Goal: Task Accomplishment & Management: Manage account settings

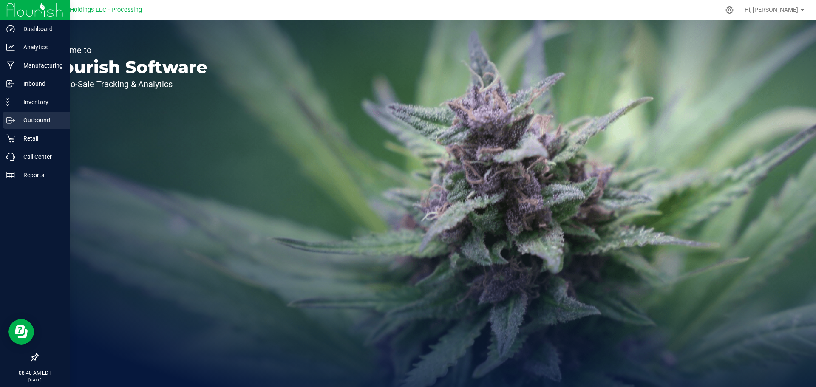
click at [35, 125] on p "Outbound" at bounding box center [40, 120] width 51 height 10
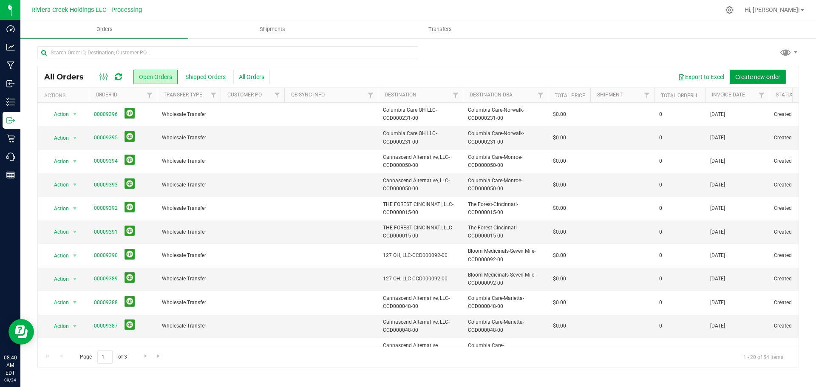
click at [756, 82] on button "Create new order" at bounding box center [758, 77] width 56 height 14
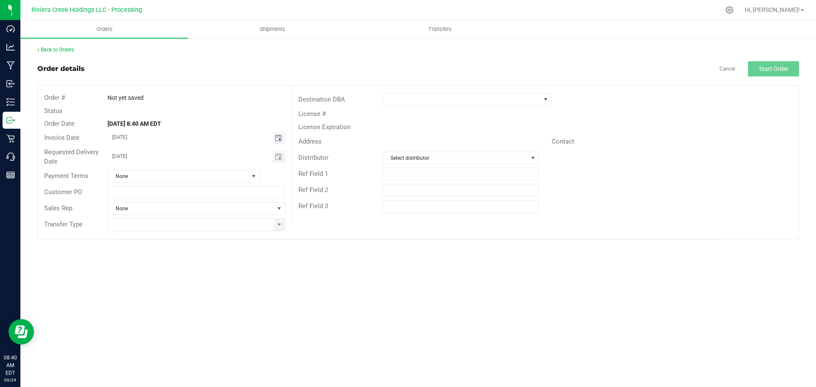
click at [276, 136] on span "Toggle calendar" at bounding box center [278, 138] width 7 height 7
click at [197, 223] on span "25" at bounding box center [196, 221] width 12 height 13
type input "[DATE]"
click at [276, 227] on span at bounding box center [279, 225] width 7 height 7
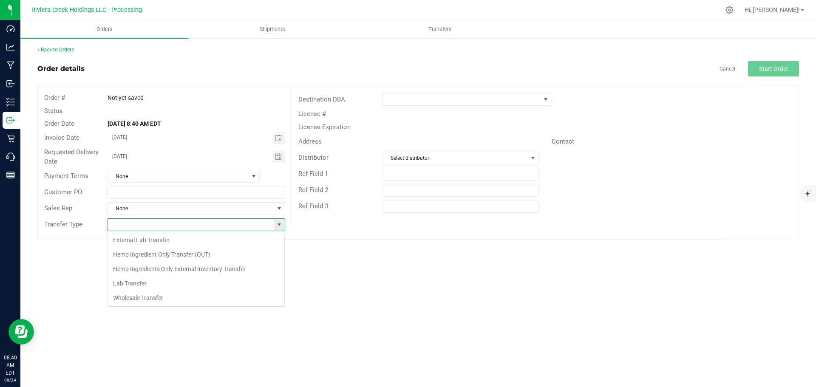
scroll to position [13, 178]
click at [121, 299] on li "Wholesale Transfer" at bounding box center [196, 298] width 176 height 14
type input "Wholesale Transfer"
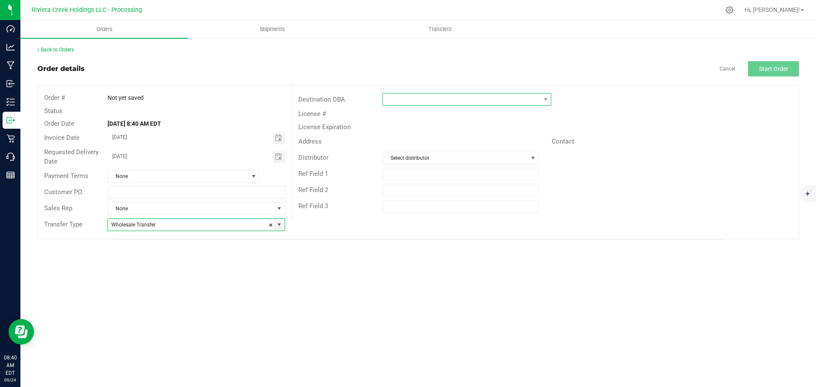
click at [392, 101] on span at bounding box center [461, 100] width 157 height 12
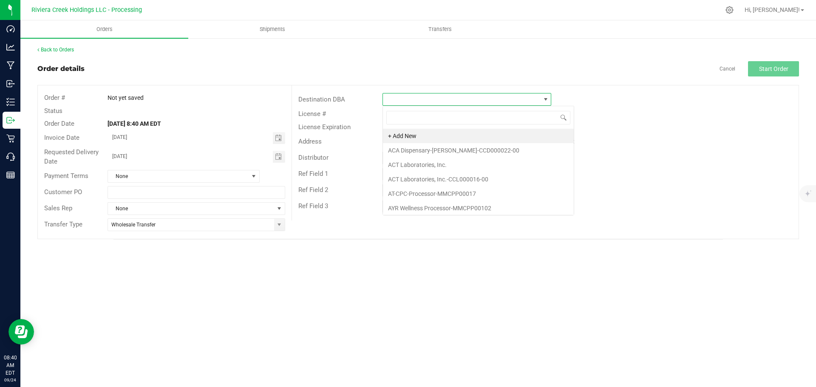
scroll to position [13, 169]
type input "cur"
click at [421, 166] on li "Curaleaf-[PERSON_NAME]-CCD000244-00" at bounding box center [467, 165] width 168 height 14
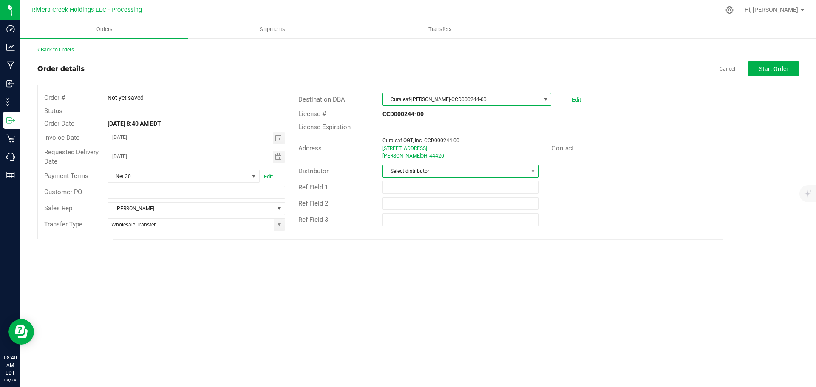
click at [511, 173] on span "Select distributor" at bounding box center [455, 171] width 145 height 12
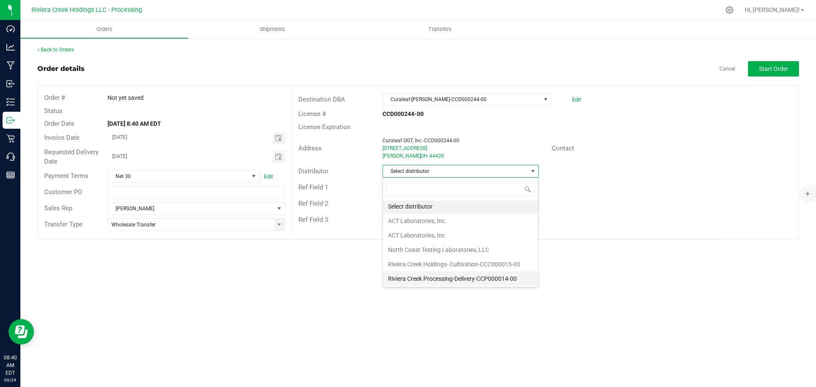
scroll to position [2, 0]
click at [443, 278] on li "Riviera Creek Processing-Delivery-CCP000014-00" at bounding box center [460, 278] width 155 height 14
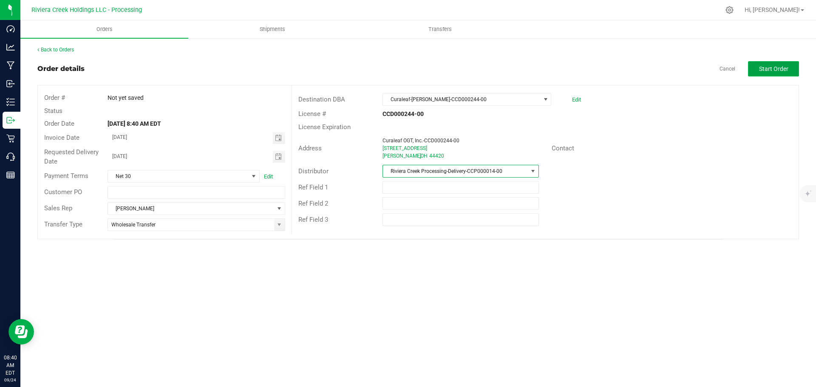
click at [768, 74] on button "Start Order" at bounding box center [773, 68] width 51 height 15
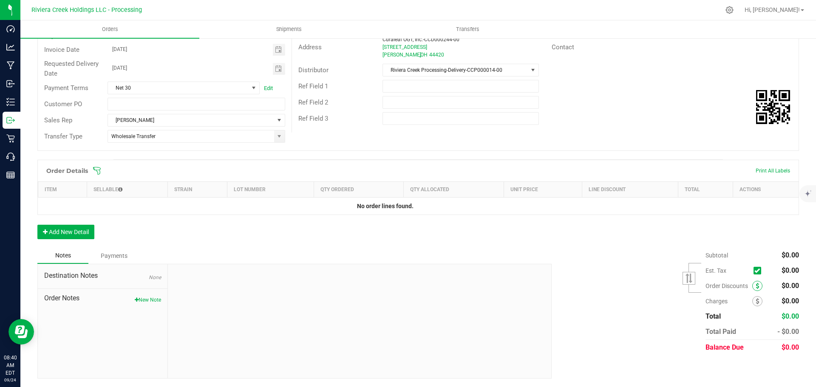
click at [753, 283] on span at bounding box center [758, 286] width 10 height 10
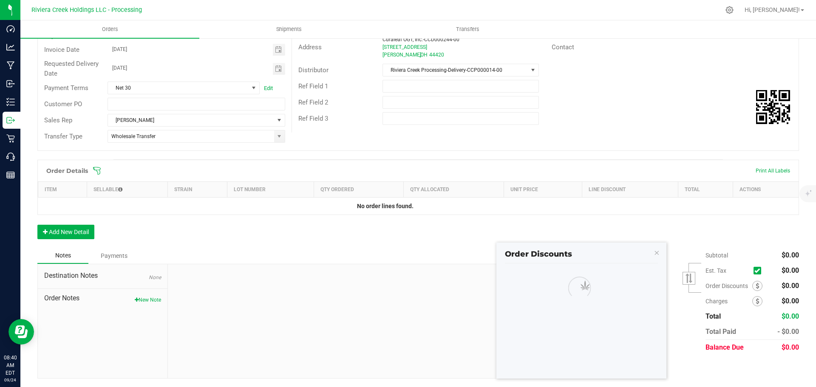
scroll to position [101, 0]
click at [578, 289] on span at bounding box center [564, 289] width 116 height 12
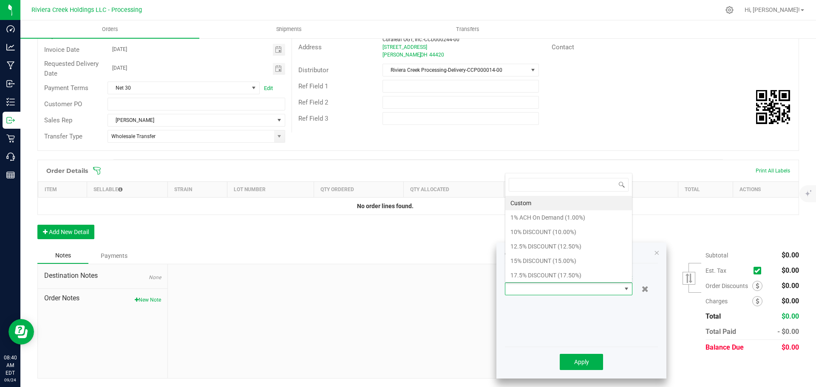
scroll to position [13, 128]
click at [538, 260] on li "15% DISCOUNT (15.00%)" at bounding box center [569, 261] width 127 height 14
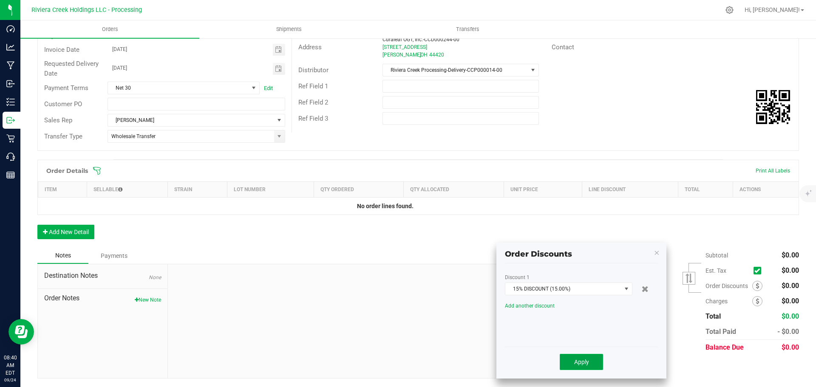
click at [578, 361] on span "Apply" at bounding box center [581, 362] width 15 height 7
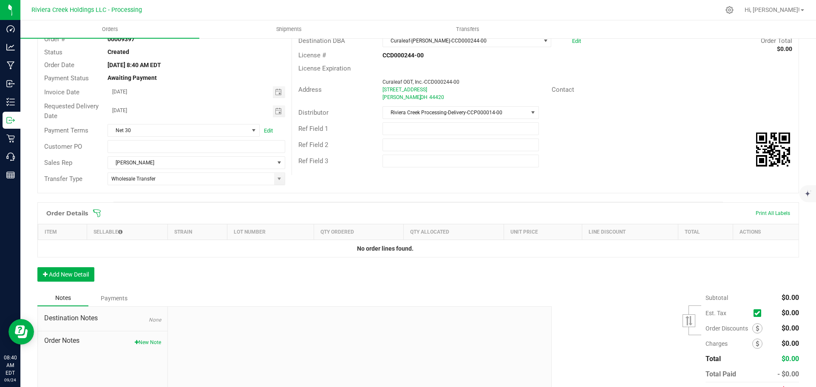
scroll to position [0, 0]
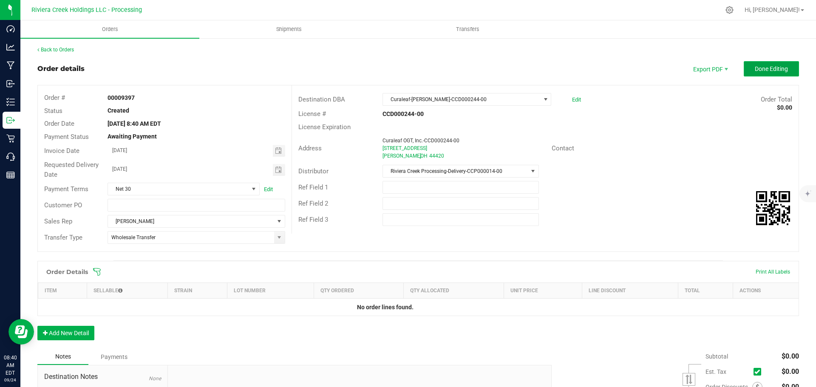
click at [755, 67] on span "Done Editing" at bounding box center [771, 68] width 33 height 7
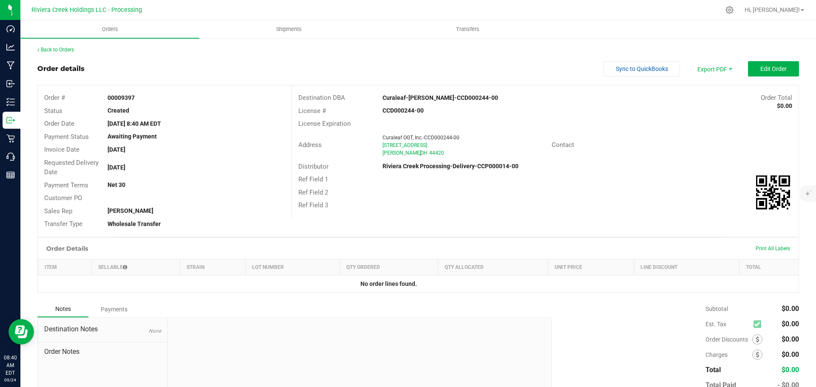
drag, startPoint x: 102, startPoint y: 98, endPoint x: 135, endPoint y: 100, distance: 33.2
click at [135, 100] on div "00009397" at bounding box center [196, 98] width 190 height 9
copy strong "00009397"
click at [289, 33] on uib-tab-heading "Shipments" at bounding box center [289, 29] width 178 height 17
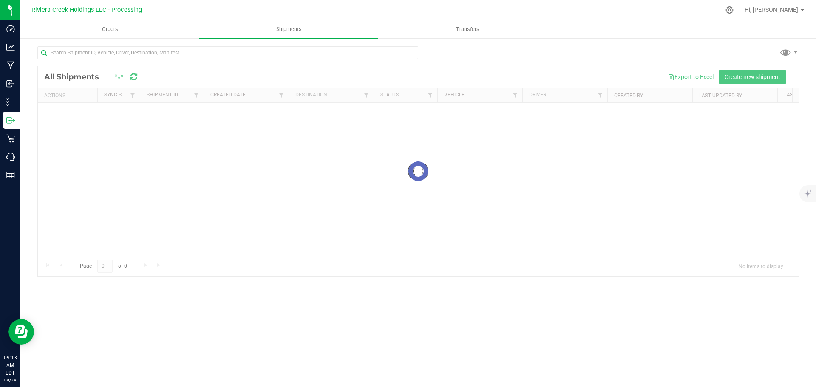
click at [147, 45] on div "Loading... All Shipments Export to Excel Create new shipment Actions Sync Statu…" at bounding box center [418, 161] width 796 height 248
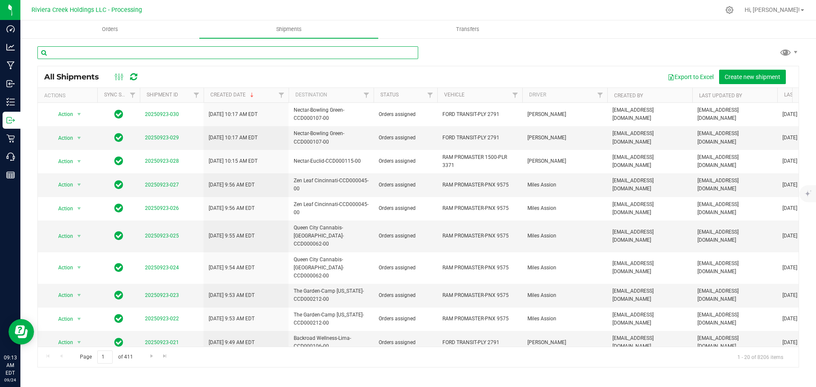
click at [132, 56] on input "text" at bounding box center [227, 52] width 381 height 13
paste input "CCD000105-00"
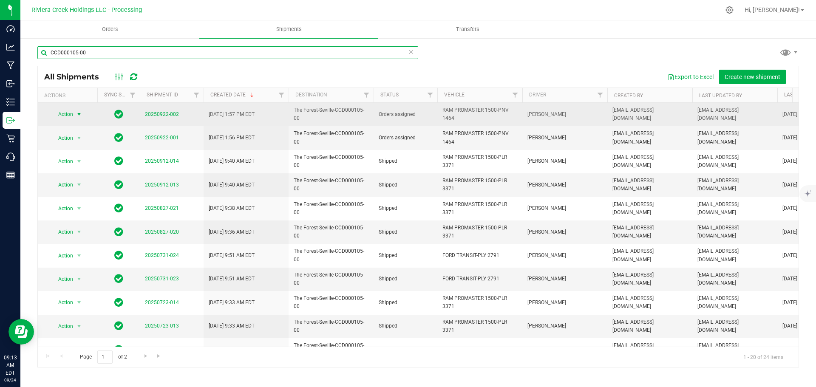
type input "CCD000105-00"
click at [78, 116] on span "select" at bounding box center [79, 114] width 7 height 7
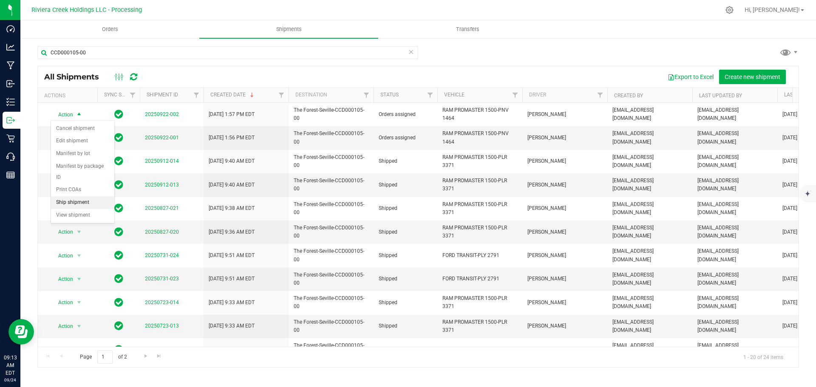
click at [70, 196] on li "Ship shipment" at bounding box center [82, 202] width 63 height 13
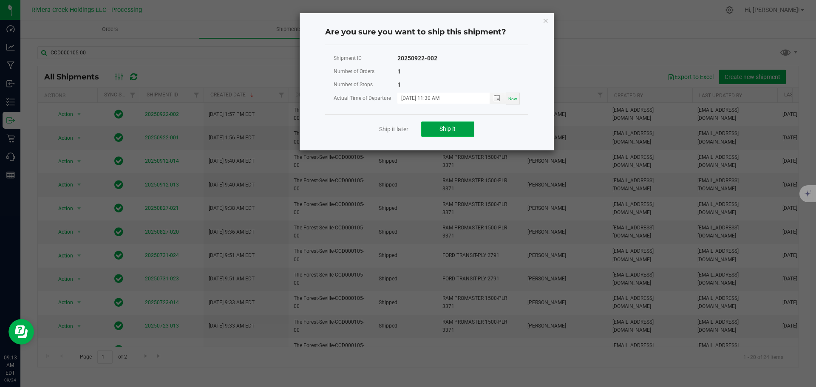
click at [436, 133] on button "Ship it" at bounding box center [447, 129] width 53 height 15
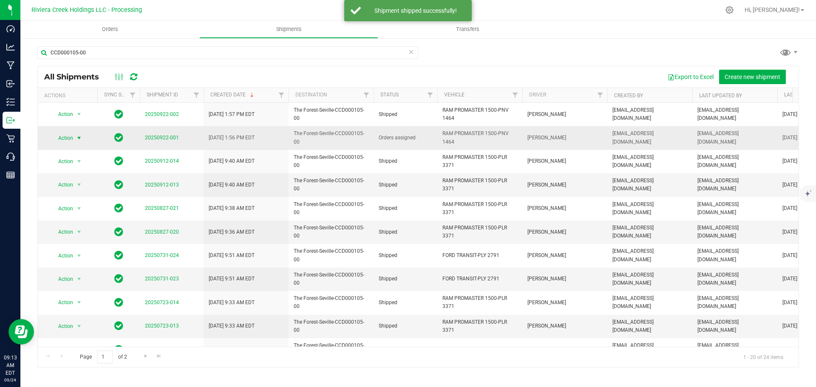
click at [75, 137] on span "select" at bounding box center [79, 138] width 11 height 12
click at [77, 220] on li "Ship shipment" at bounding box center [82, 226] width 63 height 13
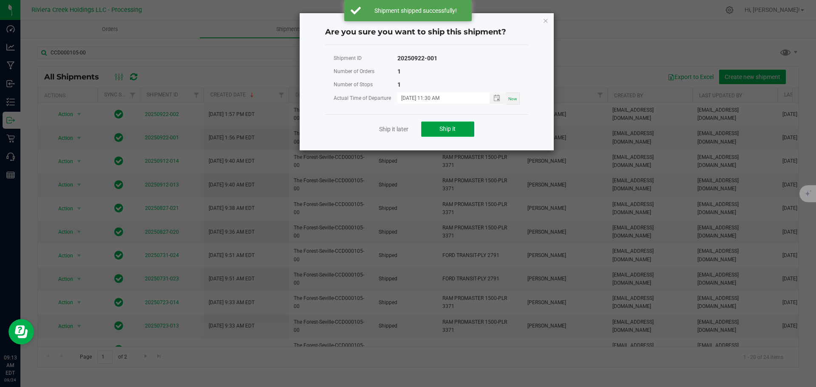
click at [451, 129] on span "Ship it" at bounding box center [448, 128] width 16 height 7
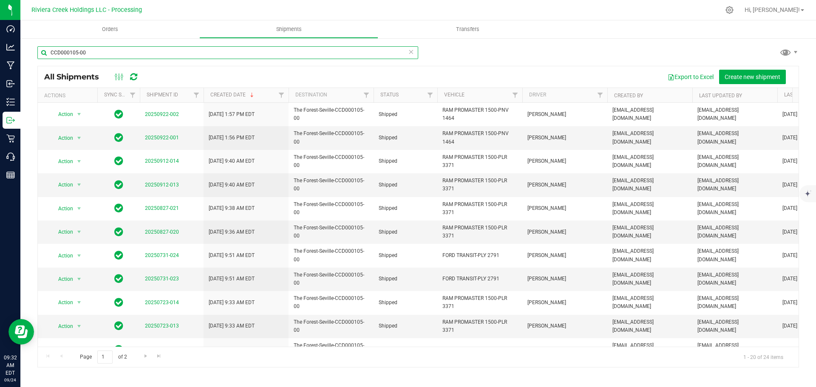
drag, startPoint x: 105, startPoint y: 52, endPoint x: 37, endPoint y: 54, distance: 68.5
click at [37, 54] on div "CCD000105-00 All Shipments Export to Excel Create new shipment Actions Sync Sta…" at bounding box center [418, 206] width 796 height 339
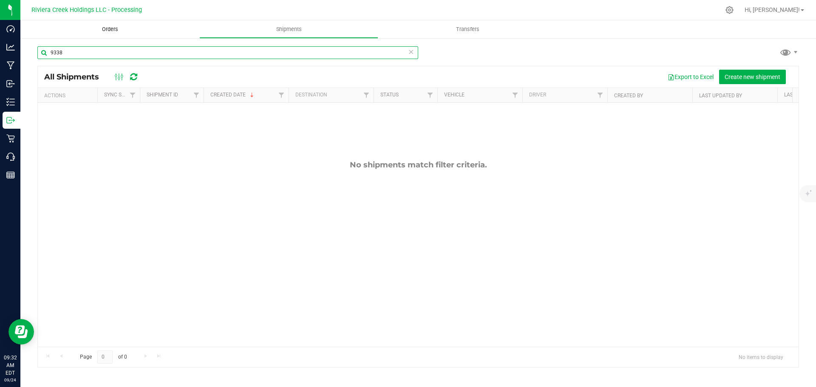
type input "9338"
click at [109, 29] on span "Orders" at bounding box center [110, 30] width 39 height 8
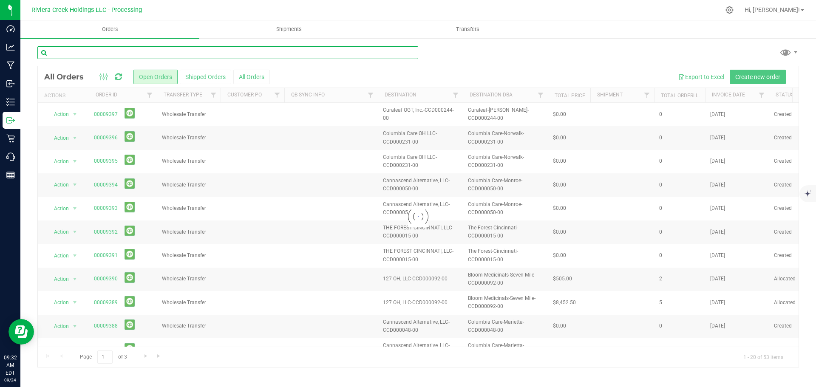
click at [79, 49] on input "text" at bounding box center [227, 52] width 381 height 13
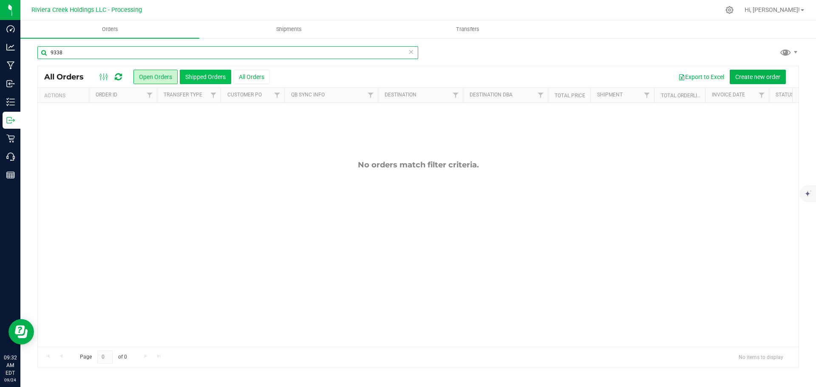
type input "9338"
click at [191, 76] on button "Shipped Orders" at bounding box center [205, 77] width 51 height 14
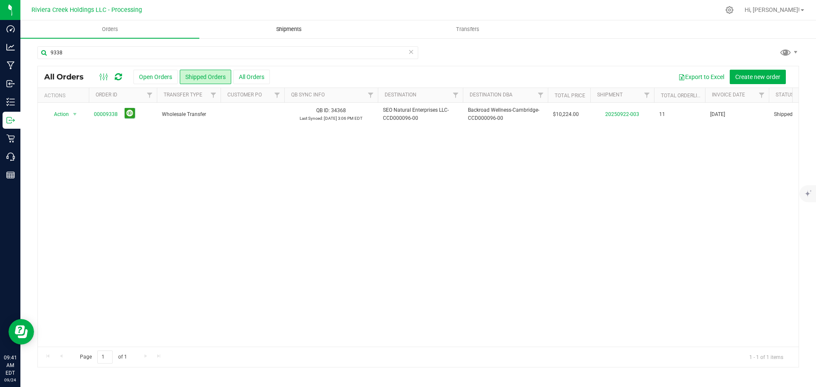
click at [284, 28] on span "Shipments" at bounding box center [289, 30] width 48 height 8
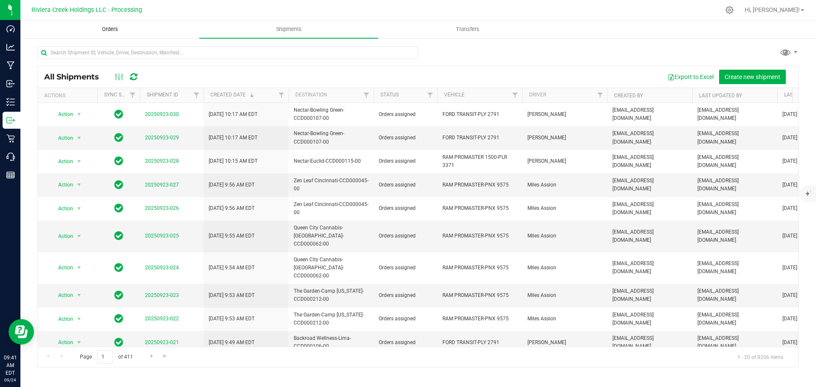
click at [108, 31] on span "Orders" at bounding box center [110, 30] width 39 height 8
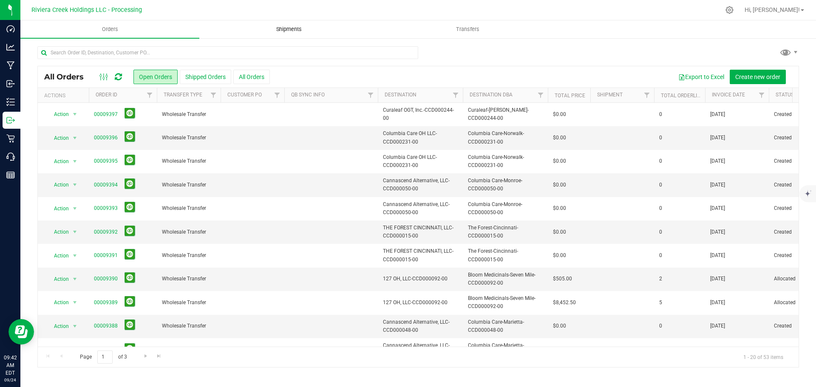
click at [287, 30] on span "Shipments" at bounding box center [289, 30] width 48 height 8
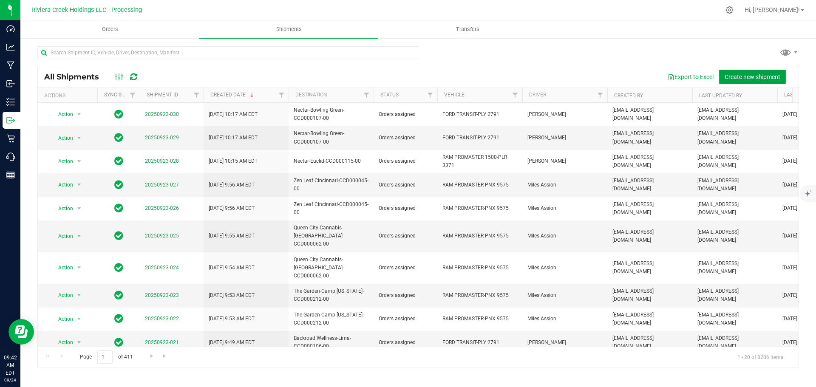
click at [739, 77] on span "Create new shipment" at bounding box center [753, 77] width 56 height 7
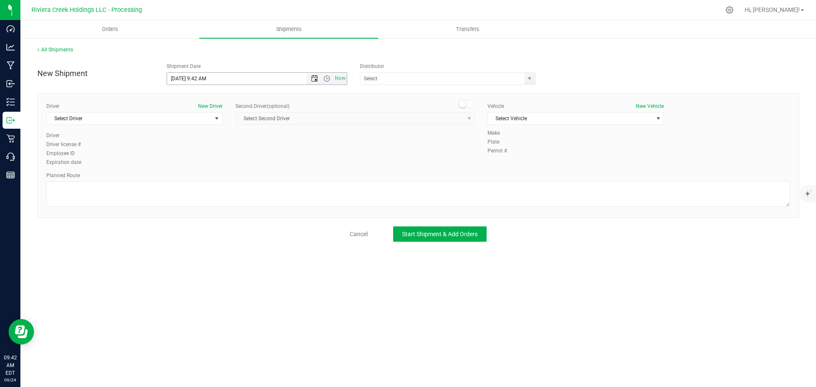
click at [312, 80] on span "Open the date view" at bounding box center [314, 78] width 7 height 7
click at [224, 165] on link "25" at bounding box center [224, 165] width 12 height 13
click at [325, 78] on span "Open the time view" at bounding box center [327, 78] width 7 height 7
click at [202, 122] on li "7:00 AM" at bounding box center [256, 117] width 179 height 11
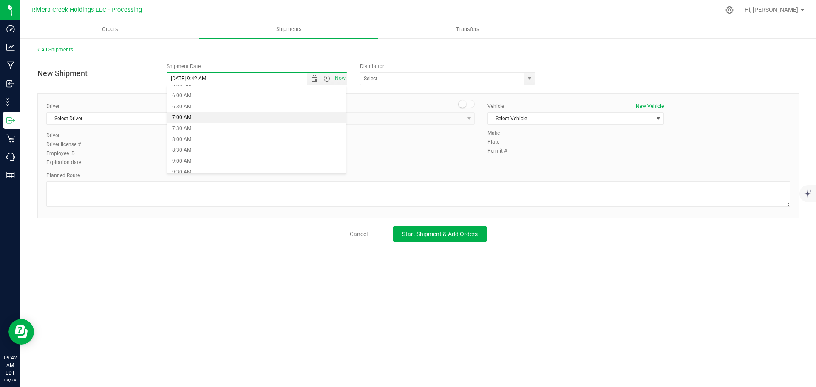
type input "9/25/2025 7:00 AM"
click at [531, 77] on span "select" at bounding box center [529, 78] width 7 height 7
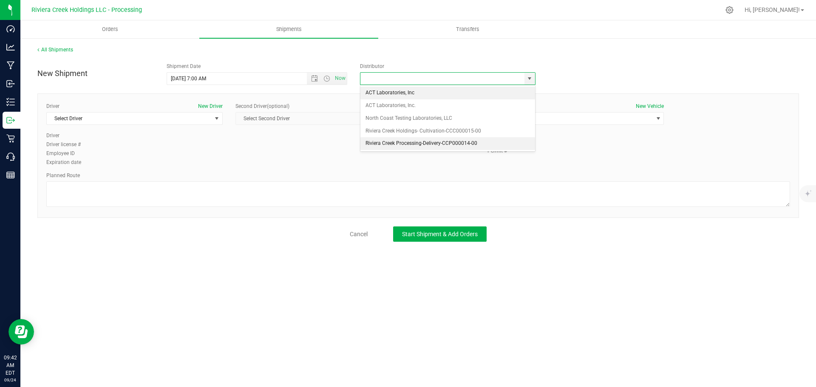
click at [382, 145] on li "Riviera Creek Processing-Delivery-CCP000014-00" at bounding box center [448, 143] width 175 height 13
type input "Riviera Creek Processing-Delivery-CCP000014-00"
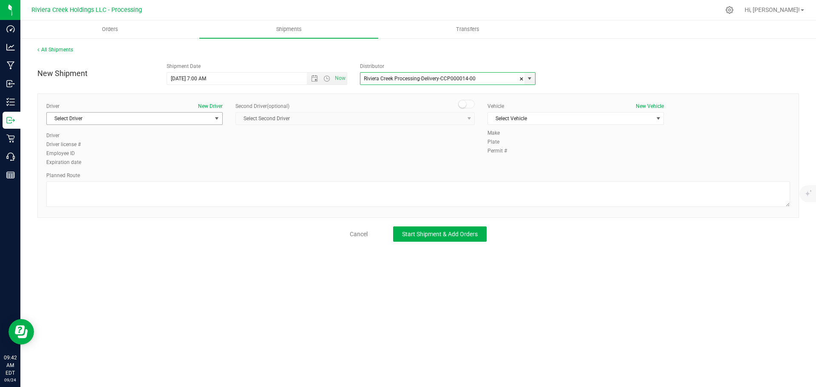
click at [91, 122] on span "Select Driver" at bounding box center [129, 119] width 165 height 12
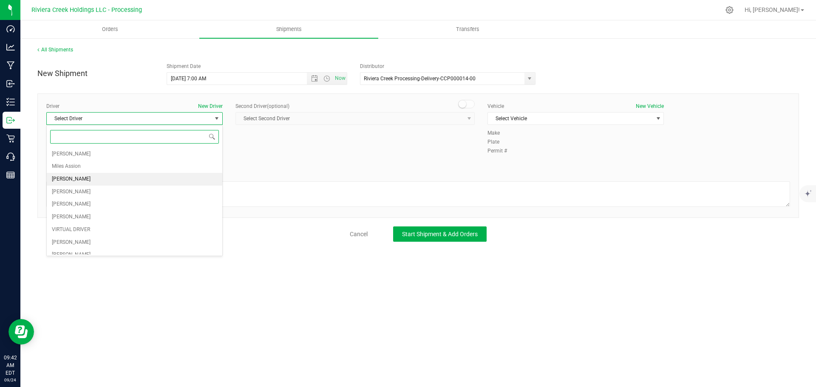
click at [72, 176] on span "[PERSON_NAME]" at bounding box center [71, 179] width 39 height 11
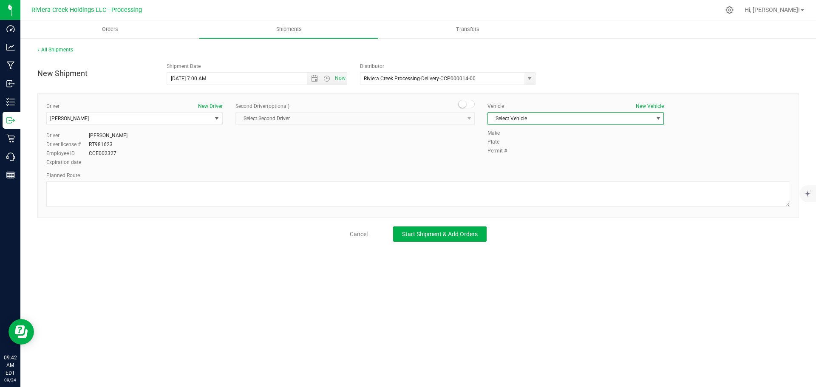
click at [572, 122] on span "Select Vehicle" at bounding box center [570, 119] width 165 height 12
click at [555, 184] on li "RAM PROMASTER 1500-PNV 1464" at bounding box center [576, 183] width 176 height 13
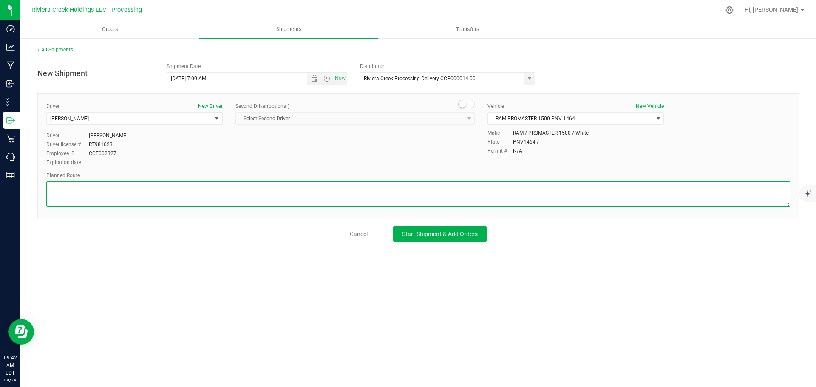
click at [234, 197] on textarea at bounding box center [418, 195] width 744 height 26
paste textarea "Head west on St Clair St toward Crescent St 187 ft St Clair St turns slightly l…"
type textarea "Head west on St Clair St toward Crescent St 187 ft St Clair St turns slightly l…"
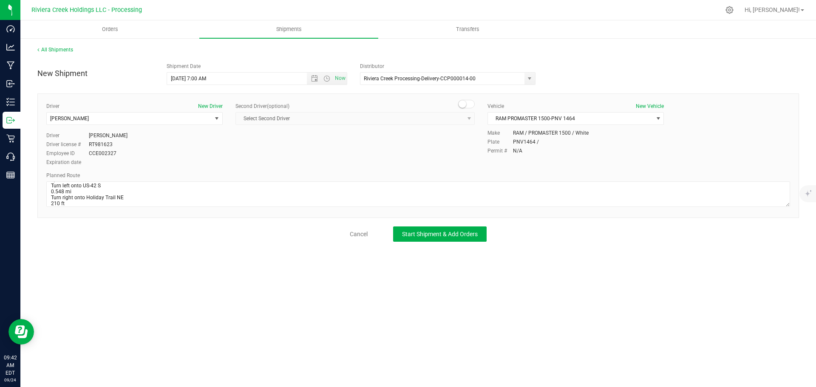
click at [430, 244] on div "All Shipments New Shipment Shipment Date 9/25/2025 7:00 AM Now Distributor Rivi…" at bounding box center [418, 143] width 796 height 213
click at [432, 239] on button "Start Shipment & Add Orders" at bounding box center [440, 234] width 94 height 15
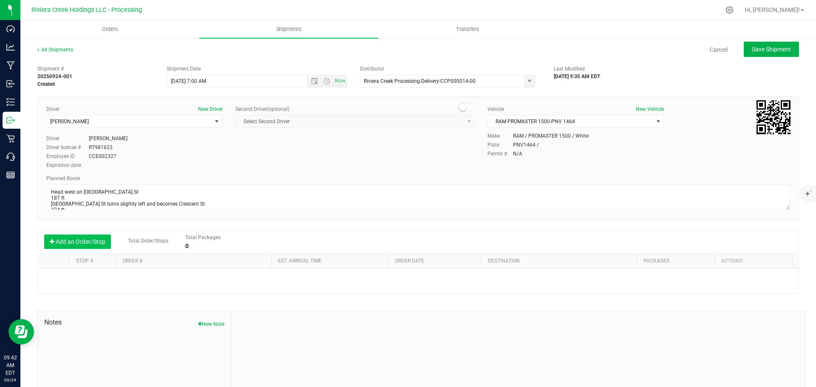
click at [68, 240] on button "Add an Order/Stop" at bounding box center [77, 242] width 67 height 14
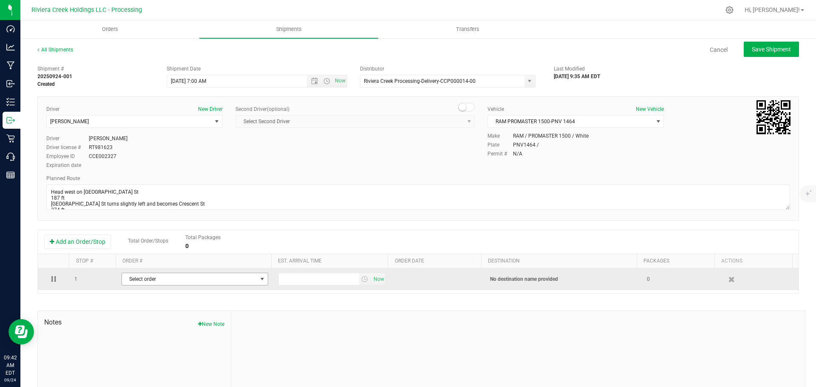
click at [213, 285] on span "Select order" at bounding box center [189, 279] width 135 height 12
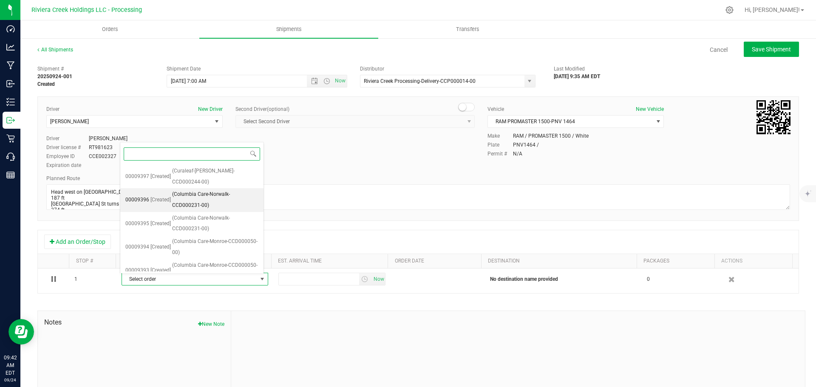
scroll to position [403, 0]
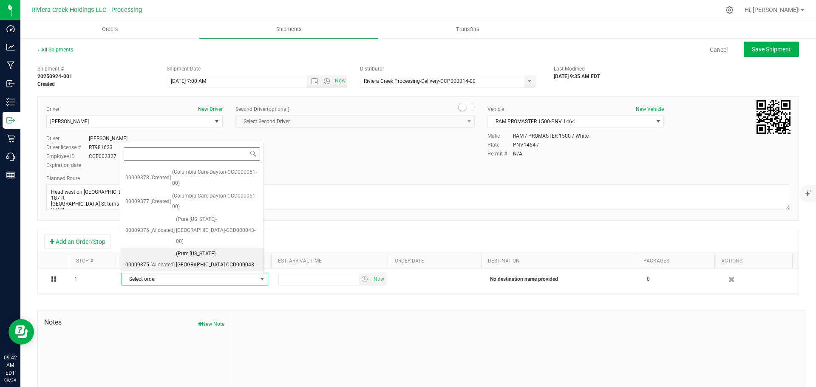
click at [210, 256] on span "(Pure Ohio-London-CCD000043-00)" at bounding box center [217, 265] width 82 height 33
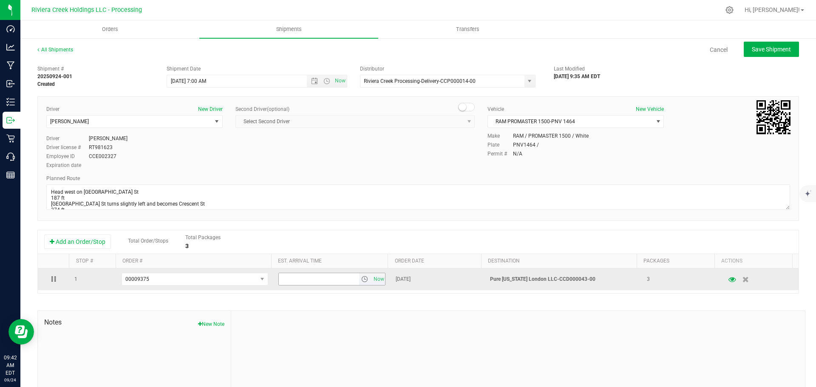
click at [361, 283] on span "select" at bounding box center [364, 279] width 7 height 7
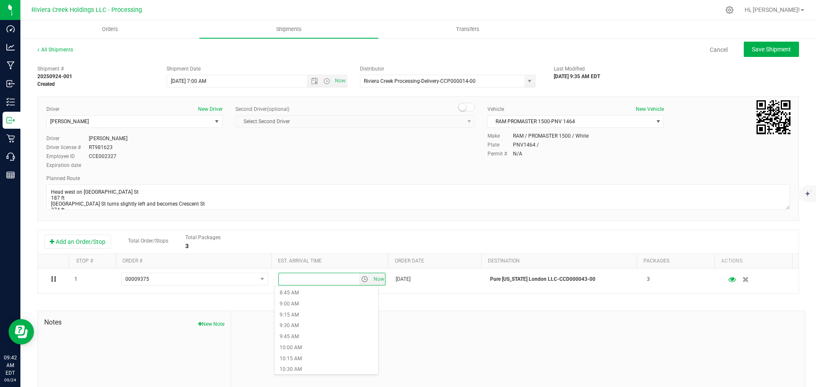
scroll to position [425, 0]
click at [303, 314] on li "10:15 AM" at bounding box center [327, 316] width 104 height 11
click at [765, 47] on span "Save Shipment" at bounding box center [771, 49] width 39 height 7
type input "9/25/2025 11:00 AM"
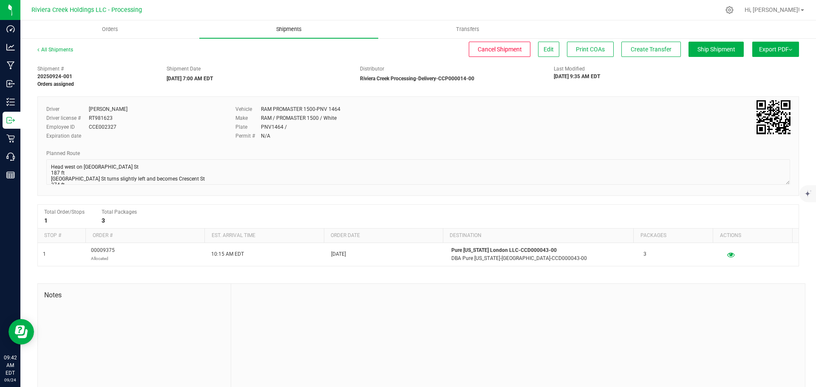
click at [280, 30] on span "Shipments" at bounding box center [289, 30] width 48 height 8
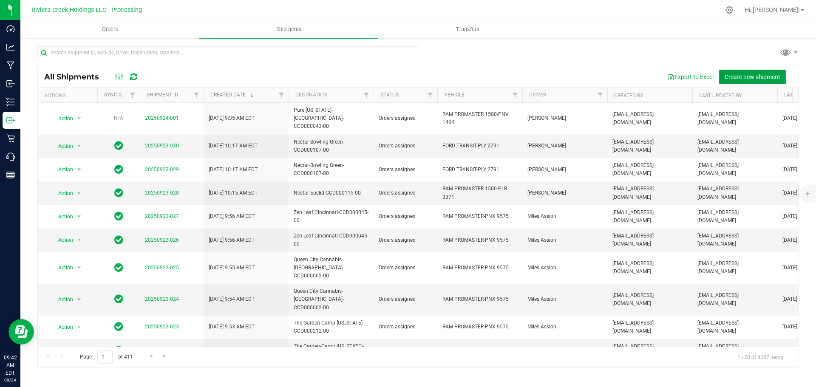
click at [748, 77] on span "Create new shipment" at bounding box center [753, 77] width 56 height 7
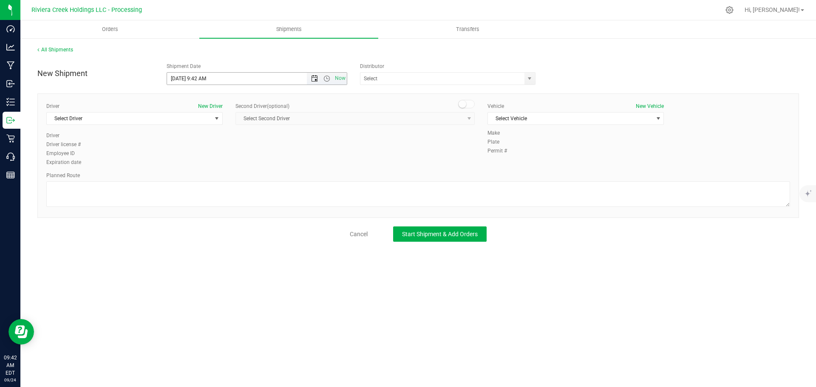
click at [313, 80] on span "Open the date view" at bounding box center [314, 78] width 7 height 7
click at [222, 166] on link "25" at bounding box center [224, 165] width 12 height 13
click at [327, 78] on span "Open the time view" at bounding box center [327, 78] width 7 height 7
click at [194, 160] on li "7:00 AM" at bounding box center [256, 160] width 179 height 11
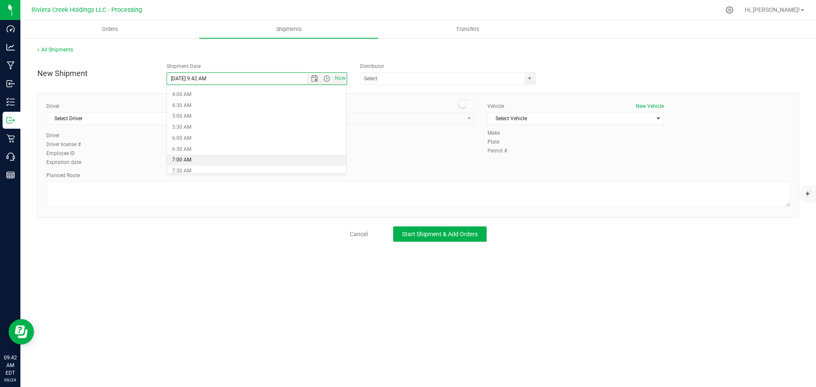
type input "9/25/2025 7:00 AM"
click at [533, 78] on span "select" at bounding box center [529, 78] width 7 height 7
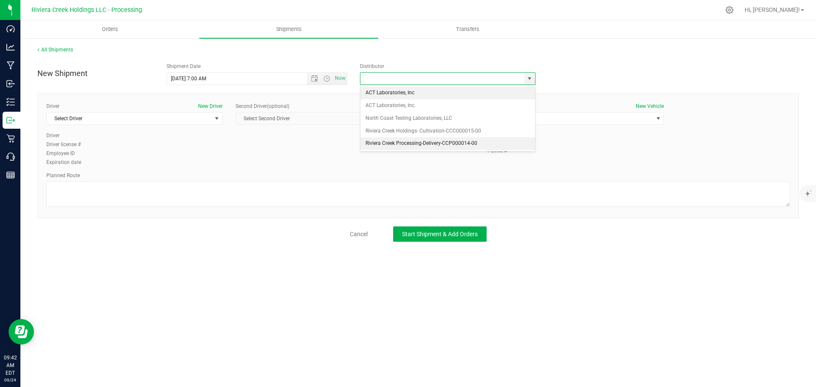
click at [369, 142] on li "Riviera Creek Processing-Delivery-CCP000014-00" at bounding box center [448, 143] width 175 height 13
type input "Riviera Creek Processing-Delivery-CCP000014-00"
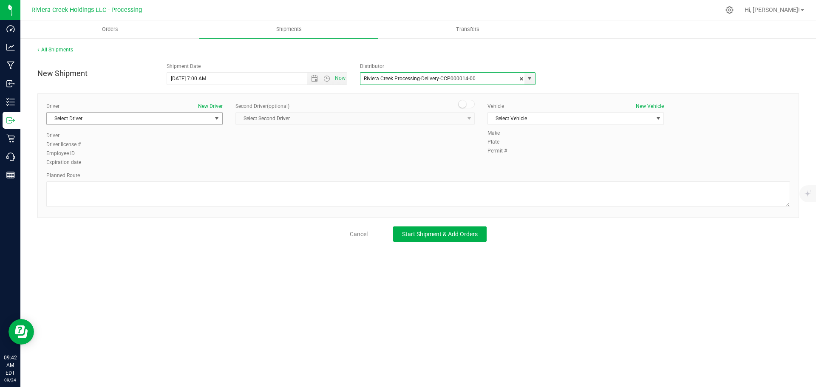
click at [126, 119] on span "Select Driver" at bounding box center [129, 119] width 165 height 12
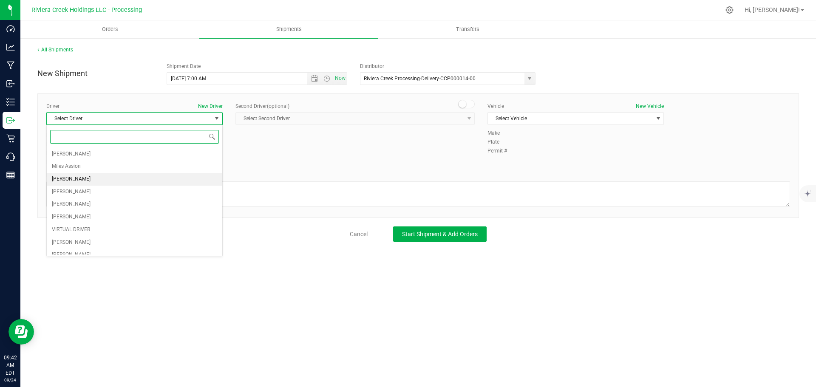
click at [78, 180] on span "[PERSON_NAME]" at bounding box center [71, 179] width 39 height 11
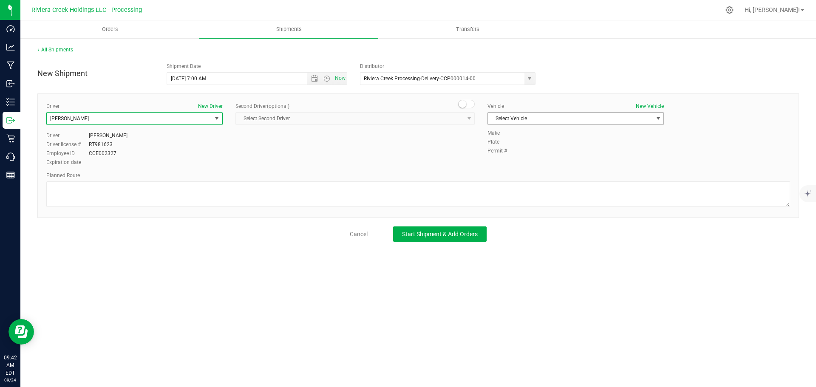
click at [502, 122] on span "Select Vehicle" at bounding box center [570, 119] width 165 height 12
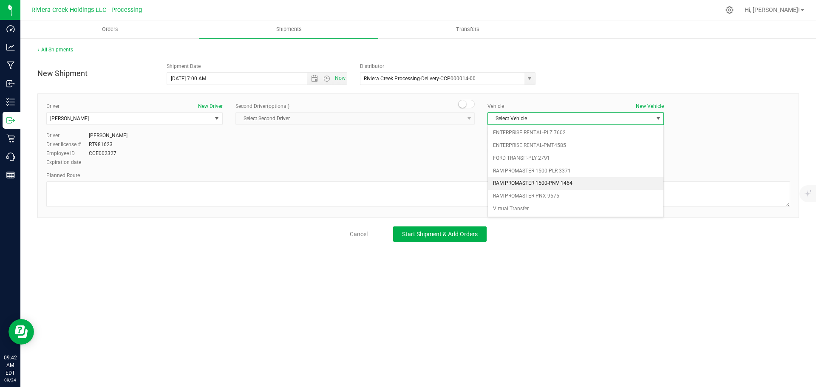
click at [530, 180] on li "RAM PROMASTER 1500-PNV 1464" at bounding box center [576, 183] width 176 height 13
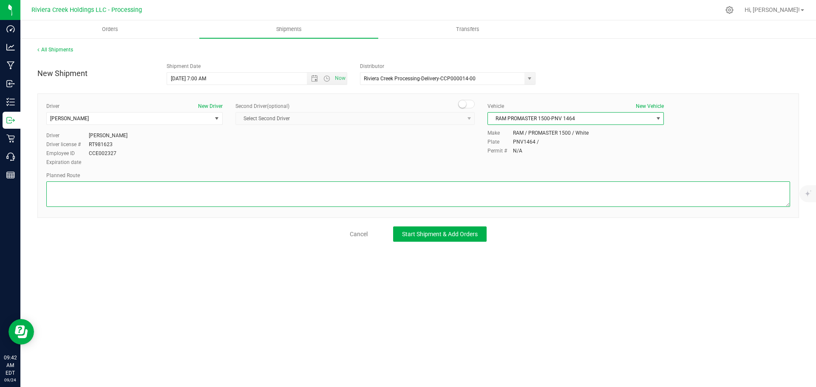
click at [445, 191] on textarea at bounding box center [418, 195] width 744 height 26
paste textarea "Head west on St Clair St toward Crescent St 187 ft St Clair St turns slightly l…"
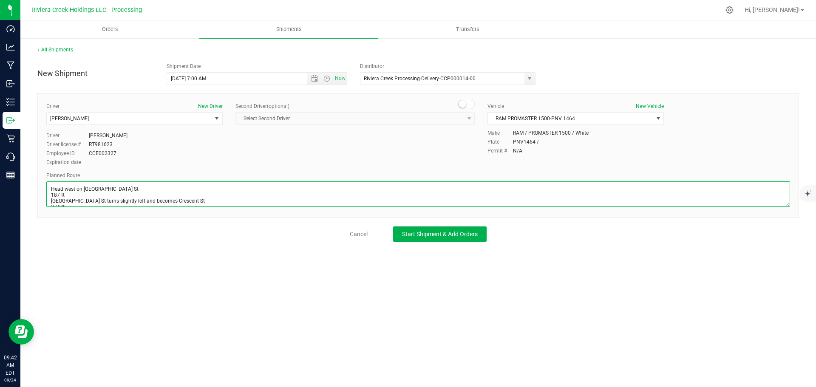
scroll to position [146, 0]
type textarea "Head west on St Clair St toward Crescent St 187 ft St Clair St turns slightly l…"
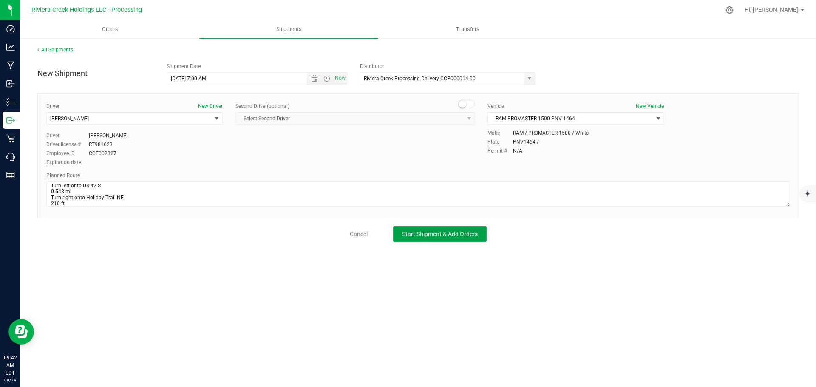
click at [438, 230] on button "Start Shipment & Add Orders" at bounding box center [440, 234] width 94 height 15
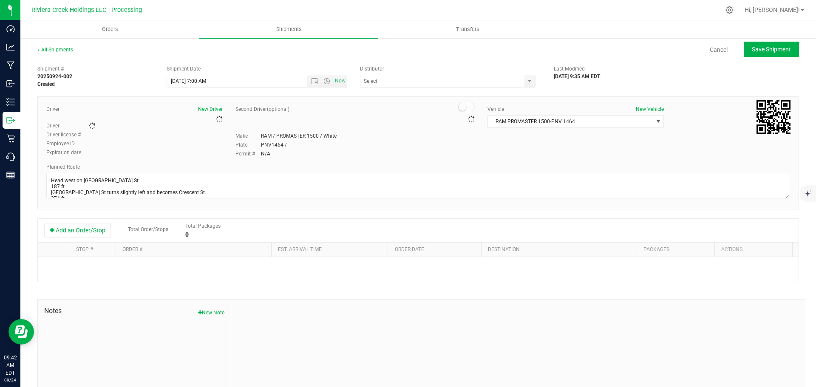
type input "Riviera Creek Processing-Delivery-CCP000014-00"
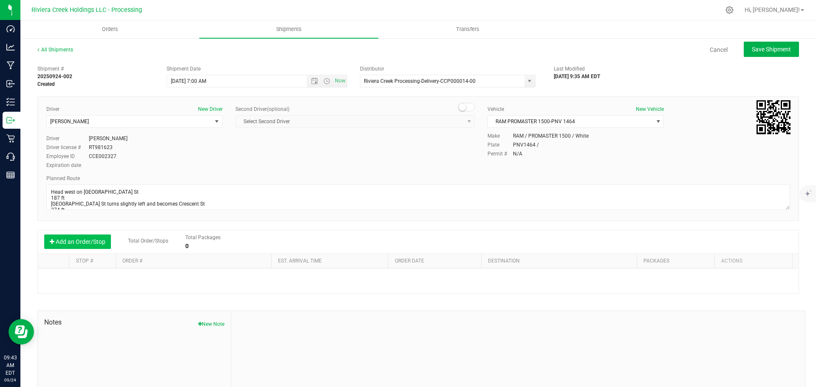
click at [96, 245] on button "Add an Order/Stop" at bounding box center [77, 242] width 67 height 14
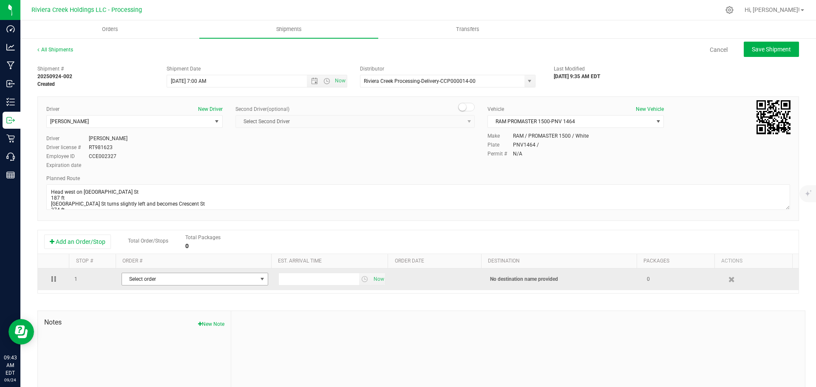
click at [162, 280] on span "Select order" at bounding box center [189, 279] width 135 height 12
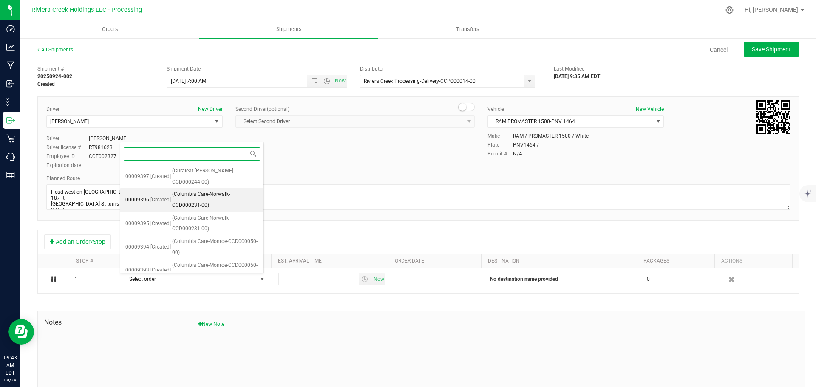
scroll to position [379, 0]
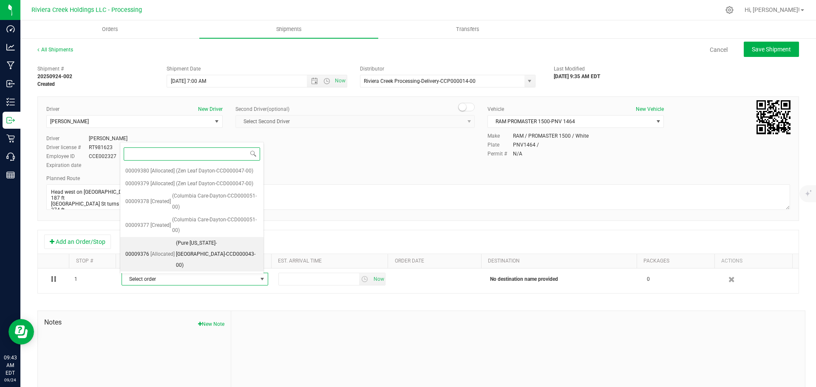
click at [210, 254] on span "(Pure Ohio-London-CCD000043-00)" at bounding box center [217, 254] width 82 height 33
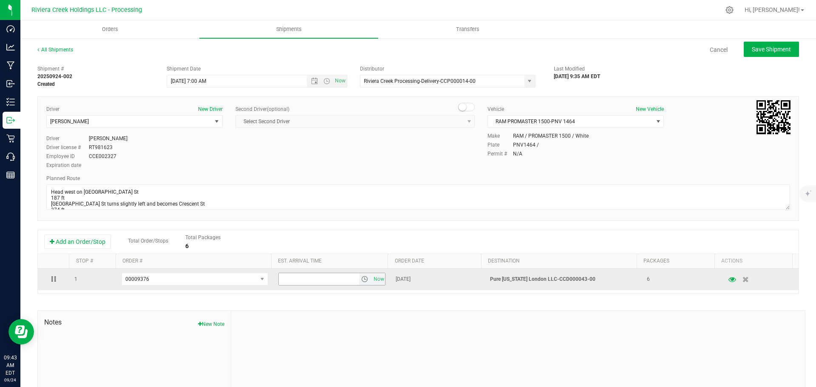
click at [361, 283] on span "select" at bounding box center [364, 279] width 7 height 7
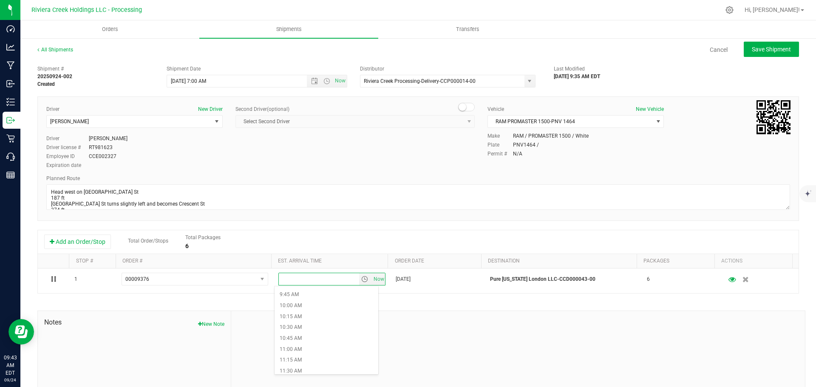
scroll to position [425, 0]
click at [299, 318] on li "10:15 AM" at bounding box center [327, 316] width 104 height 11
click at [756, 59] on div "All Shipments Cancel Save Shipment" at bounding box center [418, 53] width 762 height 15
click at [757, 48] on span "Save Shipment" at bounding box center [771, 49] width 39 height 7
type input "9/25/2025 11:00 AM"
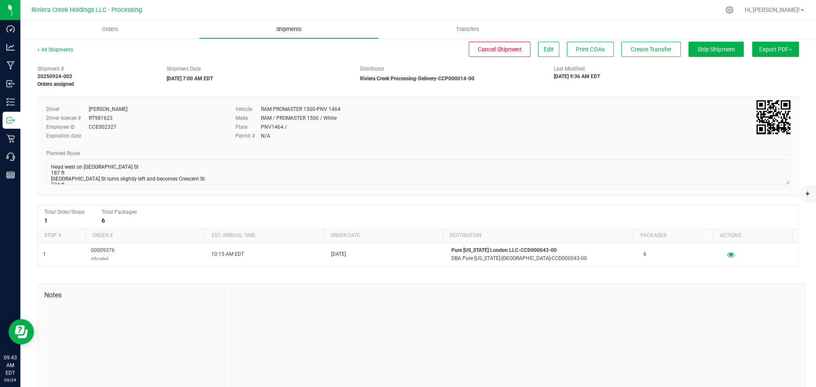
click at [288, 32] on span "Shipments" at bounding box center [289, 30] width 48 height 8
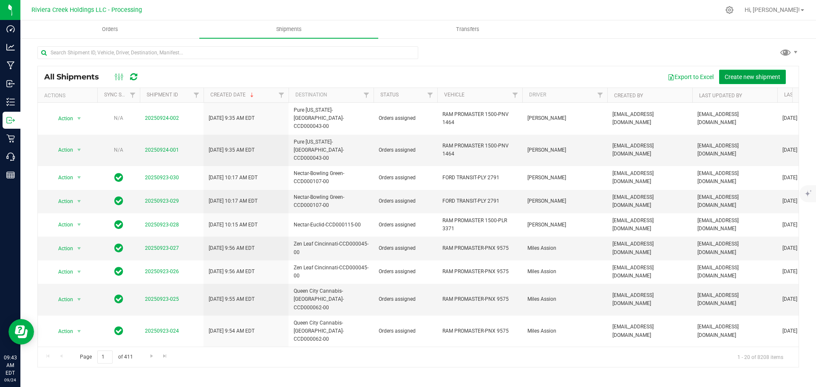
click at [750, 71] on button "Create new shipment" at bounding box center [752, 77] width 67 height 14
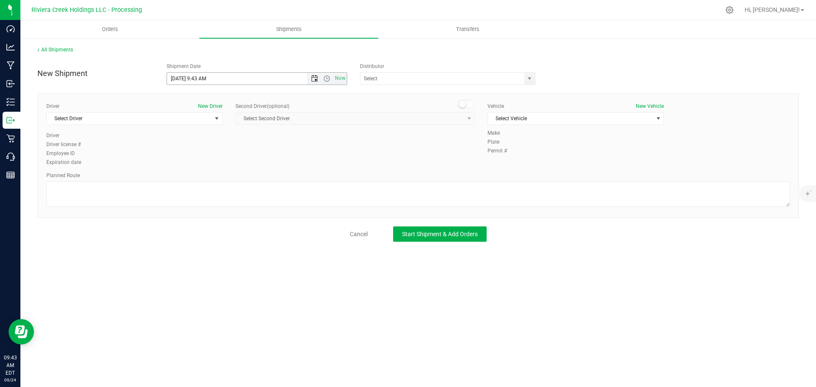
click at [315, 79] on span "Open the date view" at bounding box center [314, 78] width 7 height 7
click at [223, 167] on link "25" at bounding box center [224, 165] width 12 height 13
click at [325, 79] on span "Open the time view" at bounding box center [327, 78] width 7 height 7
click at [182, 155] on li "7:00 AM" at bounding box center [256, 160] width 179 height 11
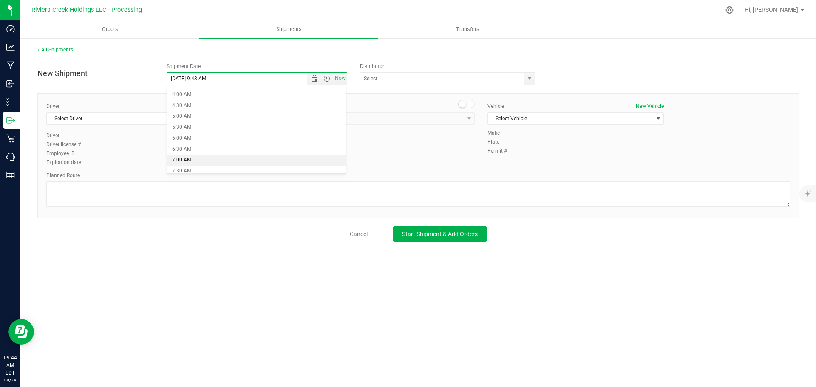
type input "9/25/2025 7:00 AM"
click at [530, 77] on span "select" at bounding box center [529, 78] width 7 height 7
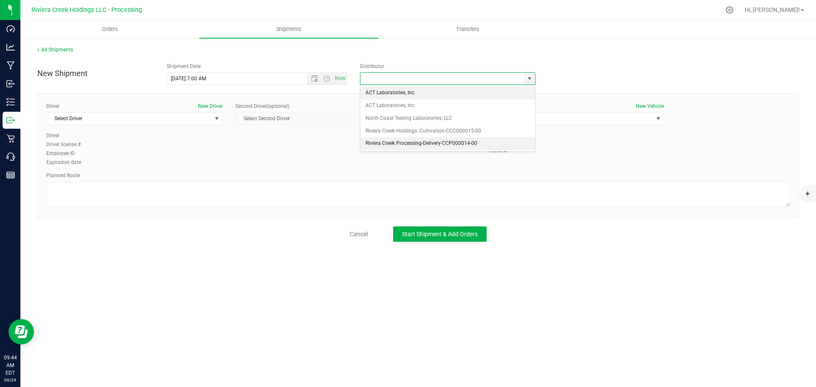
drag, startPoint x: 384, startPoint y: 141, endPoint x: 281, endPoint y: 139, distance: 103.4
click at [384, 141] on li "Riviera Creek Processing-Delivery-CCP000014-00" at bounding box center [448, 143] width 175 height 13
type input "Riviera Creek Processing-Delivery-CCP000014-00"
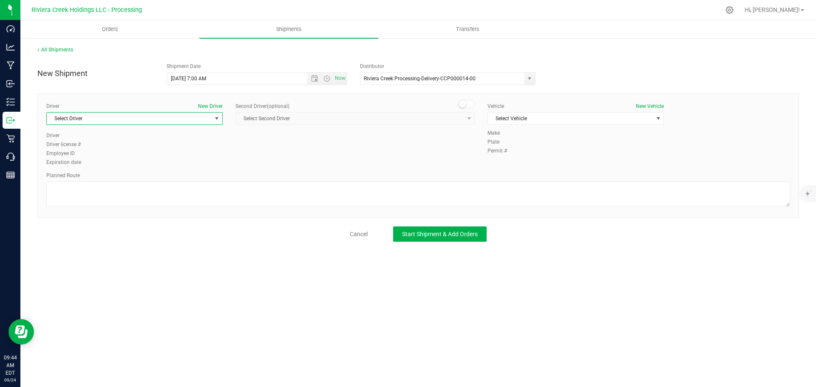
click at [118, 120] on span "Select Driver" at bounding box center [129, 119] width 165 height 12
click at [84, 177] on span "[PERSON_NAME]" at bounding box center [71, 179] width 39 height 11
click at [520, 117] on span "Select Vehicle" at bounding box center [570, 119] width 165 height 12
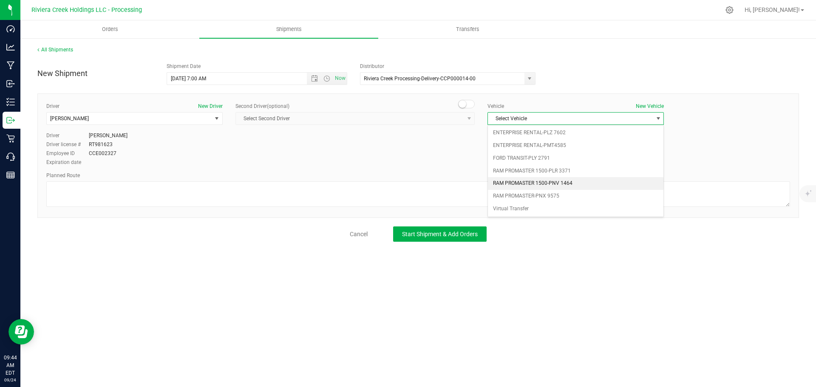
click at [515, 183] on li "RAM PROMASTER 1500-PNV 1464" at bounding box center [576, 183] width 176 height 13
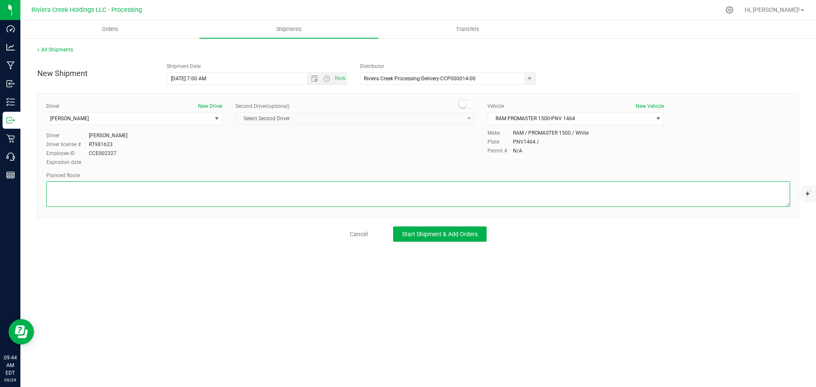
click at [221, 194] on textarea at bounding box center [418, 195] width 744 height 26
paste textarea "Head southeast on Holiday Trail NE toward US-42 S 210 ft Turn left onto US-42 N…"
type textarea "Head southeast on Holiday Trail NE toward US-42 S 210 ft Turn left onto US-42 N…"
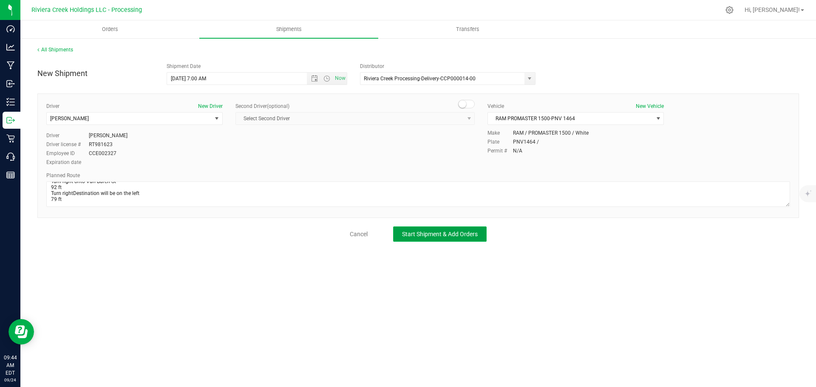
click at [404, 232] on span "Start Shipment & Add Orders" at bounding box center [440, 234] width 76 height 7
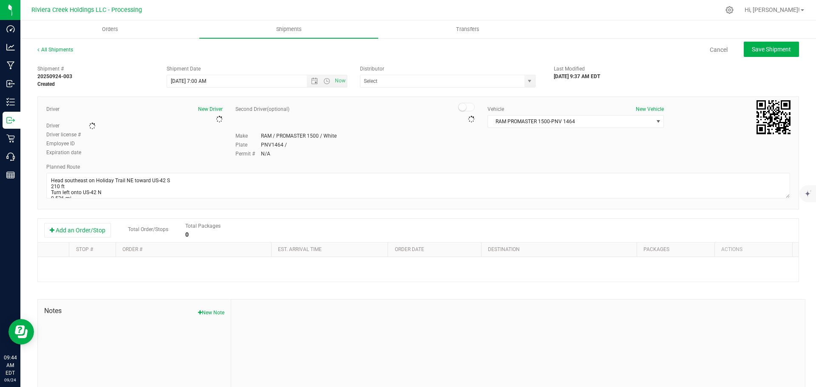
type input "Riviera Creek Processing-Delivery-CCP000014-00"
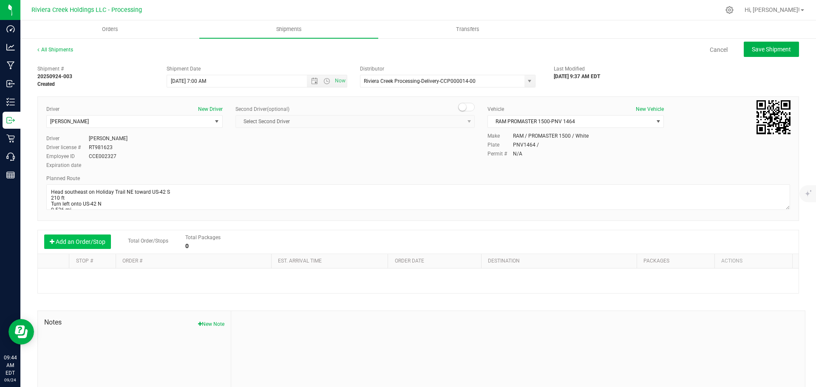
click at [90, 243] on button "Add an Order/Stop" at bounding box center [77, 242] width 67 height 14
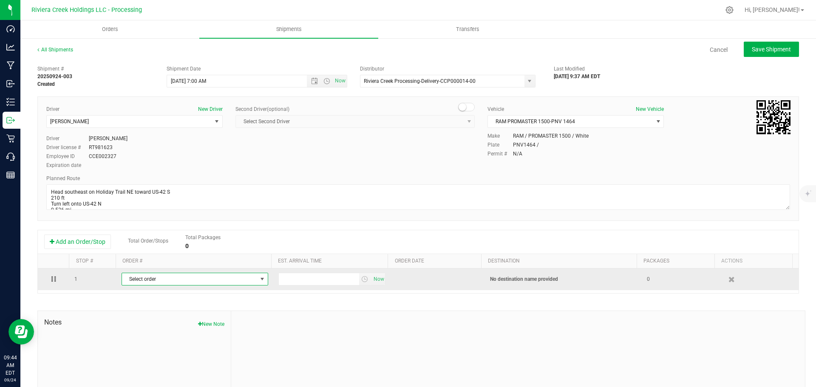
click at [160, 278] on span "Select order" at bounding box center [189, 279] width 135 height 12
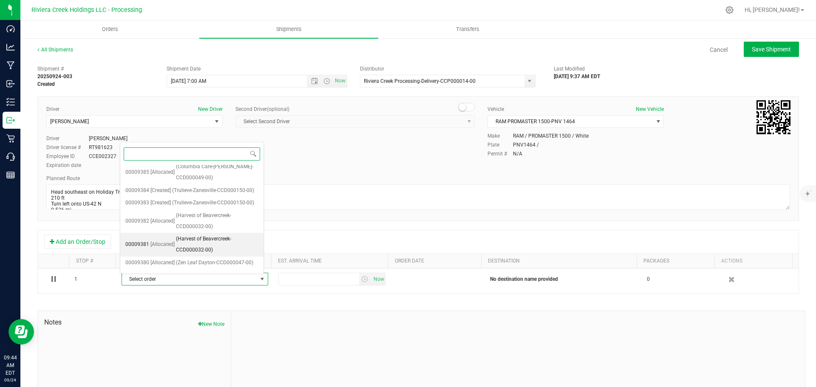
scroll to position [355, 0]
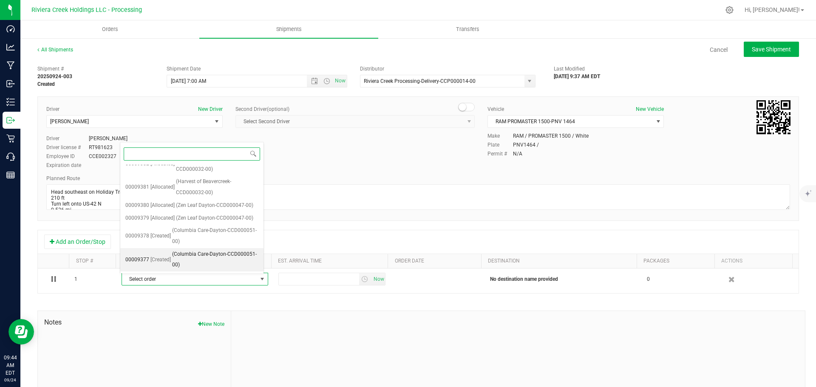
click at [209, 260] on span "(Columbia Care-Dayton-CCD000051-00)" at bounding box center [215, 260] width 86 height 22
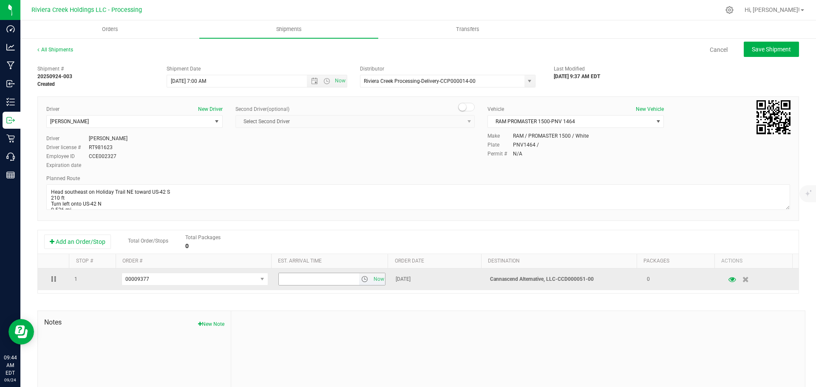
click at [361, 281] on span "select" at bounding box center [364, 279] width 7 height 7
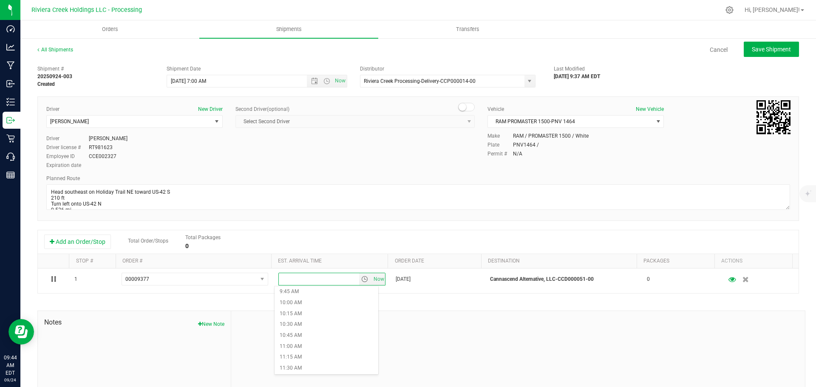
scroll to position [468, 0]
click at [304, 328] on li "11:30 AM" at bounding box center [327, 328] width 104 height 11
click at [765, 38] on ul "Orders Shipments Transfers" at bounding box center [428, 29] width 816 height 18
click at [763, 48] on span "Save Shipment" at bounding box center [771, 49] width 39 height 7
type input "9/25/2025 11:00 AM"
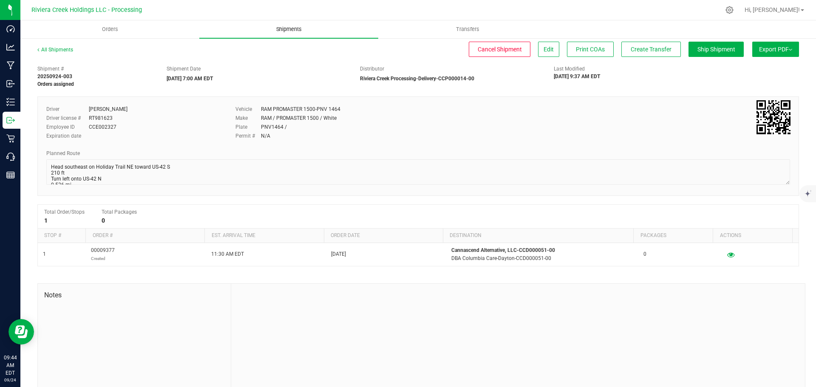
click at [286, 28] on span "Shipments" at bounding box center [289, 30] width 48 height 8
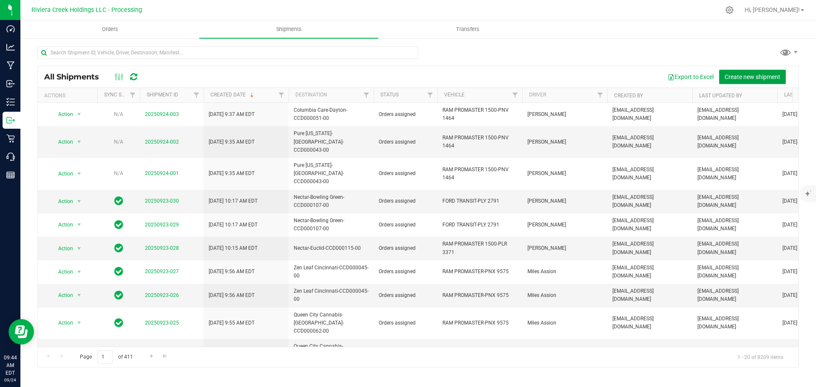
click at [751, 78] on span "Create new shipment" at bounding box center [753, 77] width 56 height 7
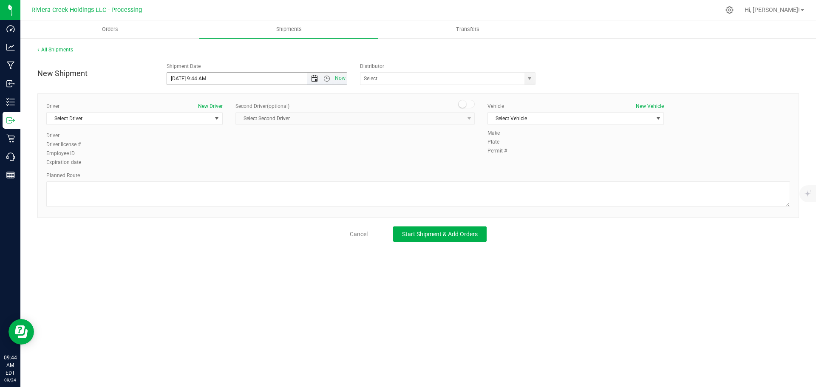
click at [314, 79] on span "Open the date view" at bounding box center [314, 78] width 7 height 7
click at [223, 165] on link "25" at bounding box center [224, 165] width 12 height 13
click at [327, 77] on span "Open the time view" at bounding box center [327, 78] width 7 height 7
click at [190, 115] on li "7:00 AM" at bounding box center [256, 117] width 179 height 11
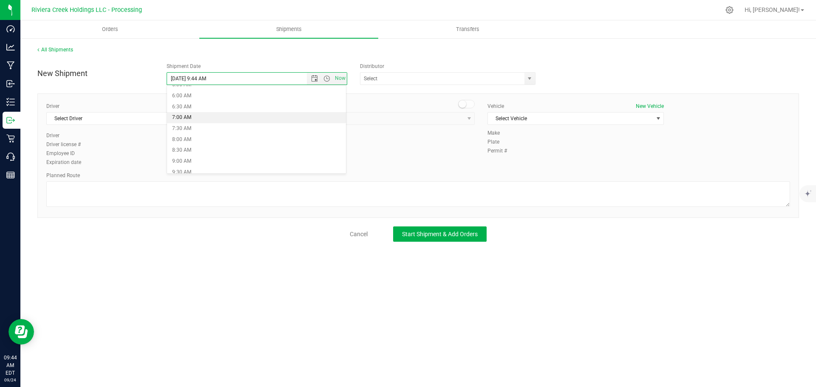
type input "9/25/2025 7:00 AM"
click at [530, 79] on span "select" at bounding box center [529, 78] width 7 height 7
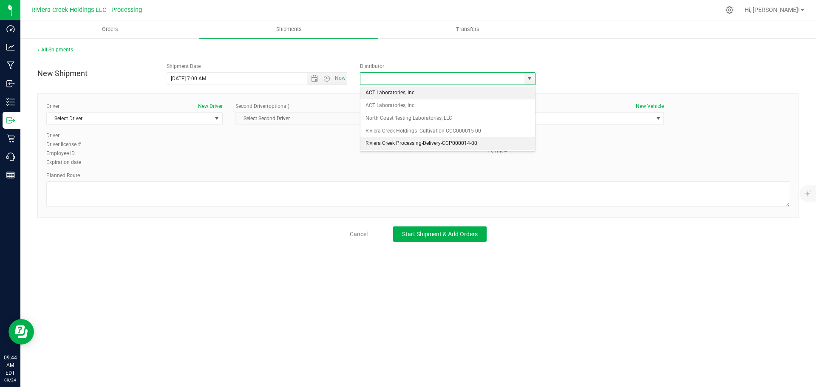
click at [370, 143] on li "Riviera Creek Processing-Delivery-CCP000014-00" at bounding box center [448, 143] width 175 height 13
type input "Riviera Creek Processing-Delivery-CCP000014-00"
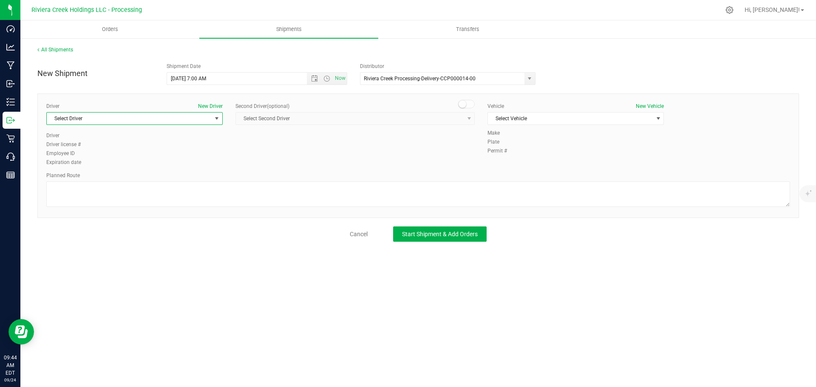
click at [97, 119] on span "Select Driver" at bounding box center [129, 119] width 165 height 12
click at [88, 182] on span "[PERSON_NAME]" at bounding box center [71, 179] width 39 height 11
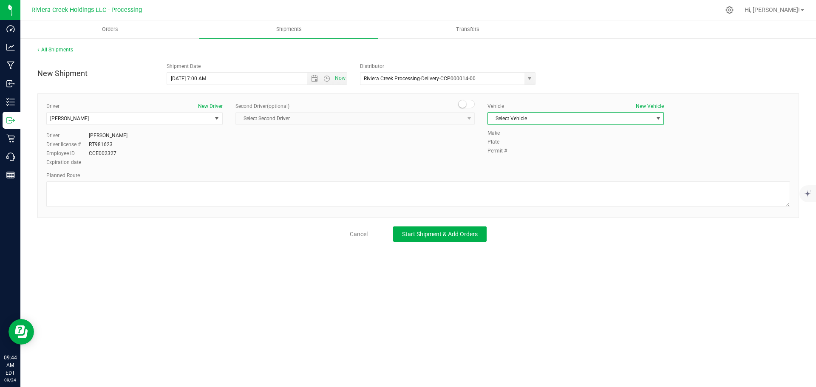
click at [508, 122] on span "Select Vehicle" at bounding box center [570, 119] width 165 height 12
click at [537, 185] on li "RAM PROMASTER 1500-PNV 1464" at bounding box center [576, 183] width 176 height 13
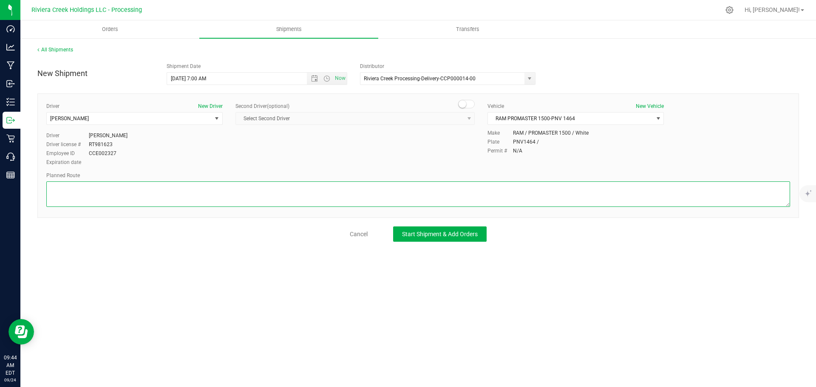
click at [244, 194] on textarea at bounding box center [418, 195] width 744 height 26
paste textarea "Head southeast on Holiday Trail NE toward US-42 S 210 ft Turn left onto US-42 N…"
type textarea "Head southeast on Holiday Trail NE toward US-42 S 210 ft Turn left onto US-42 N…"
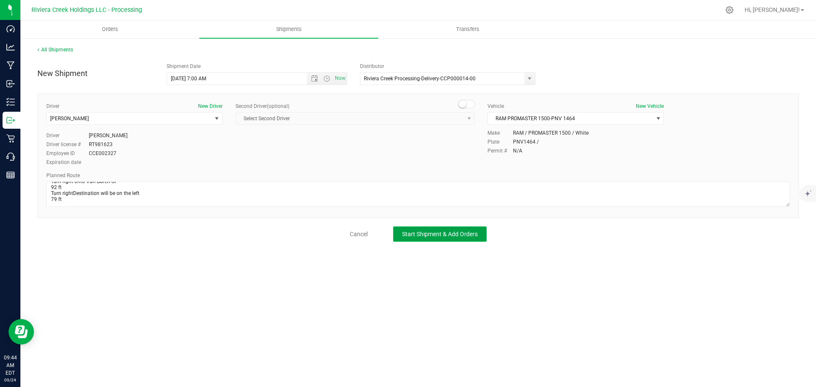
click at [407, 234] on span "Start Shipment & Add Orders" at bounding box center [440, 234] width 76 height 7
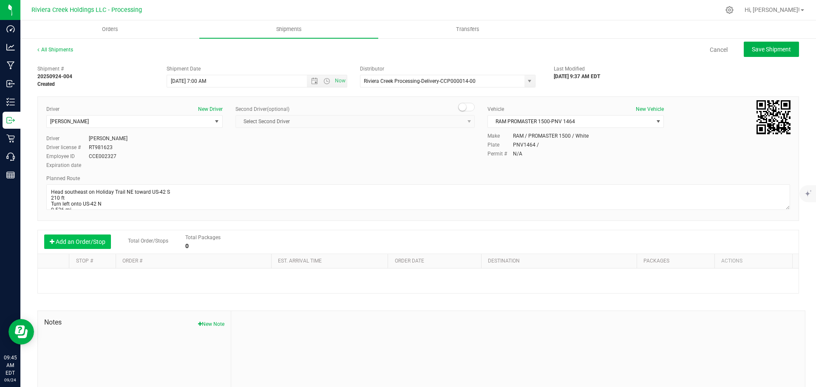
click at [89, 240] on button "Add an Order/Stop" at bounding box center [77, 242] width 67 height 14
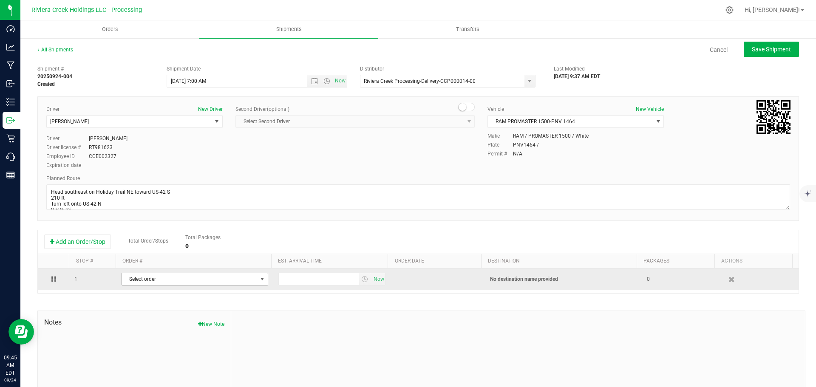
click at [155, 281] on span "Select order" at bounding box center [189, 279] width 135 height 12
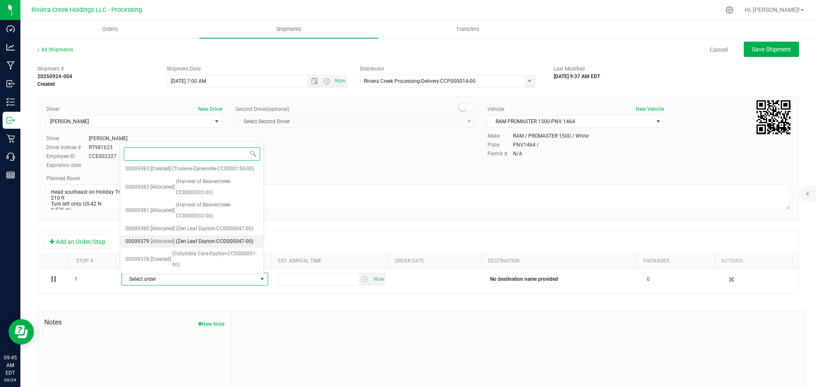
scroll to position [332, 0]
drag, startPoint x: 198, startPoint y: 257, endPoint x: 218, endPoint y: 262, distance: 20.2
click at [199, 257] on span "(Columbia Care-Dayton-CCD000051-00)" at bounding box center [215, 260] width 86 height 22
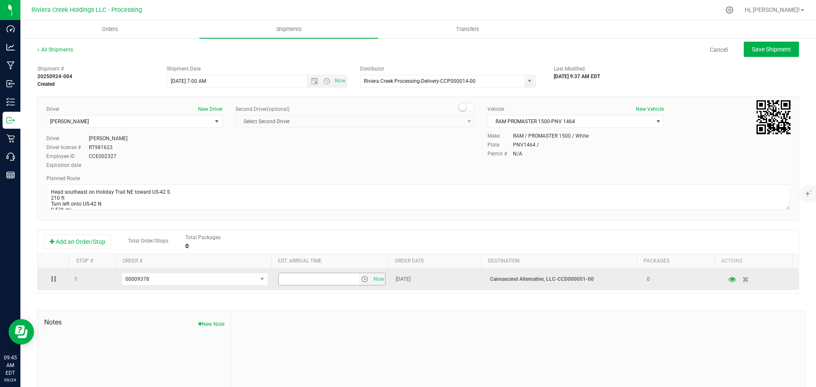
click at [361, 281] on span "select" at bounding box center [364, 279] width 7 height 7
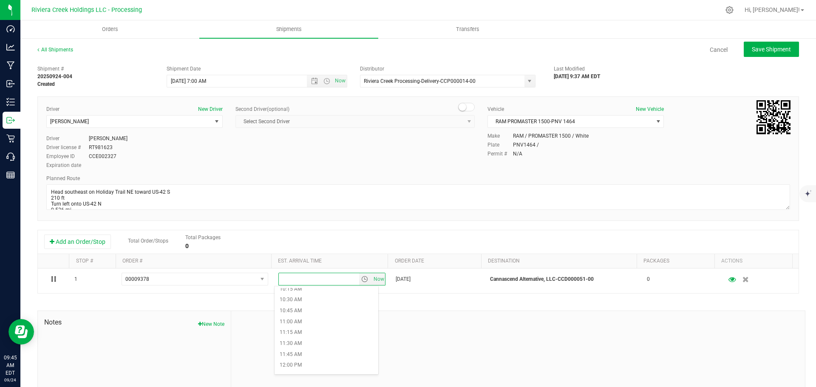
scroll to position [468, 0]
click at [304, 329] on li "11:30 AM" at bounding box center [327, 328] width 104 height 11
click at [745, 51] on button "Save Shipment" at bounding box center [771, 49] width 55 height 15
type input "9/25/2025 11:00 AM"
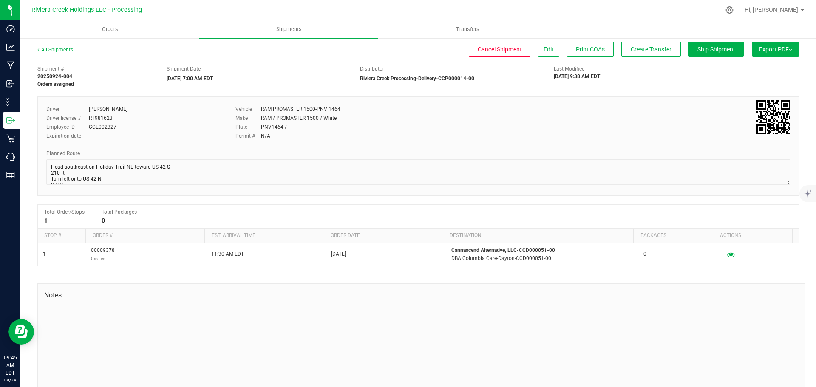
click at [54, 49] on link "All Shipments" at bounding box center [55, 50] width 36 height 6
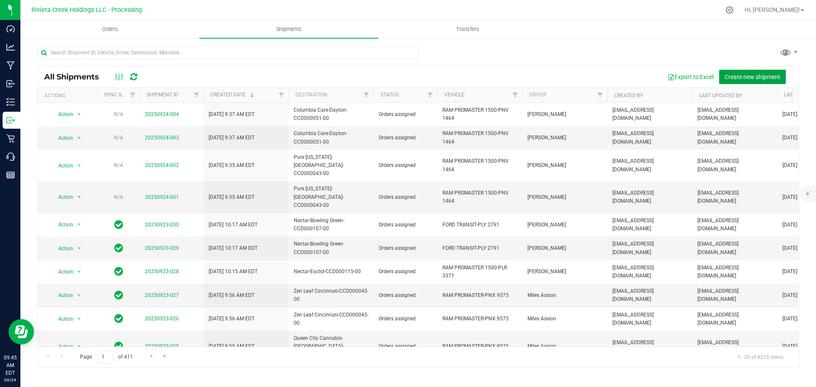
click at [728, 77] on span "Create new shipment" at bounding box center [753, 77] width 56 height 7
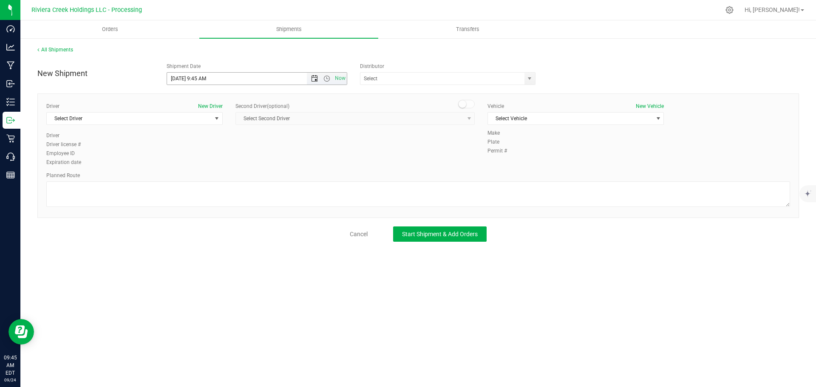
click at [313, 80] on span "Open the date view" at bounding box center [314, 78] width 7 height 7
click at [224, 166] on link "25" at bounding box center [224, 165] width 12 height 13
click at [327, 80] on span "Open the time view" at bounding box center [327, 78] width 7 height 7
click at [188, 155] on li "7:00 AM" at bounding box center [256, 160] width 179 height 11
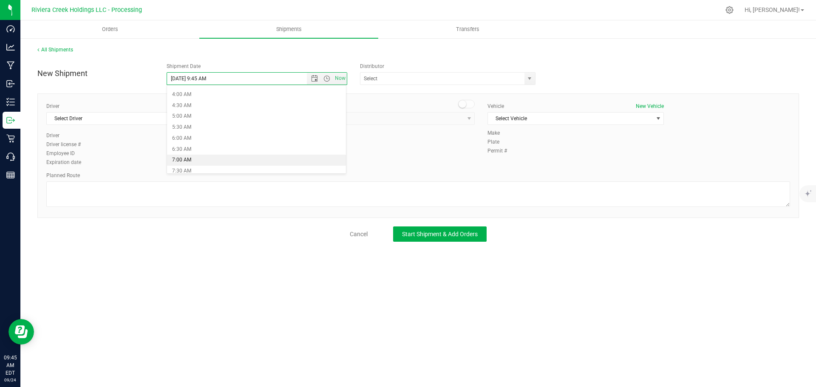
type input "9/25/2025 7:00 AM"
click at [531, 80] on span "select" at bounding box center [529, 78] width 7 height 7
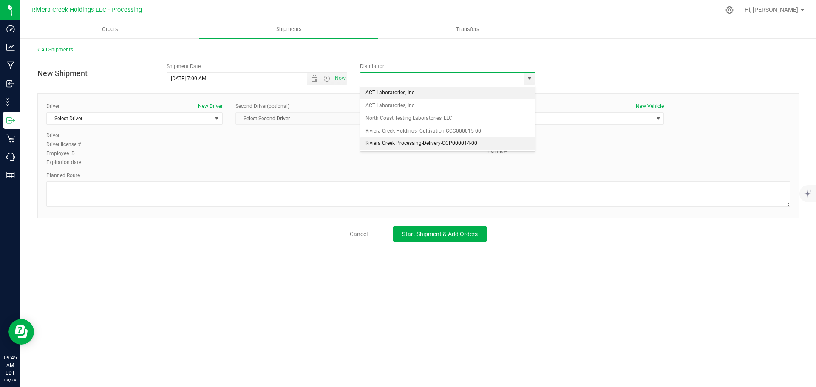
click at [366, 143] on li "Riviera Creek Processing-Delivery-CCP000014-00" at bounding box center [448, 143] width 175 height 13
type input "Riviera Creek Processing-Delivery-CCP000014-00"
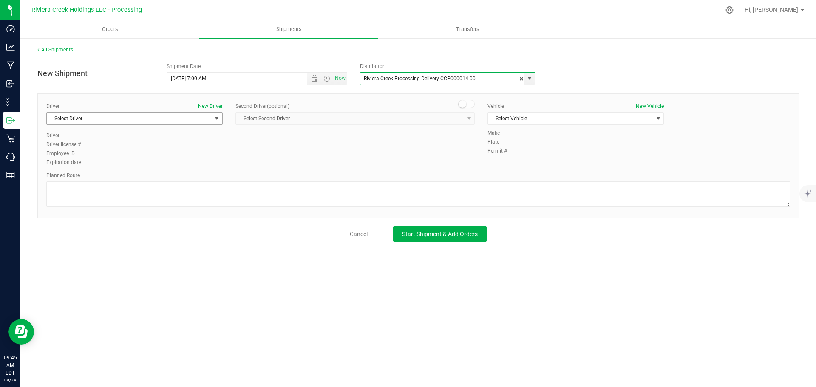
click at [100, 122] on span "Select Driver" at bounding box center [129, 119] width 165 height 12
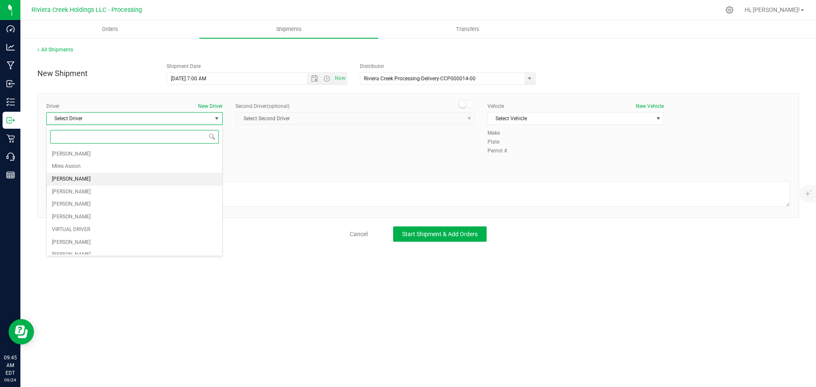
click at [75, 177] on span "James Bednar Jr." at bounding box center [71, 179] width 39 height 11
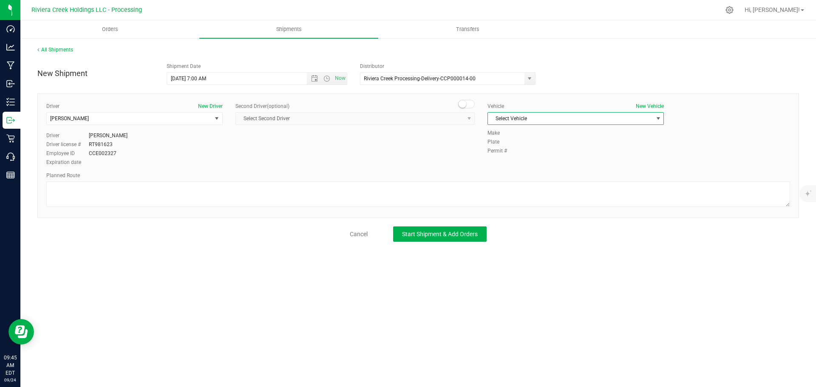
click at [505, 120] on span "Select Vehicle" at bounding box center [570, 119] width 165 height 12
click at [564, 183] on li "RAM PROMASTER 1500-PNV 1464" at bounding box center [576, 183] width 176 height 13
click at [420, 208] on div at bounding box center [418, 196] width 744 height 28
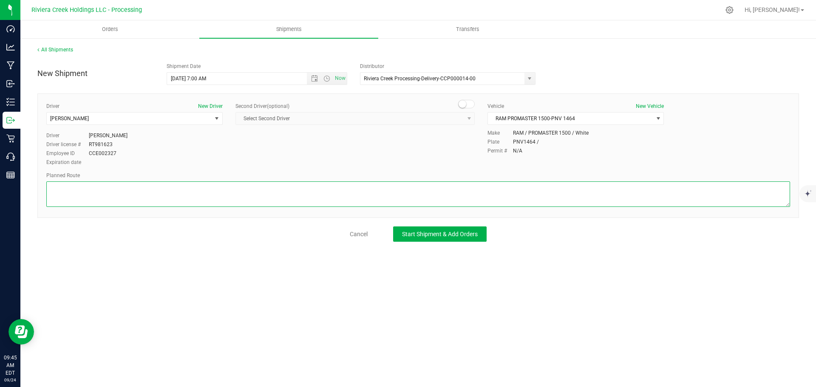
click at [419, 201] on textarea at bounding box center [418, 195] width 744 height 26
paste textarea "Head south toward Van Buren St 79 ft Turn left onto Van Buren St 92 ft Turn lef…"
type textarea "Head south toward Van Buren St 79 ft Turn left onto Van Buren St 92 ft Turn lef…"
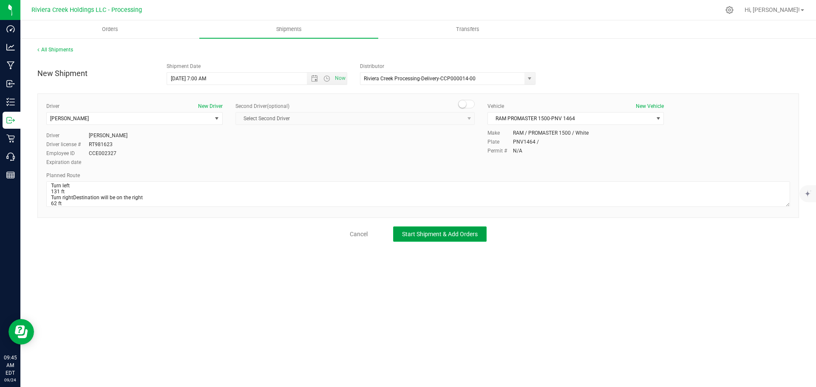
click at [426, 235] on span "Start Shipment & Add Orders" at bounding box center [440, 234] width 76 height 7
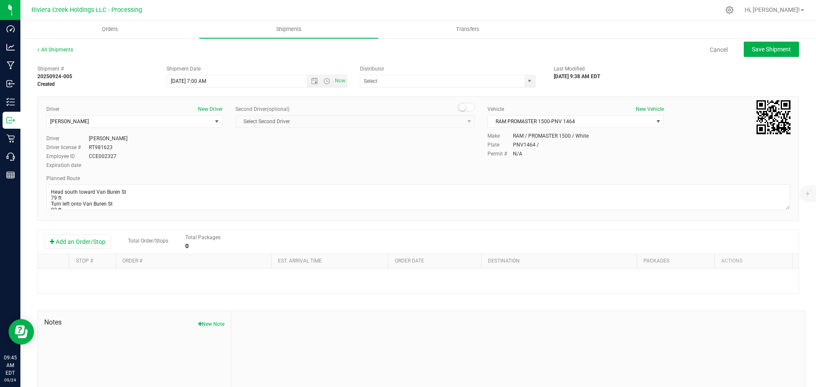
type input "Riviera Creek Processing-Delivery-CCP000014-00"
click at [74, 243] on button "Add an Order/Stop" at bounding box center [77, 242] width 67 height 14
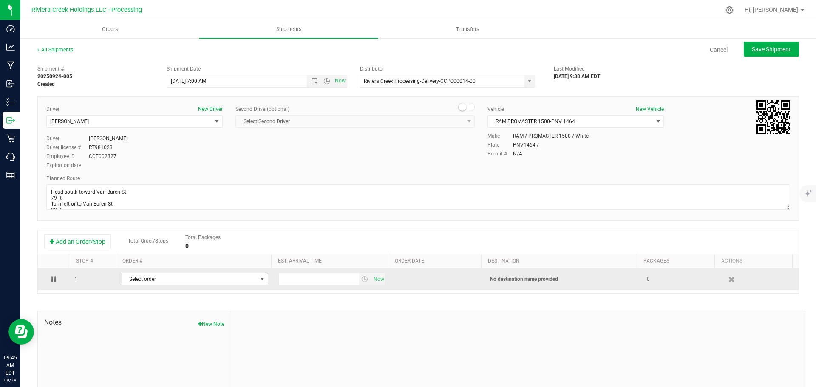
click at [142, 278] on span "Select order" at bounding box center [189, 279] width 135 height 12
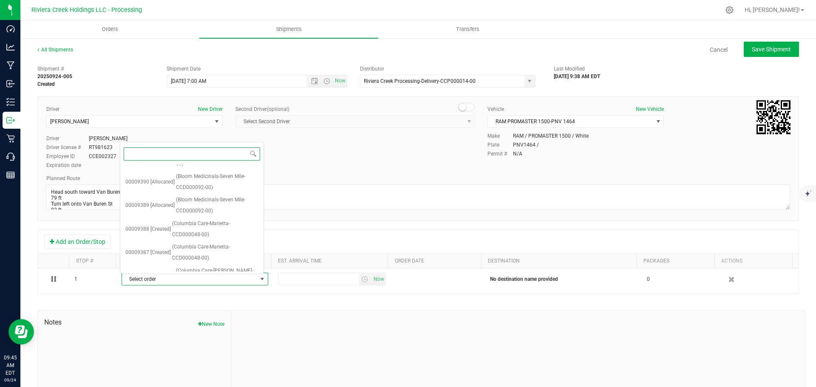
scroll to position [308, 0]
click at [205, 263] on span "(Zen Leaf Dayton-CCD000047-00)" at bounding box center [214, 265] width 77 height 11
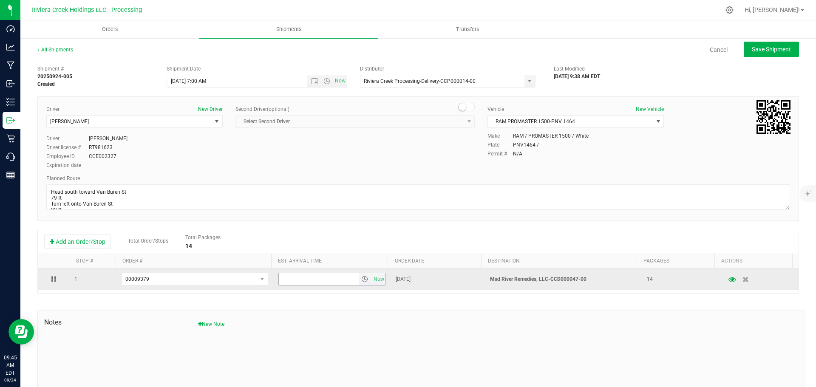
click at [361, 283] on span "select" at bounding box center [364, 279] width 7 height 7
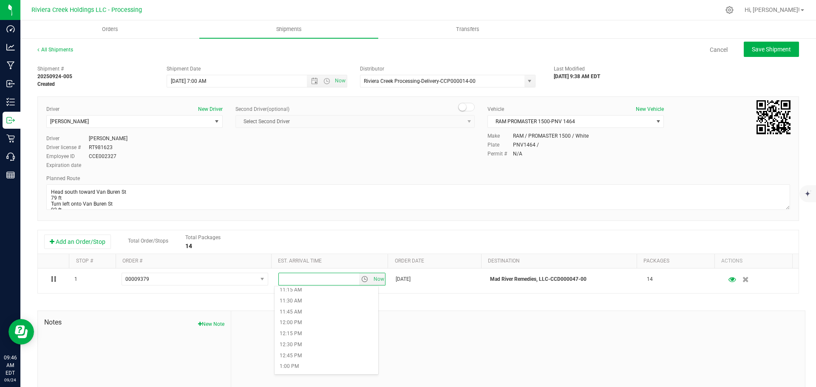
scroll to position [510, 0]
click at [299, 332] on li "12:30 PM" at bounding box center [327, 329] width 104 height 11
click at [754, 51] on span "Save Shipment" at bounding box center [771, 49] width 39 height 7
type input "9/25/2025 11:00 AM"
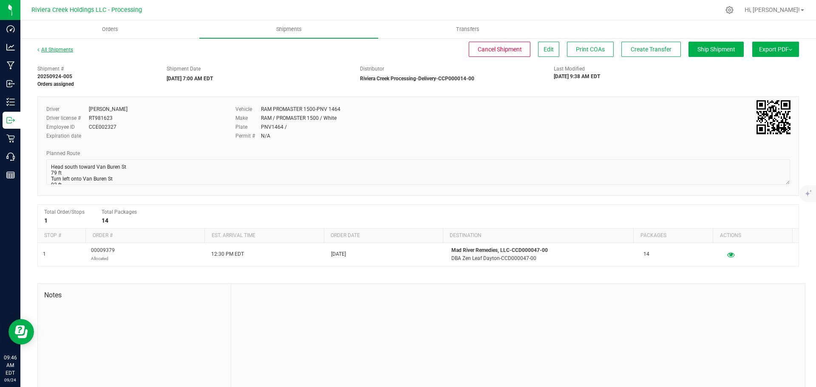
click at [65, 51] on link "All Shipments" at bounding box center [55, 50] width 36 height 6
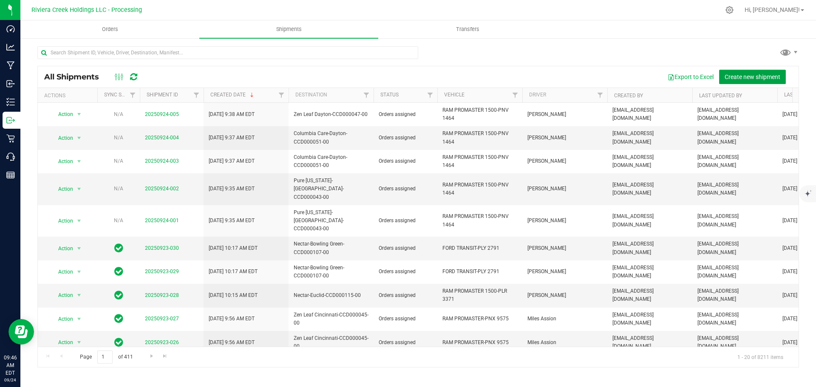
click at [737, 74] on span "Create new shipment" at bounding box center [753, 77] width 56 height 7
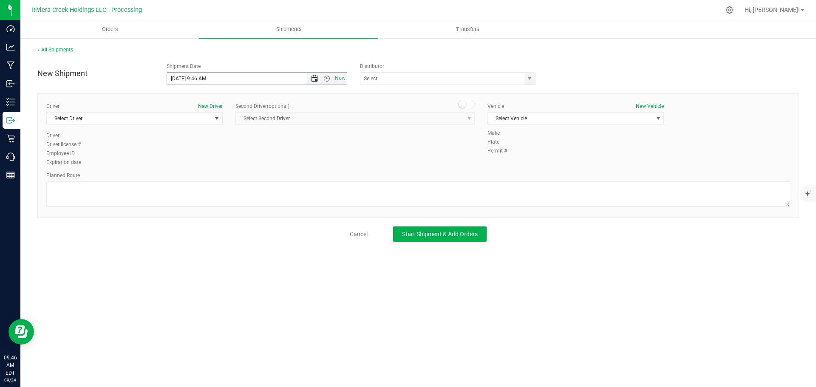
click at [316, 79] on span "Open the date view" at bounding box center [314, 78] width 7 height 7
click at [224, 164] on link "25" at bounding box center [224, 165] width 12 height 13
click at [328, 79] on span "Open the time view" at bounding box center [327, 78] width 7 height 7
click at [187, 159] on li "7:00 AM" at bounding box center [256, 160] width 179 height 11
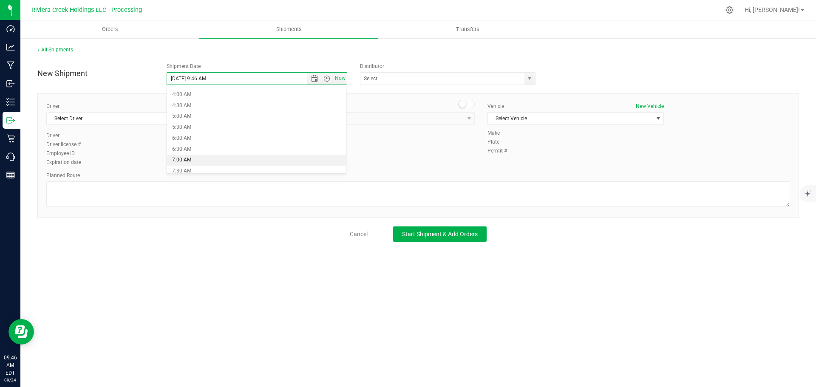
type input "9/25/2025 7:00 AM"
click at [528, 78] on span "select" at bounding box center [529, 78] width 7 height 7
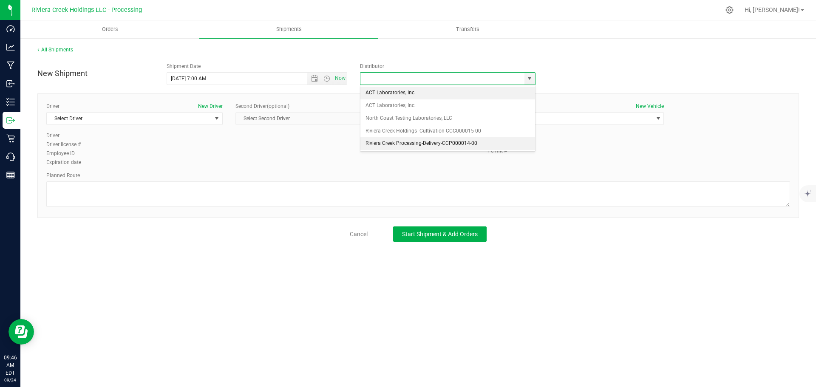
click at [382, 141] on li "Riviera Creek Processing-Delivery-CCP000014-00" at bounding box center [448, 143] width 175 height 13
type input "Riviera Creek Processing-Delivery-CCP000014-00"
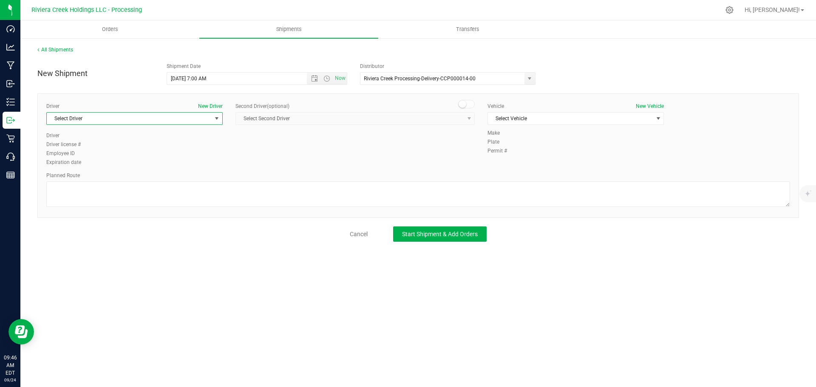
click at [134, 120] on span "Select Driver" at bounding box center [129, 119] width 165 height 12
click at [97, 181] on li "James Bednar Jr." at bounding box center [135, 179] width 176 height 13
click at [512, 116] on span "Select Vehicle" at bounding box center [570, 119] width 165 height 12
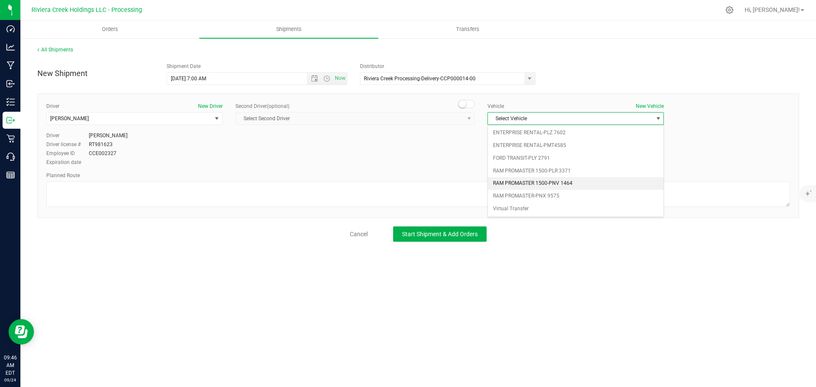
click at [559, 183] on li "RAM PROMASTER 1500-PNV 1464" at bounding box center [576, 183] width 176 height 13
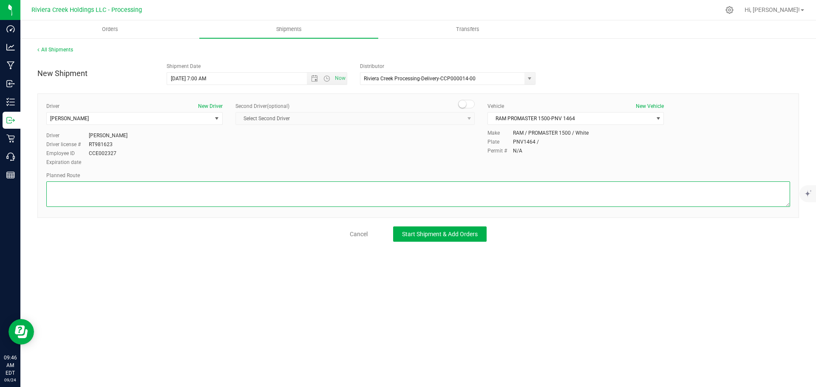
click at [145, 192] on textarea at bounding box center [418, 195] width 744 height 26
paste textarea "Head south toward Van Buren St 79 ft Turn left onto Van Buren St 92 ft Turn lef…"
type textarea "Head south toward Van Buren St 79 ft Turn left onto Van Buren St 92 ft Turn lef…"
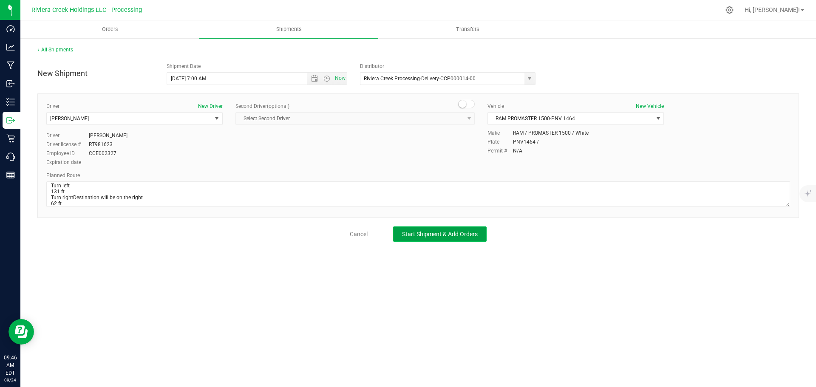
click at [424, 239] on button "Start Shipment & Add Orders" at bounding box center [440, 234] width 94 height 15
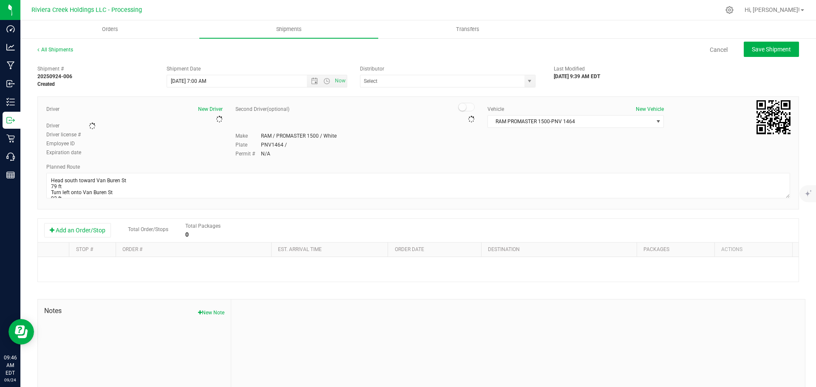
type input "Riviera Creek Processing-Delivery-CCP000014-00"
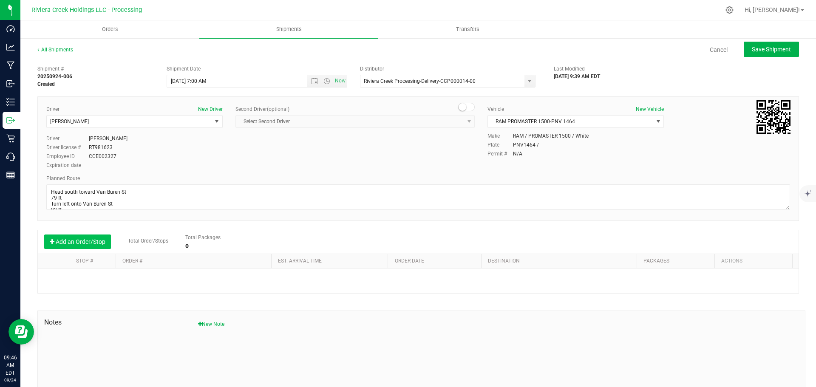
click at [76, 240] on button "Add an Order/Stop" at bounding box center [77, 242] width 67 height 14
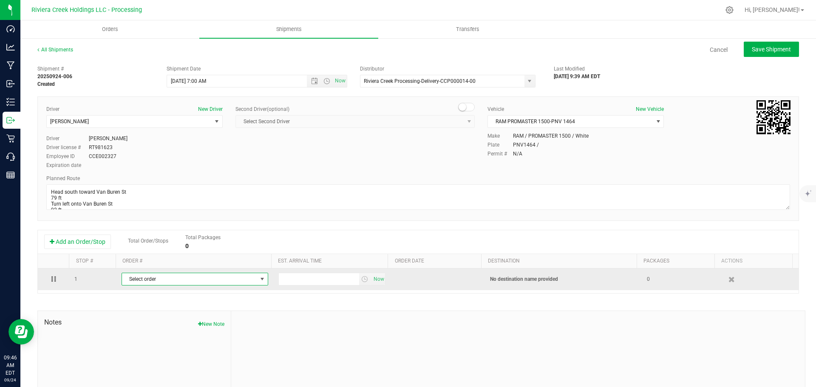
click at [182, 282] on span "Select order" at bounding box center [189, 279] width 135 height 12
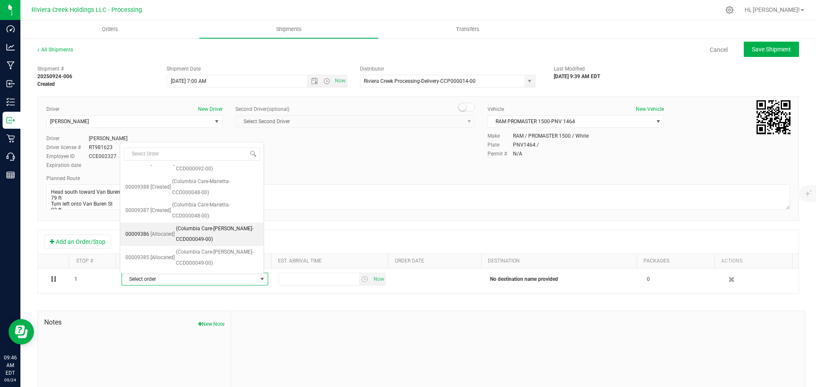
scroll to position [296, 0]
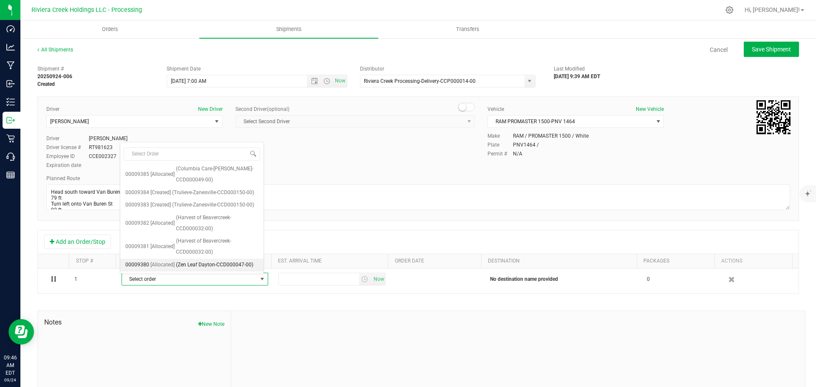
click at [205, 267] on span "(Zen Leaf Dayton-CCD000047-00)" at bounding box center [214, 265] width 77 height 11
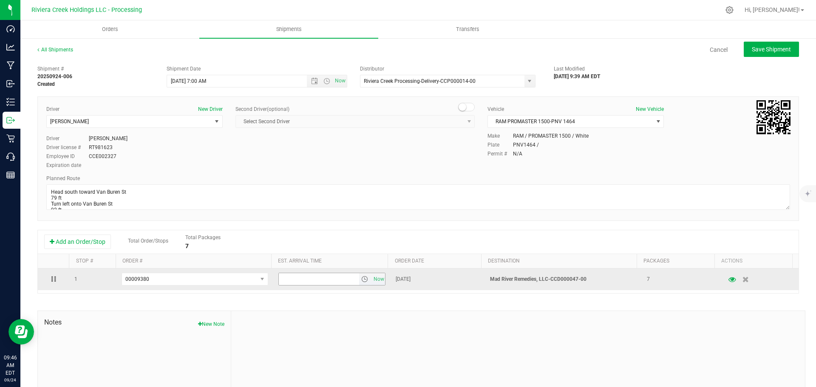
click at [362, 282] on span "select" at bounding box center [364, 279] width 7 height 7
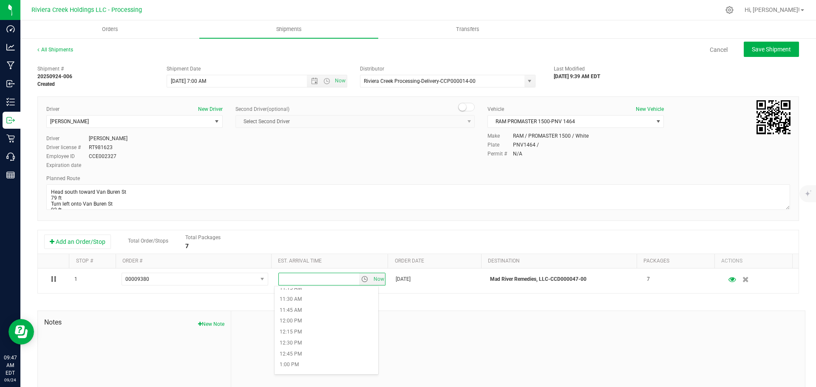
scroll to position [510, 0]
click at [302, 330] on li "12:30 PM" at bounding box center [327, 329] width 104 height 11
click at [752, 48] on span "Save Shipment" at bounding box center [771, 49] width 39 height 7
type input "9/25/2025 11:00 AM"
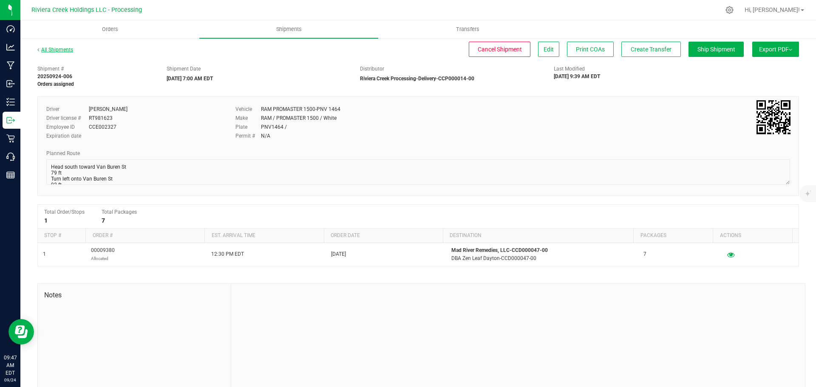
click at [61, 52] on link "All Shipments" at bounding box center [55, 50] width 36 height 6
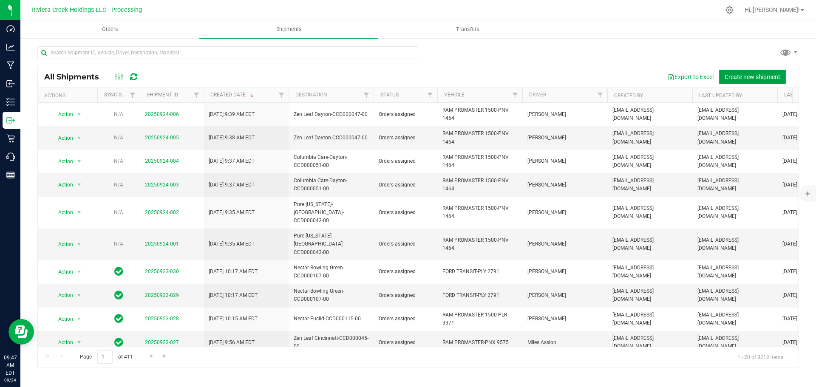
click at [736, 82] on button "Create new shipment" at bounding box center [752, 77] width 67 height 14
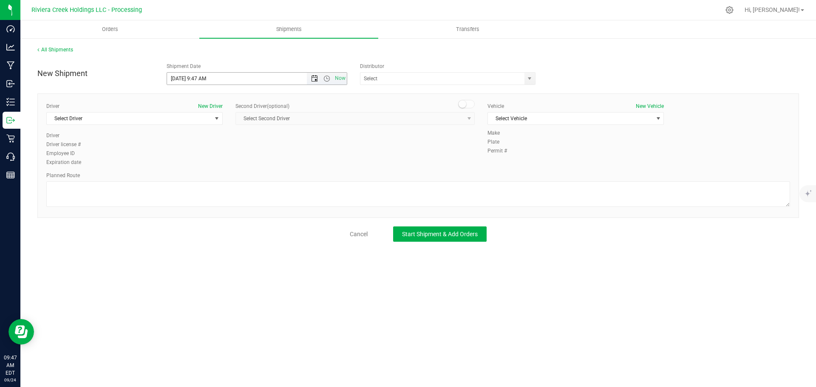
click at [314, 80] on span "Open the date view" at bounding box center [314, 78] width 7 height 7
click at [225, 165] on link "25" at bounding box center [224, 165] width 12 height 13
click at [327, 79] on span "Open the time view" at bounding box center [327, 78] width 7 height 7
click at [194, 158] on li "7:00 AM" at bounding box center [256, 160] width 179 height 11
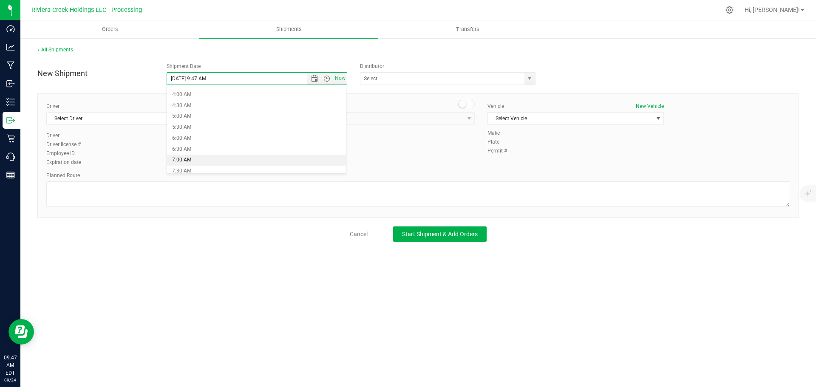
type input "9/25/2025 7:00 AM"
click at [532, 80] on span "select" at bounding box center [529, 78] width 7 height 7
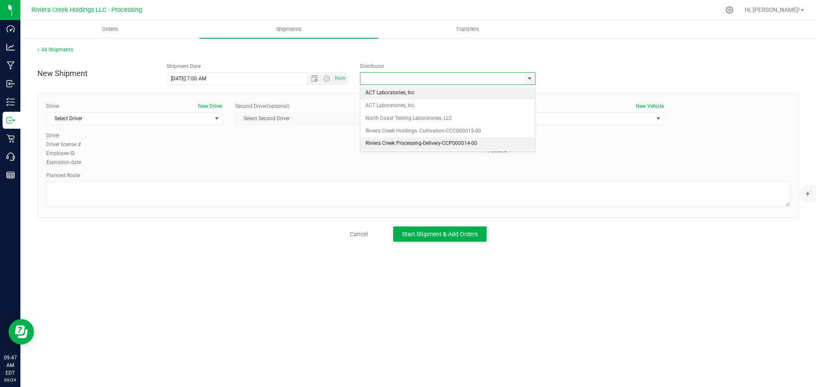
click at [372, 142] on li "Riviera Creek Processing-Delivery-CCP000014-00" at bounding box center [448, 143] width 175 height 13
type input "Riviera Creek Processing-Delivery-CCP000014-00"
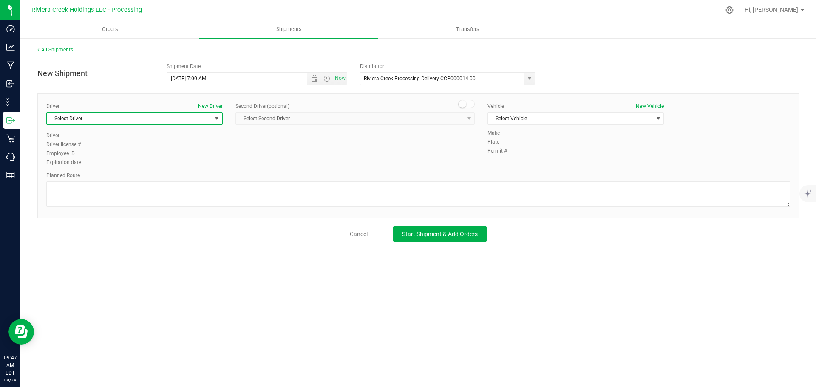
click at [105, 122] on span "Select Driver" at bounding box center [129, 119] width 165 height 12
click at [83, 181] on span "[PERSON_NAME]" at bounding box center [71, 179] width 39 height 11
click at [526, 118] on span "Select Vehicle" at bounding box center [570, 119] width 165 height 12
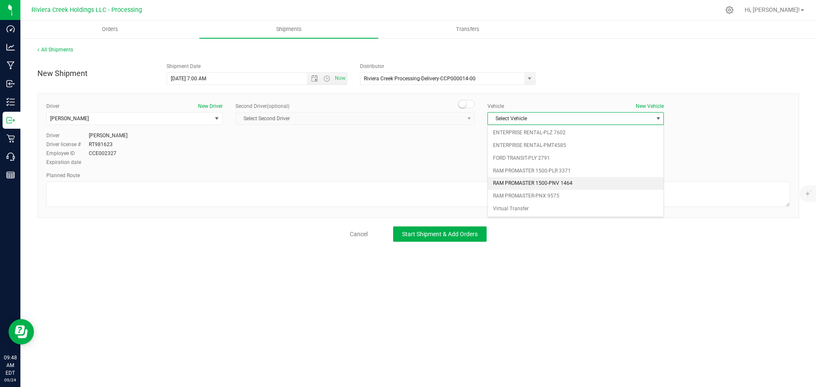
click at [532, 186] on li "RAM PROMASTER 1500-PNV 1464" at bounding box center [576, 183] width 176 height 13
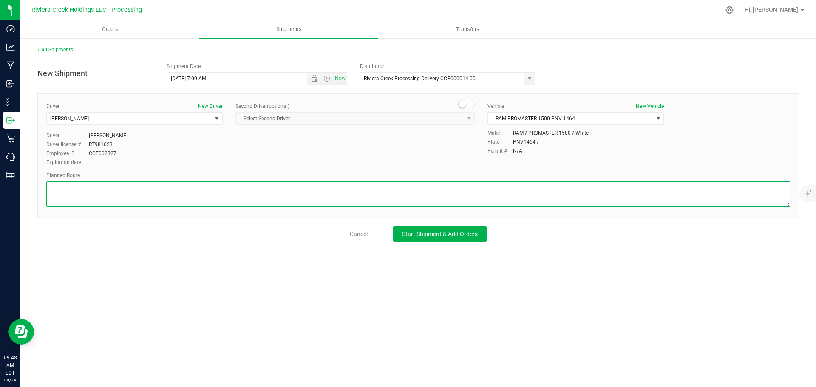
click at [86, 190] on textarea at bounding box center [418, 195] width 744 height 26
paste textarea "Head north toward Maverick Dr 62 ft Turn right toward Maverick Dr 82 ft Turn le…"
type textarea "Head north toward Maverick Dr 62 ft Turn right toward Maverick Dr 82 ft Turn le…"
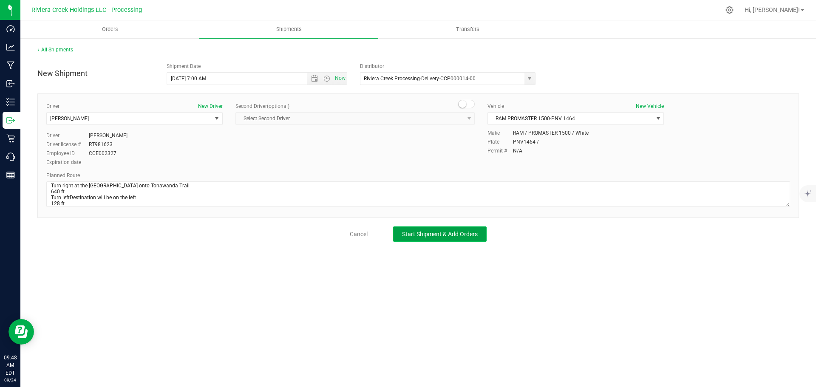
click at [407, 235] on span "Start Shipment & Add Orders" at bounding box center [440, 234] width 76 height 7
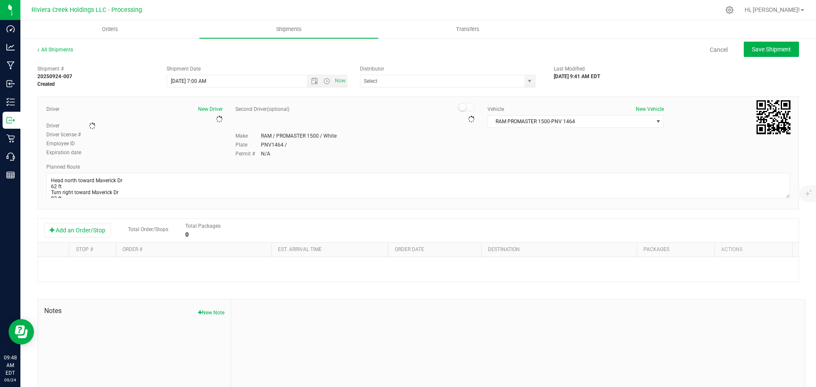
type input "Riviera Creek Processing-Delivery-CCP000014-00"
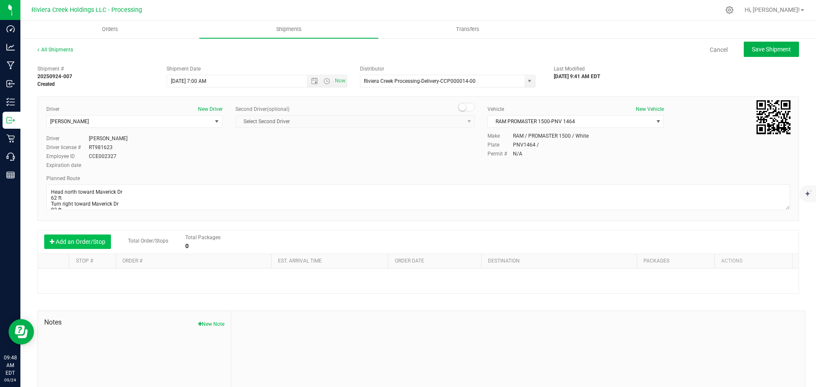
click at [83, 242] on button "Add an Order/Stop" at bounding box center [77, 242] width 67 height 14
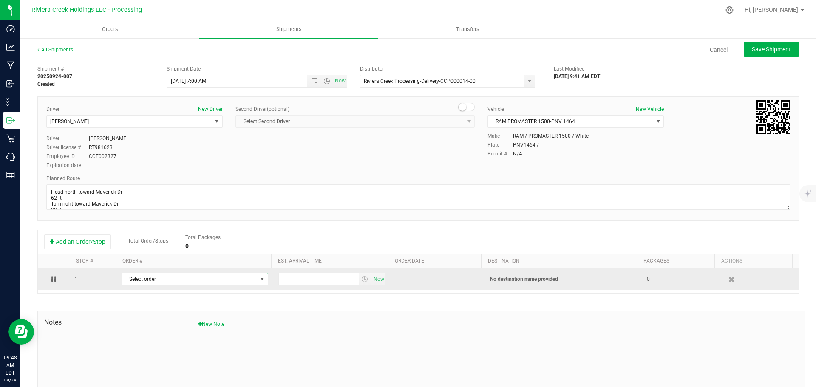
click at [136, 280] on span "Select order" at bounding box center [189, 279] width 135 height 12
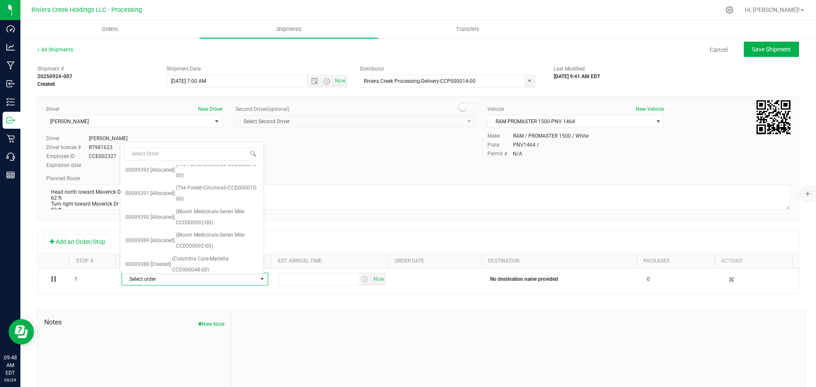
scroll to position [283, 0]
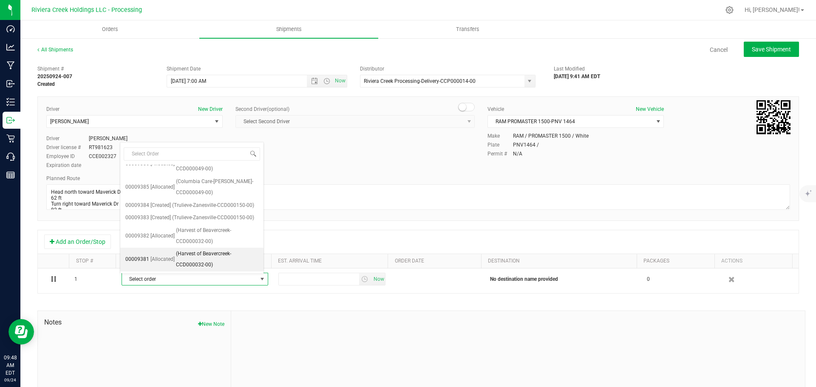
click at [222, 261] on span "(Harvest of Beavercreek-CCD000032-00)" at bounding box center [217, 260] width 82 height 22
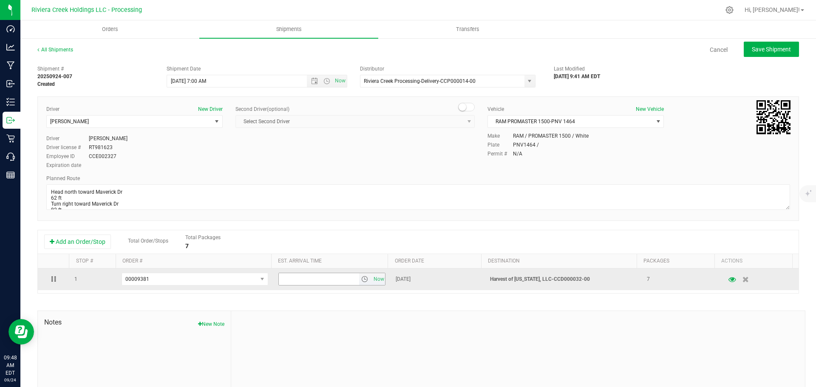
click at [361, 281] on span "select" at bounding box center [364, 279] width 7 height 7
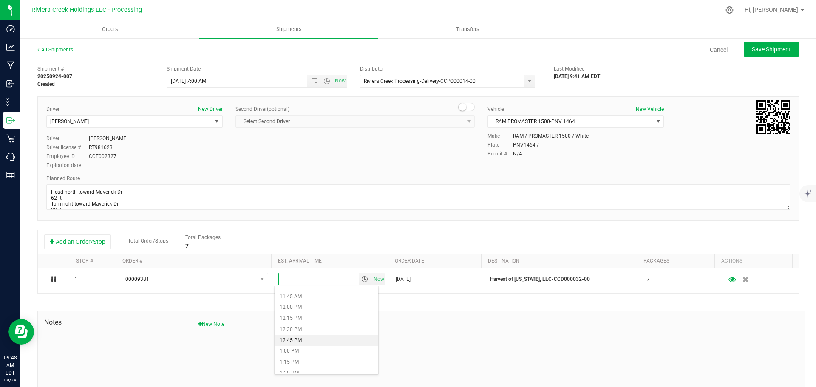
scroll to position [553, 0]
click at [300, 332] on li "1:30 PM" at bounding box center [327, 331] width 104 height 11
click at [752, 49] on span "Save Shipment" at bounding box center [771, 49] width 39 height 7
type input "9/25/2025 11:00 AM"
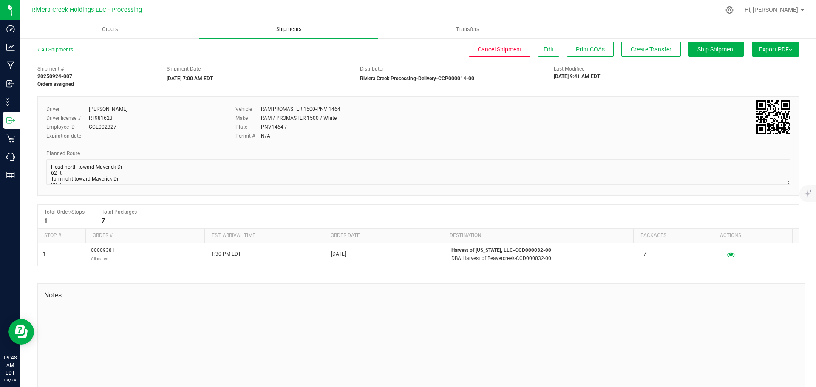
click at [292, 30] on span "Shipments" at bounding box center [289, 30] width 48 height 8
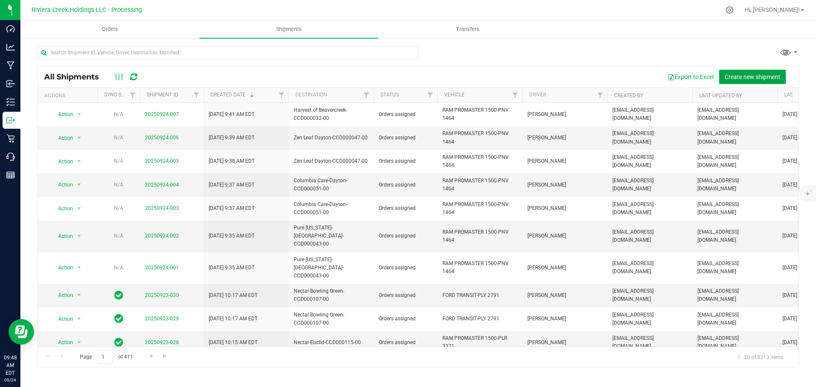
click at [738, 75] on span "Create new shipment" at bounding box center [753, 77] width 56 height 7
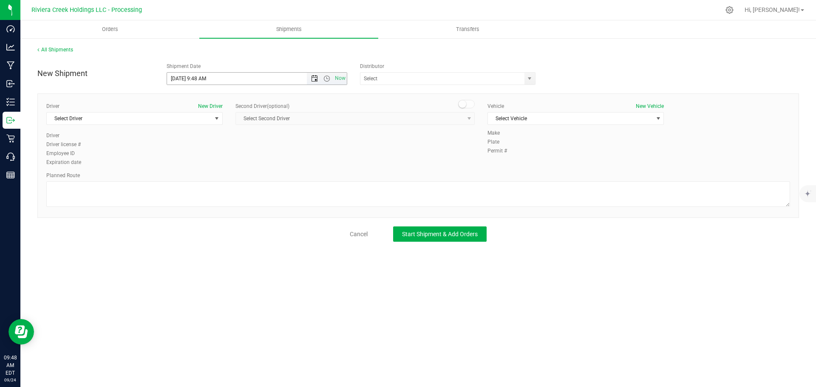
click at [317, 78] on span "Open the date view" at bounding box center [314, 78] width 7 height 7
click at [225, 163] on link "25" at bounding box center [224, 165] width 12 height 13
click at [327, 79] on span "Open the time view" at bounding box center [327, 78] width 7 height 7
click at [189, 118] on li "7:00 AM" at bounding box center [256, 117] width 179 height 11
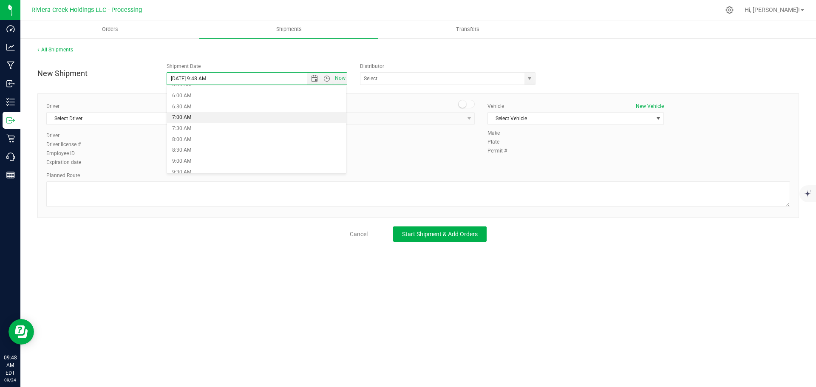
type input "9/25/2025 7:00 AM"
click at [529, 82] on span "select" at bounding box center [530, 79] width 11 height 12
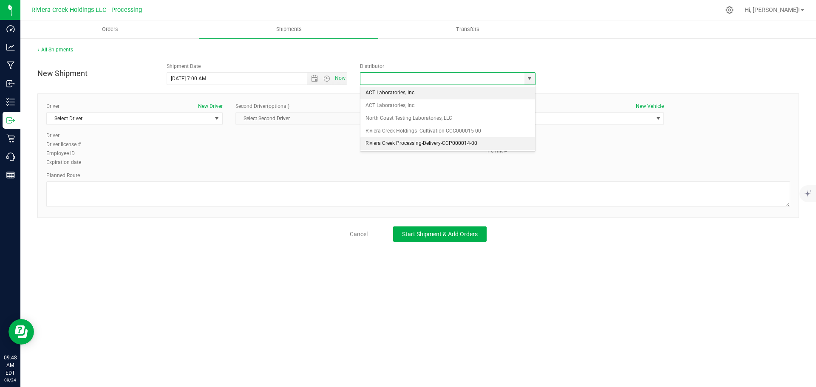
drag, startPoint x: 371, startPoint y: 143, endPoint x: 313, endPoint y: 145, distance: 58.3
click at [370, 143] on li "Riviera Creek Processing-Delivery-CCP000014-00" at bounding box center [448, 143] width 175 height 13
type input "Riviera Creek Processing-Delivery-CCP000014-00"
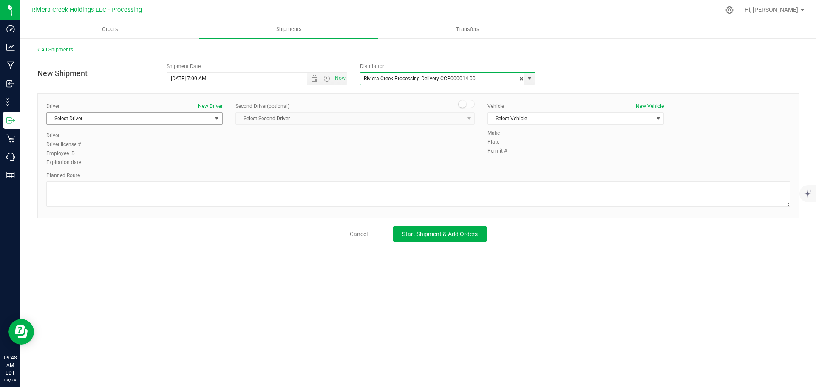
click at [169, 123] on span "Select Driver" at bounding box center [129, 119] width 165 height 12
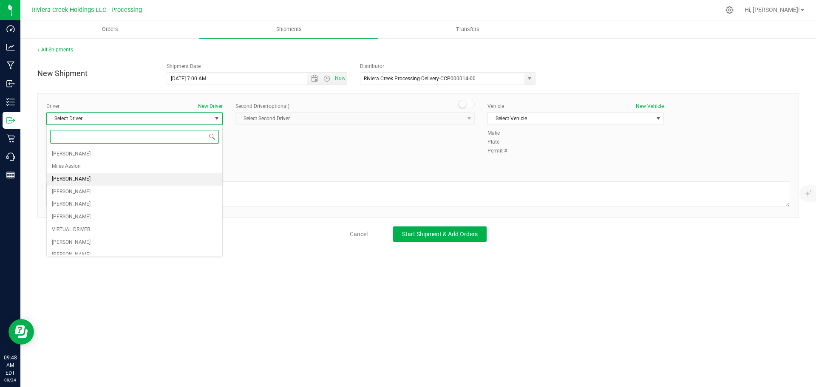
click at [67, 181] on span "[PERSON_NAME]" at bounding box center [71, 179] width 39 height 11
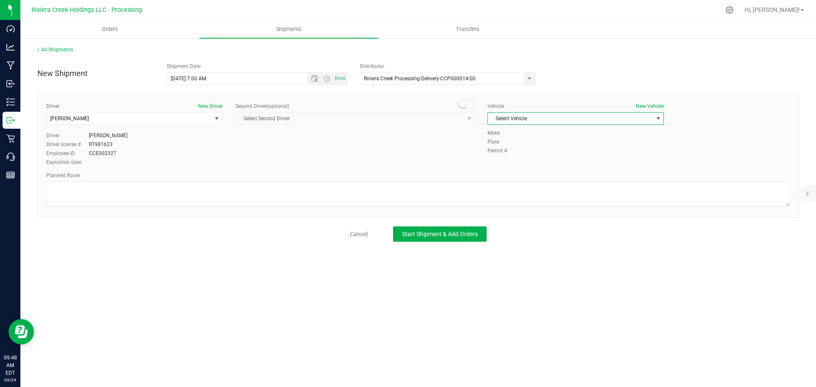
click at [509, 120] on span "Select Vehicle" at bounding box center [570, 119] width 165 height 12
click at [555, 182] on li "RAM PROMASTER 1500-PNV 1464" at bounding box center [576, 183] width 176 height 13
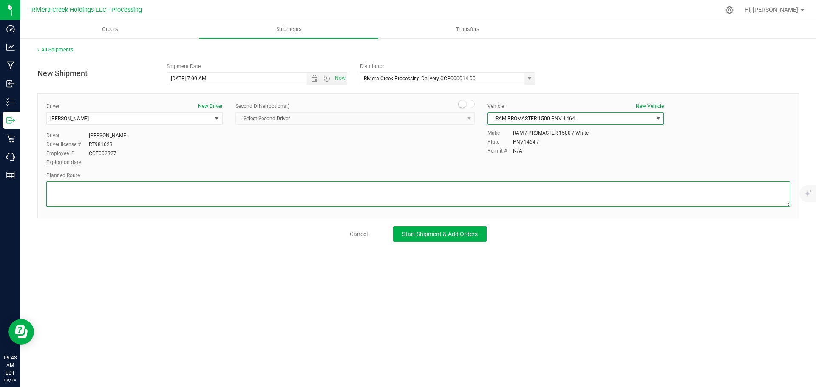
click at [464, 188] on textarea at bounding box center [418, 195] width 744 height 26
paste textarea "Head north toward Maverick Dr 62 ft Turn right toward Maverick Dr 82 ft Turn le…"
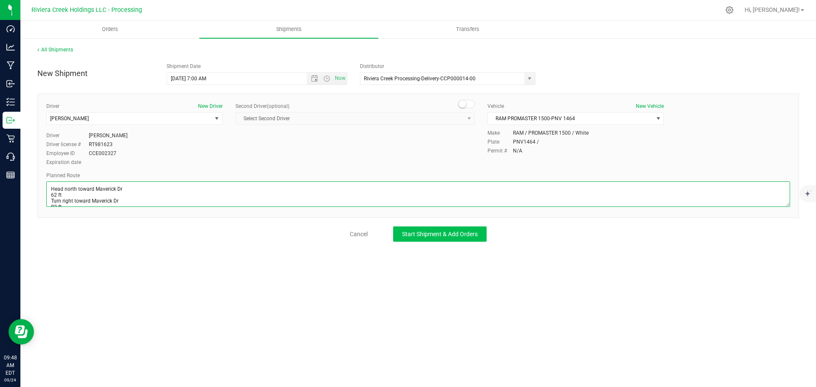
scroll to position [122, 0]
type textarea "Head north toward Maverick Dr 62 ft Turn right toward Maverick Dr 82 ft Turn le…"
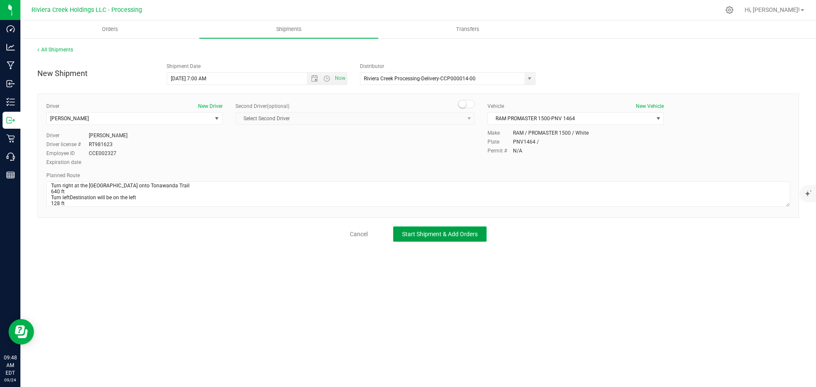
click at [441, 235] on span "Start Shipment & Add Orders" at bounding box center [440, 234] width 76 height 7
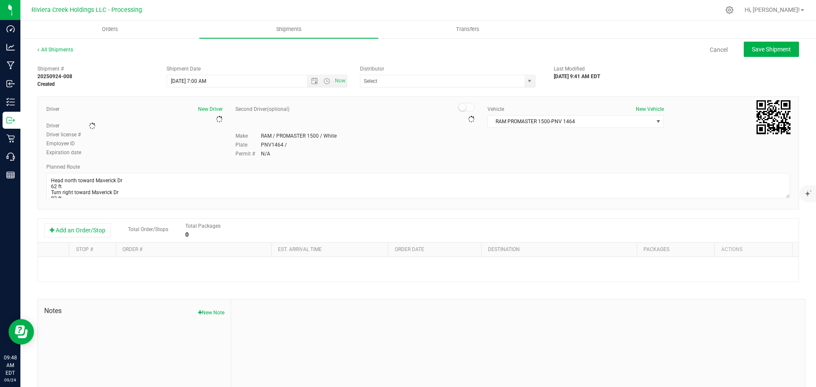
type input "Riviera Creek Processing-Delivery-CCP000014-00"
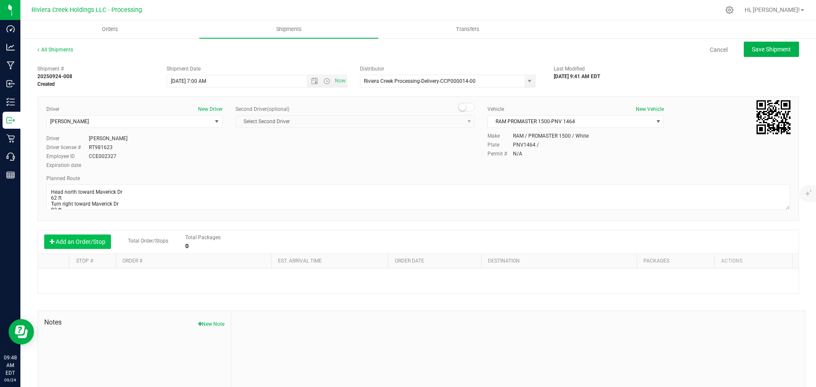
click at [83, 245] on button "Add an Order/Stop" at bounding box center [77, 242] width 67 height 14
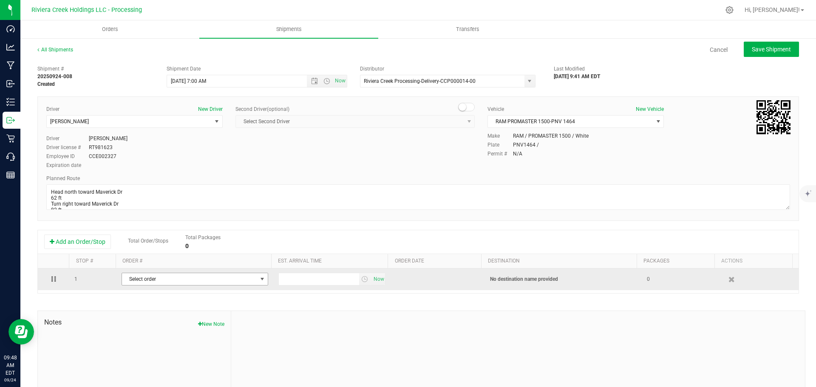
click at [167, 283] on span "Select order" at bounding box center [189, 279] width 135 height 12
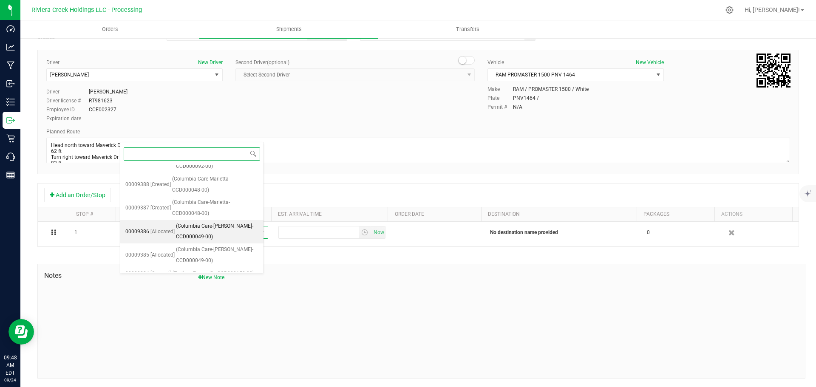
scroll to position [259, 0]
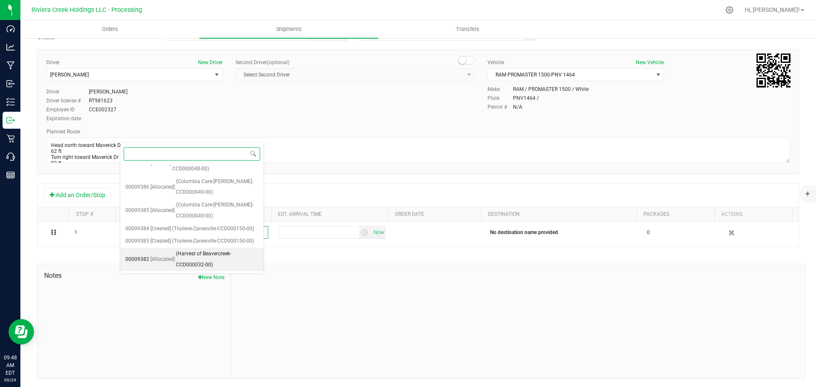
drag, startPoint x: 201, startPoint y: 258, endPoint x: 214, endPoint y: 258, distance: 13.2
click at [202, 258] on span "(Harvest of Beavercreek-CCD000032-00)" at bounding box center [217, 260] width 82 height 22
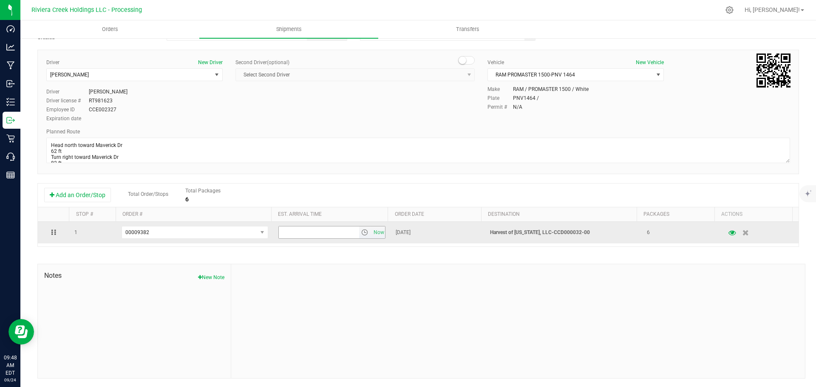
click at [361, 233] on span "select" at bounding box center [364, 232] width 7 height 7
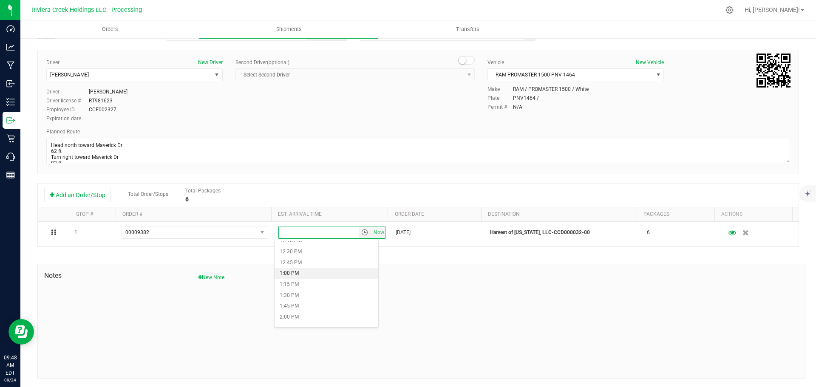
scroll to position [553, 0]
click at [337, 277] on li "1:15 PM" at bounding box center [327, 272] width 104 height 11
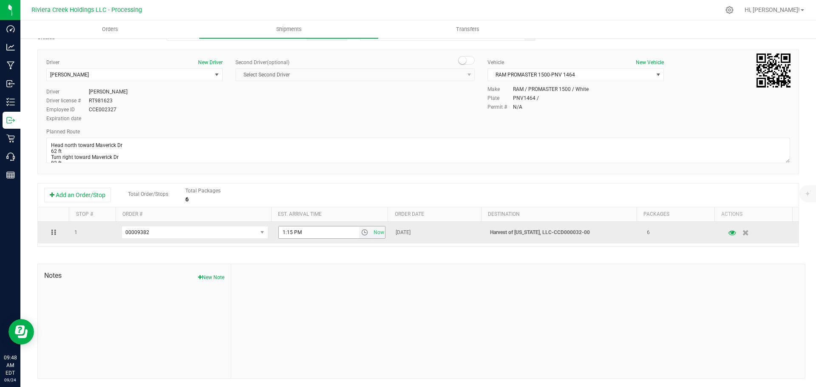
click at [361, 234] on span "select" at bounding box center [364, 232] width 7 height 7
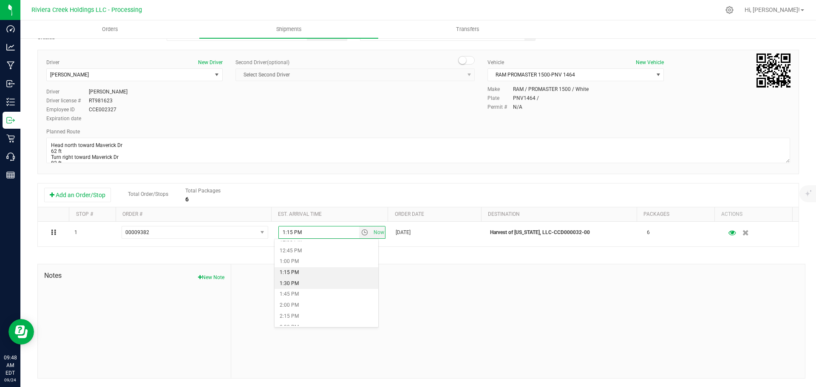
click at [308, 285] on li "1:30 PM" at bounding box center [327, 284] width 104 height 11
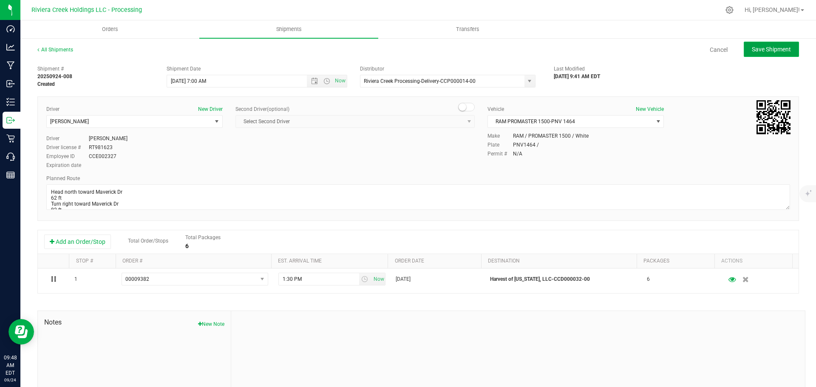
click at [758, 48] on span "Save Shipment" at bounding box center [771, 49] width 39 height 7
type input "9/25/2025 11:00 AM"
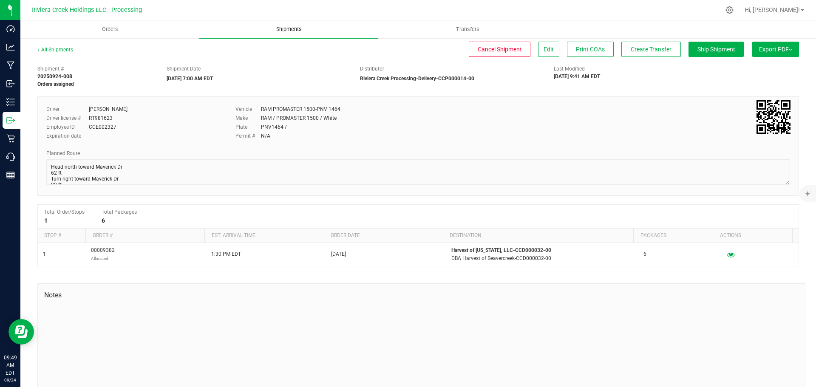
click at [279, 29] on span "Shipments" at bounding box center [289, 30] width 48 height 8
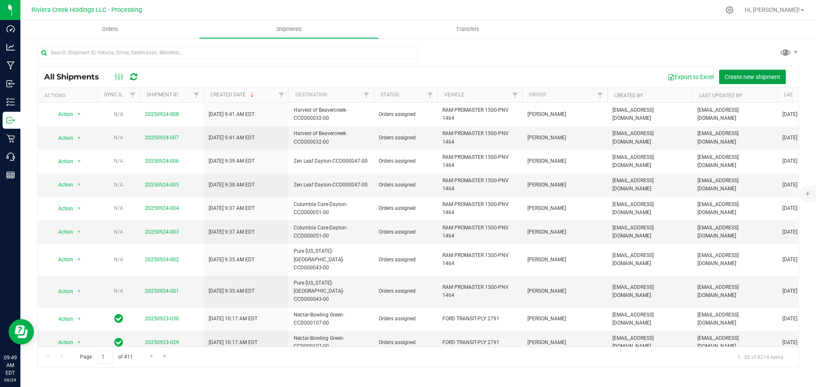
click at [744, 77] on span "Create new shipment" at bounding box center [753, 77] width 56 height 7
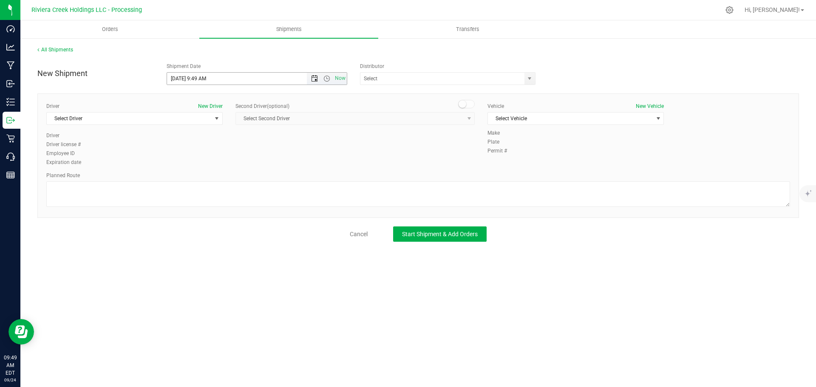
click at [315, 78] on span "Open the date view" at bounding box center [314, 78] width 7 height 7
click at [225, 167] on link "25" at bounding box center [224, 165] width 12 height 13
drag, startPoint x: 206, startPoint y: 78, endPoint x: 198, endPoint y: 82, distance: 9.7
click at [198, 82] on input "9/25/2025 9:49 AM" at bounding box center [244, 79] width 155 height 12
click at [532, 80] on span "select" at bounding box center [529, 78] width 7 height 7
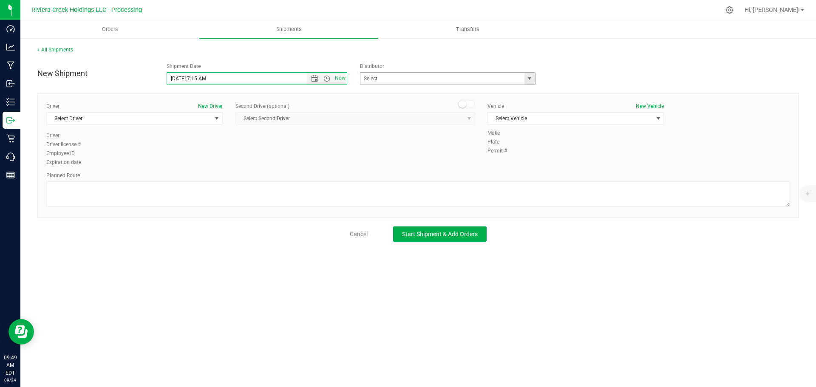
type input "9/25/2025 7:15 AM"
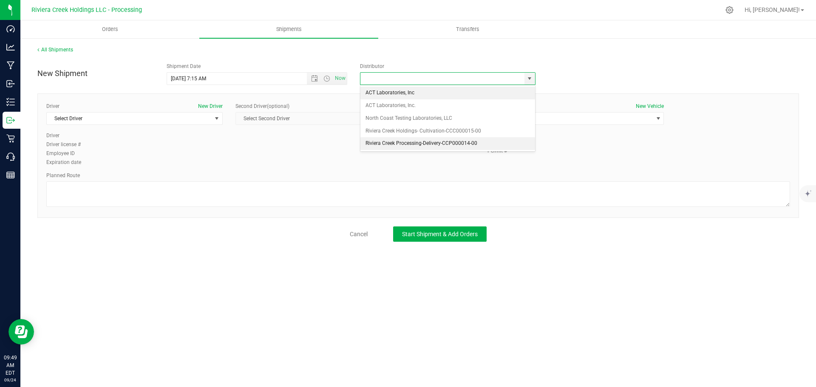
click at [378, 144] on li "Riviera Creek Processing-Delivery-CCP000014-00" at bounding box center [448, 143] width 175 height 13
type input "Riviera Creek Processing-Delivery-CCP000014-00"
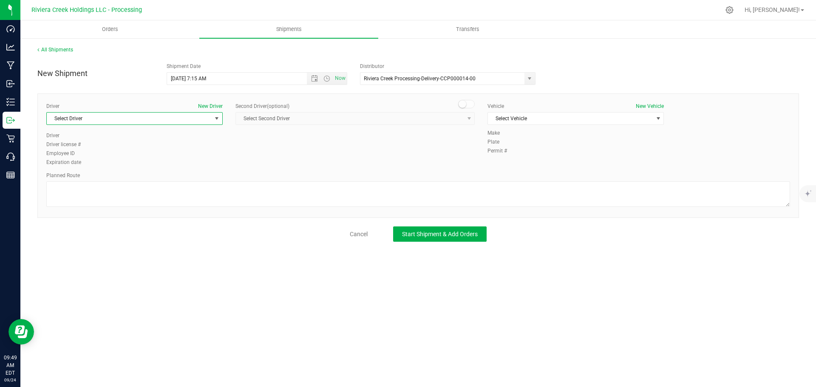
click at [84, 116] on span "Select Driver" at bounding box center [129, 119] width 165 height 12
click at [74, 169] on span "Miles Assion" at bounding box center [66, 166] width 29 height 11
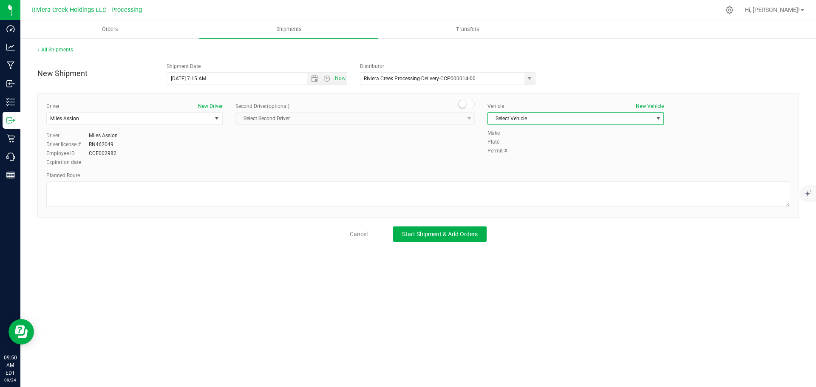
click at [531, 122] on span "Select Vehicle" at bounding box center [570, 119] width 165 height 12
click at [500, 120] on span "Select Vehicle" at bounding box center [570, 119] width 165 height 12
click at [550, 160] on li "FORD TRANSIT-PLY 2791" at bounding box center [576, 158] width 176 height 13
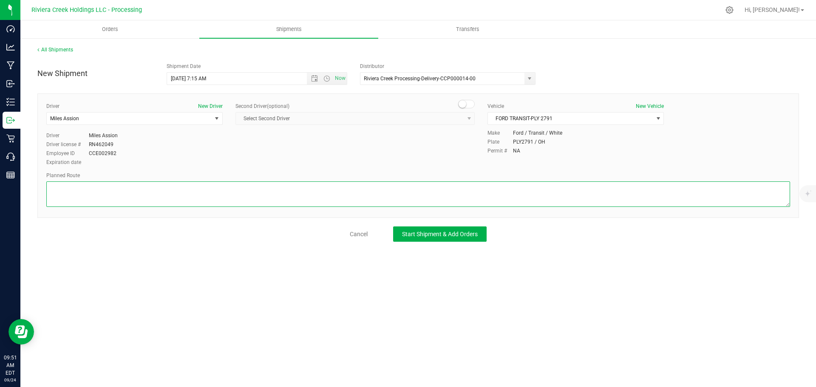
click at [153, 201] on textarea at bounding box center [418, 195] width 744 height 26
paste textarea "Head west on St Clair St toward Crescent St 187 ft St Clair St turns slightly l…"
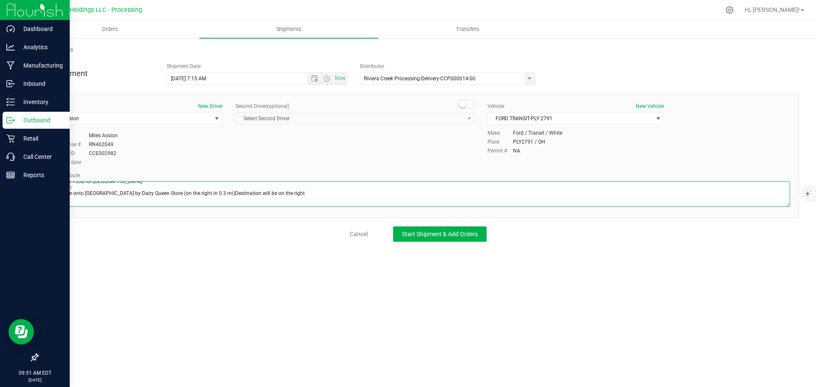
type textarea "Head west on St Clair St toward Crescent St 187 ft St Clair St turns slightly l…"
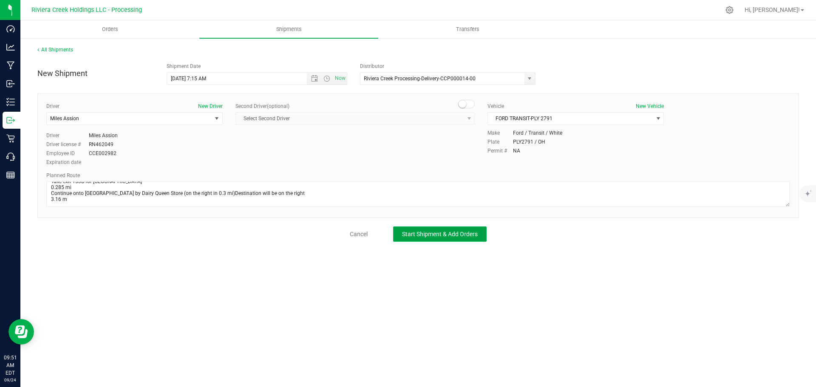
click at [419, 234] on span "Start Shipment & Add Orders" at bounding box center [440, 234] width 76 height 7
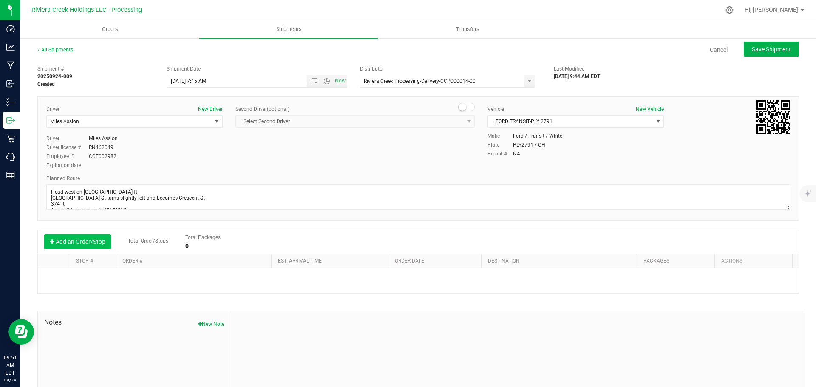
click at [84, 238] on button "Add an Order/Stop" at bounding box center [77, 242] width 67 height 14
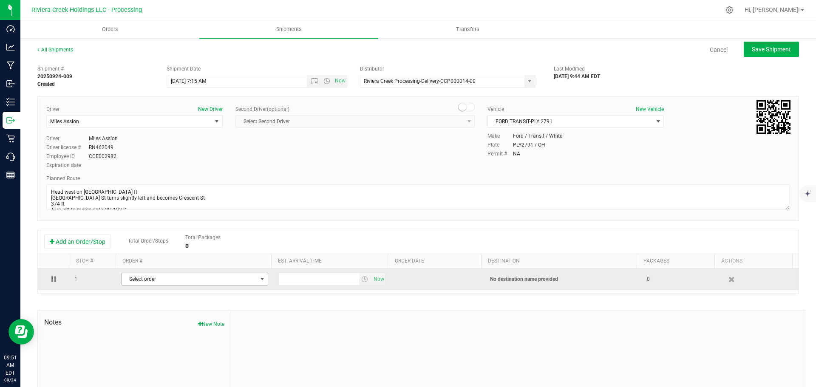
click at [149, 279] on span "Select order" at bounding box center [189, 279] width 135 height 12
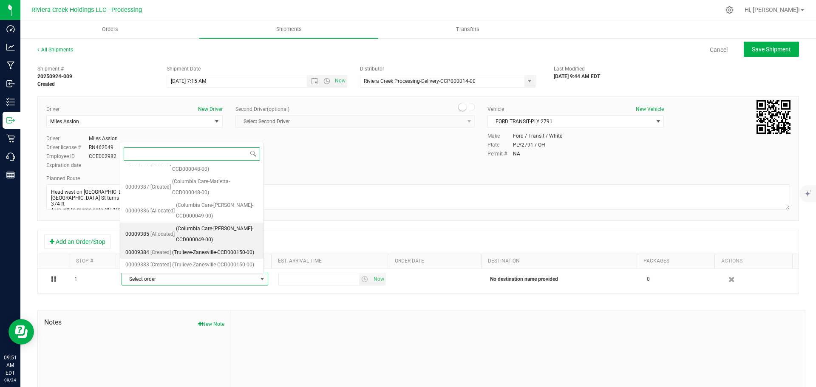
scroll to position [236, 0]
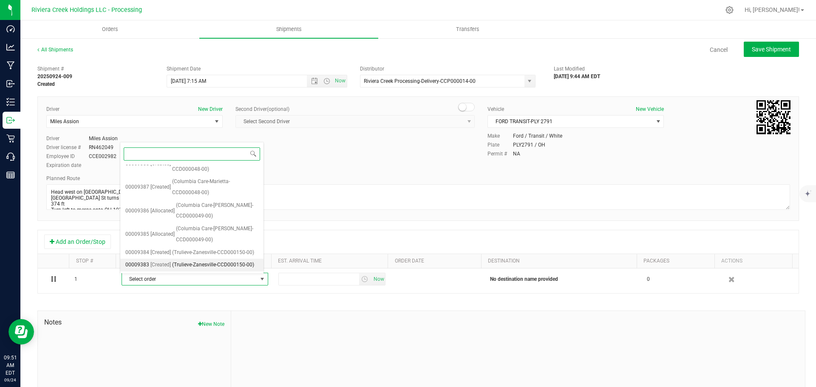
click at [193, 260] on span "(Trulieve-Zanesville-CCD000150-00)" at bounding box center [213, 265] width 82 height 11
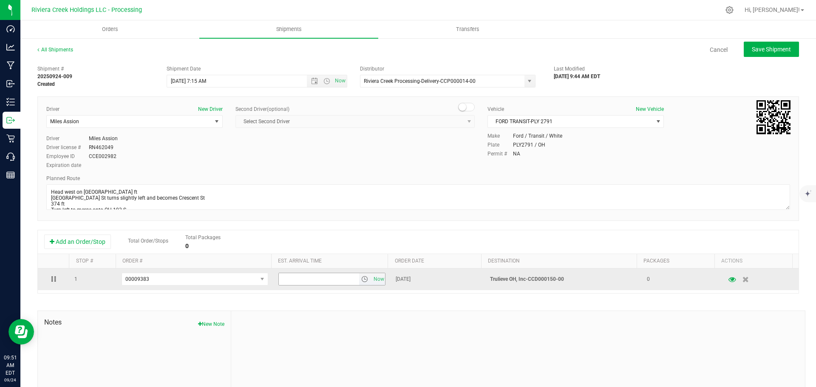
click at [361, 281] on span "select" at bounding box center [364, 279] width 7 height 7
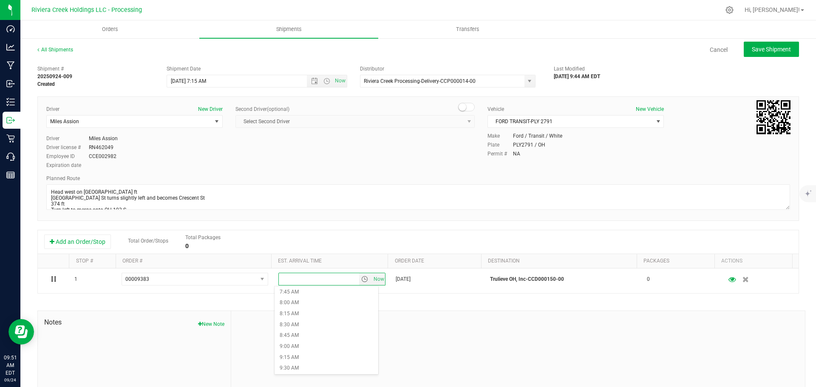
scroll to position [383, 0]
click at [301, 345] on li "10:00 AM" at bounding box center [327, 348] width 104 height 11
click at [755, 46] on span "Save Shipment" at bounding box center [771, 49] width 39 height 7
type input "9/25/2025 11:15 AM"
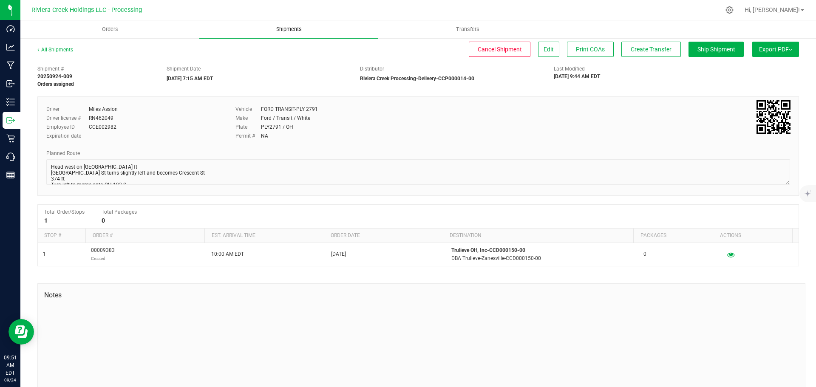
click at [288, 28] on span "Shipments" at bounding box center [289, 30] width 48 height 8
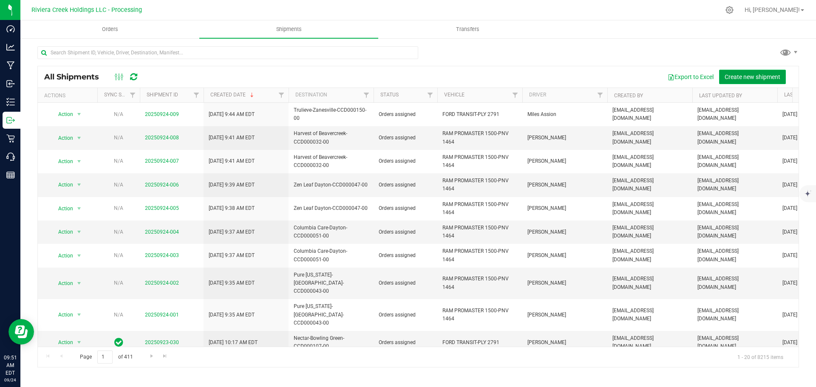
click at [743, 74] on span "Create new shipment" at bounding box center [753, 77] width 56 height 7
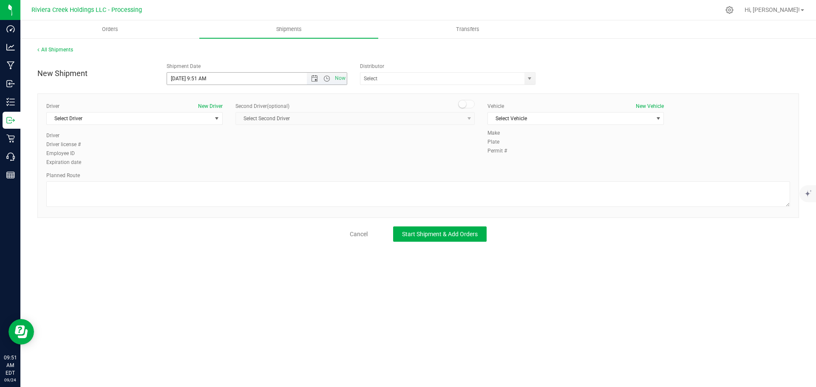
click at [314, 82] on span "Now" at bounding box center [327, 79] width 40 height 12
click at [316, 80] on span "Open the date view" at bounding box center [314, 78] width 7 height 7
click at [225, 166] on link "25" at bounding box center [224, 165] width 12 height 13
drag, startPoint x: 207, startPoint y: 80, endPoint x: 198, endPoint y: 85, distance: 10.1
click at [198, 85] on span "9/25/2025 9:51 AM Now" at bounding box center [257, 78] width 181 height 13
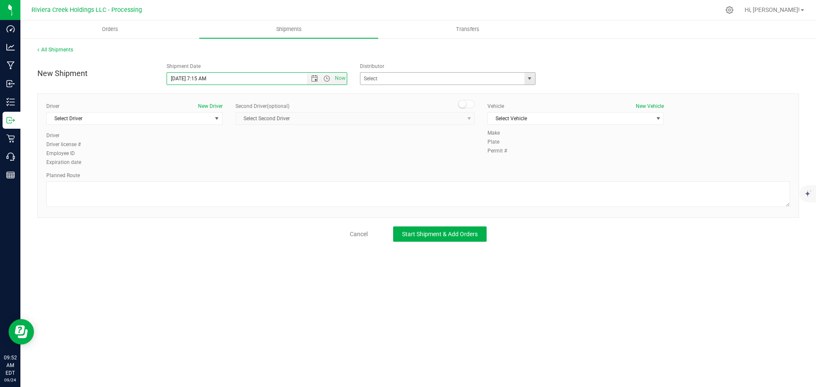
click at [529, 77] on span "select" at bounding box center [529, 78] width 7 height 7
type input "9/25/2025 7:15 AM"
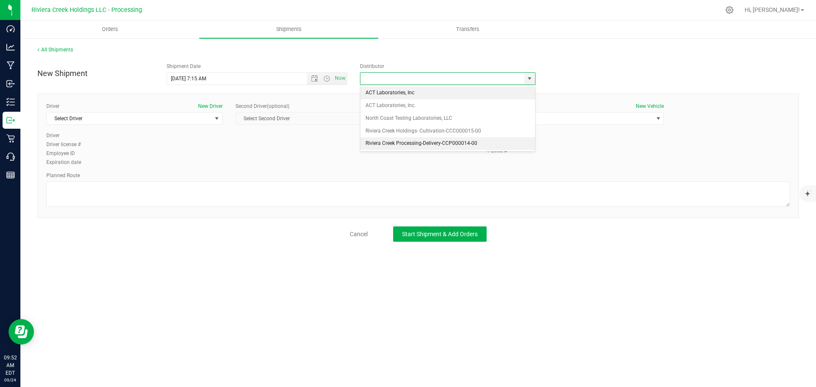
click at [408, 141] on li "Riviera Creek Processing-Delivery-CCP000014-00" at bounding box center [448, 143] width 175 height 13
type input "Riviera Creek Processing-Delivery-CCP000014-00"
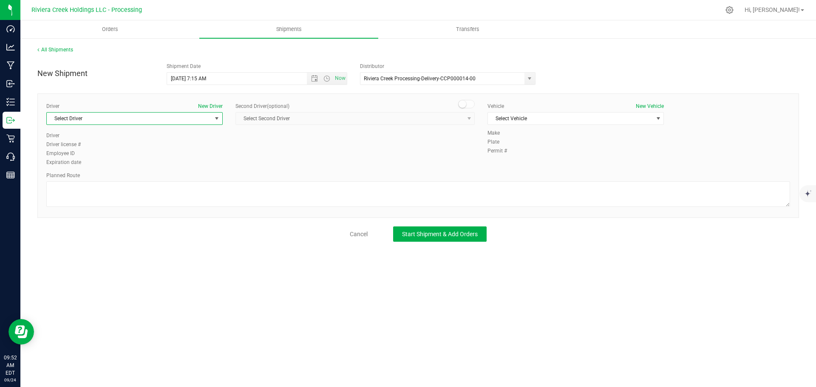
click at [161, 124] on span "Select Driver" at bounding box center [129, 119] width 165 height 12
click at [85, 168] on li "Miles Assion" at bounding box center [135, 166] width 176 height 13
click at [513, 117] on span "Select Vehicle" at bounding box center [570, 119] width 165 height 12
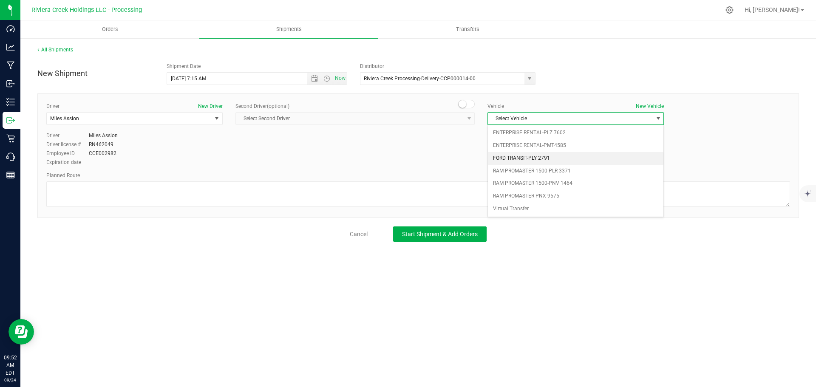
click at [538, 159] on li "FORD TRANSIT-PLY 2791" at bounding box center [576, 158] width 176 height 13
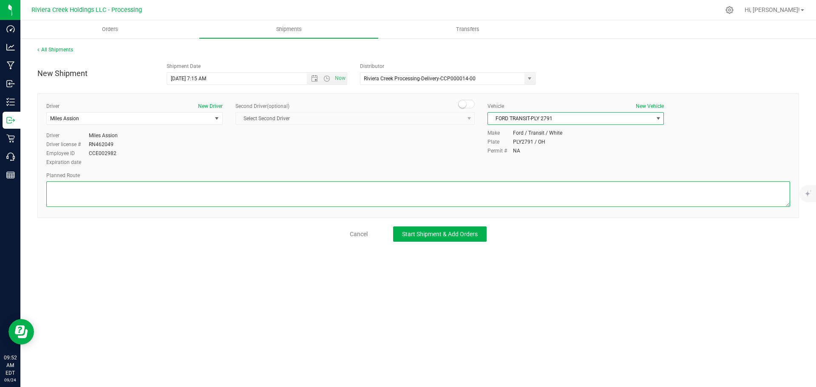
click at [252, 183] on textarea at bounding box center [418, 195] width 744 height 26
paste textarea "Head west on St Clair St toward Crescent St 187 ft St Clair St turns slightly l…"
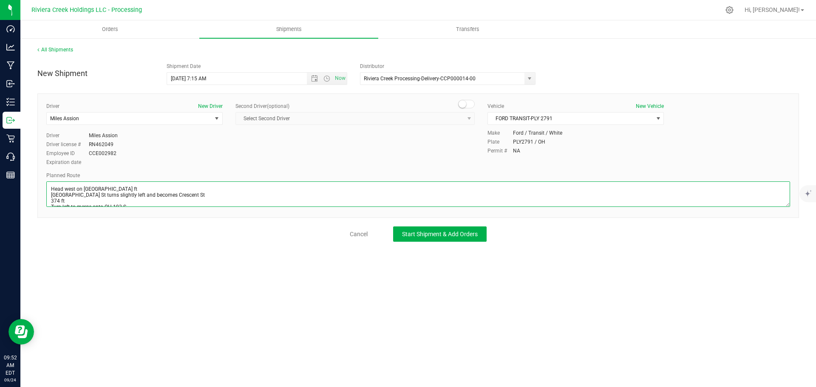
scroll to position [99, 0]
type textarea "Head west on St Clair St toward Crescent St 187 ft St Clair St turns slightly l…"
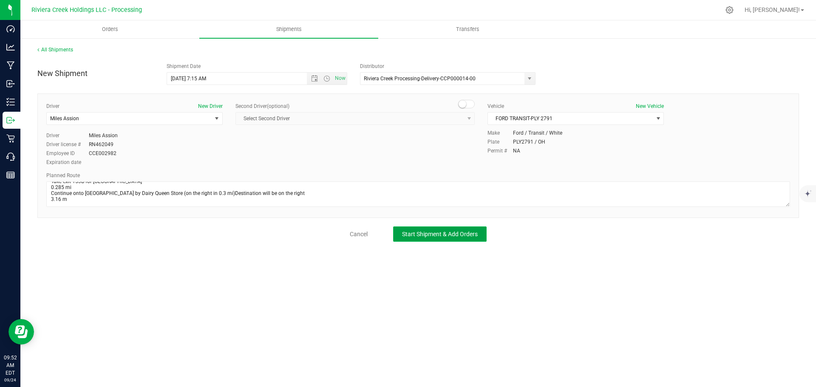
click at [408, 235] on span "Start Shipment & Add Orders" at bounding box center [440, 234] width 76 height 7
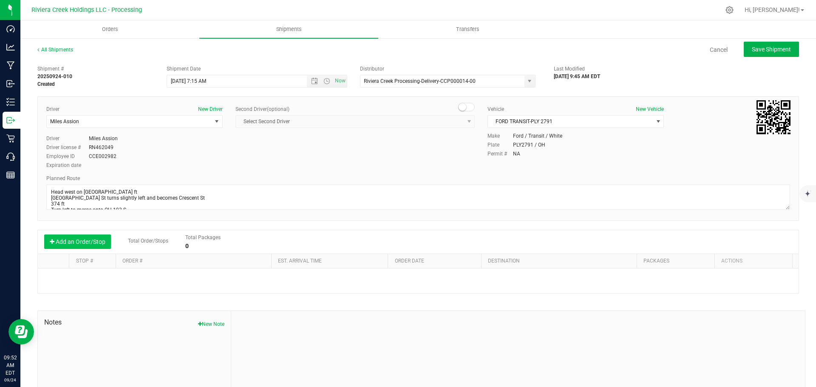
click at [77, 241] on button "Add an Order/Stop" at bounding box center [77, 242] width 67 height 14
click at [144, 278] on span "Select order" at bounding box center [189, 279] width 135 height 12
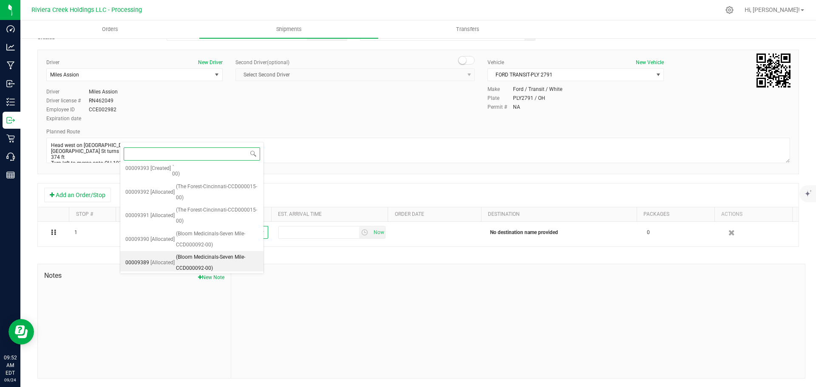
scroll to position [212, 0]
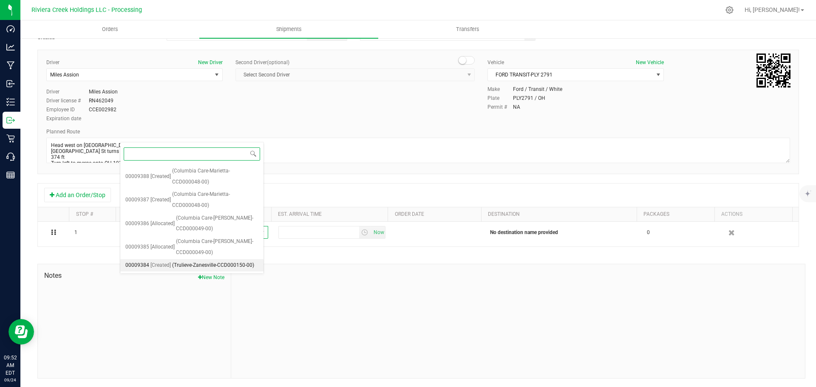
click at [205, 260] on span "(Trulieve-Zanesville-CCD000150-00)" at bounding box center [213, 265] width 82 height 11
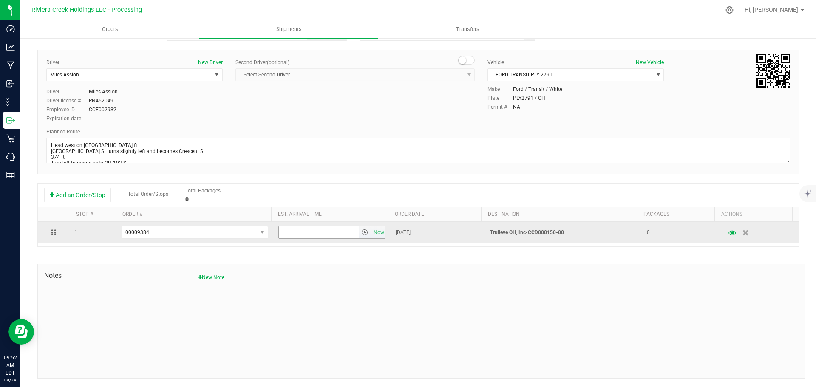
click at [361, 234] on span "select" at bounding box center [364, 232] width 7 height 7
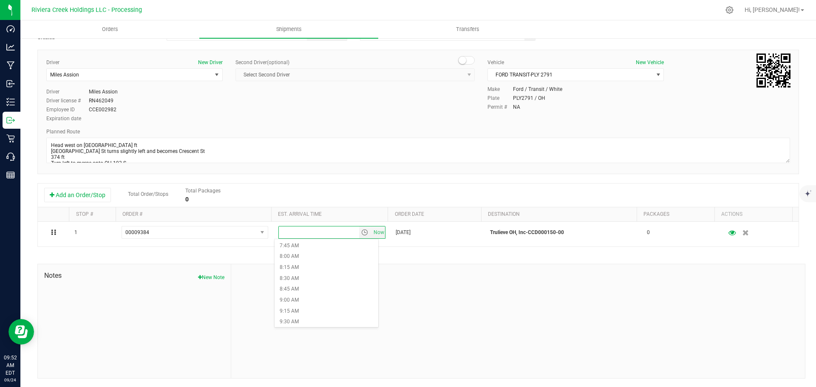
scroll to position [383, 0]
click at [298, 300] on li "10:00 AM" at bounding box center [327, 301] width 104 height 11
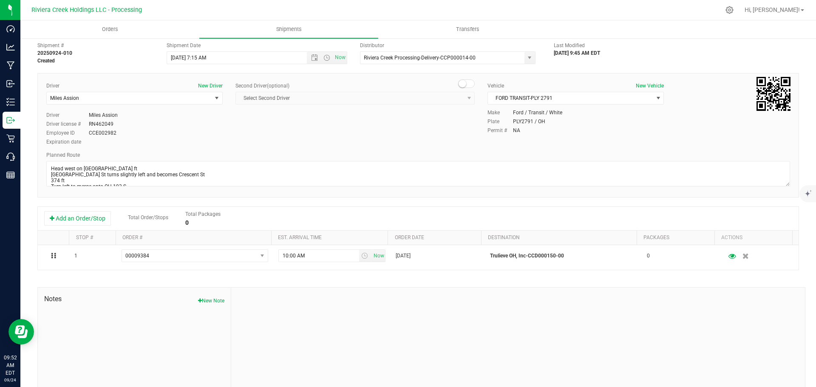
scroll to position [0, 0]
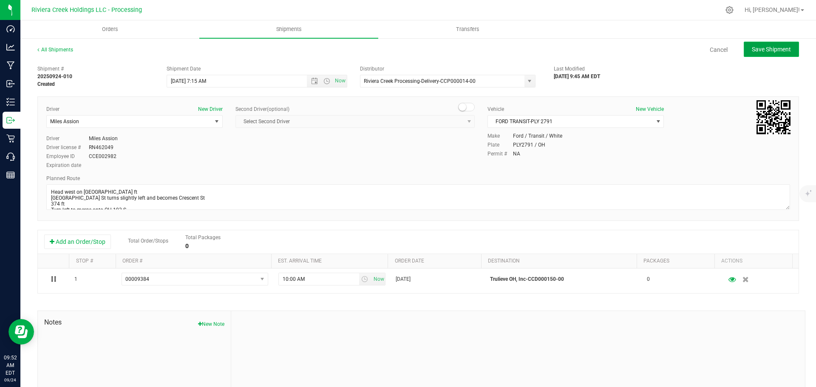
click at [752, 51] on span "Save Shipment" at bounding box center [771, 49] width 39 height 7
type input "9/25/2025 11:15 AM"
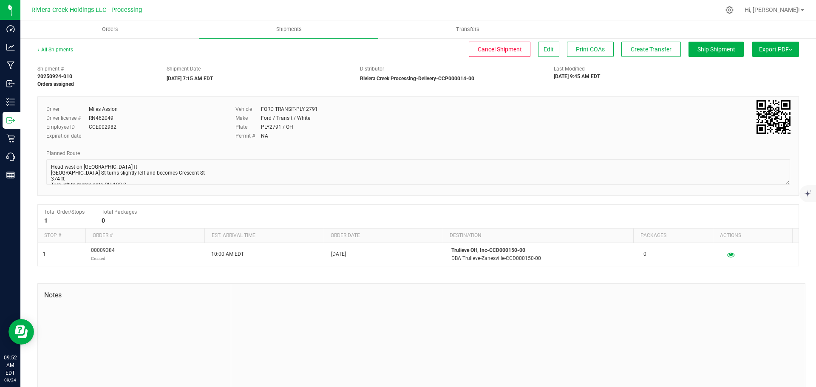
click at [62, 49] on link "All Shipments" at bounding box center [55, 50] width 36 height 6
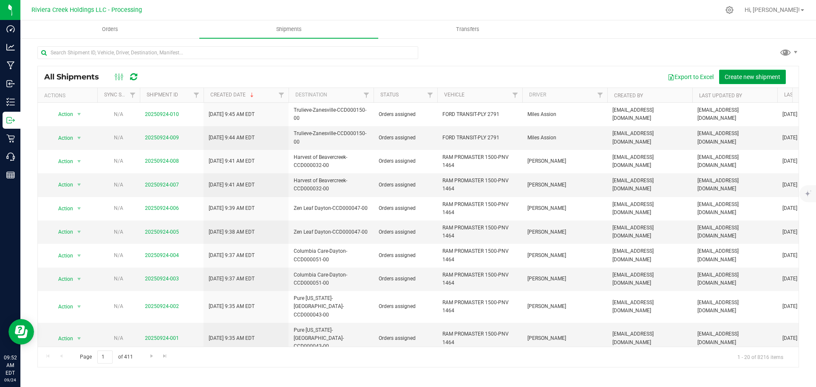
click at [731, 75] on span "Create new shipment" at bounding box center [753, 77] width 56 height 7
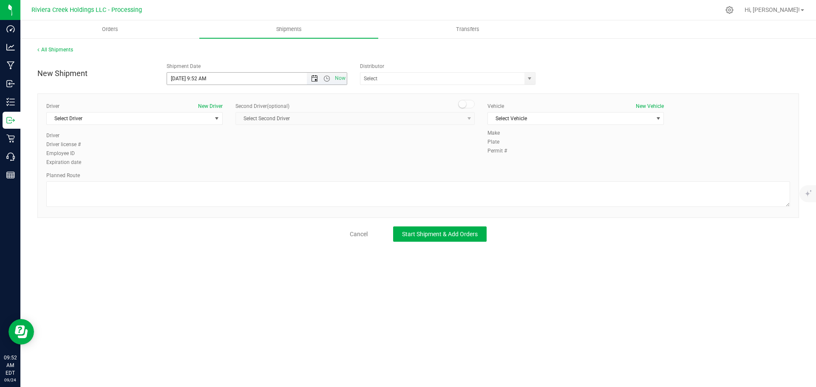
click at [312, 79] on span "Open the date view" at bounding box center [314, 78] width 7 height 7
click at [221, 165] on link "25" at bounding box center [224, 165] width 12 height 13
drag, startPoint x: 206, startPoint y: 78, endPoint x: 196, endPoint y: 85, distance: 12.0
click at [196, 85] on span "9/25/2025 9:52 AM Now" at bounding box center [257, 78] width 181 height 13
click at [529, 79] on span "select" at bounding box center [529, 78] width 7 height 7
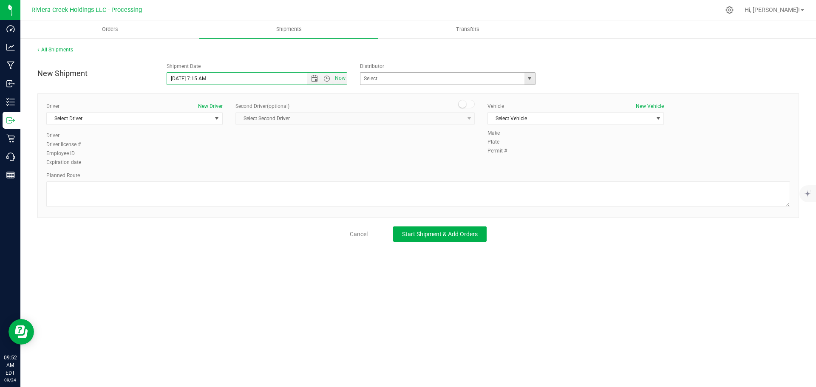
type input "9/25/2025 7:15 AM"
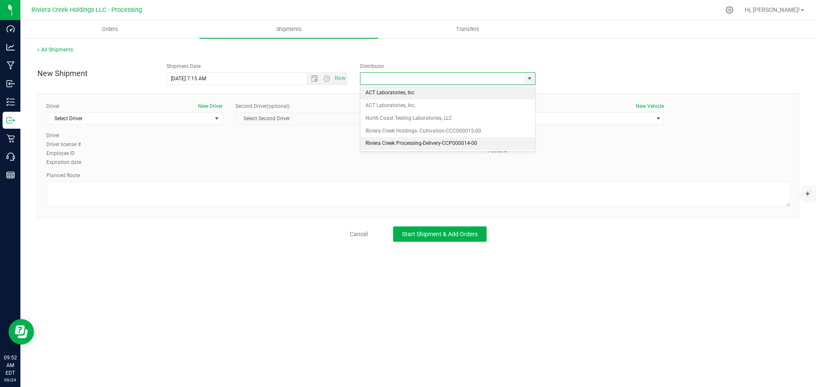
click at [365, 142] on li "Riviera Creek Processing-Delivery-CCP000014-00" at bounding box center [448, 143] width 175 height 13
type input "Riviera Creek Processing-Delivery-CCP000014-00"
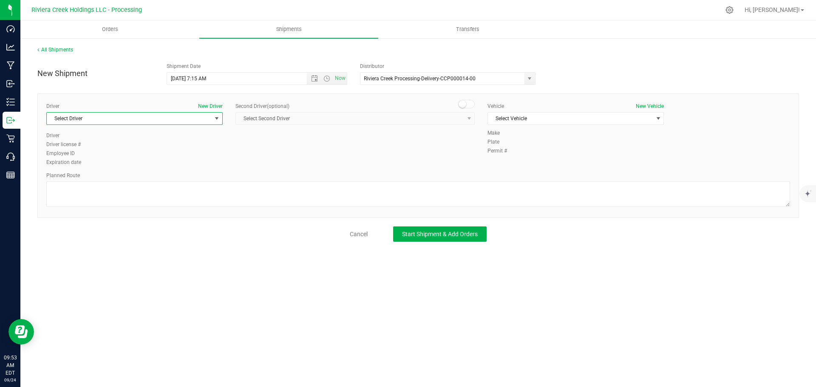
click at [114, 119] on span "Select Driver" at bounding box center [129, 119] width 165 height 12
click at [77, 165] on span "Miles Assion" at bounding box center [66, 166] width 29 height 11
click at [531, 119] on span "Select Vehicle" at bounding box center [570, 119] width 165 height 12
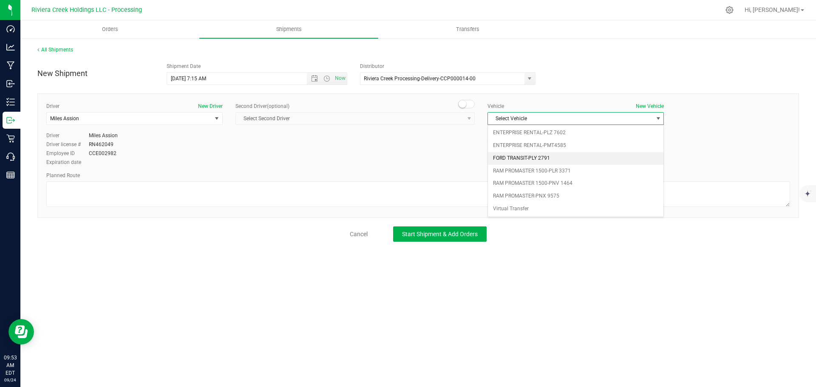
click at [524, 155] on li "FORD TRANSIT-PLY 2791" at bounding box center [576, 158] width 176 height 13
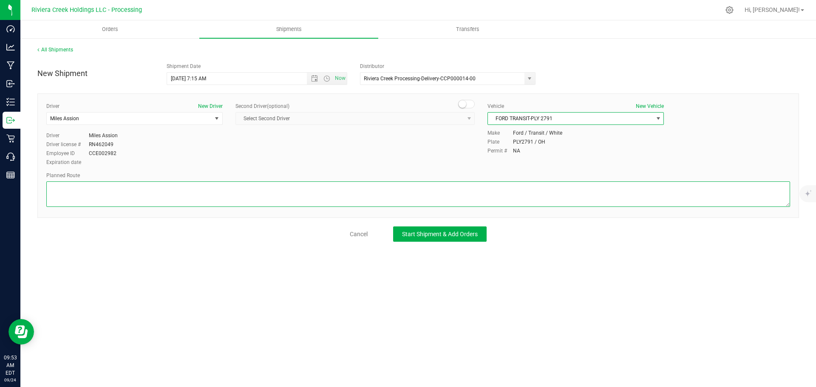
click at [134, 195] on textarea at bounding box center [418, 195] width 744 height 26
paste textarea "Head northwest on OH-60 N/Frazeysburg Rd/Maple Ave 1,027 ft Turn left onto Nort…"
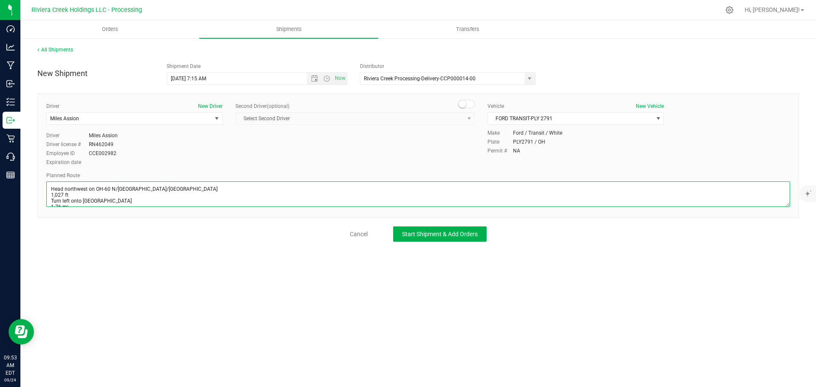
scroll to position [218, 0]
type textarea "Head northwest on OH-60 N/Frazeysburg Rd/Maple Ave 1,027 ft Turn left onto Nort…"
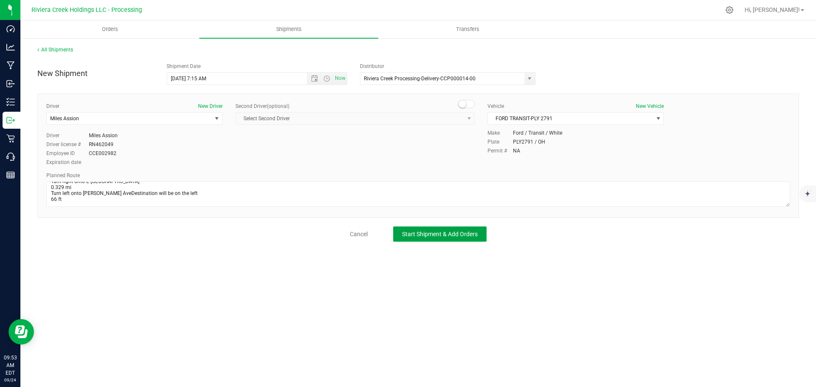
click at [419, 235] on span "Start Shipment & Add Orders" at bounding box center [440, 234] width 76 height 7
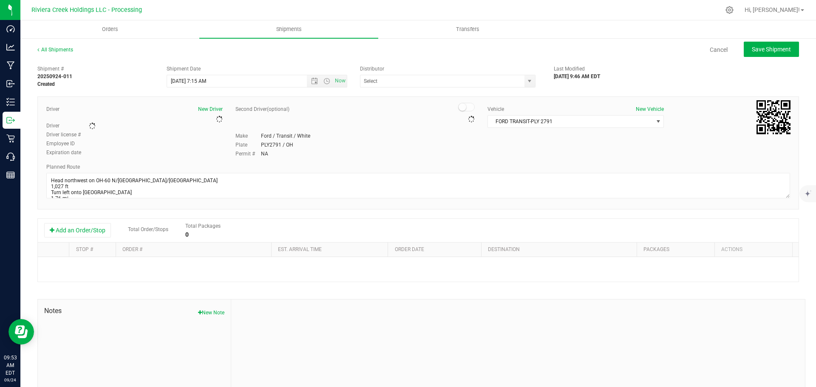
type input "Riviera Creek Processing-Delivery-CCP000014-00"
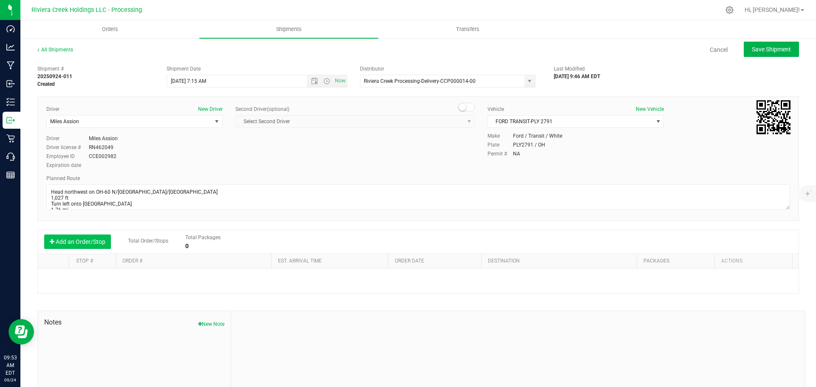
click at [82, 244] on button "Add an Order/Stop" at bounding box center [77, 242] width 67 height 14
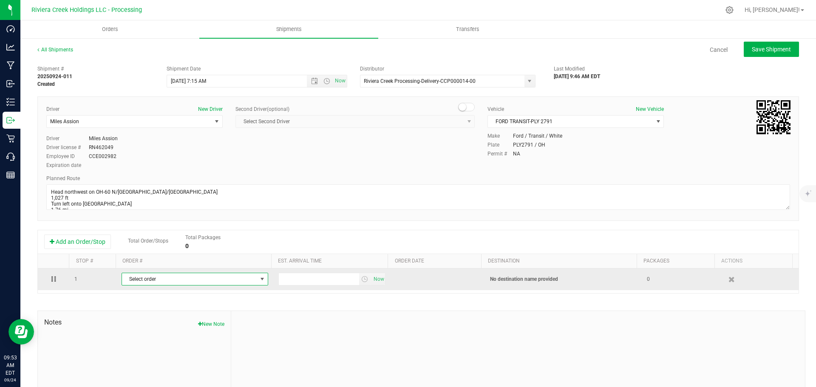
click at [140, 278] on span "Select order" at bounding box center [189, 279] width 135 height 12
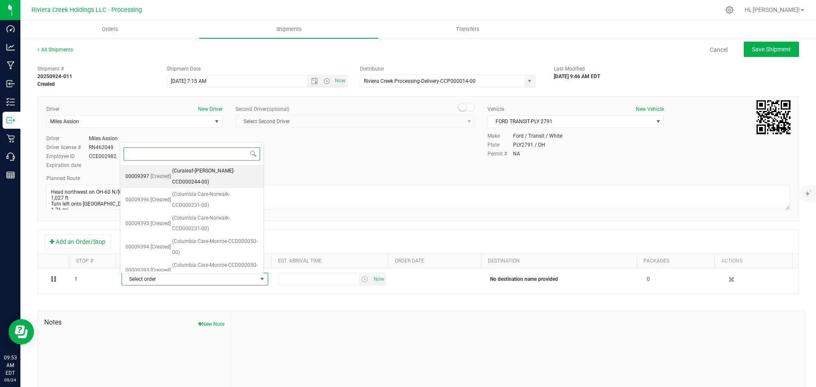
scroll to position [189, 0]
click at [198, 260] on span "(Columbia Care-Logan-CCD000049-00)" at bounding box center [217, 271] width 82 height 22
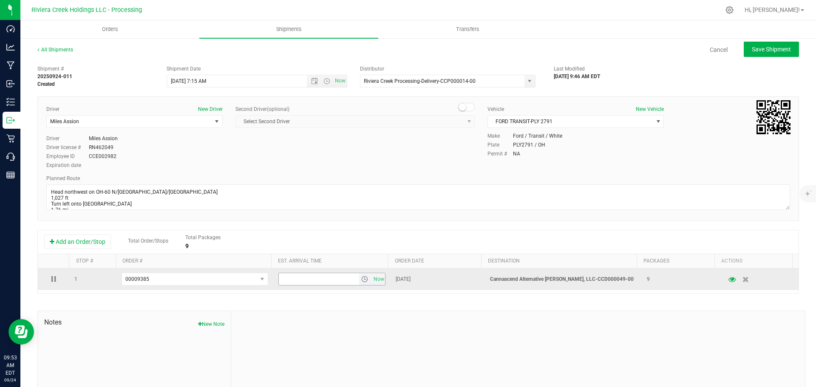
click at [361, 281] on span "select" at bounding box center [364, 279] width 7 height 7
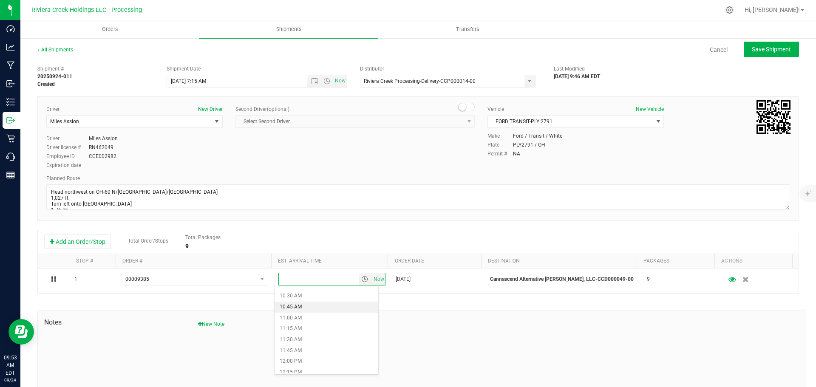
scroll to position [468, 0]
click at [305, 348] on li "12:00 PM" at bounding box center [327, 350] width 104 height 11
click at [752, 51] on span "Save Shipment" at bounding box center [771, 49] width 39 height 7
type input "9/25/2025 11:15 AM"
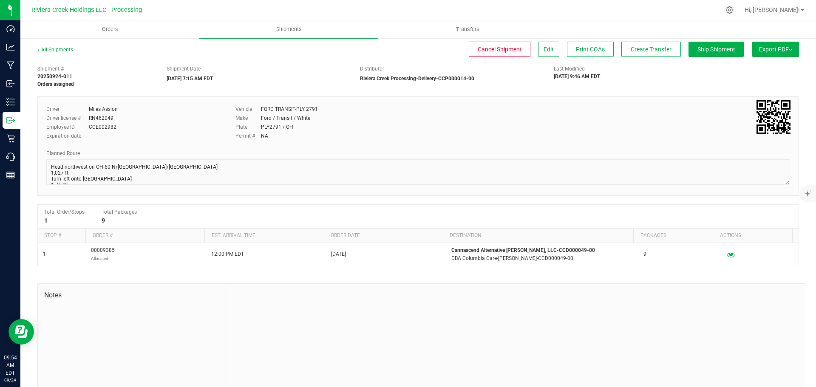
click at [57, 51] on link "All Shipments" at bounding box center [55, 50] width 36 height 6
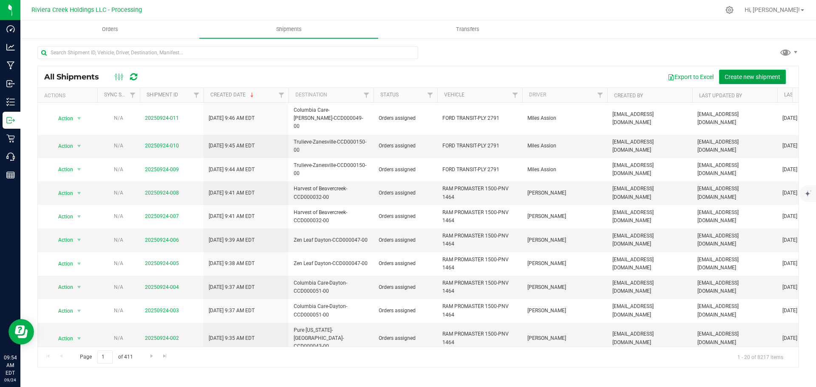
click at [737, 74] on span "Create new shipment" at bounding box center [753, 77] width 56 height 7
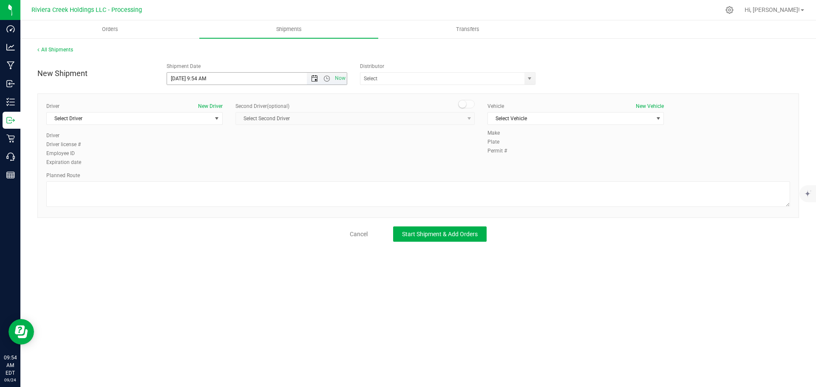
click at [313, 80] on span "Open the date view" at bounding box center [314, 78] width 7 height 7
click at [224, 165] on link "25" at bounding box center [224, 165] width 12 height 13
drag, startPoint x: 206, startPoint y: 77, endPoint x: 197, endPoint y: 84, distance: 11.2
click at [197, 84] on input "9/25/2025 9:54 AM" at bounding box center [244, 79] width 155 height 12
click at [528, 80] on span "select" at bounding box center [529, 78] width 7 height 7
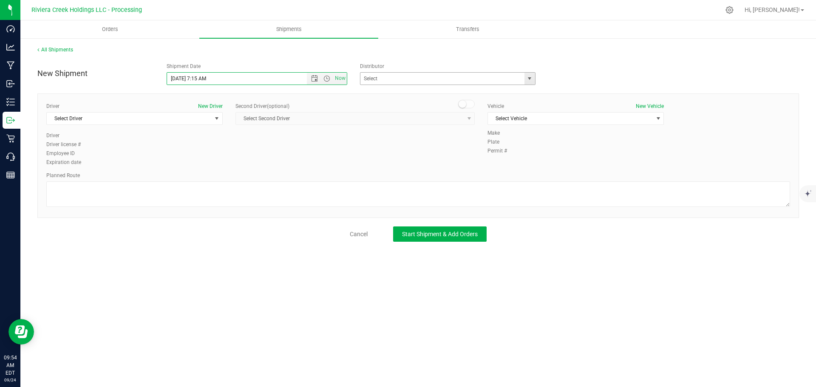
type input "9/25/2025 7:15 AM"
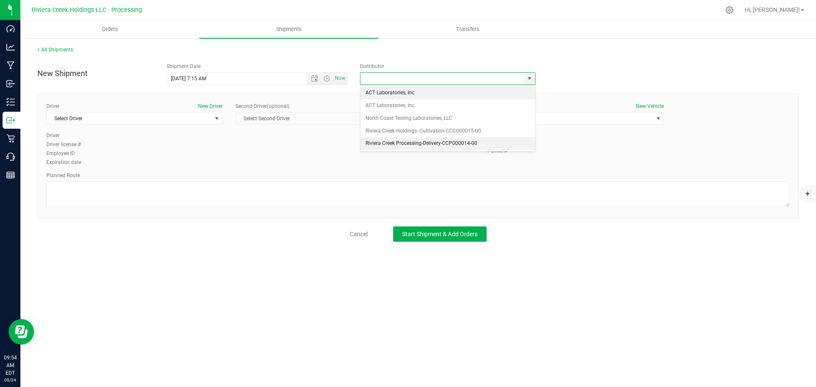
drag, startPoint x: 404, startPoint y: 141, endPoint x: 384, endPoint y: 145, distance: 20.7
click at [404, 141] on li "Riviera Creek Processing-Delivery-CCP000014-00" at bounding box center [448, 143] width 175 height 13
type input "Riviera Creek Processing-Delivery-CCP000014-00"
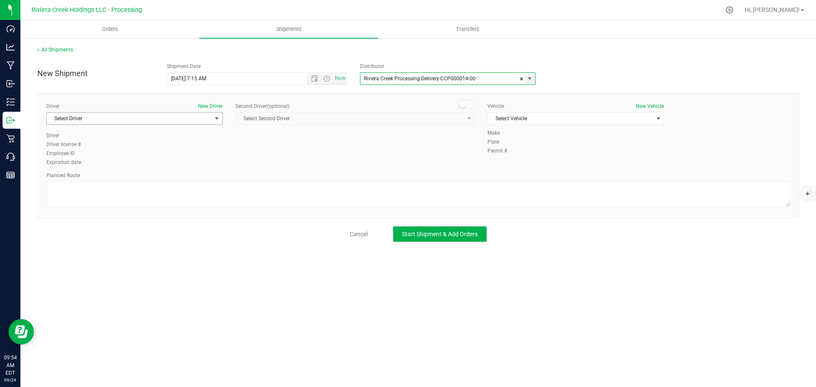
click at [94, 119] on span "Select Driver" at bounding box center [129, 119] width 165 height 12
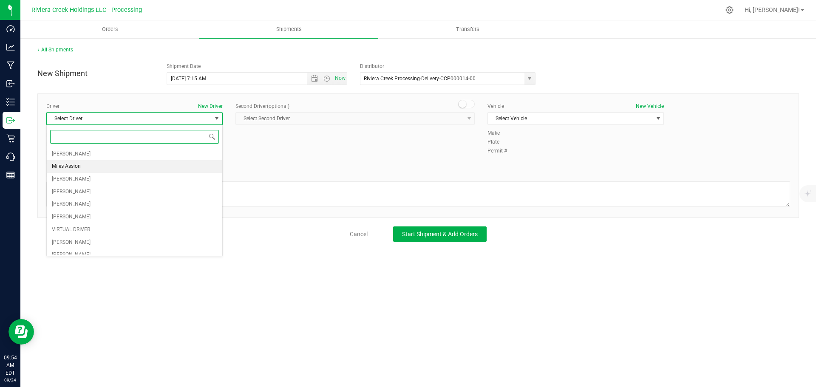
click at [83, 164] on li "Miles Assion" at bounding box center [135, 166] width 176 height 13
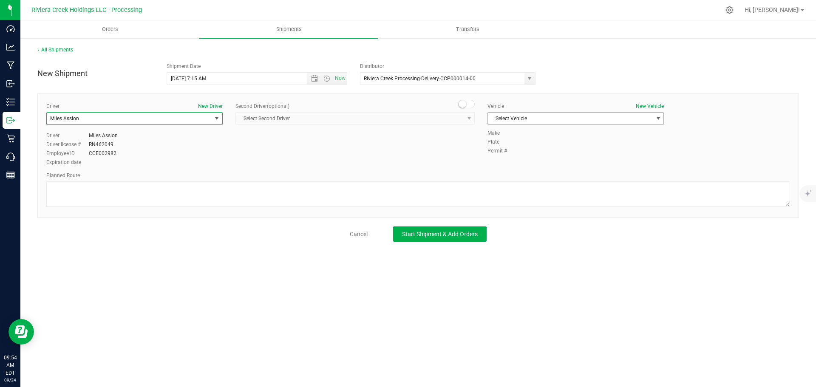
click at [640, 118] on span "Select Vehicle" at bounding box center [570, 119] width 165 height 12
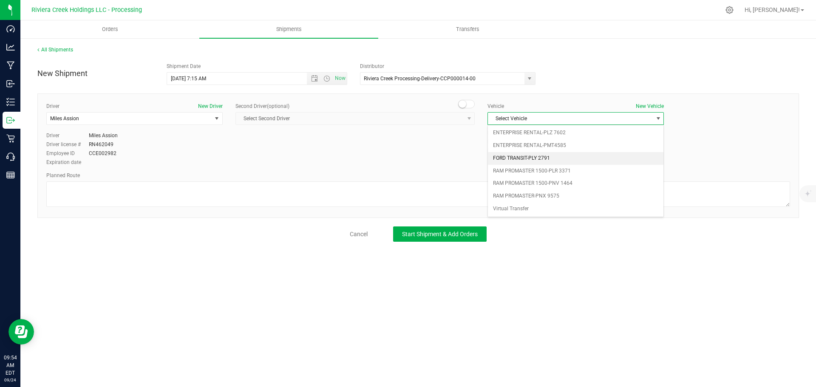
click at [567, 159] on li "FORD TRANSIT-PLY 2791" at bounding box center [576, 158] width 176 height 13
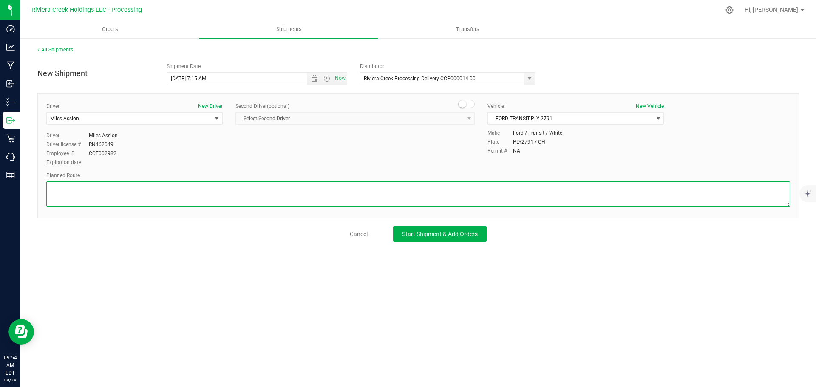
click at [189, 190] on textarea at bounding box center [418, 195] width 744 height 26
paste textarea "Head northwest on OH-60 N/Frazeysburg Rd/Maple Ave 1,027 ft Turn left onto Nort…"
type textarea "Head northwest on OH-60 N/Frazeysburg Rd/Maple Ave 1,027 ft Turn left onto Nort…"
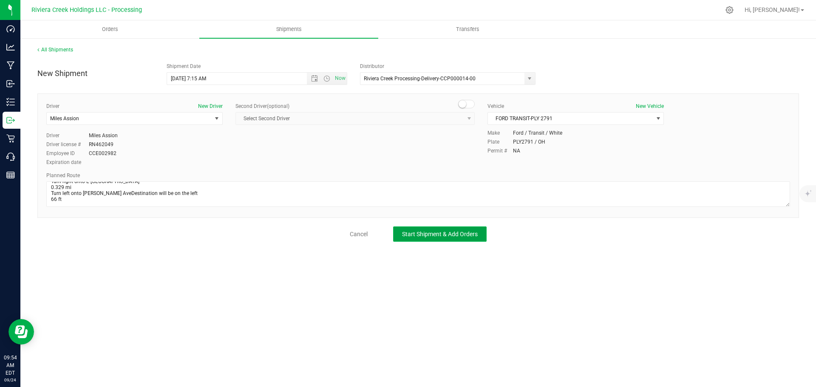
click at [410, 236] on span "Start Shipment & Add Orders" at bounding box center [440, 234] width 76 height 7
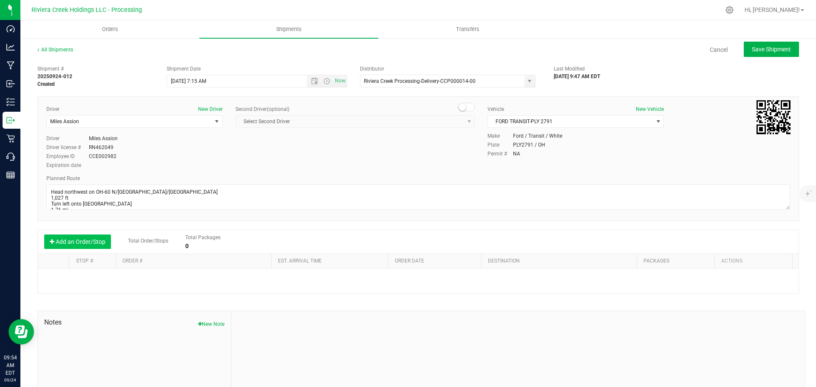
click at [63, 242] on button "Add an Order/Stop" at bounding box center [77, 242] width 67 height 14
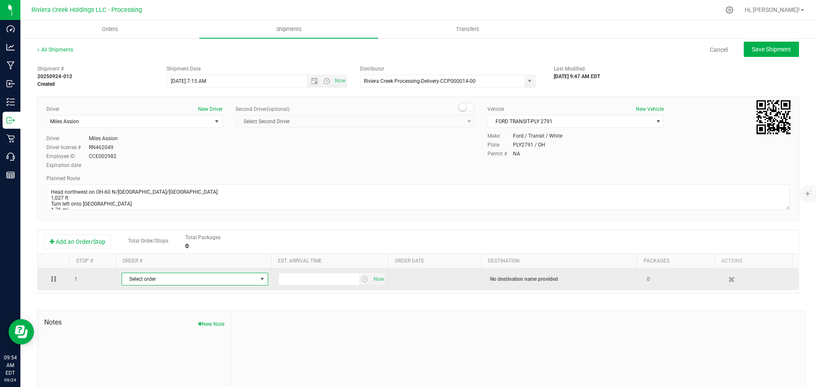
drag, startPoint x: 106, startPoint y: 265, endPoint x: 151, endPoint y: 276, distance: 46.0
click at [151, 276] on span "Select order" at bounding box center [189, 279] width 135 height 12
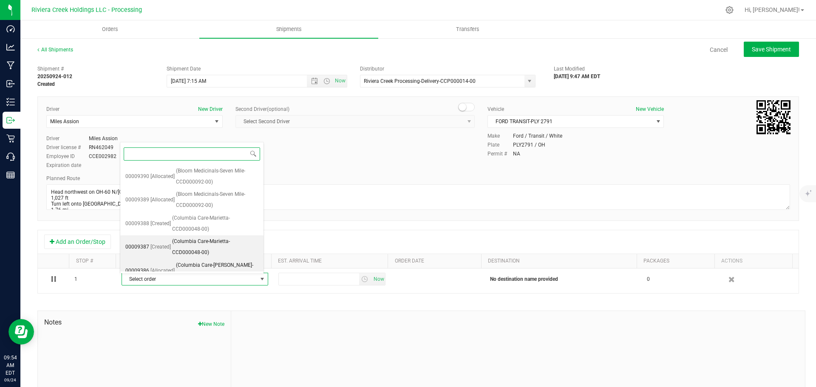
scroll to position [165, 0]
click at [204, 260] on span "(Columbia Care-Logan-CCD000049-00)" at bounding box center [217, 271] width 82 height 22
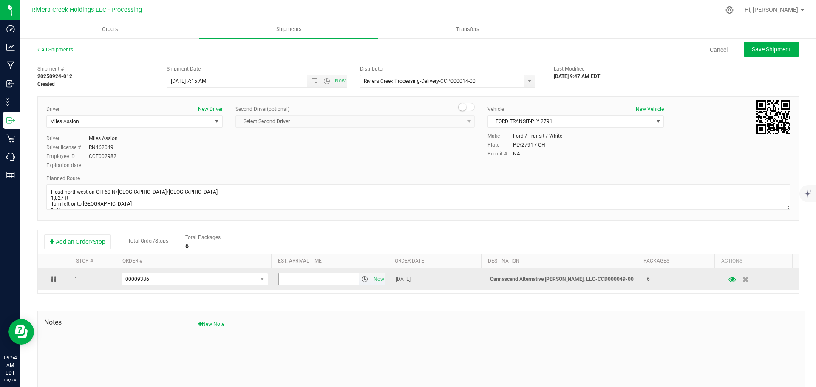
click at [361, 281] on span "select" at bounding box center [364, 279] width 7 height 7
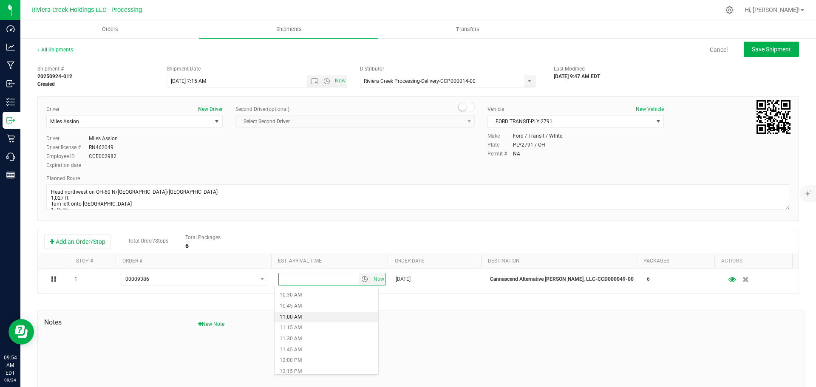
scroll to position [468, 0]
click at [297, 349] on li "12:00 PM" at bounding box center [327, 350] width 104 height 11
click at [771, 51] on span "Save Shipment" at bounding box center [771, 49] width 39 height 7
type input "9/25/2025 11:15 AM"
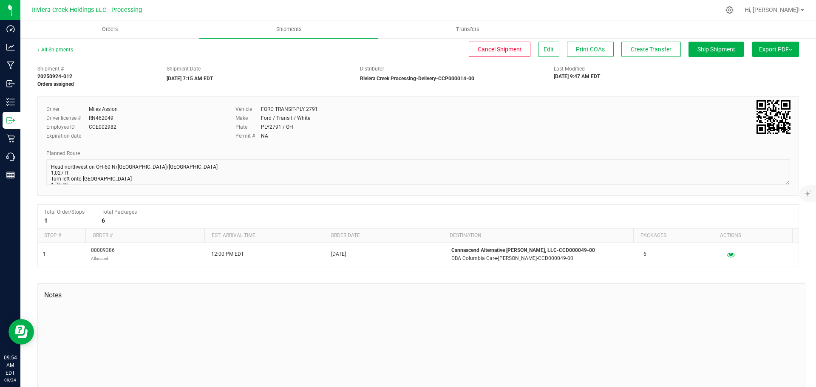
click at [51, 51] on link "All Shipments" at bounding box center [55, 50] width 36 height 6
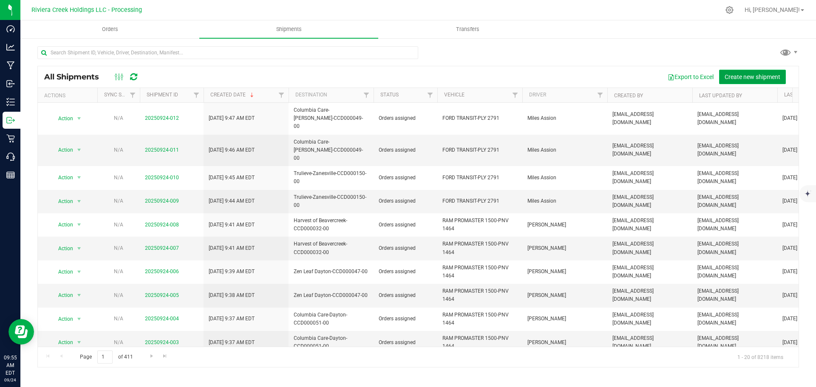
click at [751, 76] on span "Create new shipment" at bounding box center [753, 77] width 56 height 7
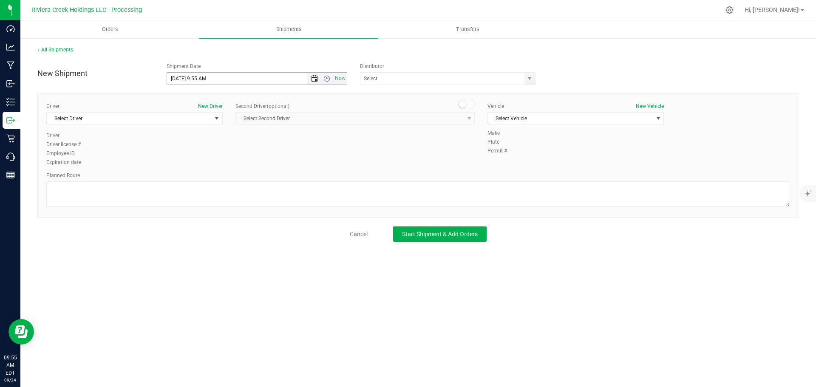
click at [316, 78] on span "Open the date view" at bounding box center [314, 78] width 7 height 7
click at [224, 168] on link "25" at bounding box center [224, 165] width 12 height 13
drag, startPoint x: 208, startPoint y: 82, endPoint x: 198, endPoint y: 85, distance: 10.2
click at [198, 85] on div "New Shipment Shipment Date 9/25/2025 9:55 AM Now Distributor ACT Laboratories, …" at bounding box center [418, 150] width 762 height 183
drag, startPoint x: 530, startPoint y: 77, endPoint x: 476, endPoint y: 92, distance: 56.7
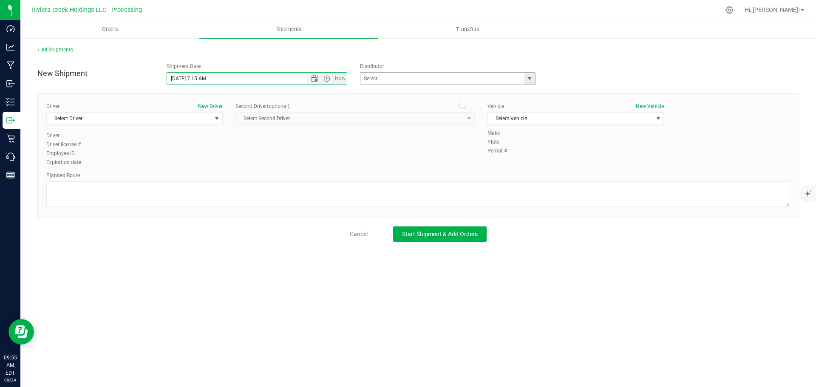
click at [530, 77] on span "select" at bounding box center [529, 78] width 7 height 7
type input "9/25/2025 7:15 AM"
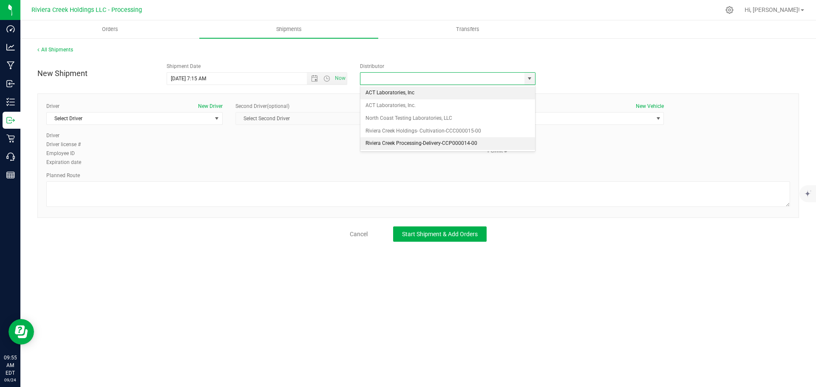
click at [387, 145] on li "Riviera Creek Processing-Delivery-CCP000014-00" at bounding box center [448, 143] width 175 height 13
type input "Riviera Creek Processing-Delivery-CCP000014-00"
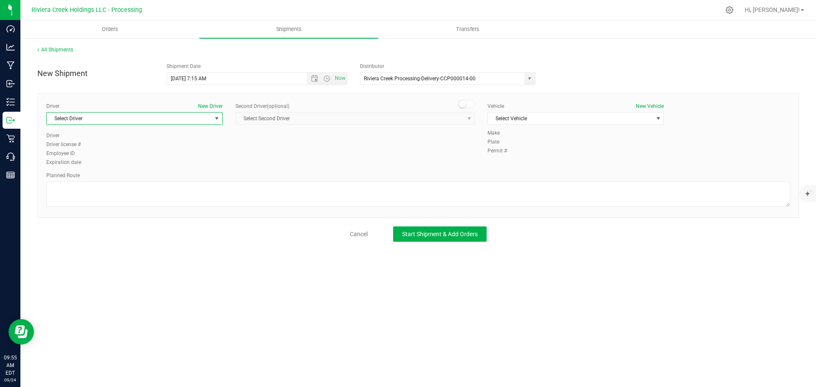
click at [105, 117] on span "Select Driver" at bounding box center [129, 119] width 165 height 12
click at [66, 168] on span "Miles Assion" at bounding box center [66, 166] width 29 height 11
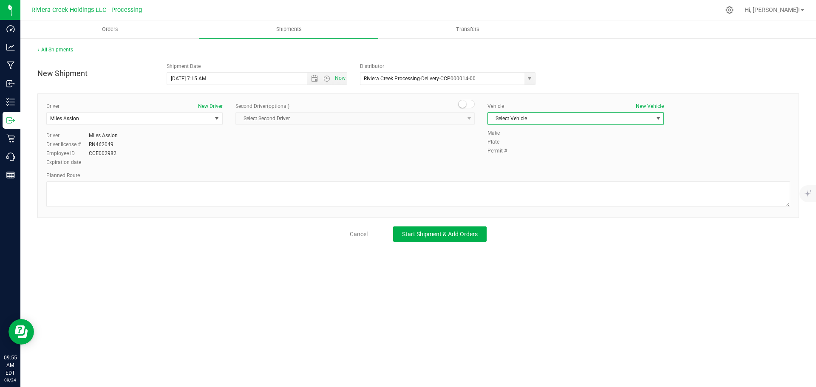
click at [529, 119] on span "Select Vehicle" at bounding box center [570, 119] width 165 height 12
click at [539, 159] on li "FORD TRANSIT-PLY 2791" at bounding box center [576, 158] width 176 height 13
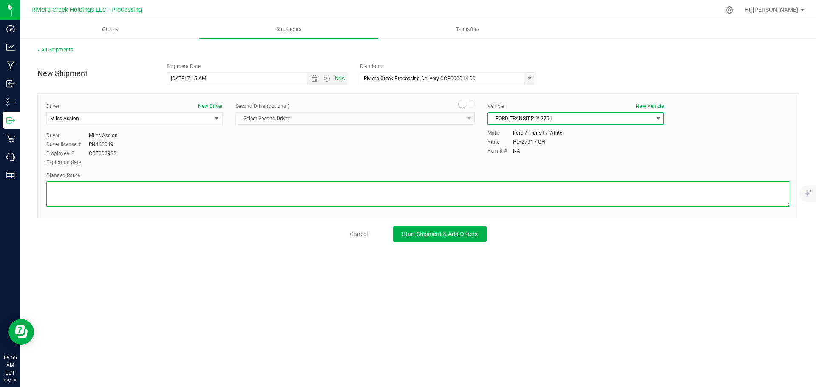
click at [181, 193] on textarea at bounding box center [418, 195] width 744 height 26
paste textarea "Head northeast on Gallagher Ave toward W Main St 66 ft Turn right onto W Main S…"
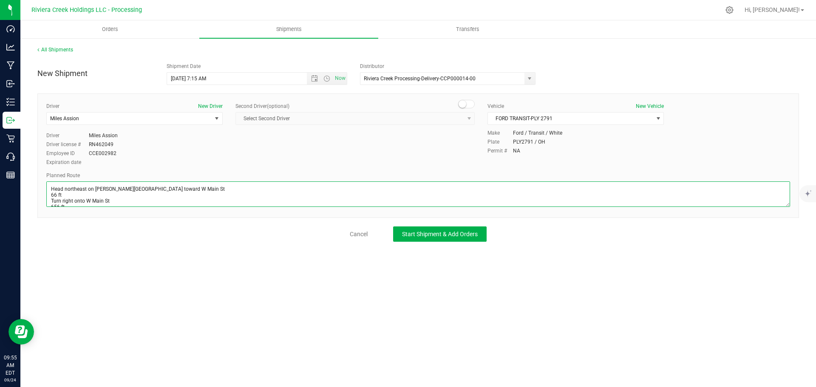
scroll to position [111, 0]
type textarea "Head northeast on Gallagher Ave toward W Main St 66 ft Turn right onto W Main S…"
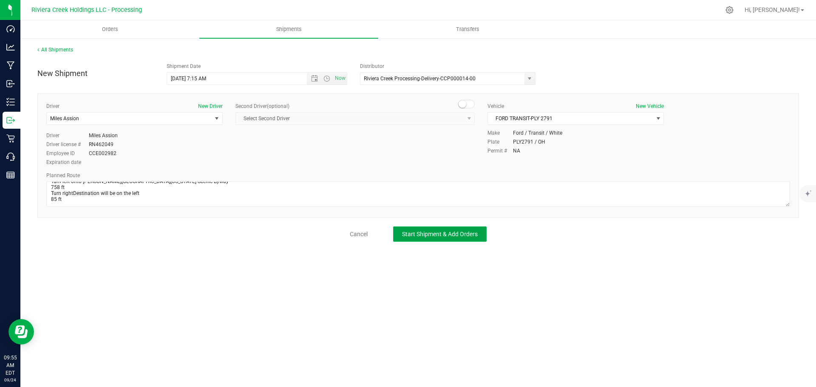
click at [424, 239] on button "Start Shipment & Add Orders" at bounding box center [440, 234] width 94 height 15
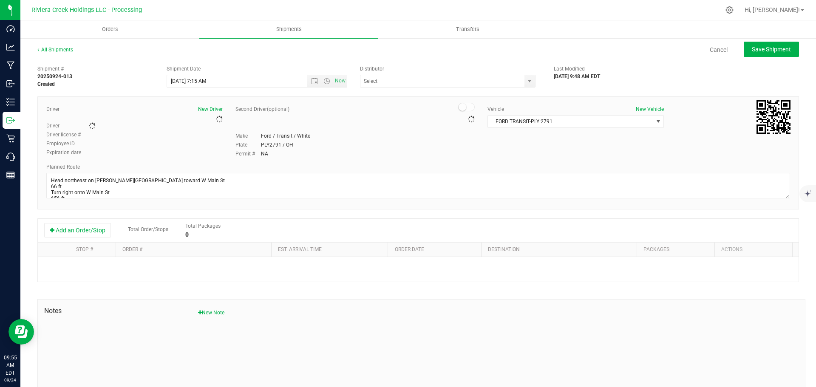
type input "Riviera Creek Processing-Delivery-CCP000014-00"
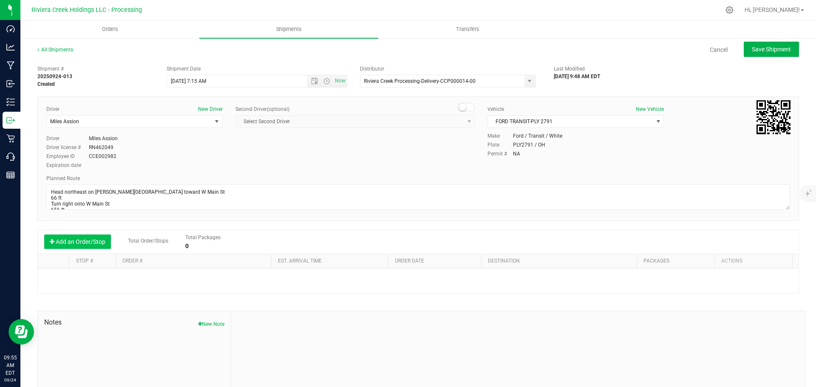
click at [80, 245] on button "Add an Order/Stop" at bounding box center [77, 242] width 67 height 14
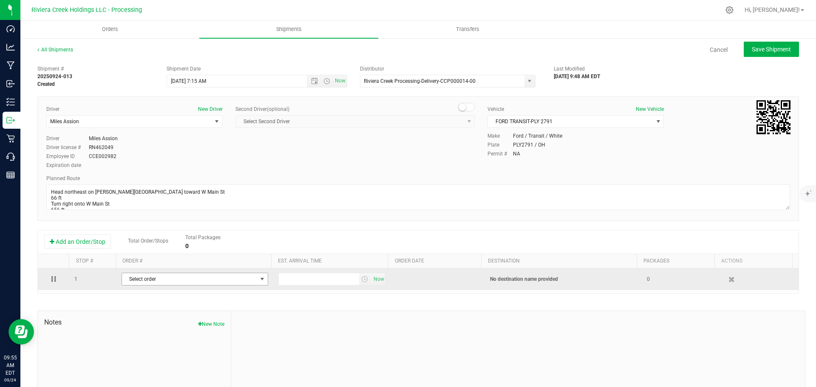
click at [164, 280] on span "Select order" at bounding box center [189, 279] width 135 height 12
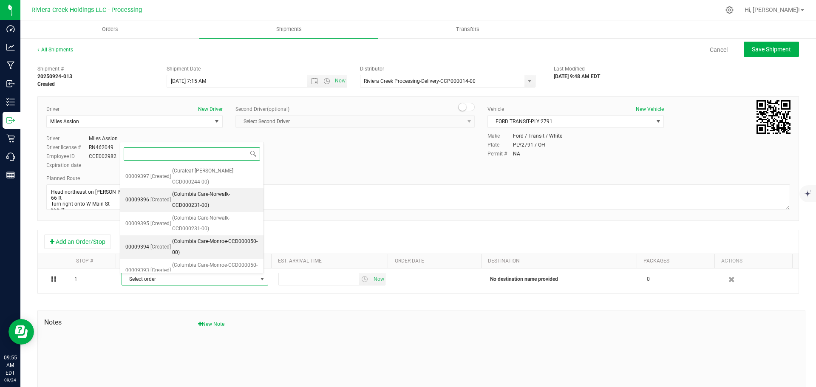
scroll to position [142, 0]
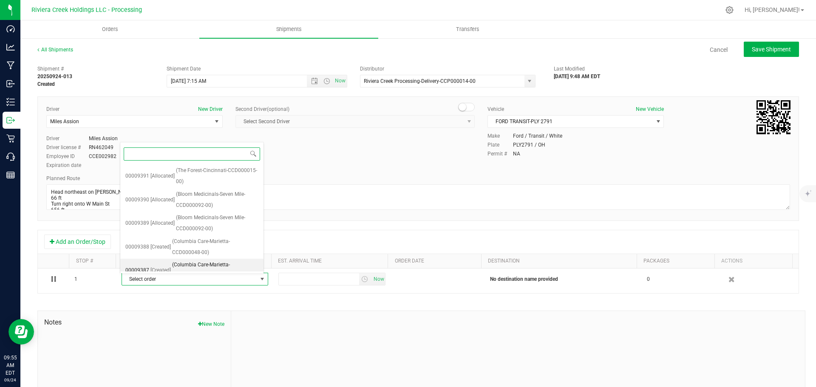
click at [207, 268] on span "(Columbia Care-Marietta-CCD000048-00)" at bounding box center [215, 271] width 86 height 22
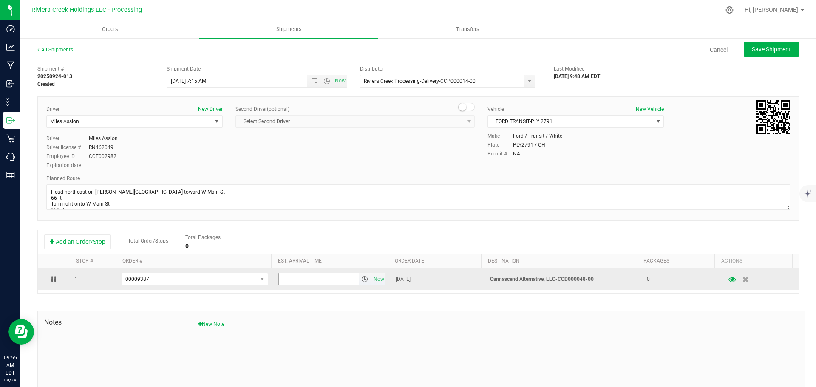
click at [361, 282] on span "select" at bounding box center [364, 279] width 7 height 7
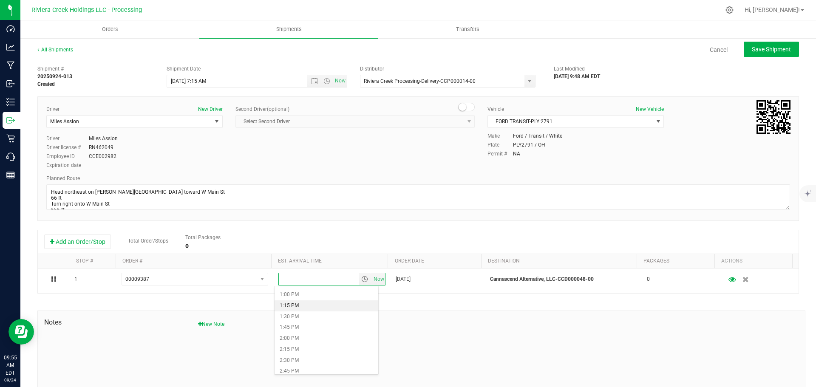
scroll to position [595, 0]
click at [311, 310] on li "2:00 PM" at bounding box center [327, 310] width 104 height 11
click at [752, 50] on span "Save Shipment" at bounding box center [771, 49] width 39 height 7
type input "9/25/2025 11:15 AM"
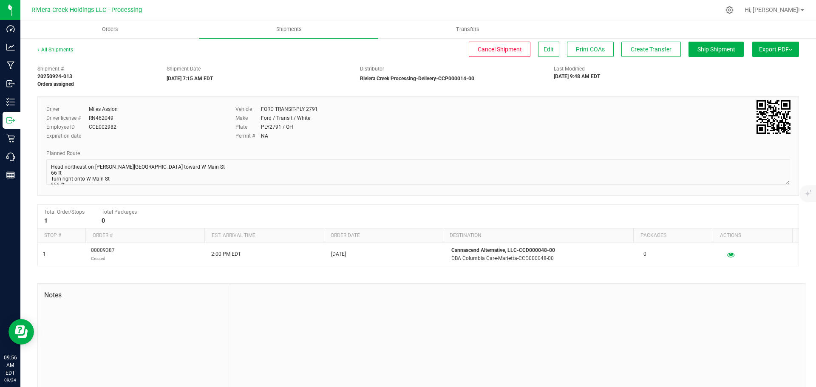
click at [62, 51] on link "All Shipments" at bounding box center [55, 50] width 36 height 6
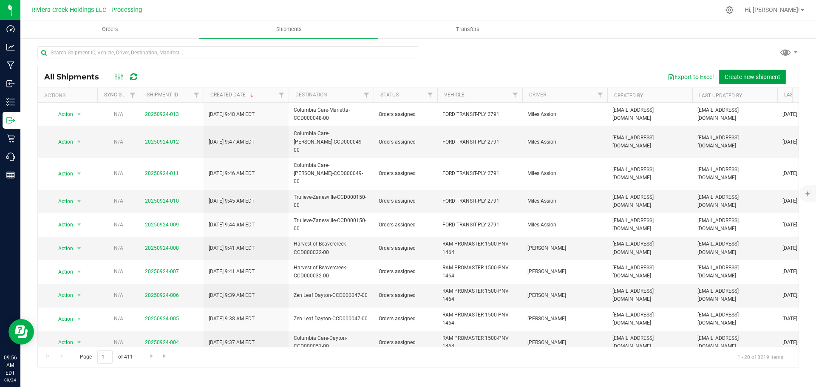
click at [739, 80] on span "Create new shipment" at bounding box center [753, 77] width 56 height 7
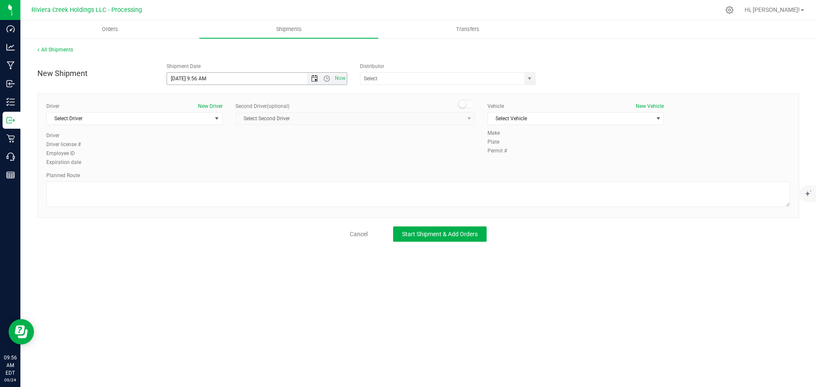
click at [313, 80] on span "Open the date view" at bounding box center [314, 78] width 7 height 7
click at [225, 165] on link "25" at bounding box center [224, 165] width 12 height 13
drag, startPoint x: 206, startPoint y: 77, endPoint x: 196, endPoint y: 80, distance: 10.2
click at [196, 80] on input "9/25/2025 9:56 AM" at bounding box center [244, 79] width 155 height 12
click at [531, 82] on span "select" at bounding box center [529, 78] width 7 height 7
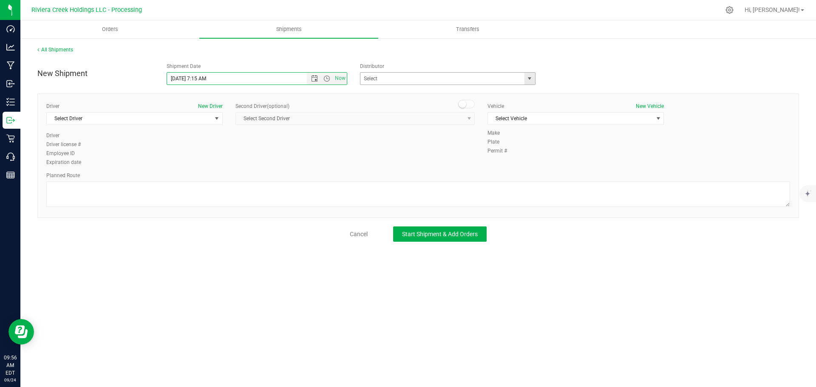
type input "9/25/2025 7:15 AM"
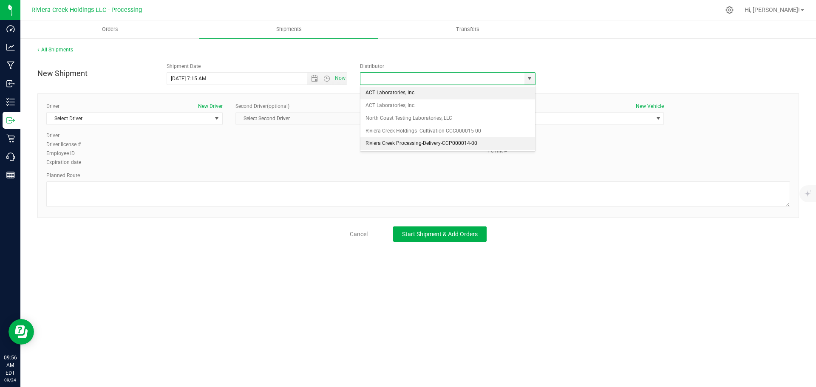
click at [394, 144] on li "Riviera Creek Processing-Delivery-CCP000014-00" at bounding box center [448, 143] width 175 height 13
type input "Riviera Creek Processing-Delivery-CCP000014-00"
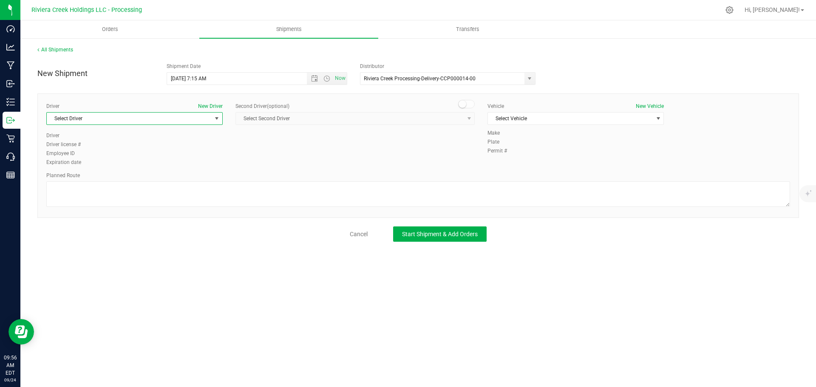
click at [88, 117] on span "Select Driver" at bounding box center [129, 119] width 165 height 12
click at [82, 170] on li "Miles Assion" at bounding box center [135, 166] width 176 height 13
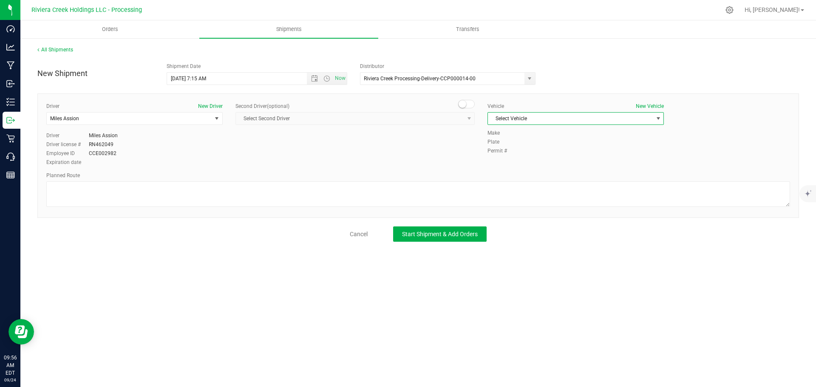
click at [509, 122] on span "Select Vehicle" at bounding box center [570, 119] width 165 height 12
click at [512, 159] on li "FORD TRANSIT-PLY 2791" at bounding box center [576, 158] width 176 height 13
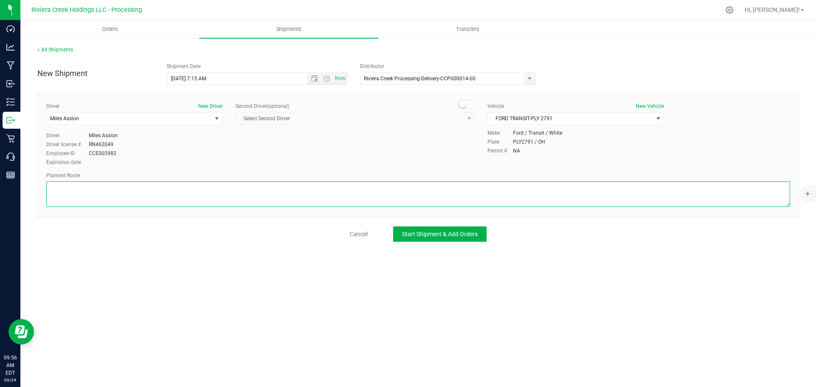
click at [315, 190] on textarea at bounding box center [418, 195] width 744 height 26
paste textarea "Head northeast on Gallagher Ave toward W Main St 66 ft Turn right onto W Main S…"
type textarea "Head northeast on Gallagher Ave toward W Main St 66 ft Turn right onto W Main S…"
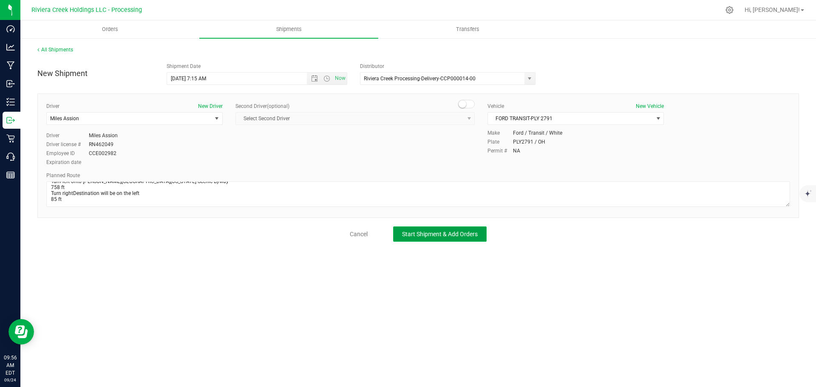
click at [414, 237] on span "Start Shipment & Add Orders" at bounding box center [440, 234] width 76 height 7
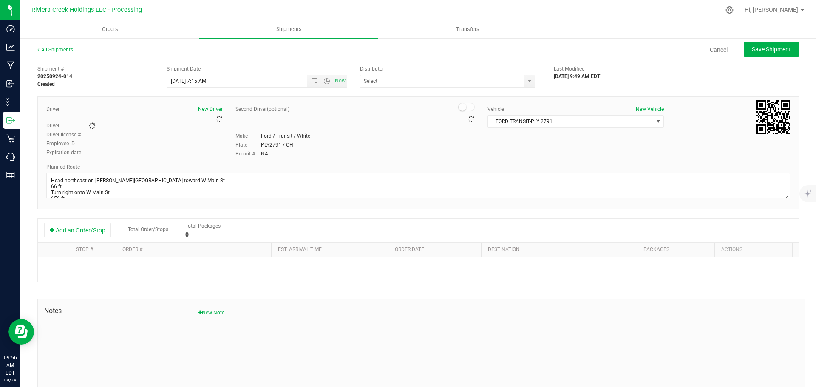
type input "Riviera Creek Processing-Delivery-CCP000014-00"
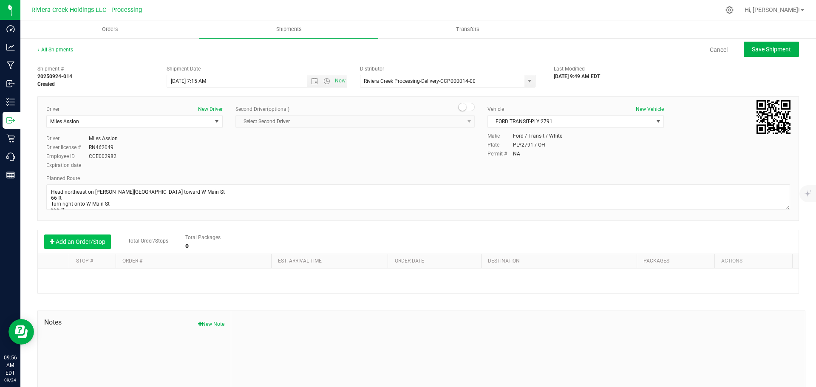
click at [84, 241] on button "Add an Order/Stop" at bounding box center [77, 242] width 67 height 14
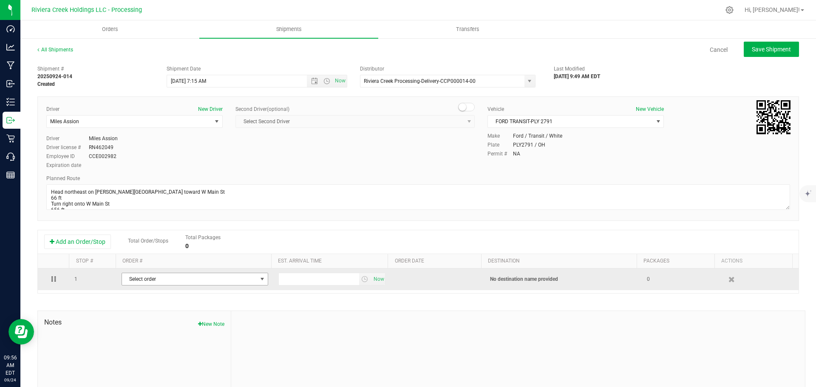
click at [176, 279] on span "Select order" at bounding box center [189, 279] width 135 height 12
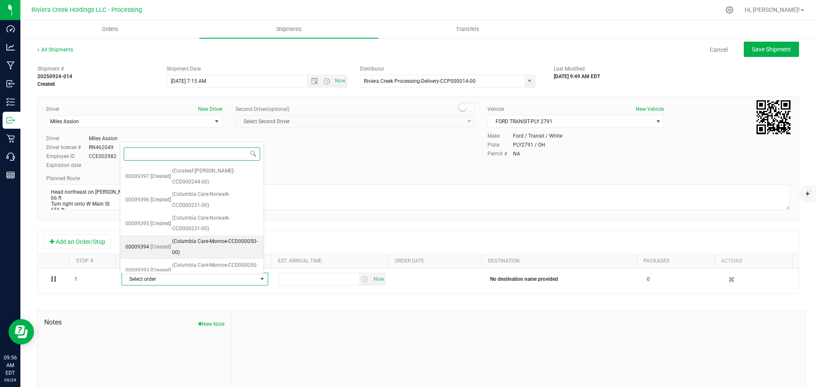
scroll to position [118, 0]
click at [200, 261] on span "(Columbia Care-Marietta-CCD000048-00)" at bounding box center [215, 271] width 86 height 22
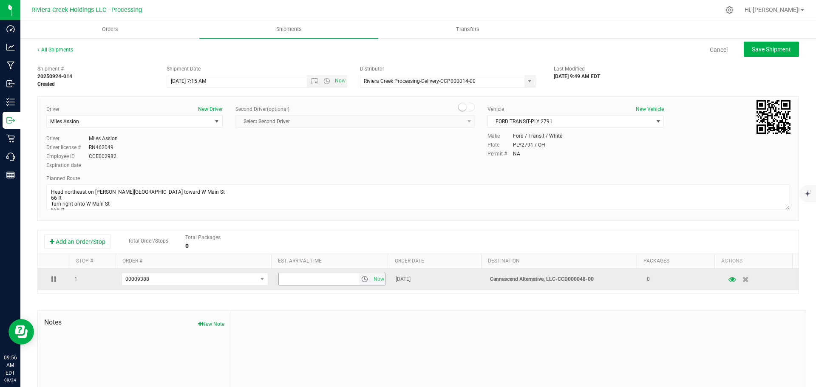
click at [361, 282] on span "select" at bounding box center [364, 279] width 7 height 7
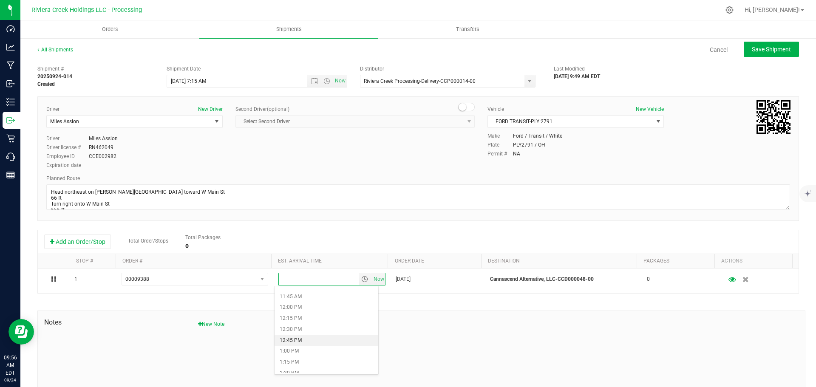
scroll to position [553, 0]
click at [293, 350] on li "2:00 PM" at bounding box center [327, 352] width 104 height 11
click at [752, 49] on span "Save Shipment" at bounding box center [771, 49] width 39 height 7
type input "9/25/2025 11:15 AM"
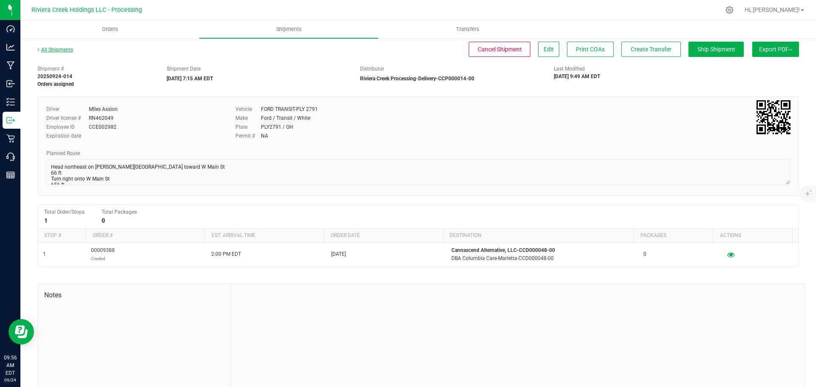
click at [58, 50] on link "All Shipments" at bounding box center [55, 50] width 36 height 6
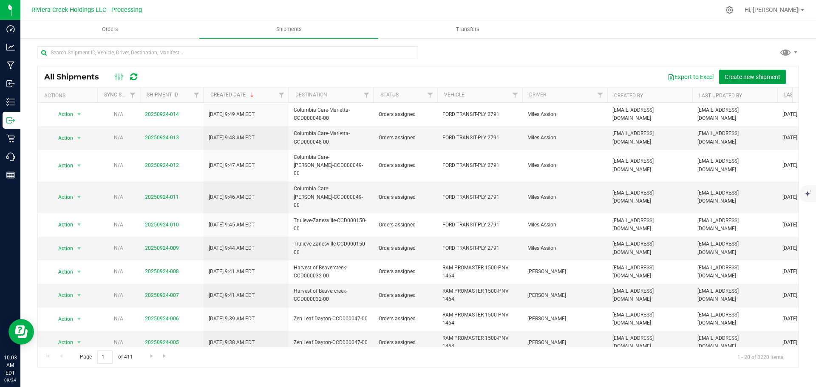
click at [730, 77] on span "Create new shipment" at bounding box center [753, 77] width 56 height 7
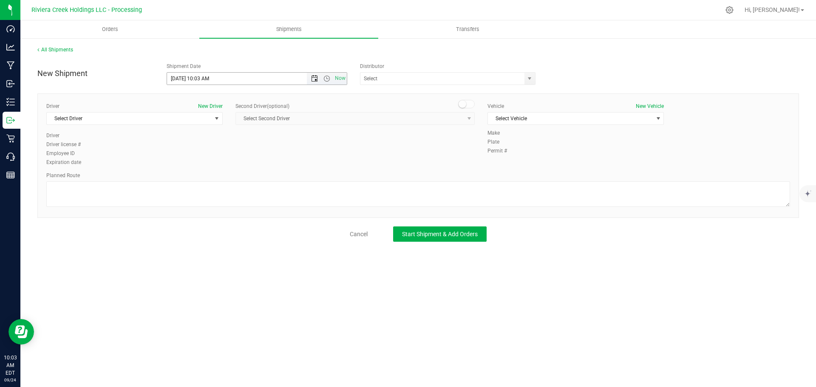
click at [315, 81] on span "Open the date view" at bounding box center [314, 78] width 7 height 7
click at [225, 167] on link "25" at bounding box center [224, 165] width 12 height 13
click at [328, 78] on span "Open the time view" at bounding box center [327, 78] width 7 height 7
click at [191, 128] on li "5:30 AM" at bounding box center [256, 127] width 179 height 11
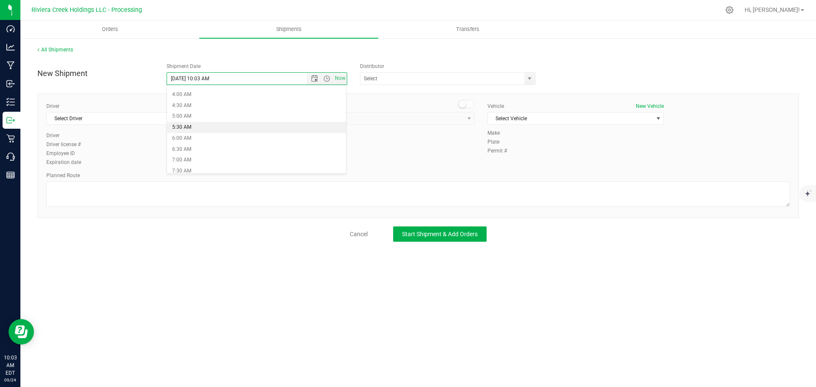
type input "9/25/2025 5:30 AM"
click at [533, 82] on span "select" at bounding box center [530, 79] width 11 height 12
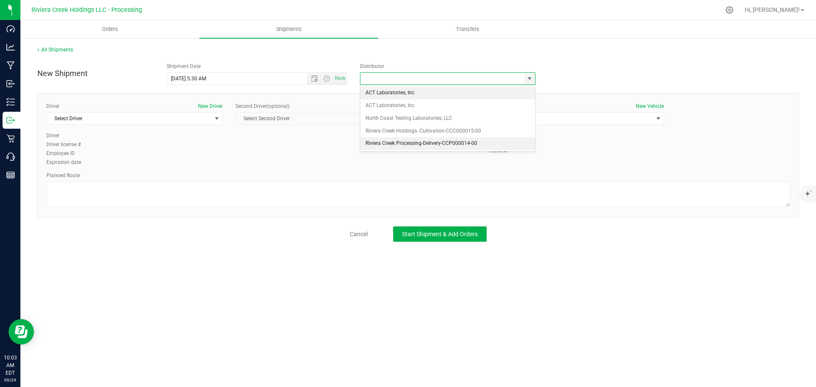
drag, startPoint x: 367, startPoint y: 143, endPoint x: 313, endPoint y: 145, distance: 54.9
click at [367, 143] on li "Riviera Creek Processing-Delivery-CCP000014-00" at bounding box center [448, 143] width 175 height 13
type input "Riviera Creek Processing-Delivery-CCP000014-00"
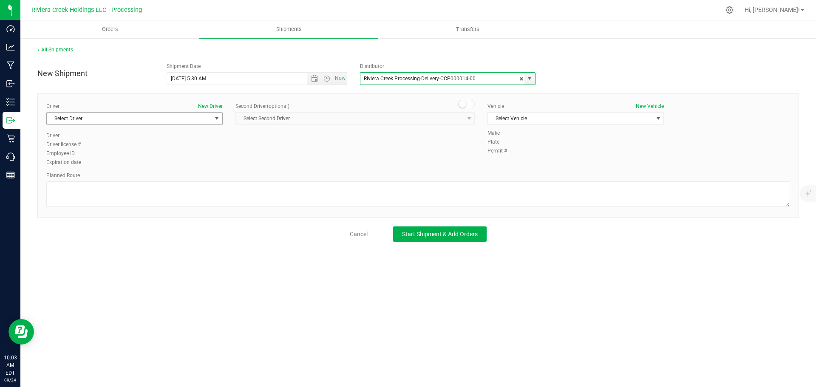
click at [101, 119] on span "Select Driver" at bounding box center [129, 119] width 165 height 12
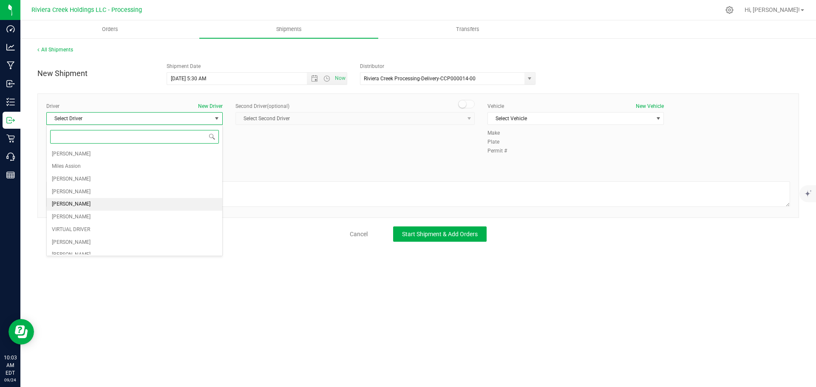
scroll to position [43, 0]
click at [82, 247] on li "[PERSON_NAME]" at bounding box center [135, 250] width 176 height 13
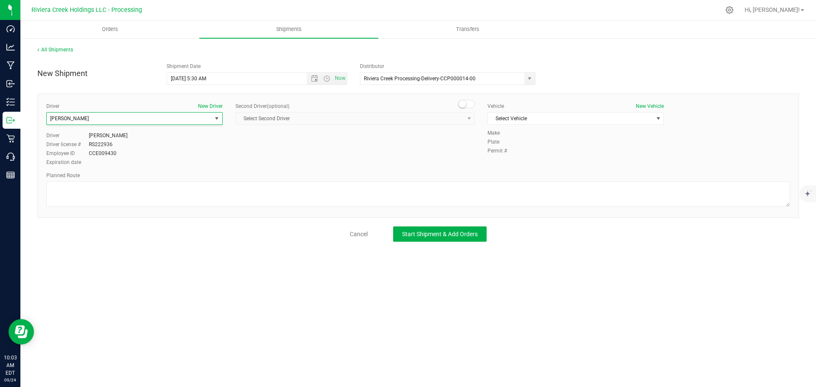
scroll to position [45, 0]
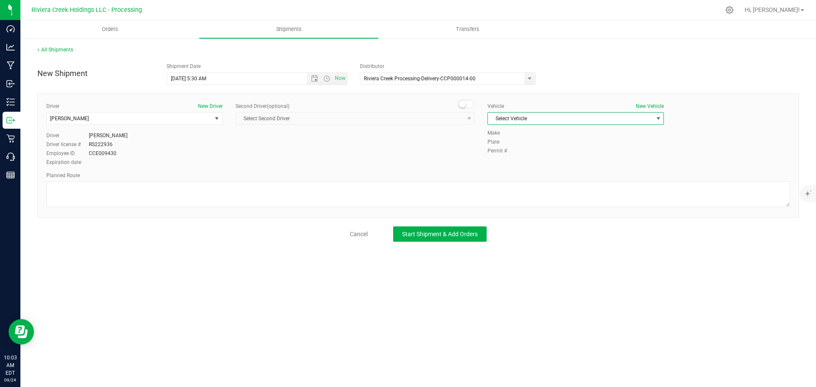
click at [526, 118] on span "Select Vehicle" at bounding box center [570, 119] width 165 height 12
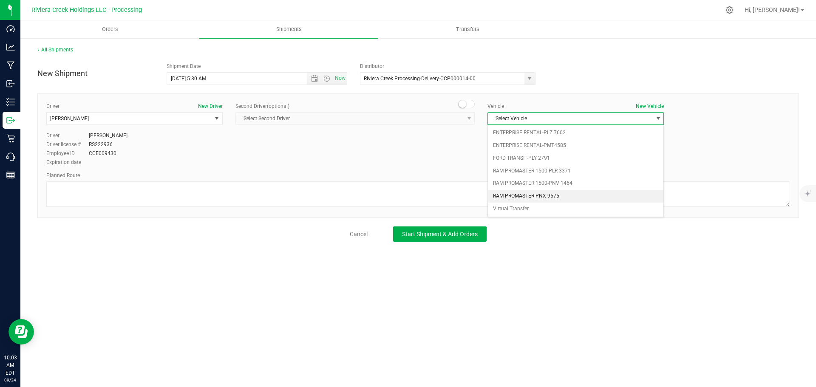
click at [540, 196] on li "RAM PROMASTER-PNX 9575" at bounding box center [576, 196] width 176 height 13
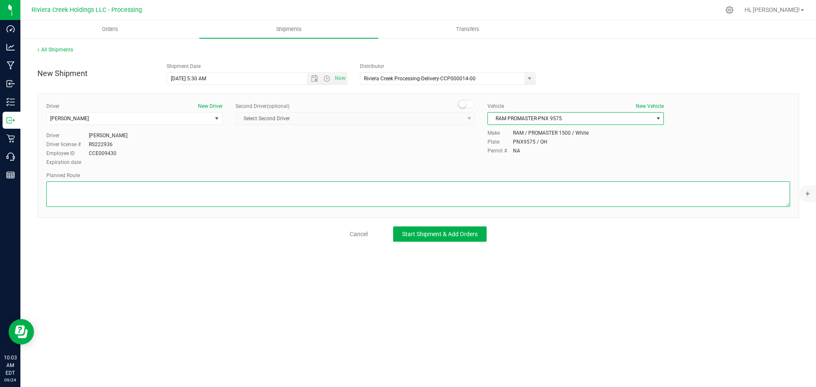
click at [102, 188] on textarea at bounding box center [418, 195] width 744 height 26
paste textarea "Head west on St Clair St toward Crescent St 187 ft St Clair St turns slightly l…"
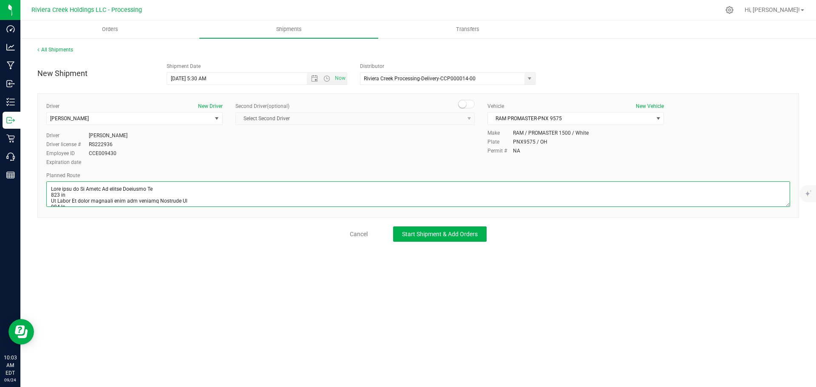
scroll to position [265, 0]
type textarea "Head west on St Clair St toward Crescent St 187 ft St Clair St turns slightly l…"
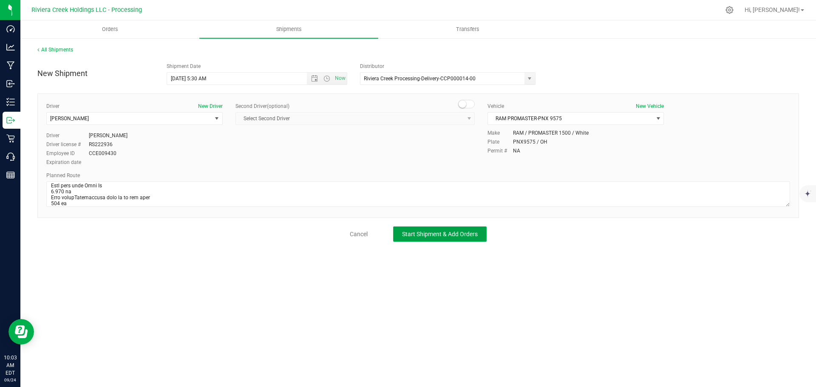
click at [415, 238] on button "Start Shipment & Add Orders" at bounding box center [440, 234] width 94 height 15
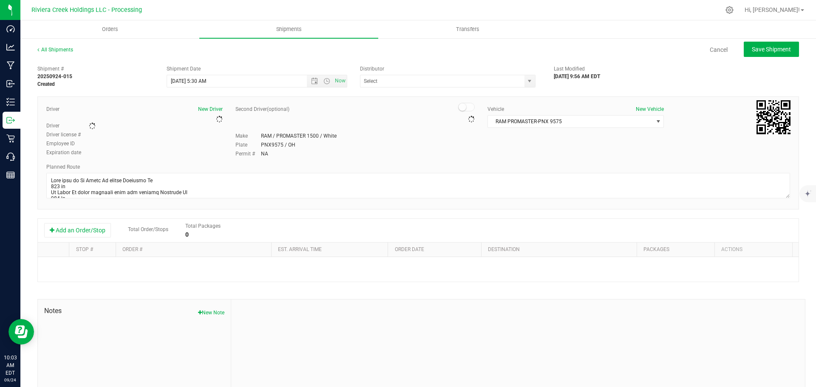
type input "Riviera Creek Processing-Delivery-CCP000014-00"
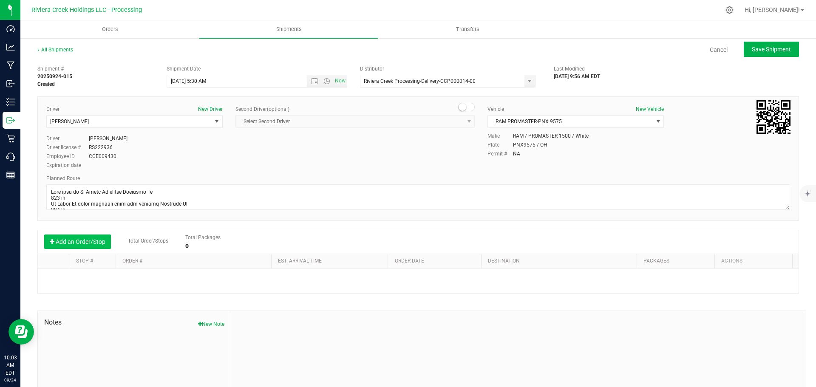
click at [85, 240] on button "Add an Order/Stop" at bounding box center [77, 242] width 67 height 14
click at [191, 279] on span "Select order" at bounding box center [189, 279] width 135 height 12
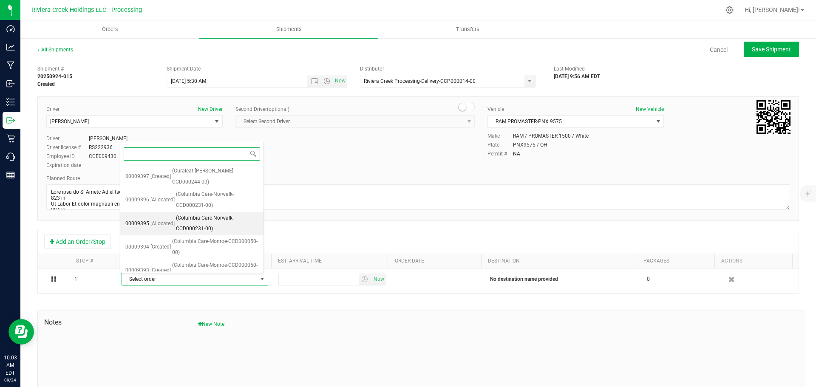
scroll to position [94, 0]
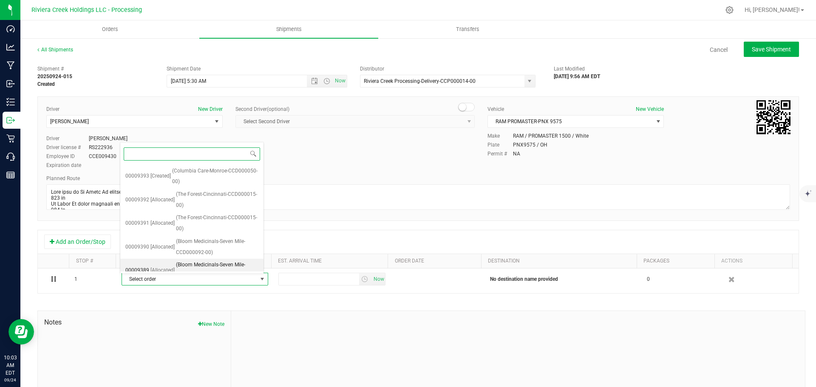
click at [200, 262] on span "(Bloom Medicinals-Seven Mile-CCD000092-00)" at bounding box center [217, 271] width 82 height 22
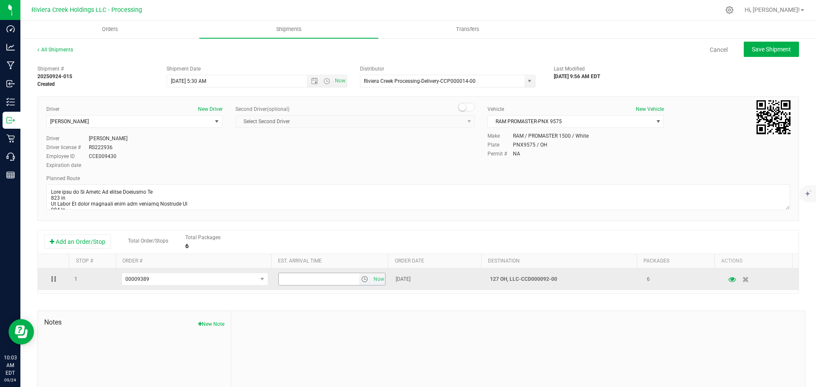
click at [361, 282] on span "select" at bounding box center [364, 279] width 7 height 7
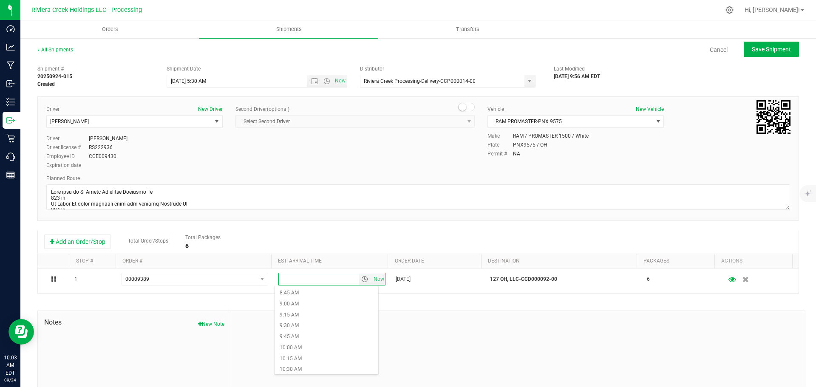
scroll to position [425, 0]
click at [305, 319] on li "10:15 AM" at bounding box center [327, 316] width 104 height 11
click at [753, 48] on span "Save Shipment" at bounding box center [771, 49] width 39 height 7
type input "9/25/2025 9:30 AM"
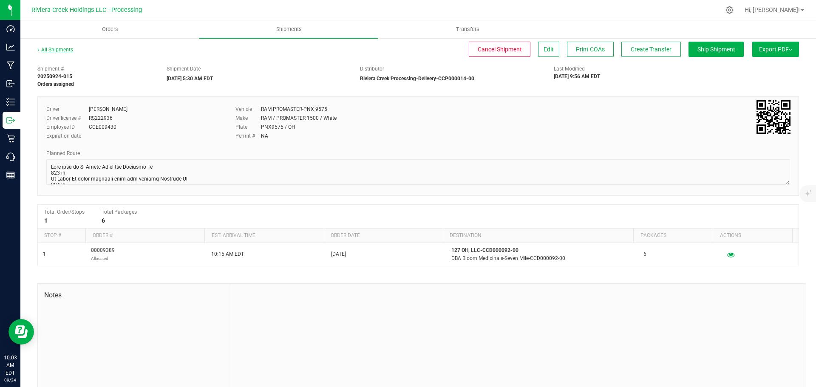
click at [60, 51] on link "All Shipments" at bounding box center [55, 50] width 36 height 6
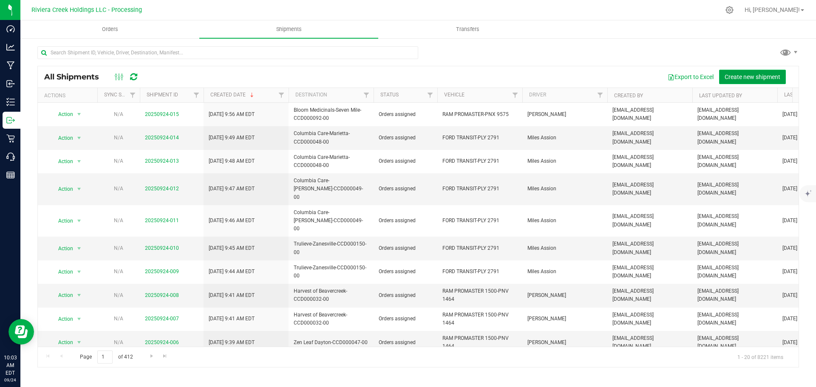
click at [754, 79] on span "Create new shipment" at bounding box center [753, 77] width 56 height 7
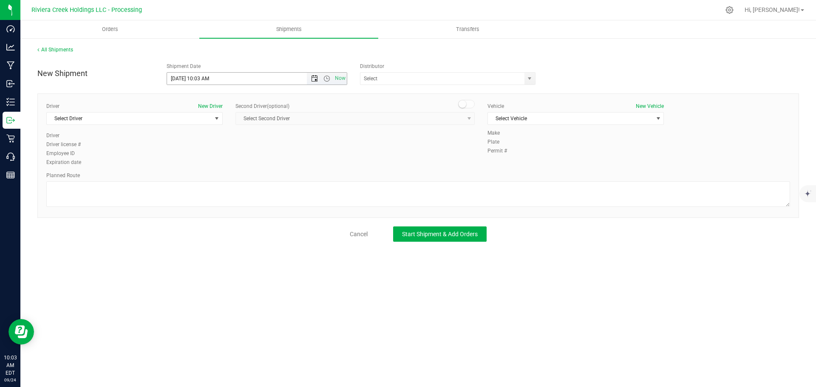
click at [313, 77] on span "Open the date view" at bounding box center [314, 78] width 7 height 7
click at [224, 164] on link "25" at bounding box center [224, 165] width 12 height 13
click at [327, 80] on span "Open the time view" at bounding box center [327, 78] width 7 height 7
click at [193, 130] on li "5:30 AM" at bounding box center [256, 127] width 179 height 11
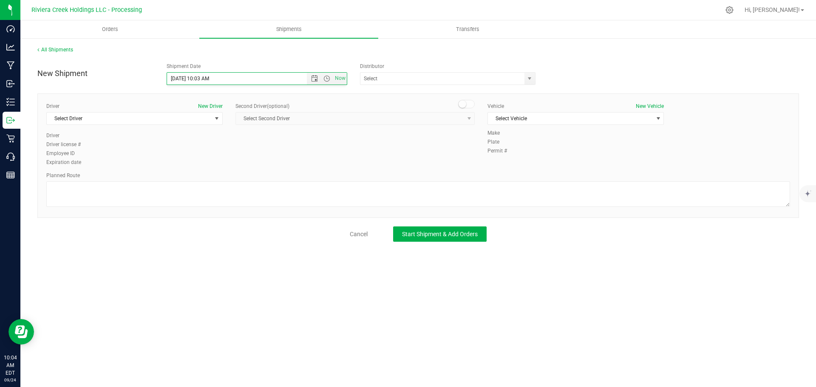
type input "9/25/2025 5:30 AM"
click at [530, 80] on span "select" at bounding box center [529, 78] width 7 height 7
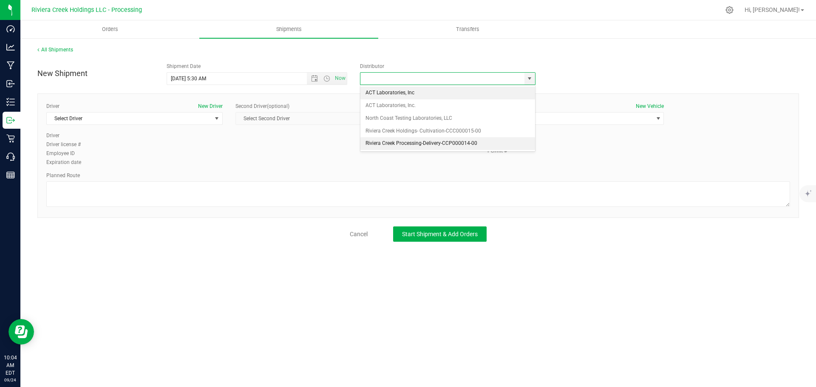
click at [370, 145] on li "Riviera Creek Processing-Delivery-CCP000014-00" at bounding box center [448, 143] width 175 height 13
type input "Riviera Creek Processing-Delivery-CCP000014-00"
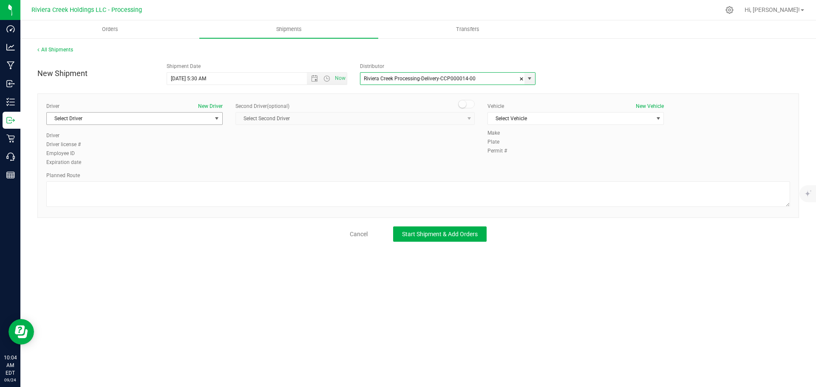
click at [129, 120] on span "Select Driver" at bounding box center [129, 119] width 165 height 12
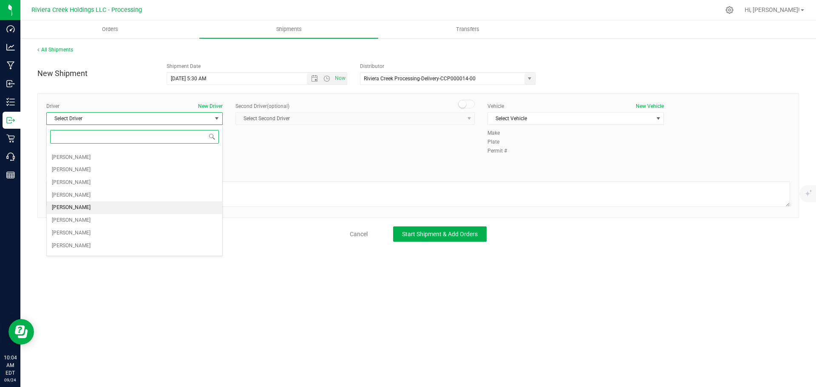
click at [72, 206] on span "[PERSON_NAME]" at bounding box center [71, 207] width 39 height 11
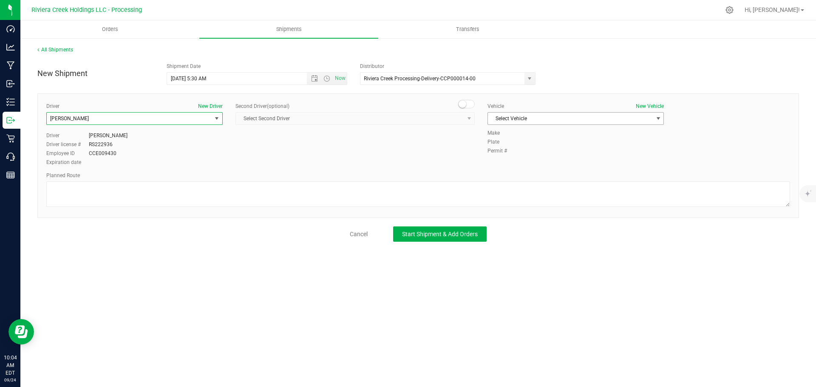
click at [509, 120] on span "Select Vehicle" at bounding box center [570, 119] width 165 height 12
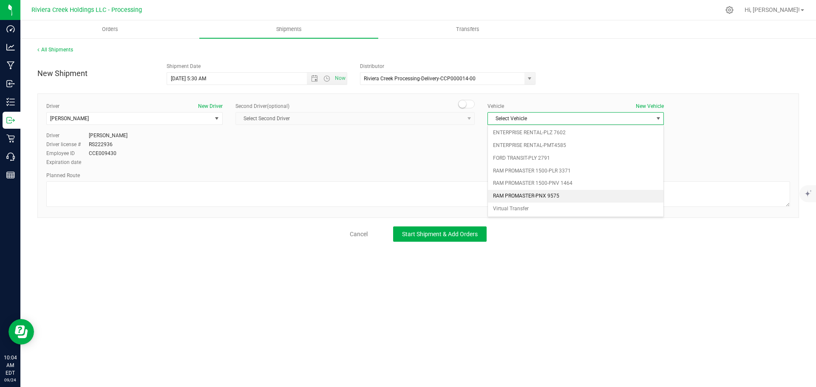
click at [548, 194] on li "RAM PROMASTER-PNX 9575" at bounding box center [576, 196] width 176 height 13
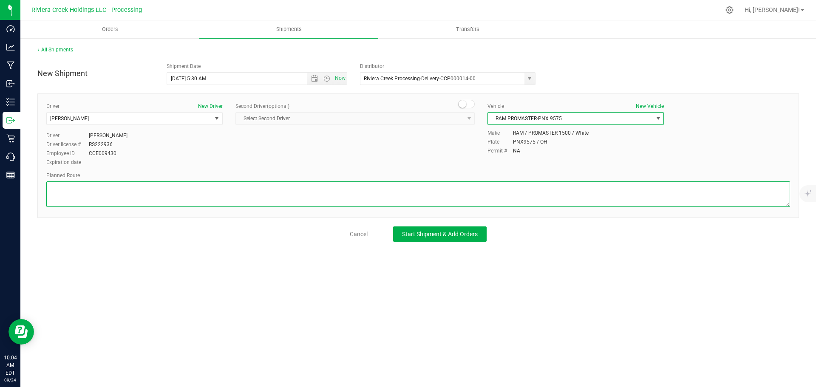
click at [306, 195] on textarea at bounding box center [418, 195] width 744 height 26
paste textarea "Head west on St Clair St toward Crescent St 187 ft St Clair St turns slightly l…"
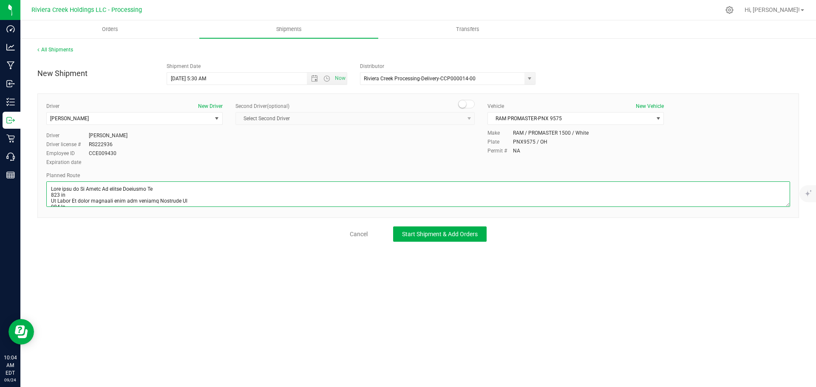
scroll to position [265, 0]
type textarea "Head west on St Clair St toward Crescent St 187 ft St Clair St turns slightly l…"
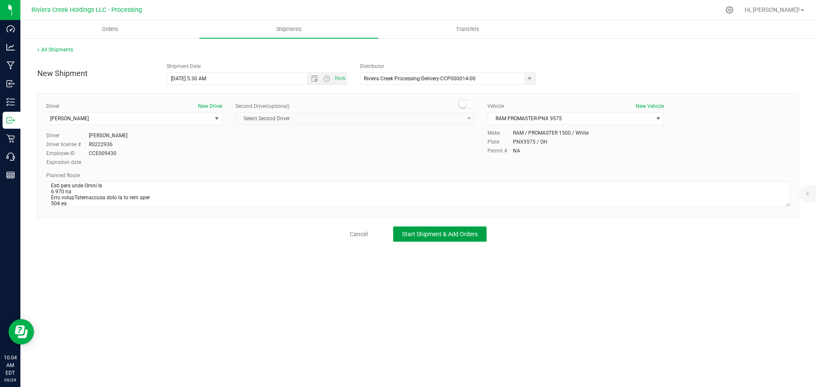
click at [424, 239] on button "Start Shipment & Add Orders" at bounding box center [440, 234] width 94 height 15
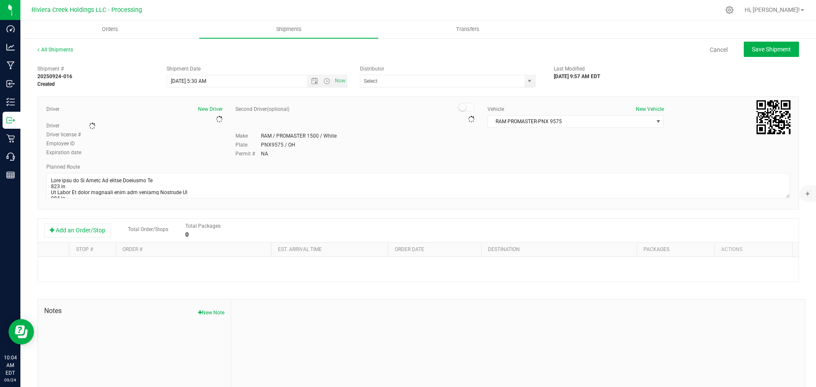
type input "Riviera Creek Processing-Delivery-CCP000014-00"
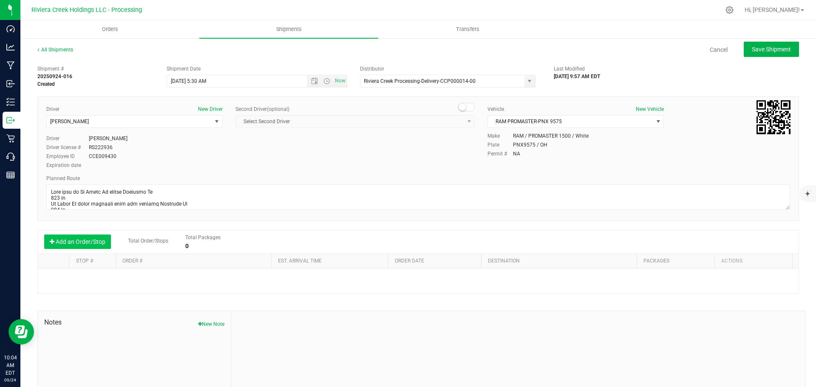
click at [70, 244] on button "Add an Order/Stop" at bounding box center [77, 242] width 67 height 14
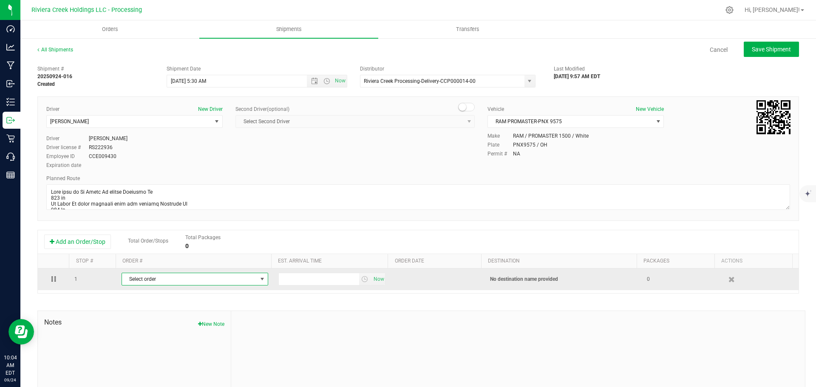
click at [151, 280] on span "Select order" at bounding box center [189, 279] width 135 height 12
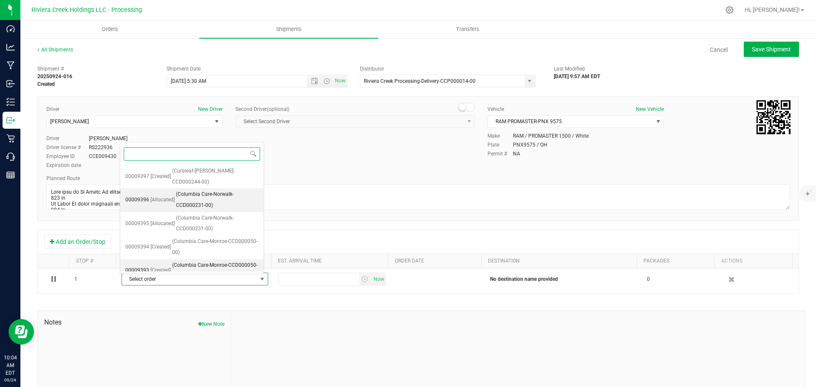
scroll to position [71, 0]
click at [215, 260] on span "(Bloom Medicinals-Seven Mile-CCD000092-00)" at bounding box center [217, 271] width 82 height 22
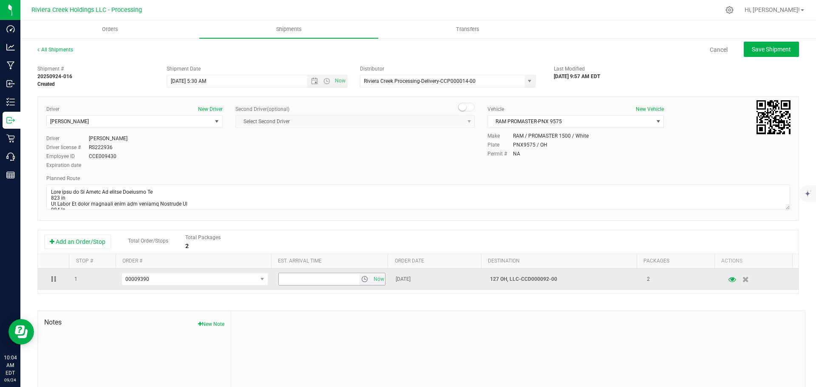
click at [361, 281] on span "select" at bounding box center [364, 279] width 7 height 7
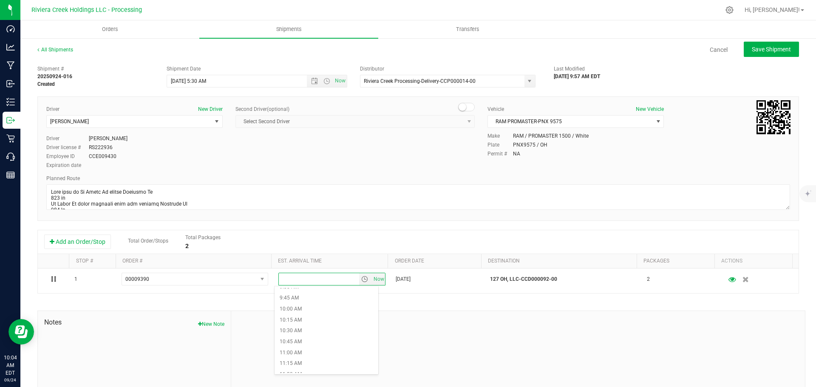
scroll to position [425, 0]
click at [301, 319] on li "10:15 AM" at bounding box center [327, 316] width 104 height 11
click at [752, 47] on span "Save Shipment" at bounding box center [771, 49] width 39 height 7
type input "9/25/2025 9:30 AM"
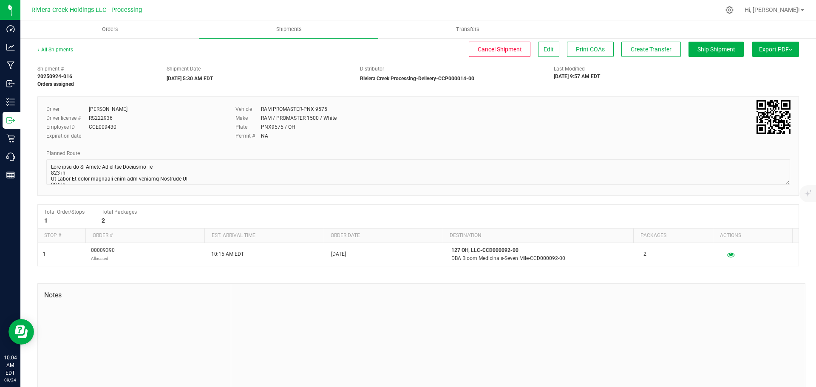
click at [58, 51] on link "All Shipments" at bounding box center [55, 50] width 36 height 6
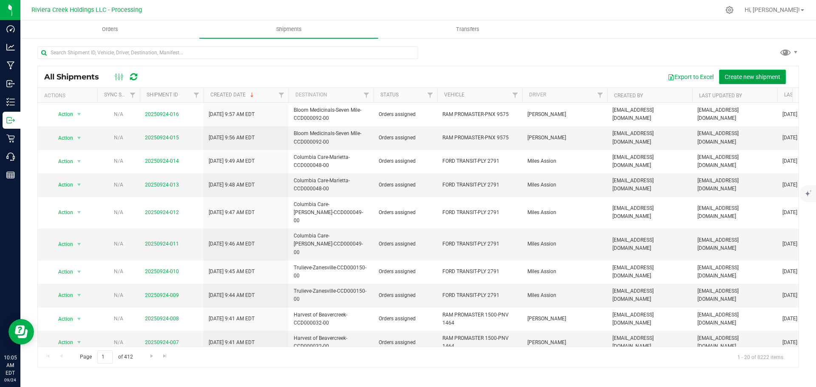
click at [733, 79] on span "Create new shipment" at bounding box center [753, 77] width 56 height 7
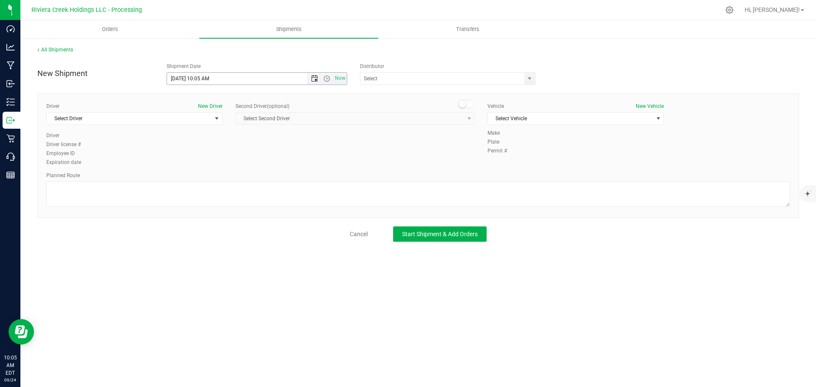
click at [314, 80] on span "Open the date view" at bounding box center [314, 78] width 7 height 7
click at [224, 164] on link "25" at bounding box center [224, 165] width 12 height 13
click at [328, 81] on span "Open the time view" at bounding box center [327, 78] width 7 height 7
click at [193, 128] on li "5:30 AM" at bounding box center [256, 127] width 179 height 11
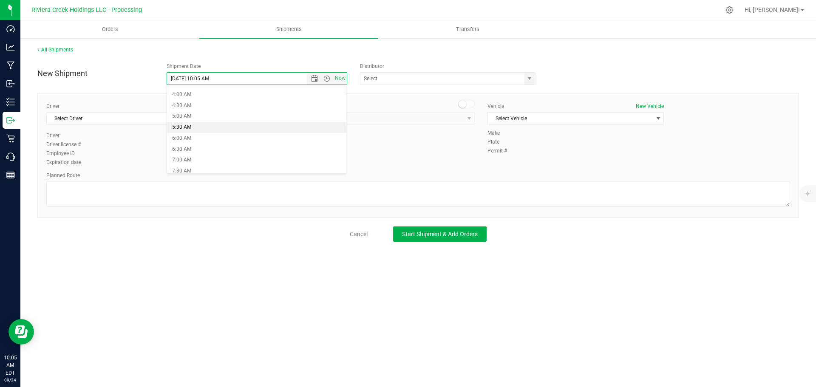
type input "9/25/2025 5:30 AM"
click at [527, 78] on span "select" at bounding box center [529, 78] width 7 height 7
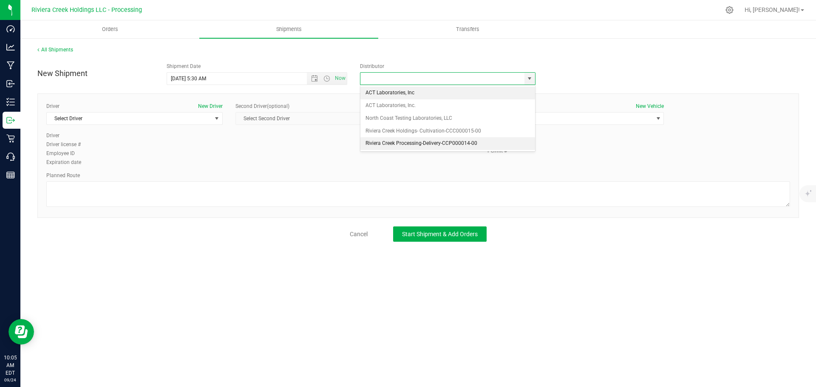
click at [385, 140] on li "Riviera Creek Processing-Delivery-CCP000014-00" at bounding box center [448, 143] width 175 height 13
type input "Riviera Creek Processing-Delivery-CCP000014-00"
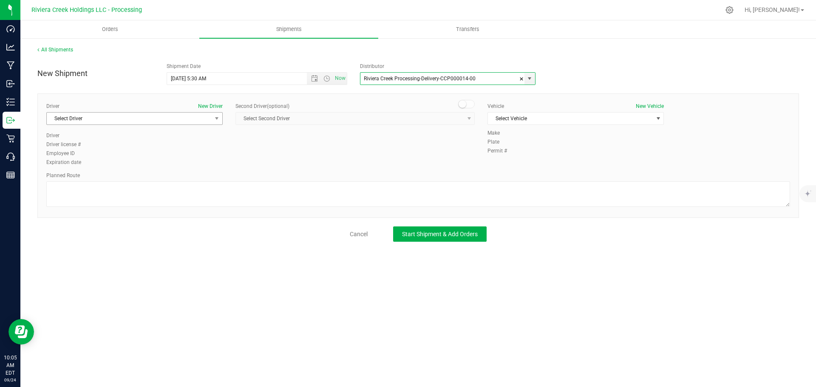
click at [135, 125] on span "Select Driver" at bounding box center [134, 118] width 176 height 13
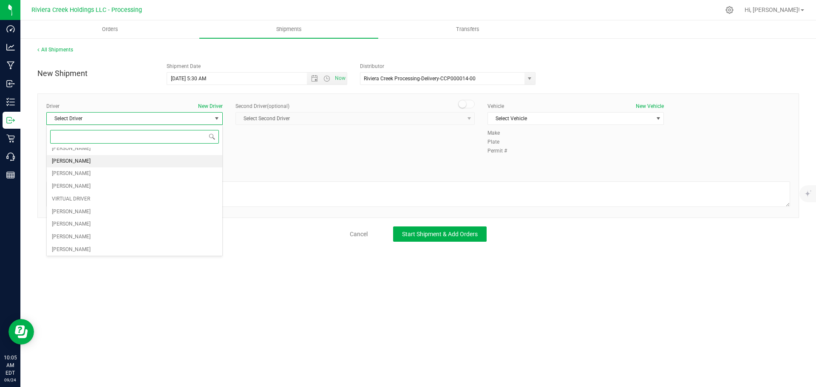
scroll to position [43, 0]
click at [73, 247] on span "[PERSON_NAME]" at bounding box center [71, 250] width 39 height 11
click at [500, 116] on span "Select Vehicle" at bounding box center [570, 119] width 165 height 12
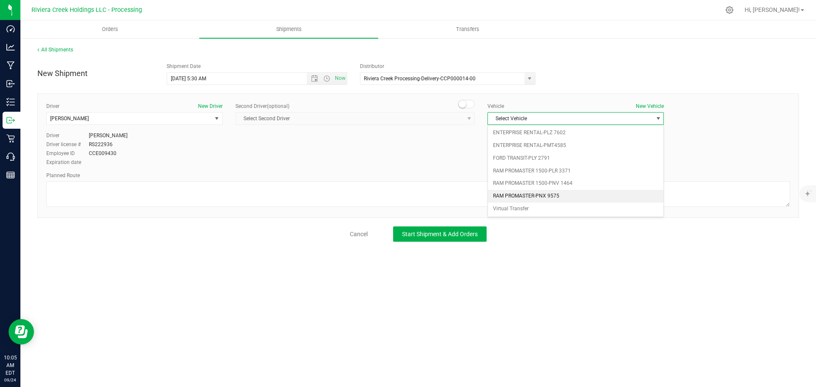
click at [543, 194] on li "RAM PROMASTER-PNX 9575" at bounding box center [576, 196] width 176 height 13
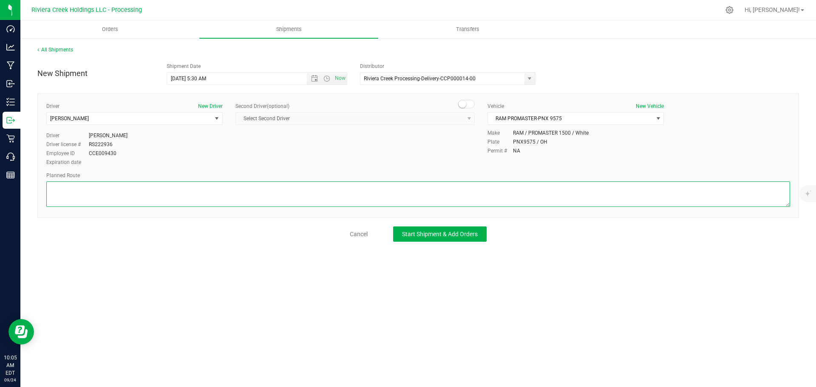
click at [257, 196] on textarea at bounding box center [418, 195] width 744 height 26
paste textarea "Head west on St Clair St toward Crescent St 187 ft St Clair St turns slightly l…"
type textarea "Head west on St Clair St toward Crescent St 187 ft St Clair St turns slightly l…"
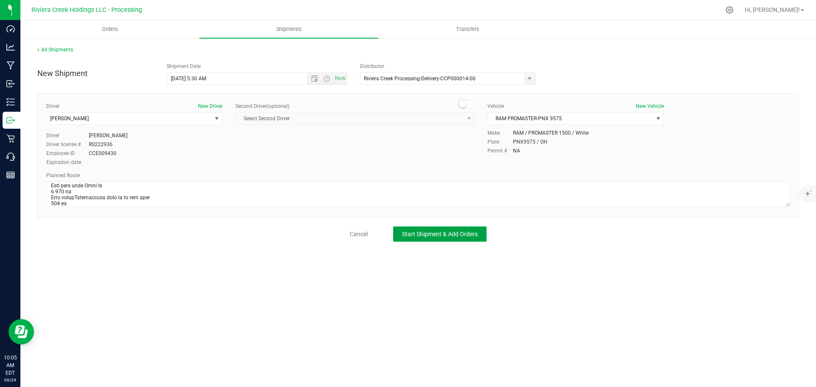
click at [415, 234] on span "Start Shipment & Add Orders" at bounding box center [440, 234] width 76 height 7
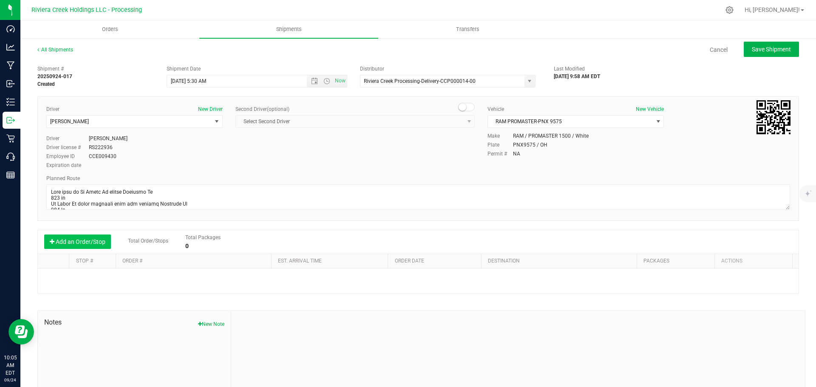
click at [72, 240] on button "Add an Order/Stop" at bounding box center [77, 242] width 67 height 14
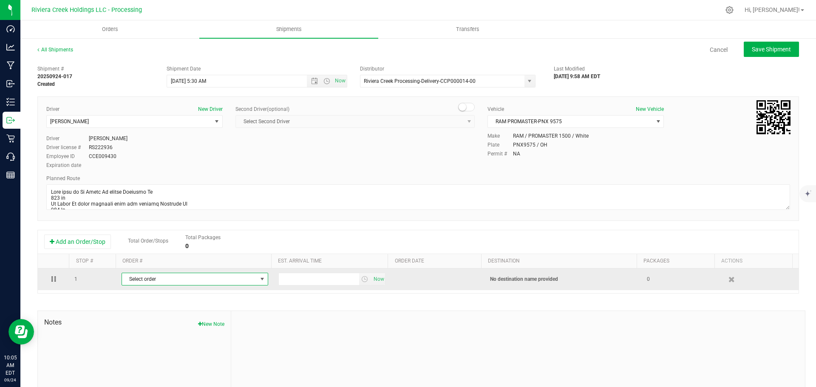
click at [189, 283] on span "Select order" at bounding box center [189, 279] width 135 height 12
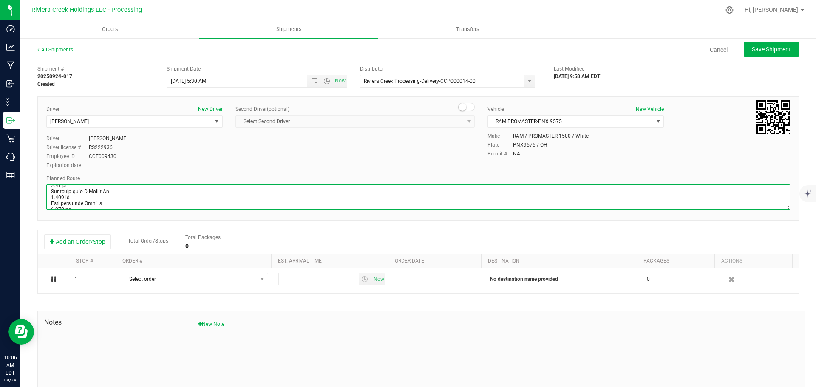
scroll to position [270, 0]
drag, startPoint x: 50, startPoint y: 191, endPoint x: 307, endPoint y: 222, distance: 258.7
click at [307, 222] on div "Shipment # 20250924-017 Created Shipment Date 9/25/2025 5:30 AM Now Distributor…" at bounding box center [418, 243] width 762 height 364
paste textarea "northwest toward US-127 S/Main St 203 ft Turn right onto US-127 S/Main StContin…"
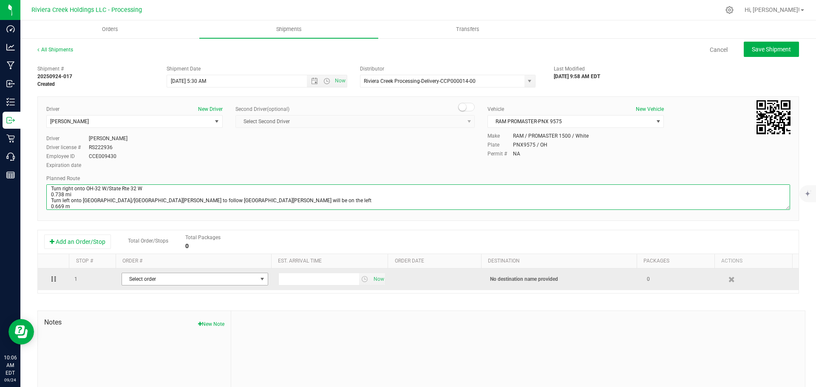
type textarea "Head northwest toward US-127 S/Main St 203 ft Turn right onto US-127 S/Main StC…"
click at [257, 284] on span "select" at bounding box center [262, 279] width 11 height 12
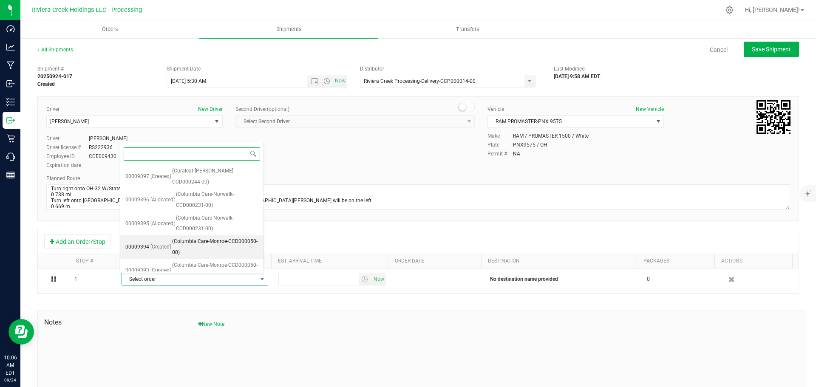
scroll to position [47, 0]
click at [211, 260] on span "(The Forest-Cincinnati-CCD000015-00)" at bounding box center [217, 271] width 82 height 22
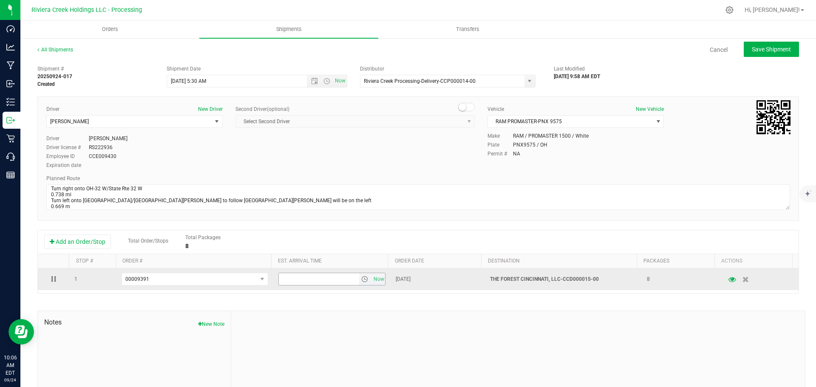
click at [359, 284] on span "select" at bounding box center [365, 279] width 12 height 12
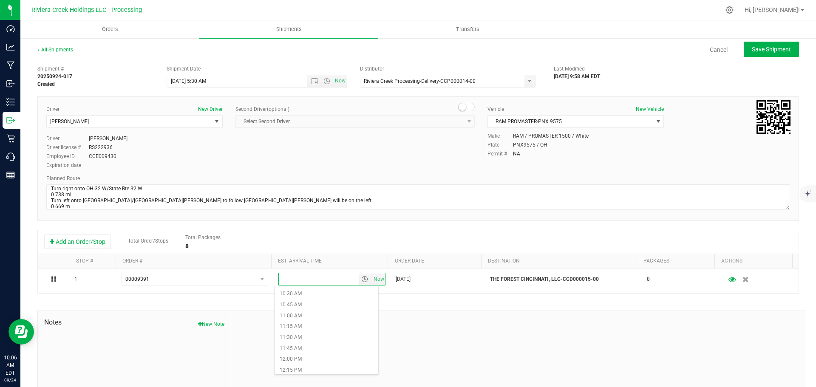
scroll to position [468, 0]
click at [294, 353] on li "12:00 PM" at bounding box center [327, 350] width 104 height 11
click at [760, 49] on span "Save Shipment" at bounding box center [771, 49] width 39 height 7
type input "9/25/2025 9:30 AM"
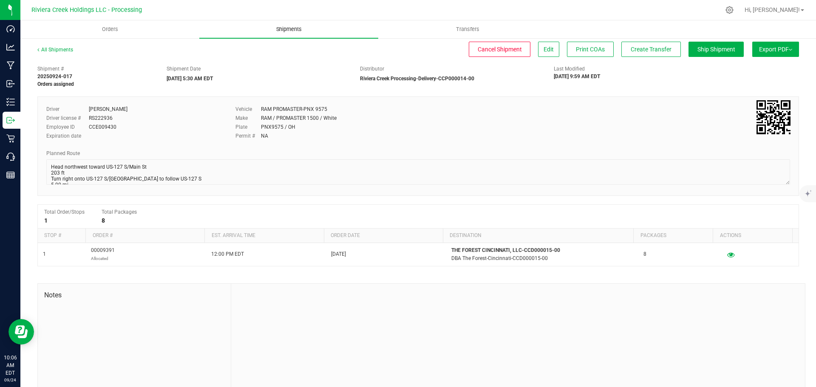
click at [287, 30] on span "Shipments" at bounding box center [289, 30] width 48 height 8
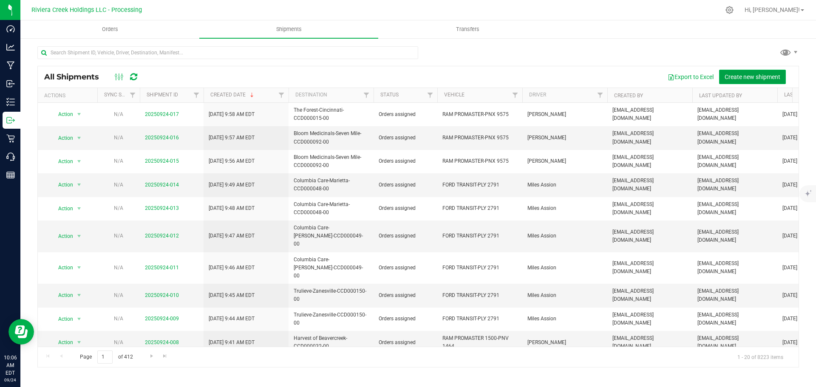
click at [749, 77] on span "Create new shipment" at bounding box center [753, 77] width 56 height 7
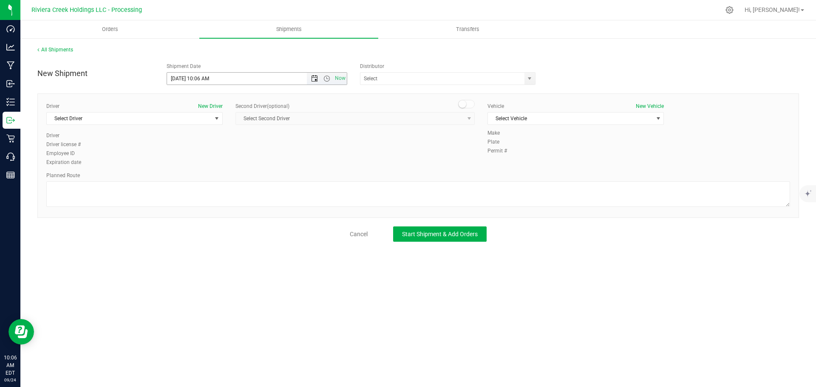
click at [315, 80] on span "Open the date view" at bounding box center [314, 78] width 7 height 7
click at [224, 165] on link "25" at bounding box center [224, 165] width 12 height 13
click at [327, 79] on span "Open the time view" at bounding box center [327, 78] width 7 height 7
click at [197, 136] on li "5:30 PM" at bounding box center [256, 134] width 179 height 11
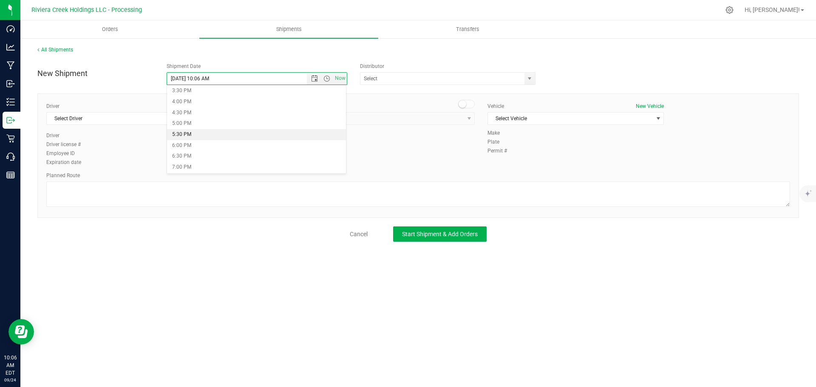
type input "9/25/2025 5:30 PM"
click at [527, 81] on span "select" at bounding box center [529, 78] width 7 height 7
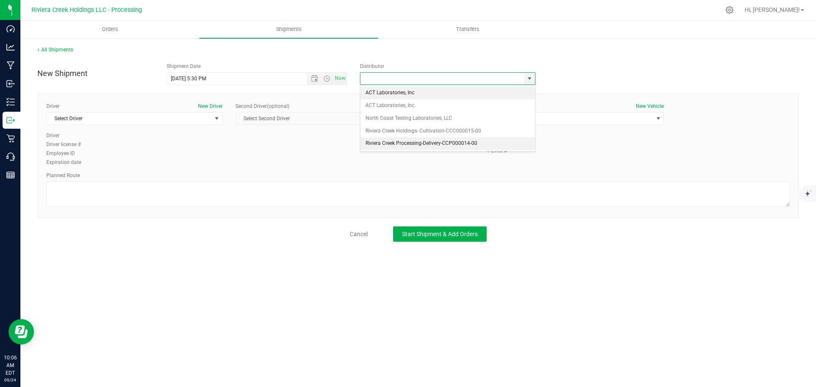
click at [364, 144] on li "Riviera Creek Processing-Delivery-CCP000014-00" at bounding box center [448, 143] width 175 height 13
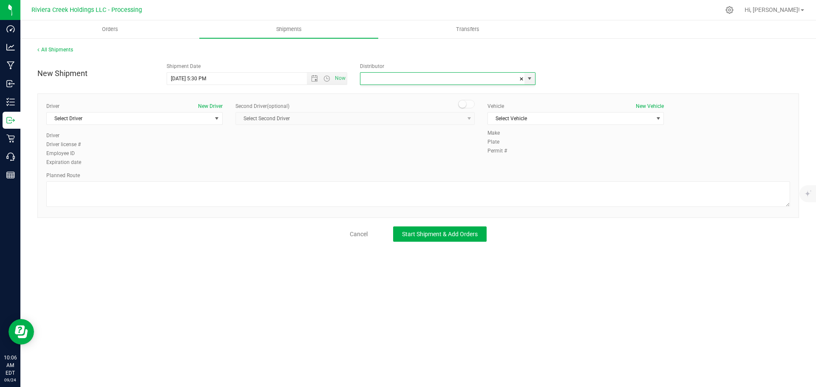
type input "Riviera Creek Processing-Delivery-CCP000014-00"
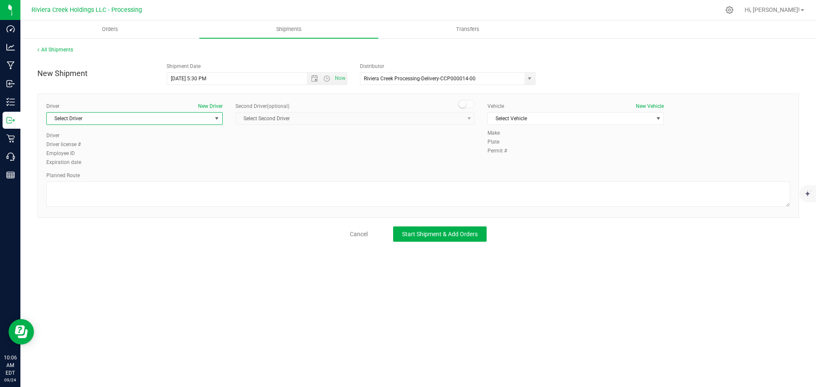
click at [134, 123] on span "Select Driver" at bounding box center [129, 119] width 165 height 12
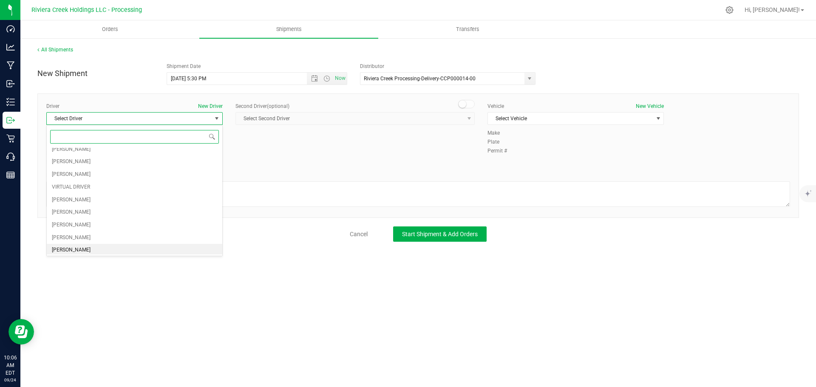
click at [72, 248] on span "[PERSON_NAME]" at bounding box center [71, 250] width 39 height 11
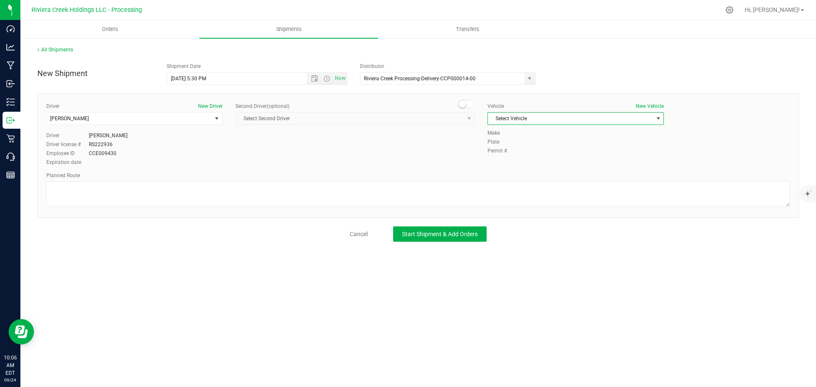
click at [506, 121] on span "Select Vehicle" at bounding box center [570, 119] width 165 height 12
click at [581, 184] on li "RAM PROMASTER 1500-PNV 1464" at bounding box center [576, 183] width 176 height 13
click at [656, 117] on span "select" at bounding box center [658, 118] width 7 height 7
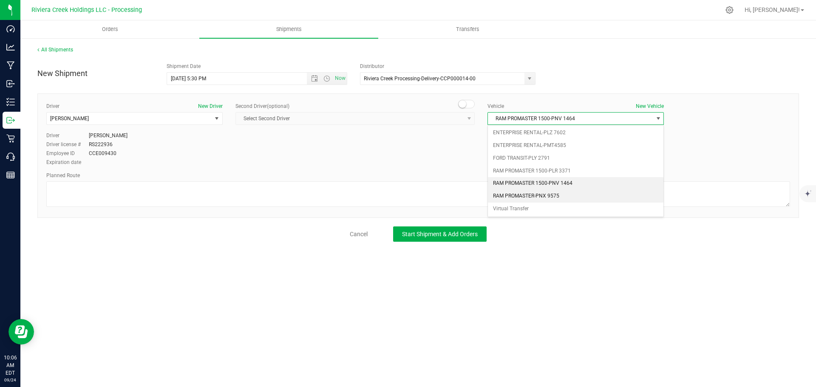
click at [557, 195] on li "RAM PROMASTER-PNX 9575" at bounding box center [576, 196] width 176 height 13
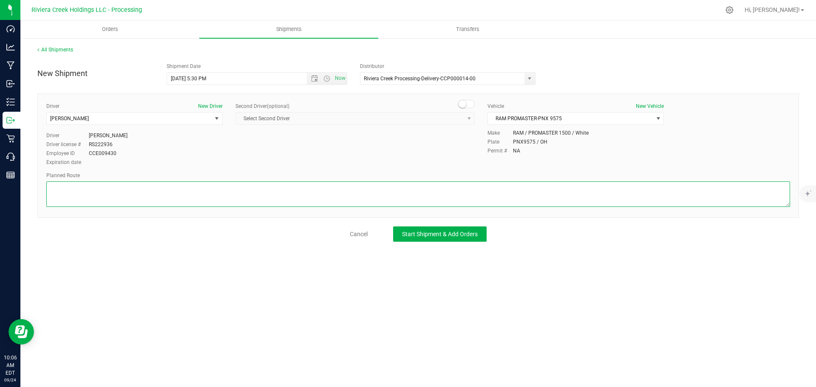
click at [266, 201] on textarea at bounding box center [418, 195] width 744 height 26
paste textarea "Head northwest toward US-127 S/Main St 203 ft Turn right onto US-127 S/Main StC…"
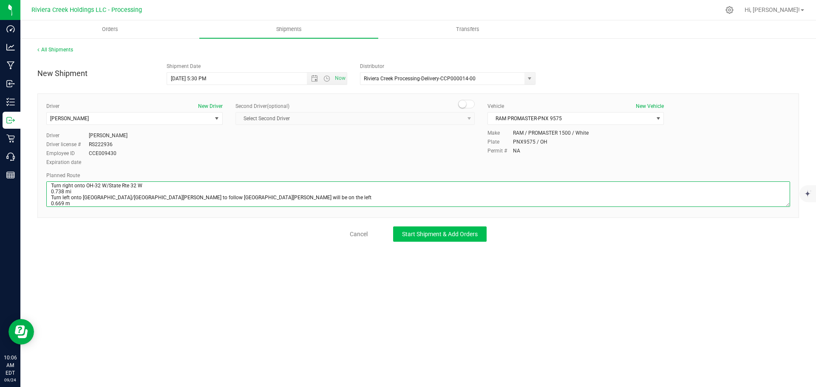
type textarea "Head northwest toward US-127 S/Main St 203 ft Turn right onto US-127 S/Main StC…"
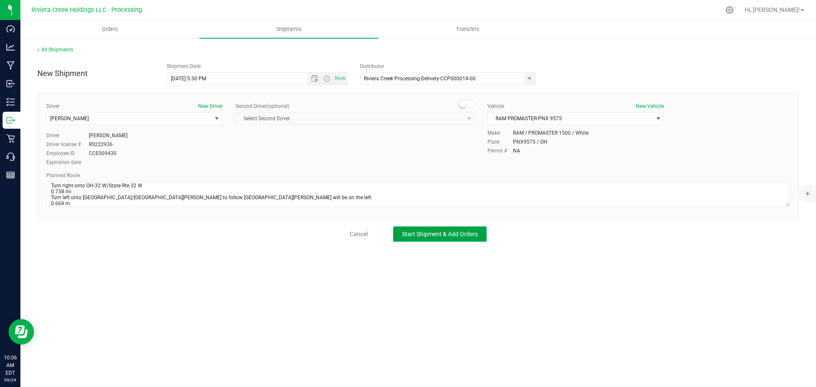
click at [431, 236] on span "Start Shipment & Add Orders" at bounding box center [440, 234] width 76 height 7
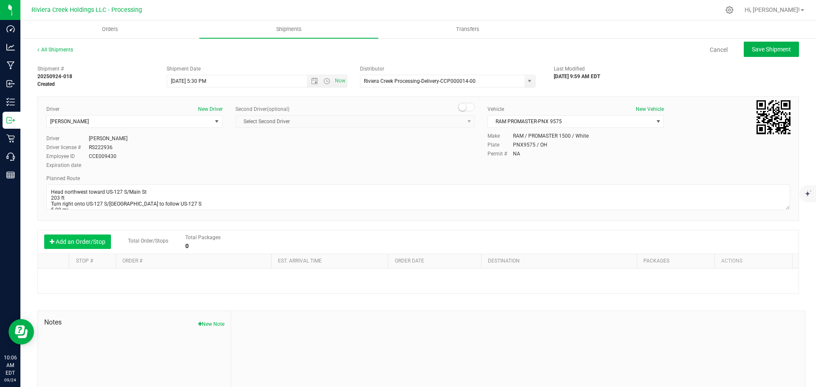
click at [80, 245] on button "Add an Order/Stop" at bounding box center [77, 242] width 67 height 14
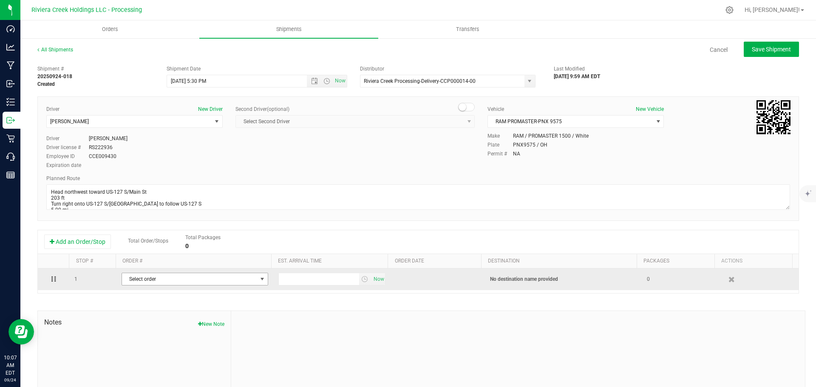
click at [170, 282] on span "Select order" at bounding box center [189, 279] width 135 height 12
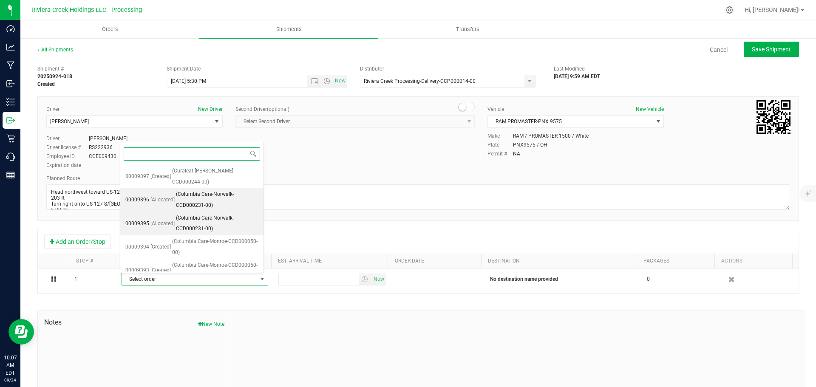
scroll to position [24, 0]
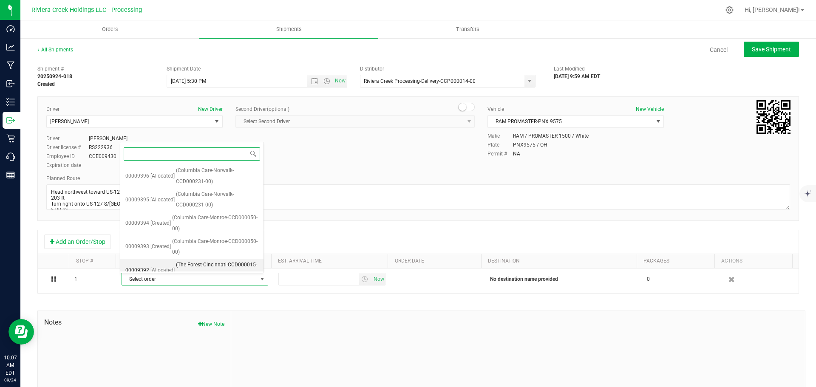
click at [193, 260] on span "(The Forest-Cincinnati-CCD000015-00)" at bounding box center [217, 271] width 82 height 22
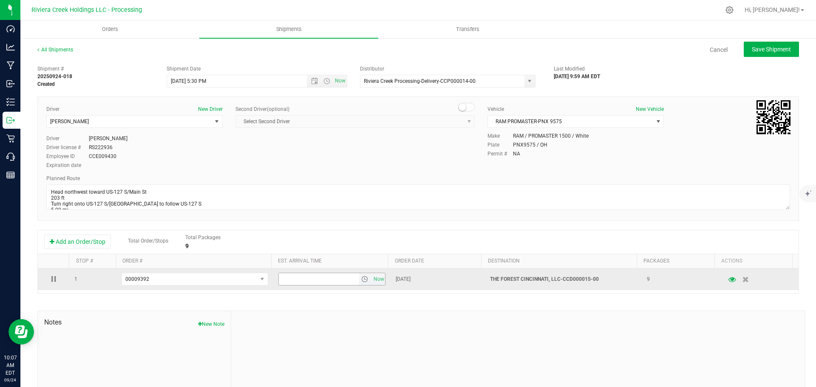
click at [361, 281] on span "select" at bounding box center [364, 279] width 7 height 7
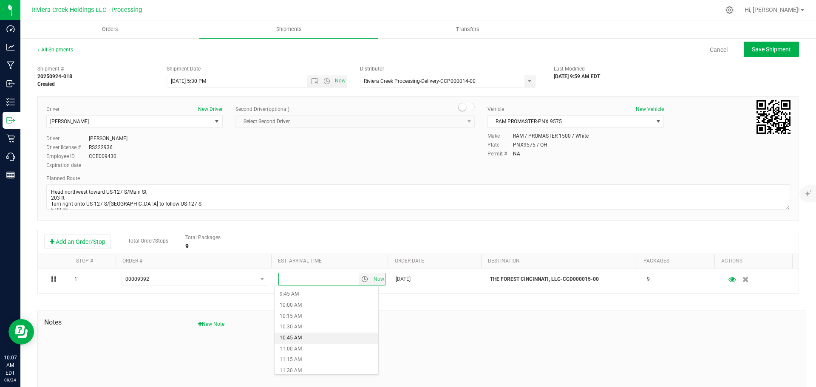
scroll to position [468, 0]
click at [297, 351] on li "12:00 PM" at bounding box center [327, 350] width 104 height 11
click at [756, 51] on span "Save Shipment" at bounding box center [771, 49] width 39 height 7
type input "9/25/2025 9:30 PM"
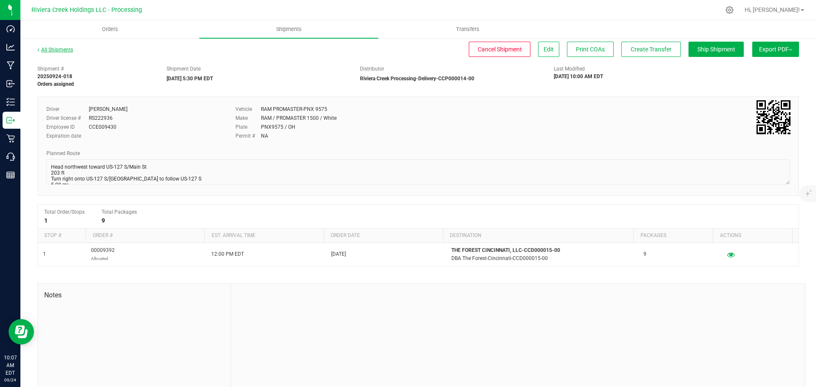
click at [61, 49] on link "All Shipments" at bounding box center [55, 50] width 36 height 6
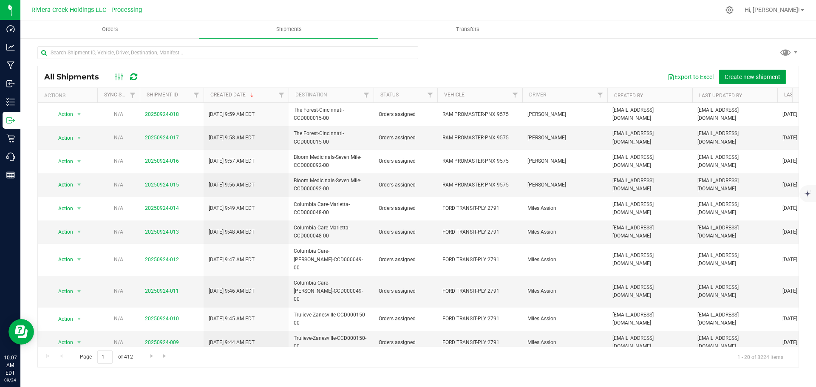
click at [733, 78] on span "Create new shipment" at bounding box center [753, 77] width 56 height 7
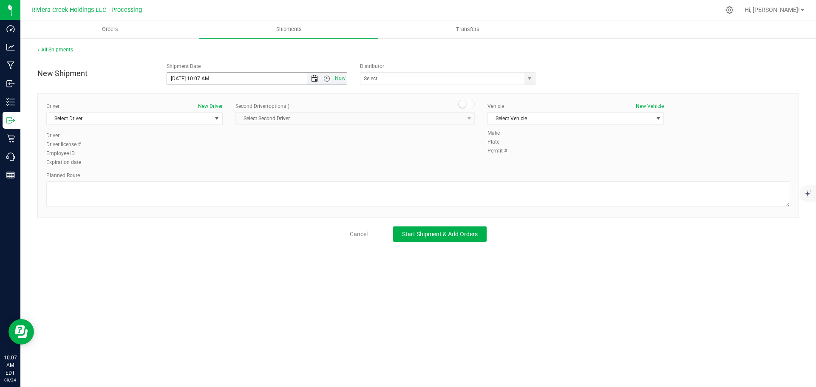
click at [313, 79] on span "Open the date view" at bounding box center [314, 78] width 7 height 7
click at [225, 164] on link "25" at bounding box center [224, 165] width 12 height 13
click at [327, 78] on span "Open the time view" at bounding box center [327, 78] width 7 height 7
click at [191, 129] on li "5:30 AM" at bounding box center [256, 127] width 179 height 11
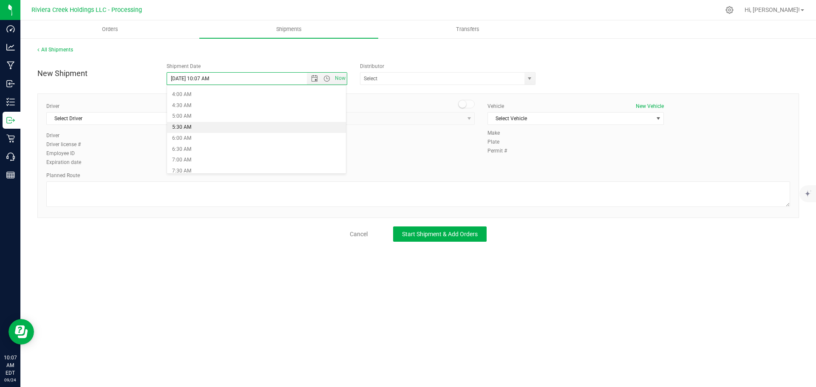
type input "9/25/2025 5:30 AM"
click at [531, 80] on span "select" at bounding box center [529, 78] width 7 height 7
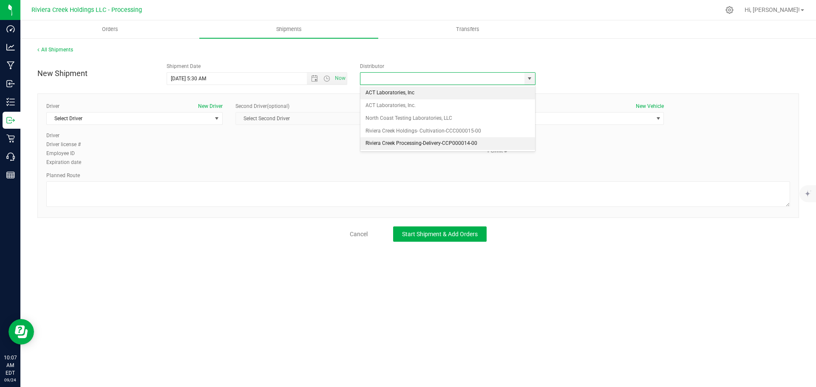
click at [371, 143] on li "Riviera Creek Processing-Delivery-CCP000014-00" at bounding box center [448, 143] width 175 height 13
type input "Riviera Creek Processing-Delivery-CCP000014-00"
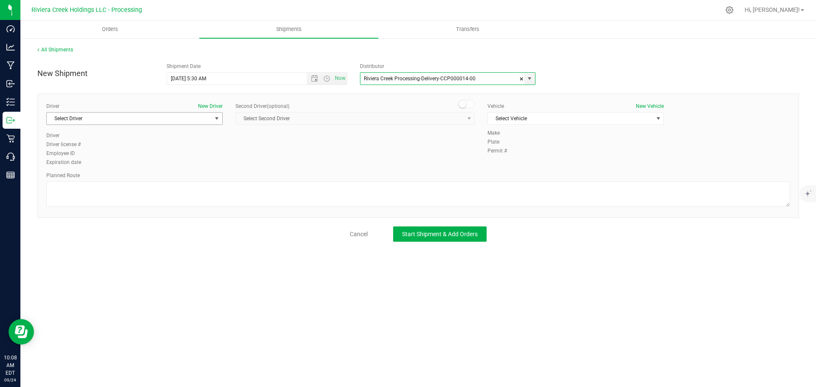
click at [95, 120] on span "Select Driver" at bounding box center [129, 119] width 165 height 12
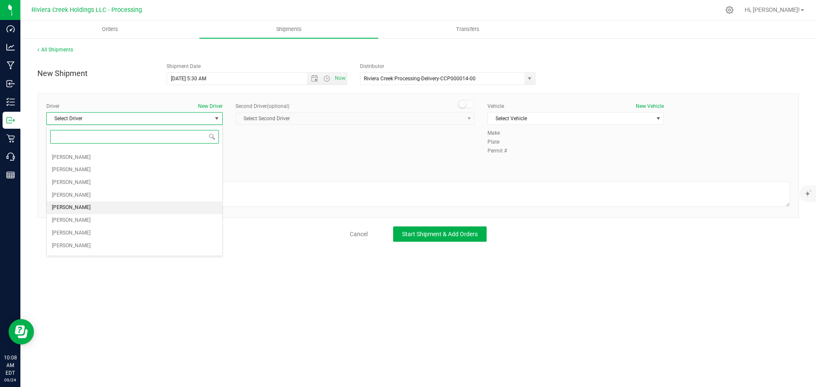
click at [67, 205] on span "[PERSON_NAME]" at bounding box center [71, 207] width 39 height 11
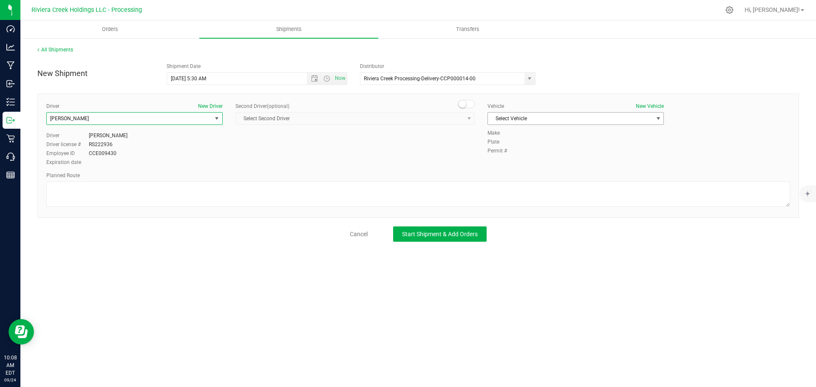
click at [543, 120] on span "Select Vehicle" at bounding box center [570, 119] width 165 height 12
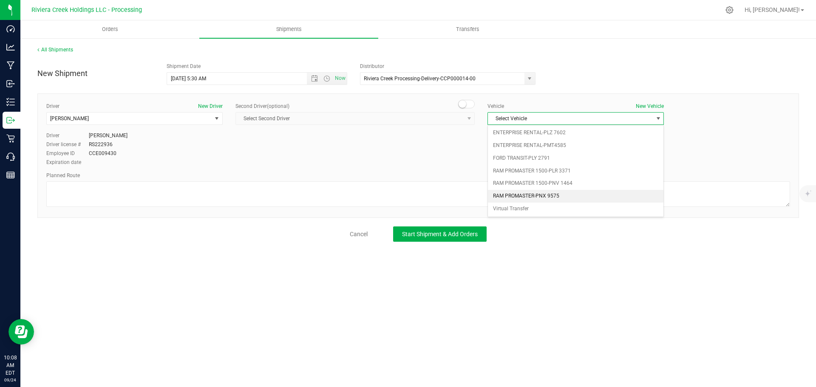
drag, startPoint x: 564, startPoint y: 195, endPoint x: 513, endPoint y: 193, distance: 51.1
click at [564, 195] on li "RAM PROMASTER-PNX 9575" at bounding box center [576, 196] width 176 height 13
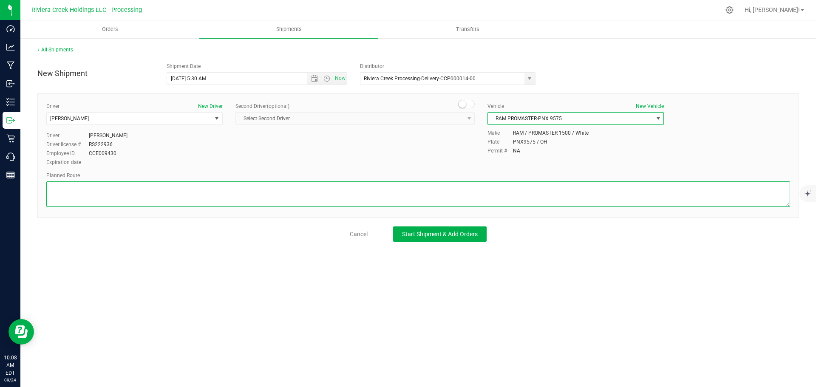
click at [191, 194] on textarea at bounding box center [418, 195] width 744 height 26
paste textarea "Head northwest toward US-127 S/Main St 203 ft Turn right onto US-127 S/Main StC…"
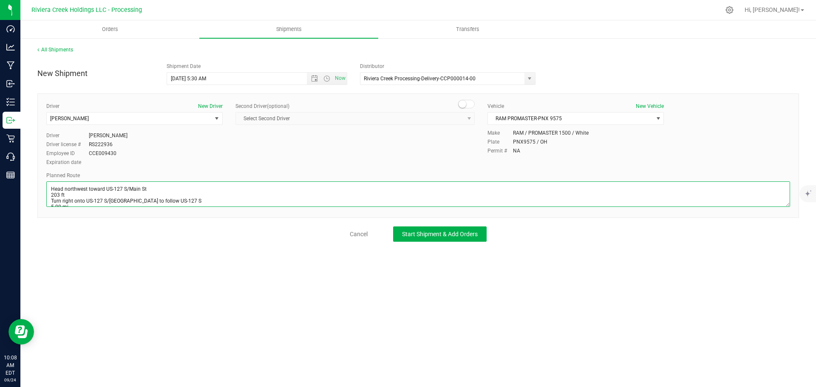
scroll to position [75, 0]
type textarea "Head northwest toward US-127 S/Main St 203 ft Turn right onto US-127 S/Main StC…"
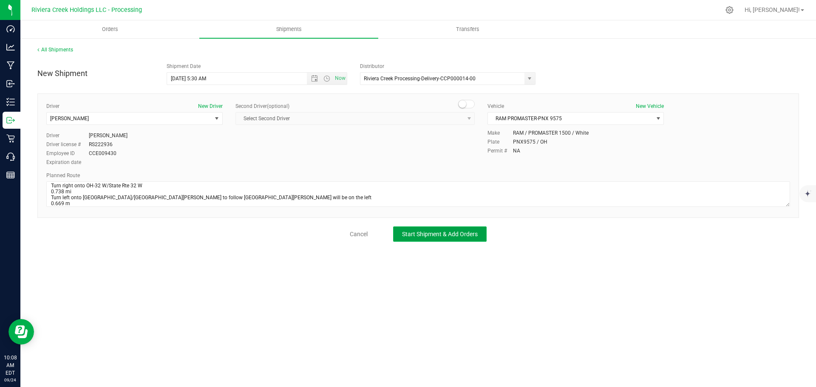
click at [427, 236] on span "Start Shipment & Add Orders" at bounding box center [440, 234] width 76 height 7
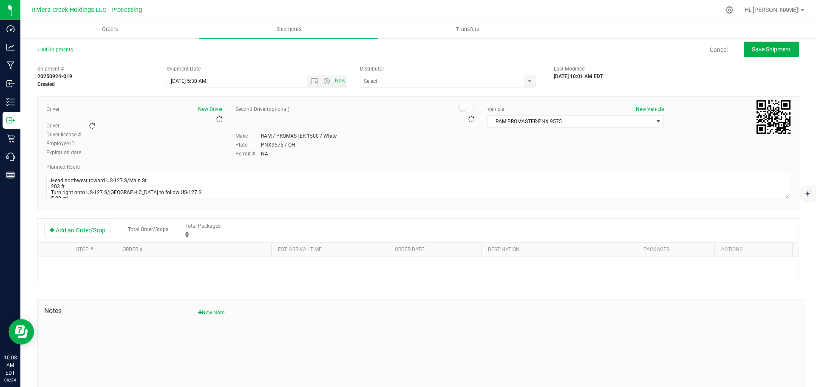
type input "Riviera Creek Processing-Delivery-CCP000014-00"
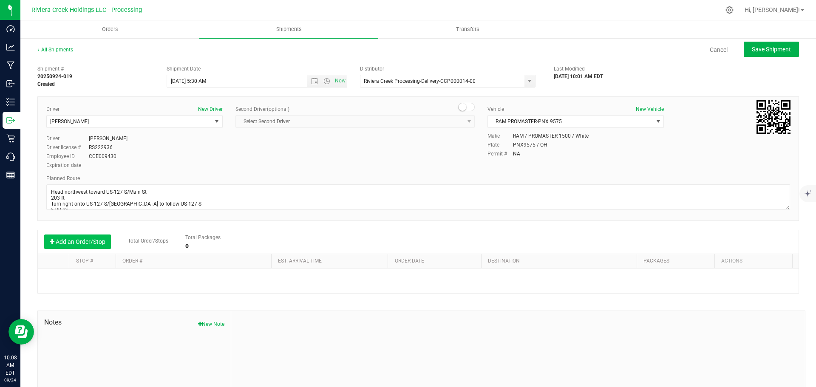
click at [74, 244] on button "Add an Order/Stop" at bounding box center [77, 242] width 67 height 14
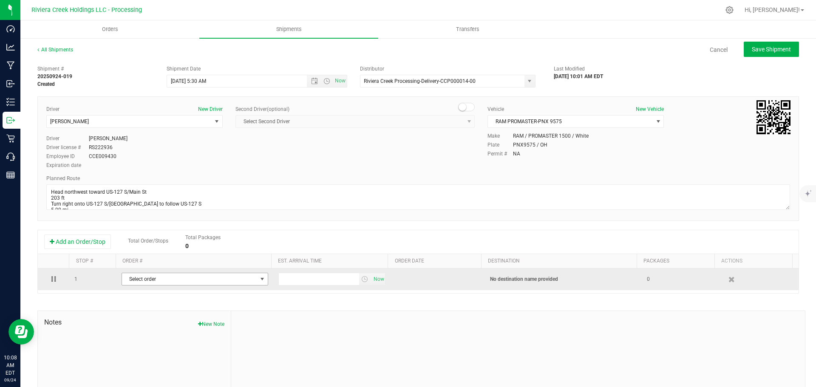
click at [139, 283] on span "Select order" at bounding box center [189, 279] width 135 height 12
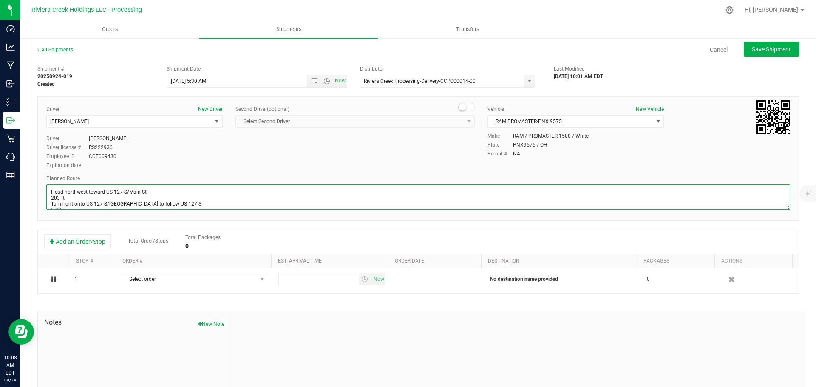
scroll to position [79, 0]
drag, startPoint x: 50, startPoint y: 192, endPoint x: 252, endPoint y: 231, distance: 206.2
click at [252, 231] on div "Shipment # 20250924-019 Created Shipment Date 9/25/2025 5:30 AM Now Distributor…" at bounding box center [418, 243] width 762 height 364
paste textarea "on Mt Carmel Tobasco Rd toward Glenrose Ln 0.620 mi Turn right onto State Rte 3…"
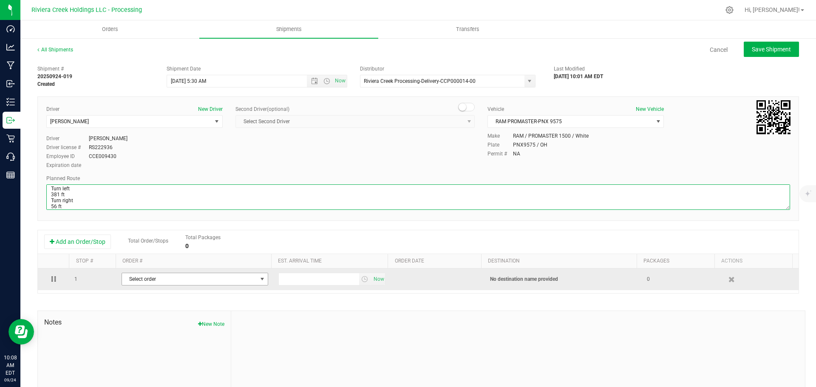
type textarea "Head north on Mt Carmel Tobasco Rd toward Glenrose Ln 0.620 mi Turn right onto …"
click at [247, 283] on span "Select order" at bounding box center [189, 279] width 135 height 12
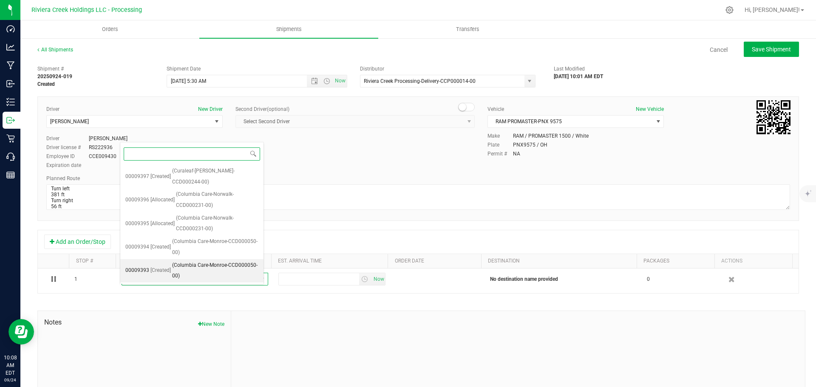
click at [220, 260] on span "(Columbia Care-Monroe-CCD000050-00)" at bounding box center [215, 271] width 86 height 22
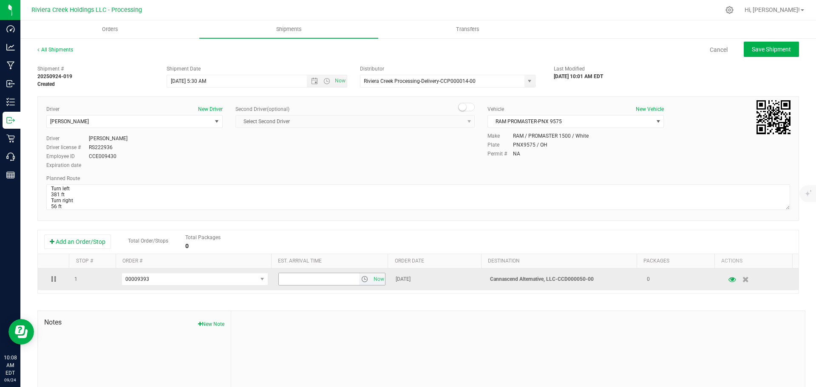
click at [361, 282] on span "select" at bounding box center [364, 279] width 7 height 7
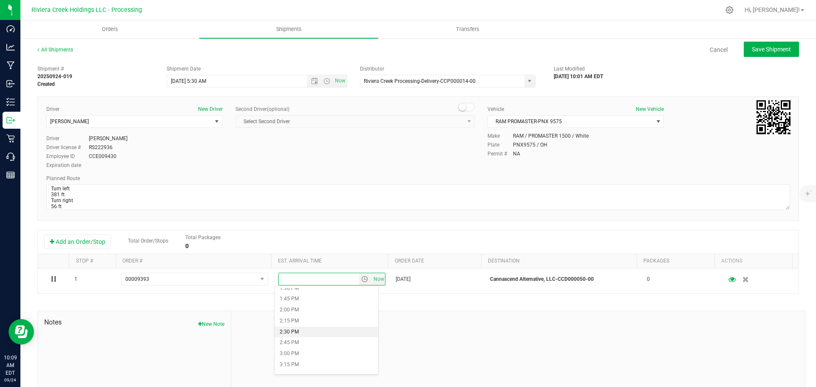
scroll to position [553, 0]
click at [307, 322] on li "1:15 PM" at bounding box center [327, 320] width 104 height 11
click at [767, 40] on div "All Shipments Cancel Save Shipment Shipment # 20250924-019 Created Shipment Dat…" at bounding box center [418, 235] width 796 height 397
click at [762, 48] on span "Save Shipment" at bounding box center [771, 49] width 39 height 7
type input "9/25/2025 9:30 AM"
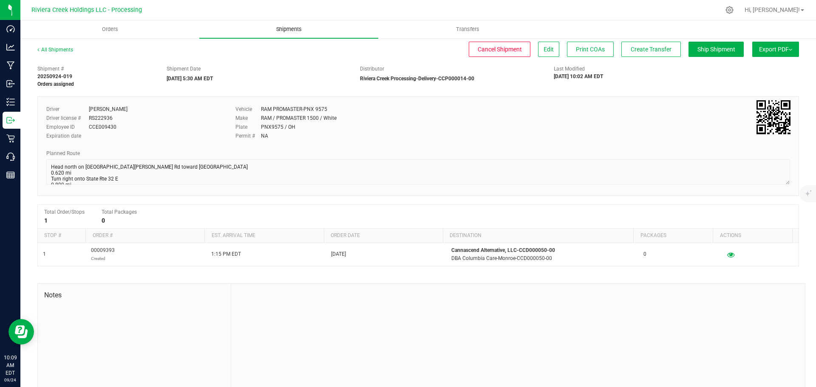
click at [288, 33] on span "Shipments" at bounding box center [289, 30] width 48 height 8
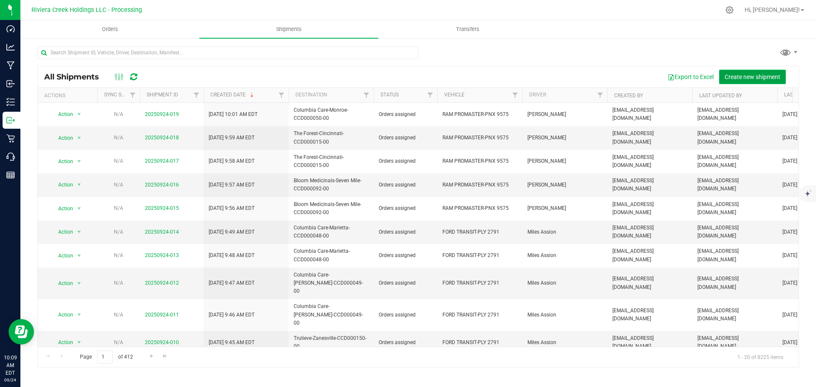
click at [740, 79] on span "Create new shipment" at bounding box center [753, 77] width 56 height 7
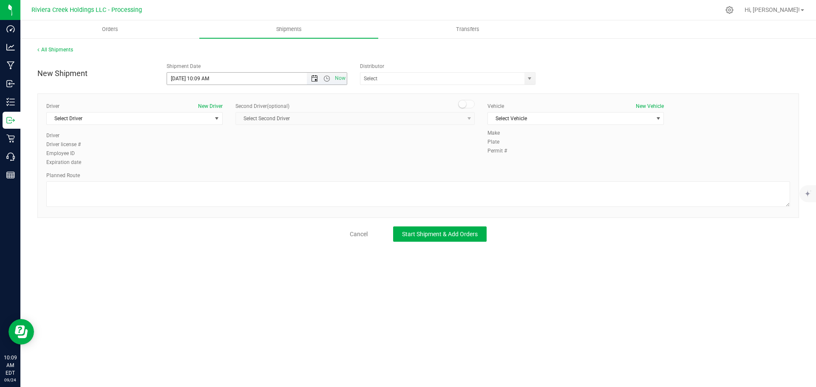
click at [311, 80] on span "Open the date view" at bounding box center [314, 78] width 14 height 7
click at [226, 160] on link "25" at bounding box center [224, 165] width 12 height 13
click at [326, 79] on span "Open the time view" at bounding box center [327, 78] width 7 height 7
click at [191, 128] on li "5:30 AM" at bounding box center [256, 127] width 179 height 11
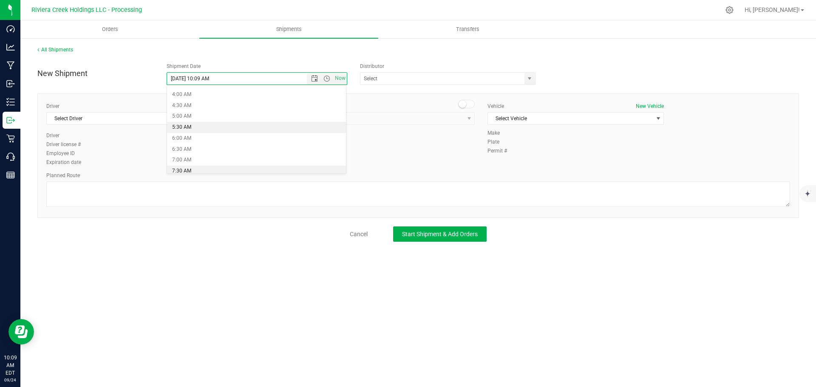
type input "9/25/2025 5:30 AM"
click at [528, 80] on span "select" at bounding box center [529, 78] width 7 height 7
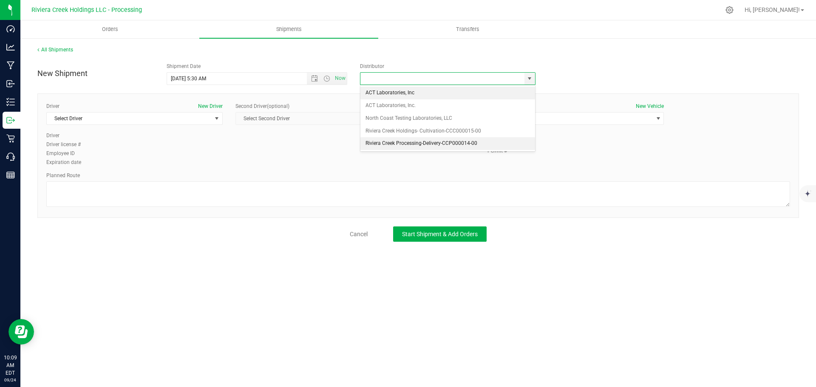
click at [368, 139] on li "Riviera Creek Processing-Delivery-CCP000014-00" at bounding box center [448, 143] width 175 height 13
type input "Riviera Creek Processing-Delivery-CCP000014-00"
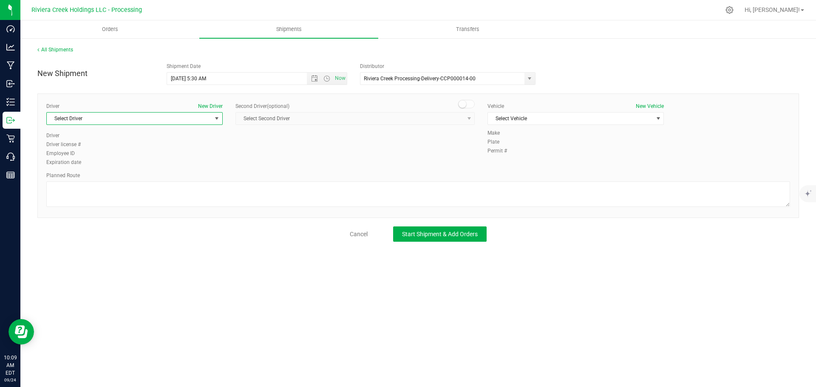
click at [186, 124] on span "Select Driver" at bounding box center [129, 119] width 165 height 12
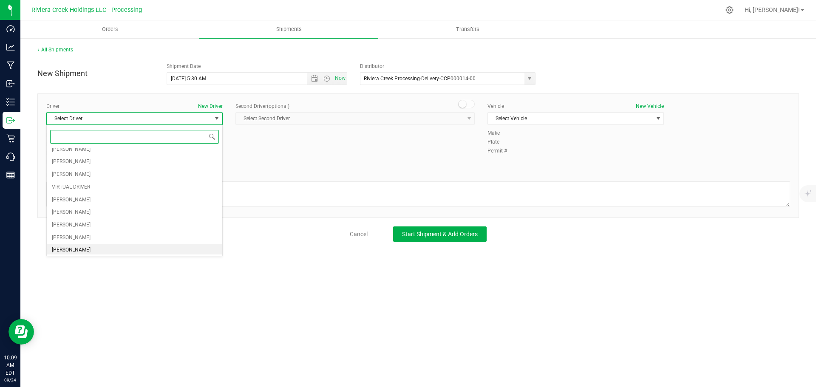
click at [63, 247] on span "[PERSON_NAME]" at bounding box center [71, 250] width 39 height 11
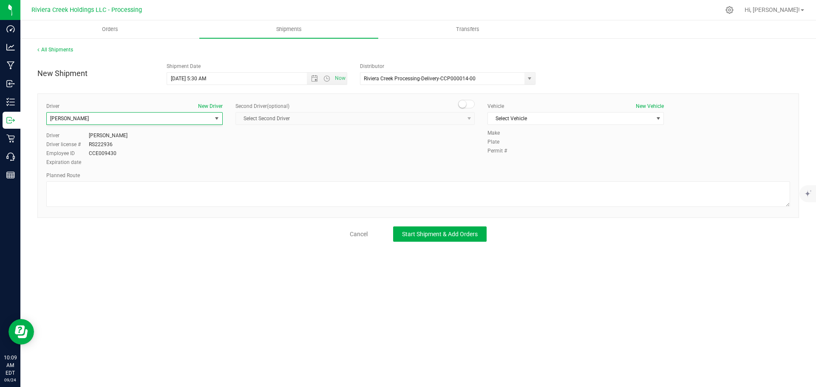
scroll to position [45, 0]
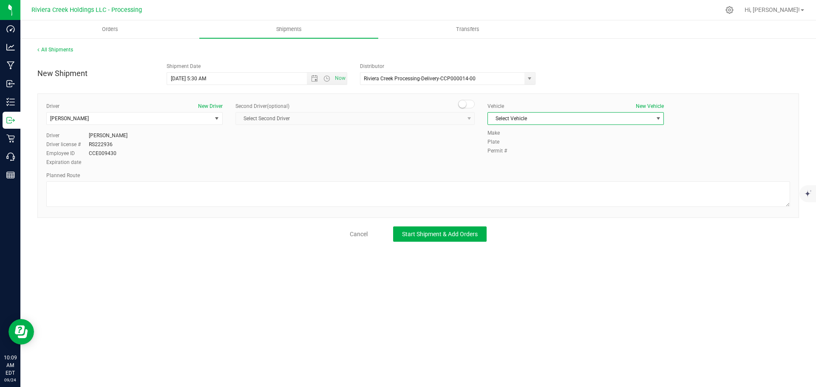
click at [513, 122] on span "Select Vehicle" at bounding box center [570, 119] width 165 height 12
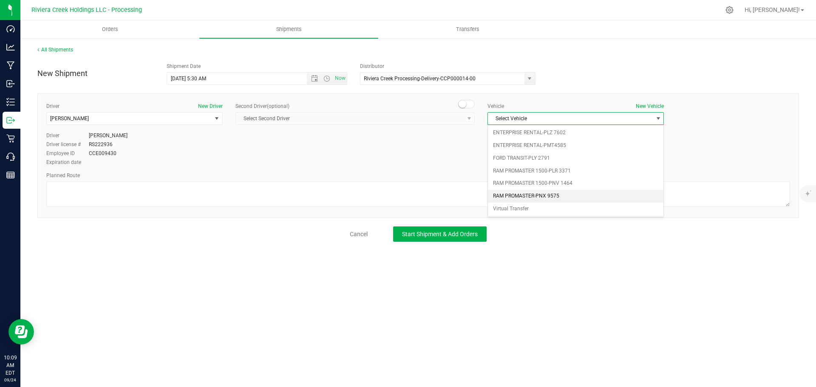
click at [543, 193] on li "RAM PROMASTER-PNX 9575" at bounding box center [576, 196] width 176 height 13
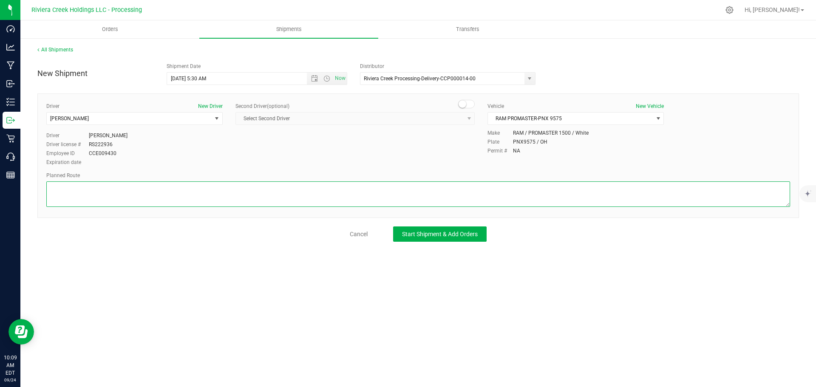
click at [89, 197] on textarea at bounding box center [418, 195] width 744 height 26
paste textarea "Head north on Mt Carmel Tobasco Rd toward Glenrose Ln 0.620 mi Turn right onto …"
type textarea "Head north on Mt Carmel Tobasco Rd toward Glenrose Ln 0.620 mi Turn right onto …"
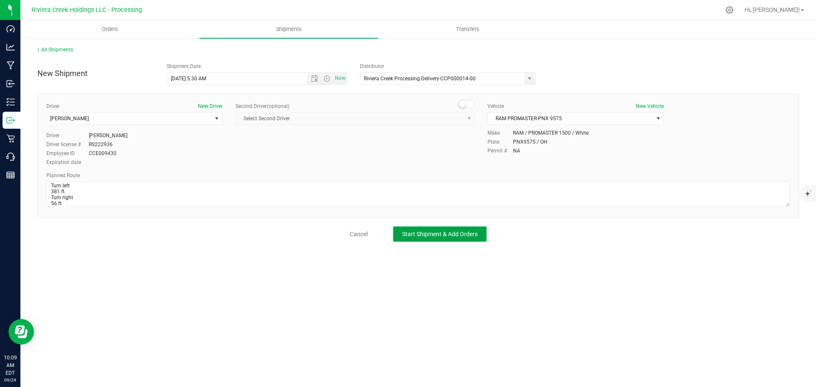
click at [407, 235] on span "Start Shipment & Add Orders" at bounding box center [440, 234] width 76 height 7
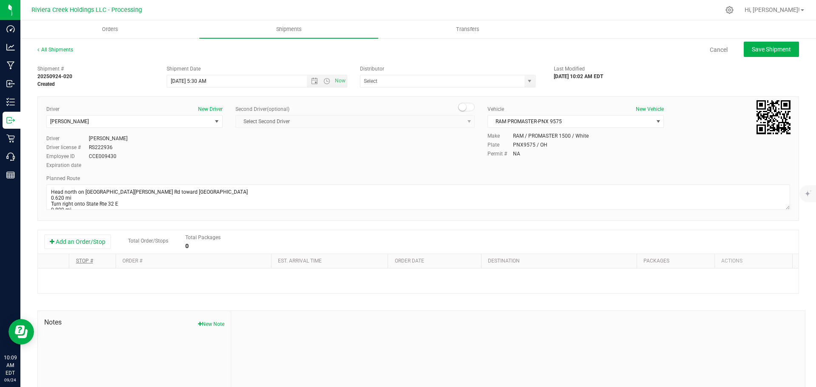
type input "Riviera Creek Processing-Delivery-CCP000014-00"
click at [80, 246] on button "Add an Order/Stop" at bounding box center [77, 242] width 67 height 14
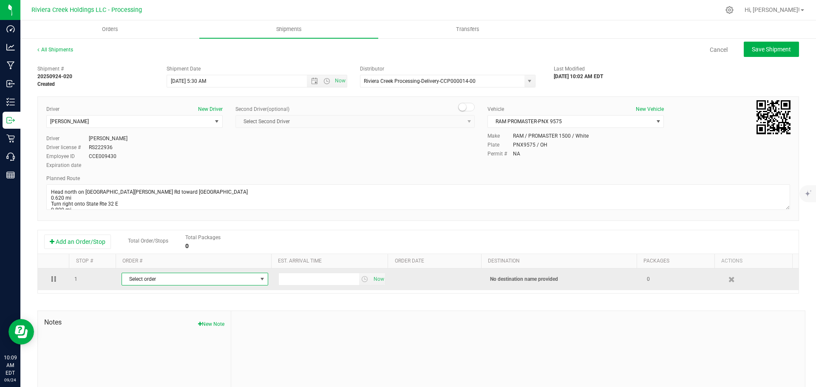
click at [147, 279] on span "Select order" at bounding box center [189, 279] width 135 height 12
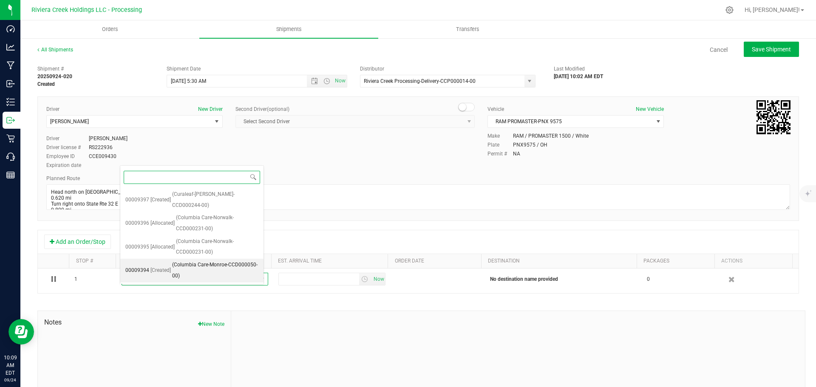
click at [202, 261] on span "(Columbia Care-Monroe-CCD000050-00)" at bounding box center [215, 271] width 86 height 22
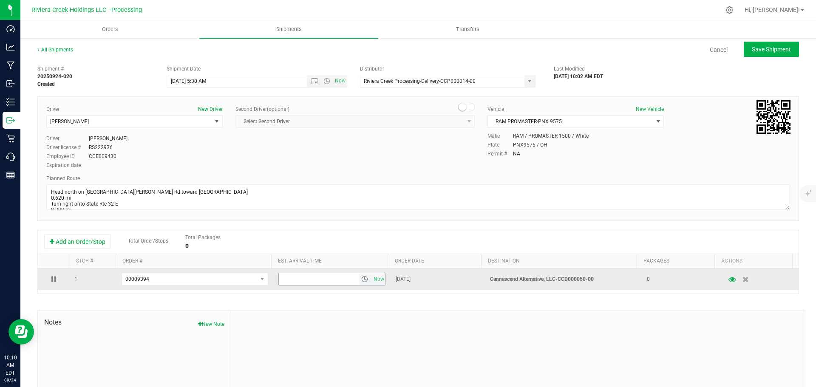
click at [361, 281] on span "select" at bounding box center [364, 279] width 7 height 7
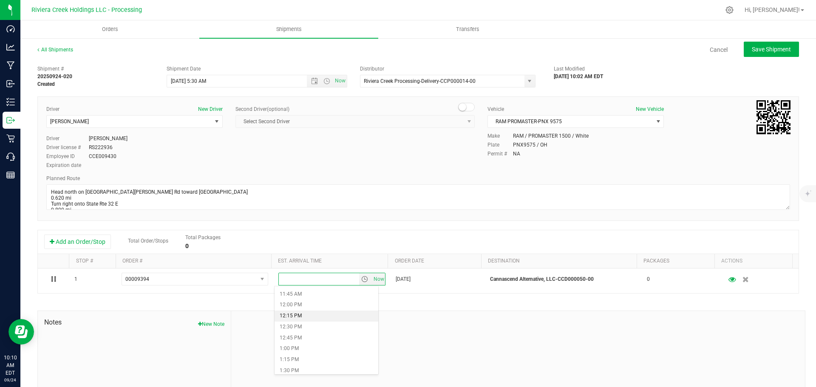
scroll to position [553, 0]
click at [297, 324] on li "1:15 PM" at bounding box center [327, 320] width 104 height 11
click at [762, 52] on span "Save Shipment" at bounding box center [771, 49] width 39 height 7
type input "9/25/2025 9:30 AM"
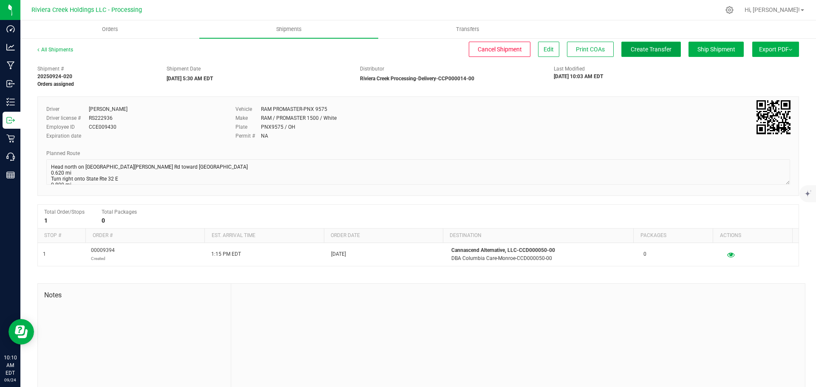
click at [635, 47] on span "Create Transfer" at bounding box center [651, 49] width 41 height 7
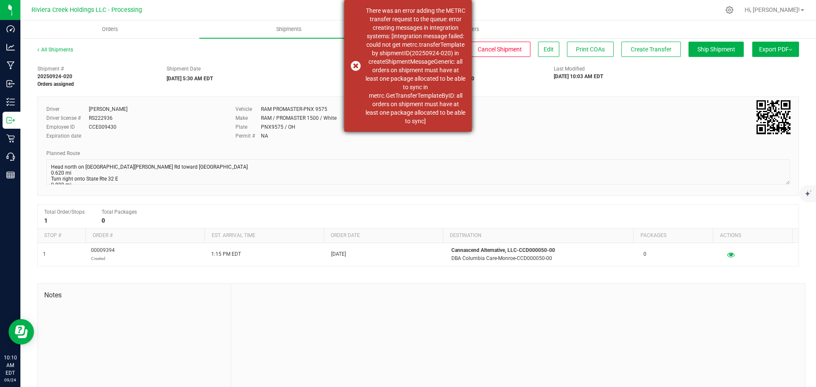
click at [358, 71] on div "There was an error adding the METRC transfer request to the queue: error creati…" at bounding box center [408, 66] width 128 height 132
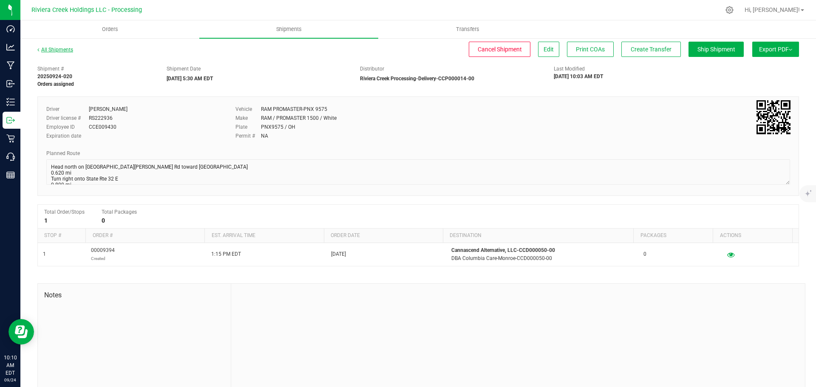
click at [61, 49] on link "All Shipments" at bounding box center [55, 50] width 36 height 6
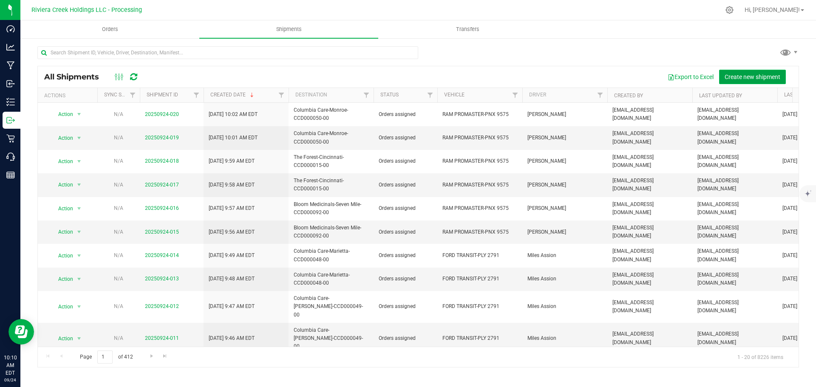
click at [731, 75] on span "Create new shipment" at bounding box center [753, 77] width 56 height 7
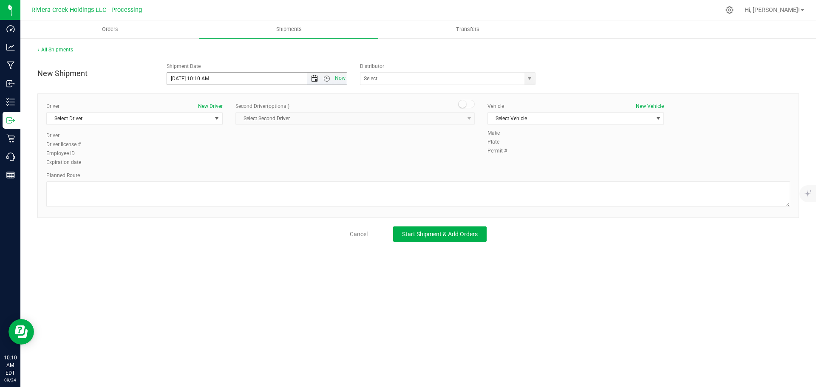
click at [311, 80] on span "Open the date view" at bounding box center [314, 78] width 7 height 7
click at [222, 166] on link "25" at bounding box center [224, 165] width 12 height 13
click at [324, 78] on span "Open the time view" at bounding box center [327, 78] width 7 height 7
click at [194, 142] on li "8:00 AM" at bounding box center [256, 139] width 179 height 11
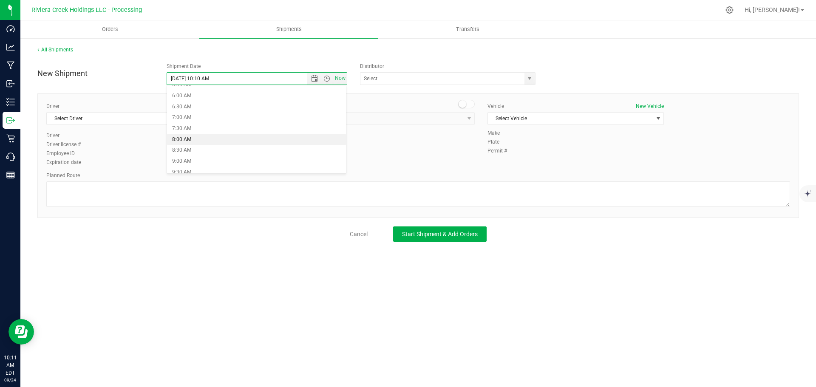
type input "9/25/2025 8:00 AM"
click at [531, 75] on span "select" at bounding box center [529, 78] width 7 height 7
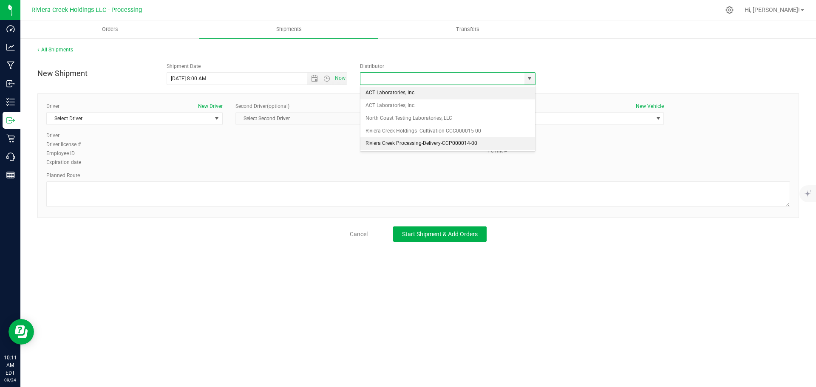
click at [375, 142] on li "Riviera Creek Processing-Delivery-CCP000014-00" at bounding box center [448, 143] width 175 height 13
type input "Riviera Creek Processing-Delivery-CCP000014-00"
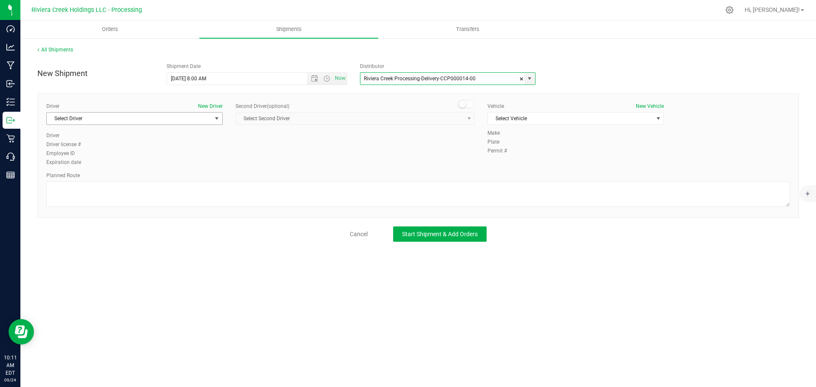
click at [136, 124] on span "Select Driver" at bounding box center [129, 119] width 165 height 12
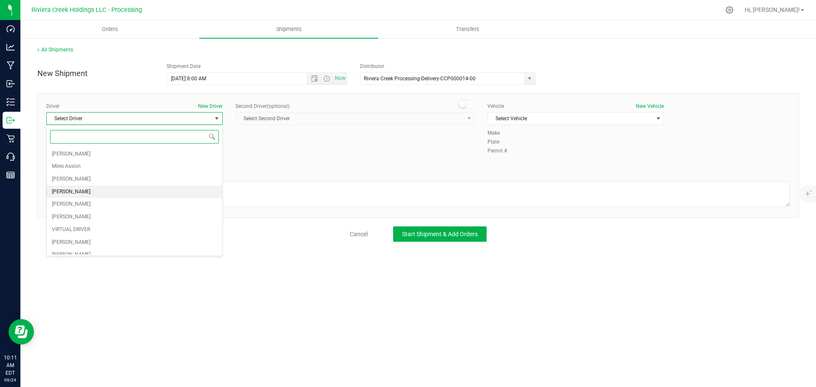
click at [68, 192] on span "[PERSON_NAME]" at bounding box center [71, 192] width 39 height 11
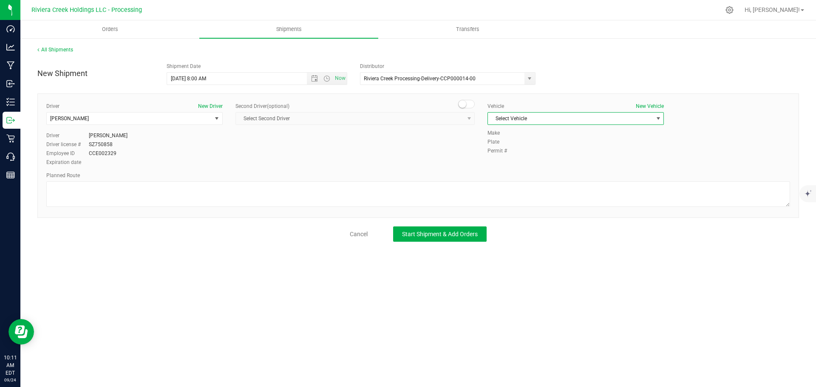
click at [501, 121] on span "Select Vehicle" at bounding box center [570, 119] width 165 height 12
click at [515, 172] on li "RAM PROMASTER 1500-PLR 3371" at bounding box center [576, 171] width 176 height 13
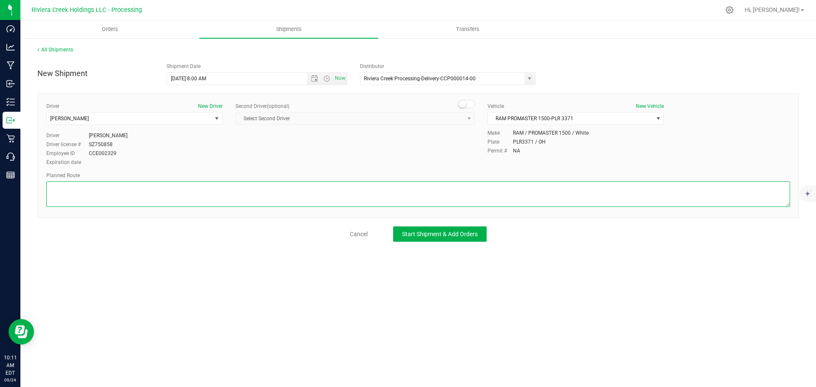
click at [218, 196] on textarea at bounding box center [418, 195] width 744 height 26
paste textarea "Head west on St Clair St toward Crescent St 187 ft St Clair St turns slightly l…"
type textarea "Head west on St Clair St toward Crescent St 187 ft St Clair St turns slightly l…"
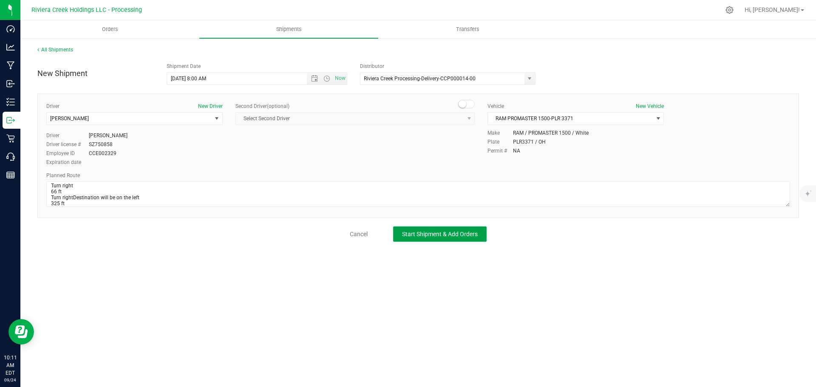
click at [449, 232] on span "Start Shipment & Add Orders" at bounding box center [440, 234] width 76 height 7
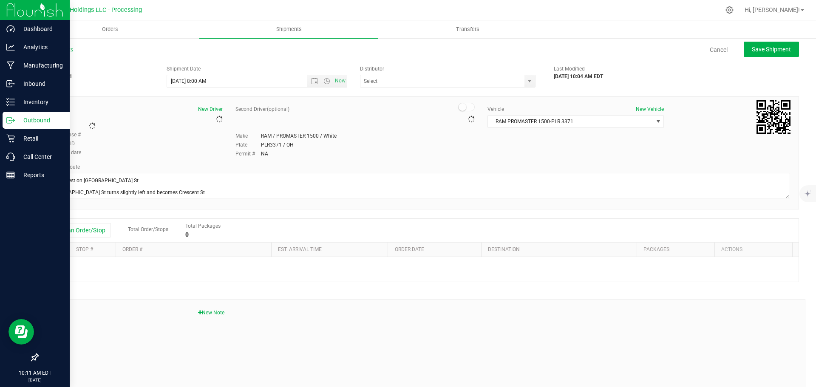
type input "Riviera Creek Processing-Delivery-CCP000014-00"
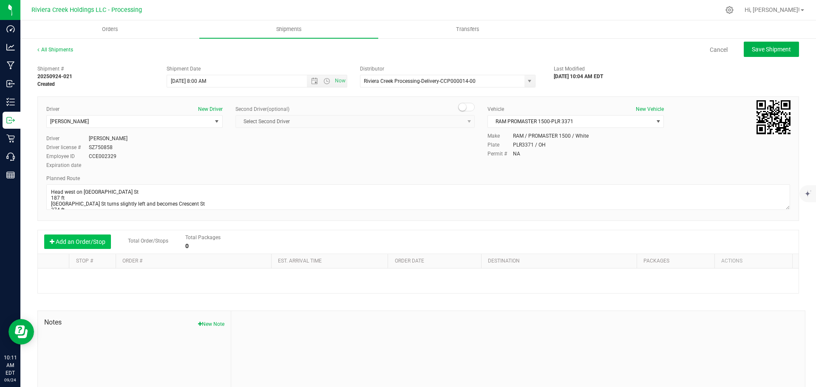
click at [81, 242] on button "Add an Order/Stop" at bounding box center [77, 242] width 67 height 14
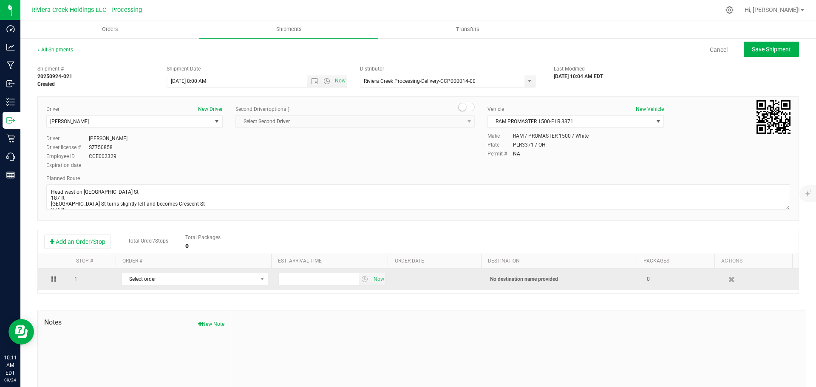
click at [222, 287] on td "Select order 00009397 00009396 00009395" at bounding box center [195, 280] width 157 height 22
click at [223, 282] on span "Select order" at bounding box center [189, 279] width 135 height 12
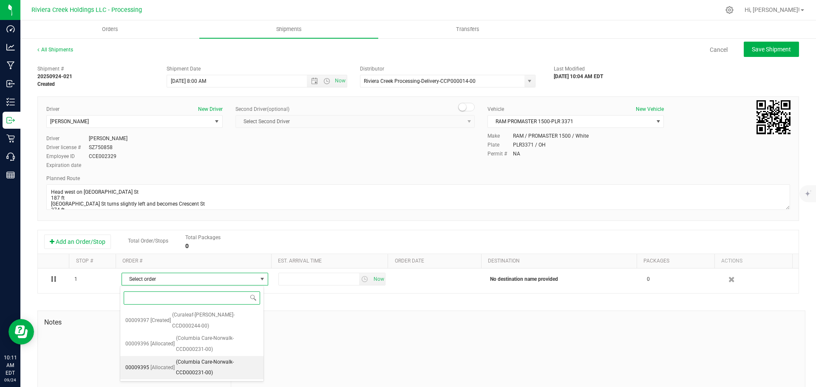
click at [208, 357] on span "(Columbia Care-Norwalk-CCD000231-00)" at bounding box center [217, 368] width 82 height 22
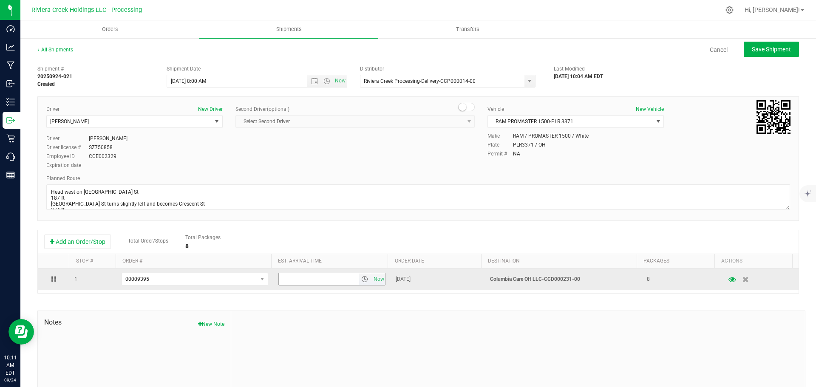
click at [361, 282] on span "select" at bounding box center [364, 279] width 7 height 7
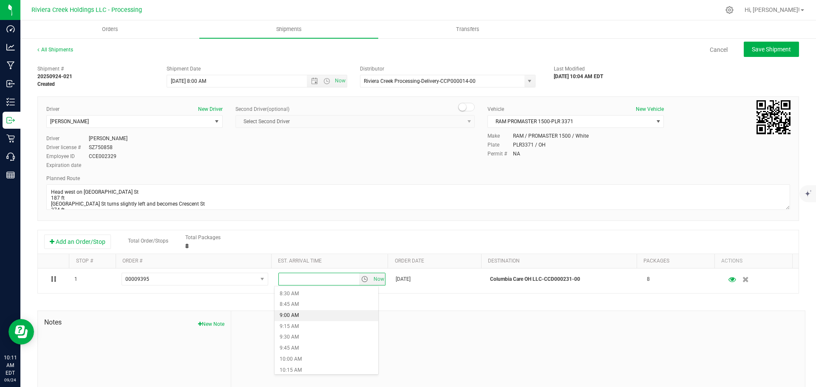
scroll to position [383, 0]
click at [297, 346] on li "10:00 AM" at bounding box center [327, 348] width 104 height 11
click at [757, 53] on button "Save Shipment" at bounding box center [771, 49] width 55 height 15
type input "9/25/2025 12:00 PM"
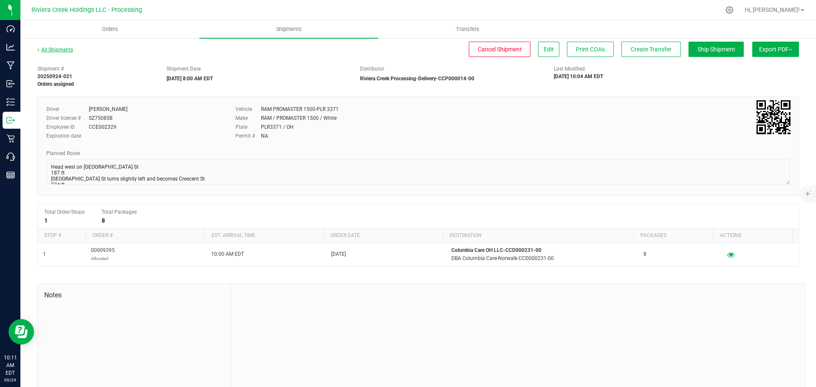
click at [63, 50] on link "All Shipments" at bounding box center [55, 50] width 36 height 6
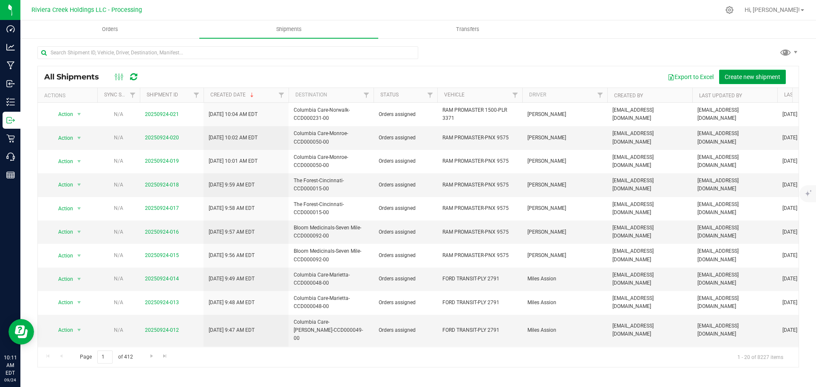
click at [741, 77] on span "Create new shipment" at bounding box center [753, 77] width 56 height 7
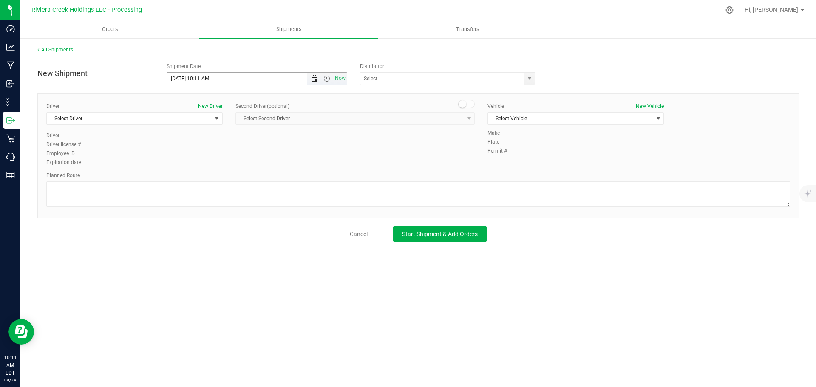
click at [316, 80] on span "Open the date view" at bounding box center [314, 78] width 7 height 7
click at [222, 167] on link "25" at bounding box center [224, 165] width 12 height 13
click at [327, 80] on span "Open the time view" at bounding box center [327, 78] width 7 height 7
click at [193, 139] on li "8:00 AM" at bounding box center [256, 139] width 179 height 11
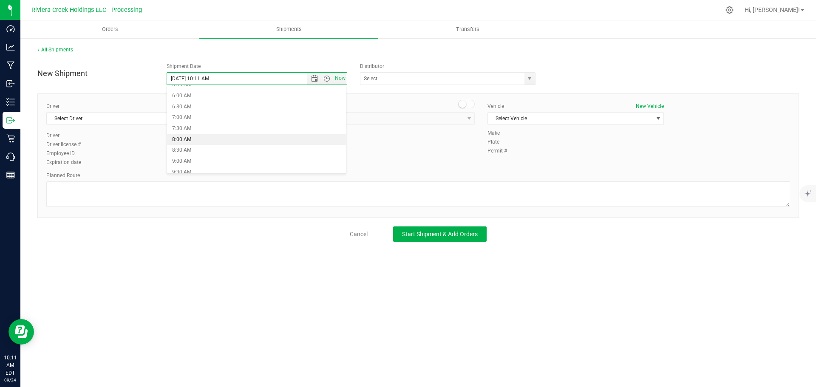
type input "9/25/2025 8:00 AM"
click at [531, 81] on span "select" at bounding box center [529, 78] width 7 height 7
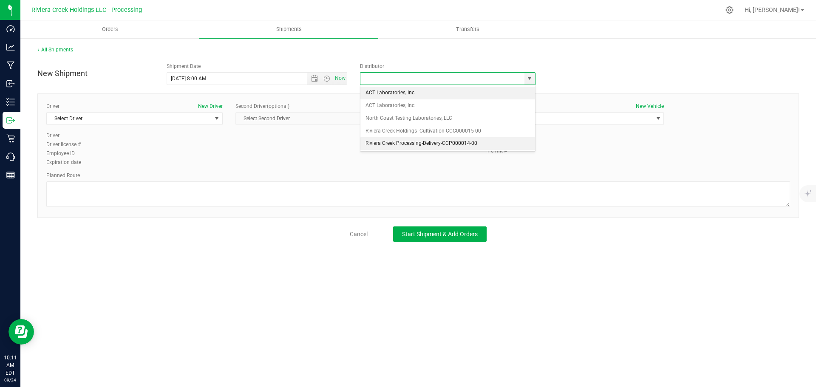
drag, startPoint x: 371, startPoint y: 144, endPoint x: 284, endPoint y: 135, distance: 87.6
click at [368, 144] on li "Riviera Creek Processing-Delivery-CCP000014-00" at bounding box center [448, 143] width 175 height 13
type input "Riviera Creek Processing-Delivery-CCP000014-00"
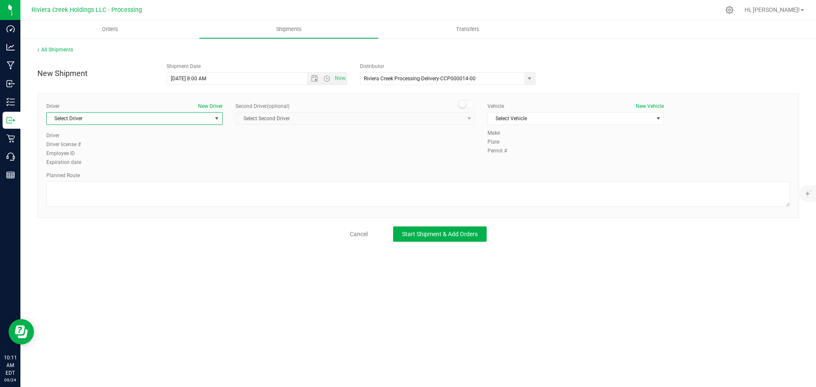
click at [92, 119] on span "Select Driver" at bounding box center [129, 119] width 165 height 12
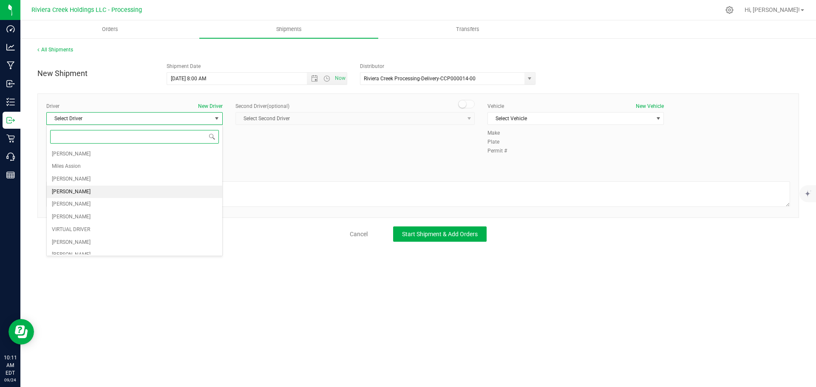
click at [102, 192] on li "[PERSON_NAME]" at bounding box center [135, 192] width 176 height 13
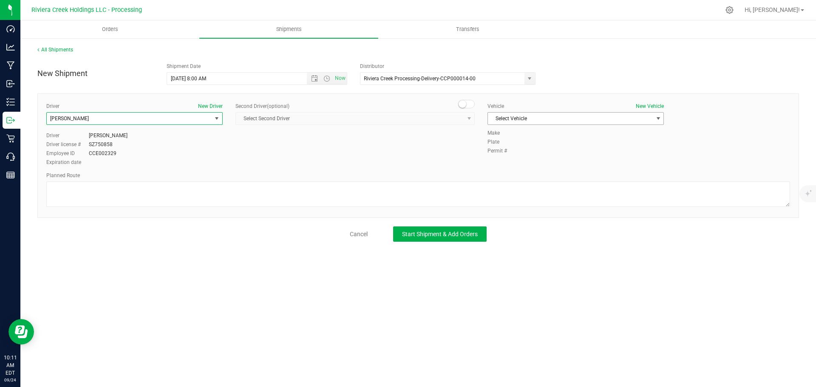
click at [530, 118] on span "Select Vehicle" at bounding box center [570, 119] width 165 height 12
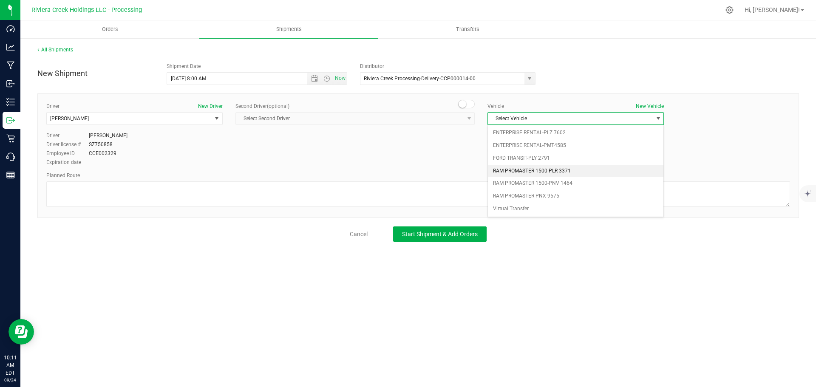
click at [557, 169] on li "RAM PROMASTER 1500-PLR 3371" at bounding box center [576, 171] width 176 height 13
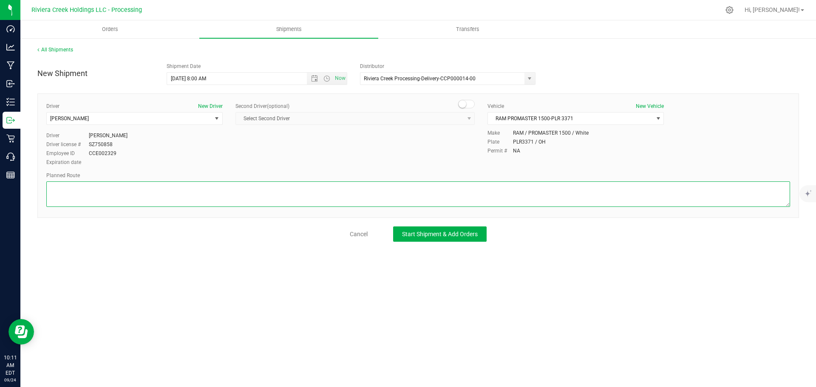
click at [246, 192] on textarea at bounding box center [418, 195] width 744 height 26
paste textarea "Head west on St Clair St toward Crescent St 187 ft St Clair St turns slightly l…"
type textarea "Head west on St Clair St toward Crescent St 187 ft St Clair St turns slightly l…"
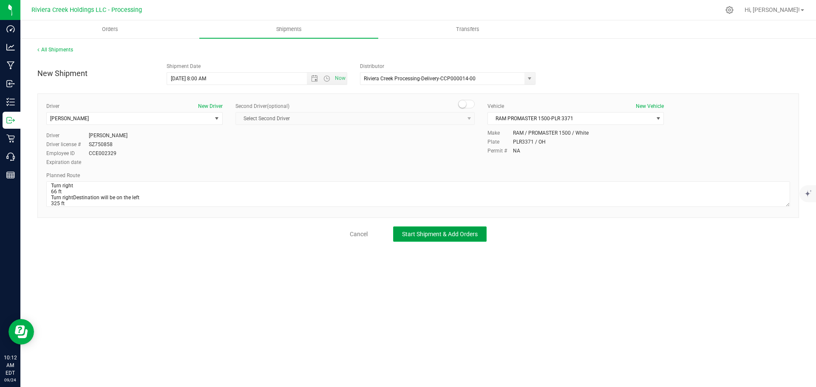
click at [401, 233] on button "Start Shipment & Add Orders" at bounding box center [440, 234] width 94 height 15
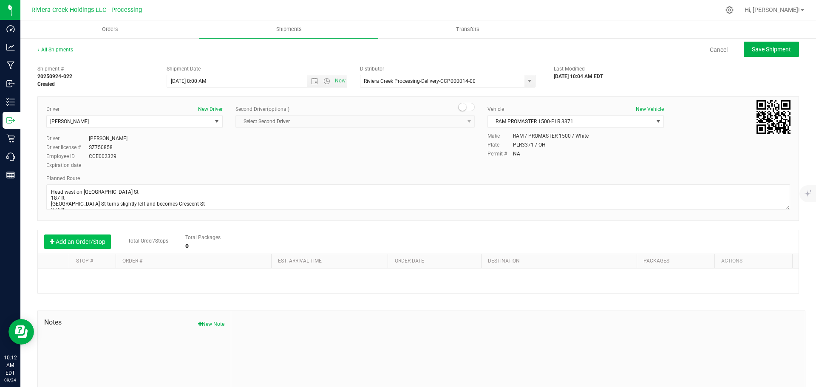
click at [66, 240] on button "Add an Order/Stop" at bounding box center [77, 242] width 67 height 14
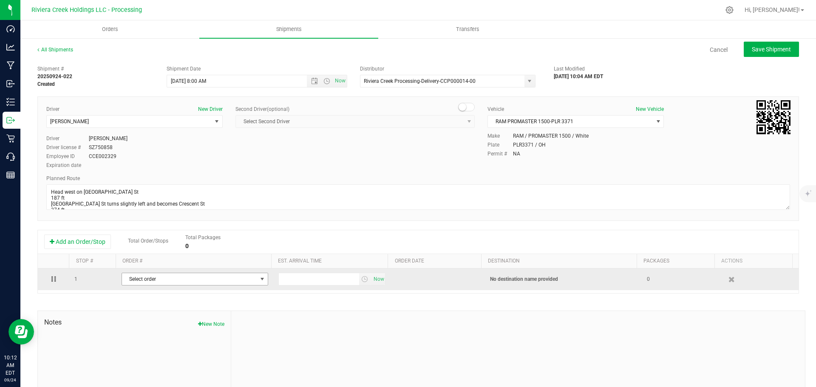
click at [159, 283] on span "Select order" at bounding box center [189, 279] width 135 height 12
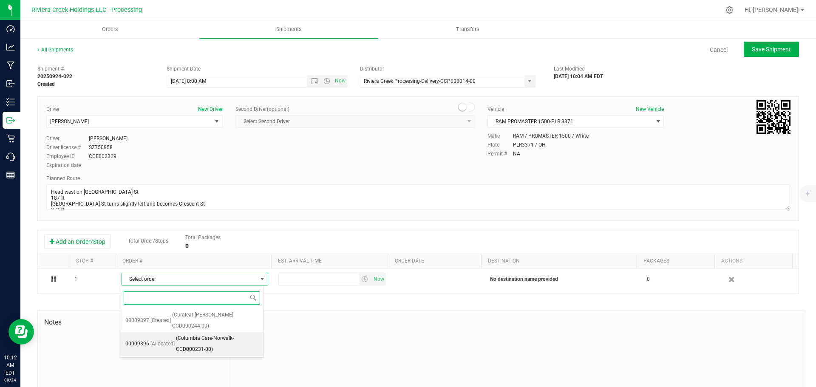
click at [198, 333] on span "(Columbia Care-Norwalk-CCD000231-00)" at bounding box center [217, 344] width 82 height 22
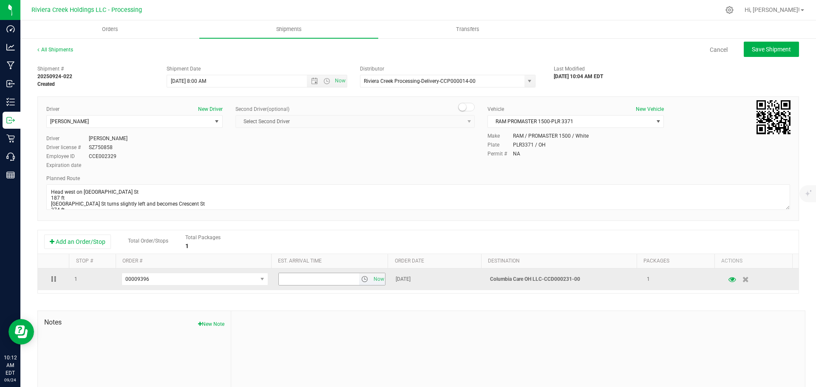
click at [359, 284] on span "select" at bounding box center [365, 279] width 12 height 12
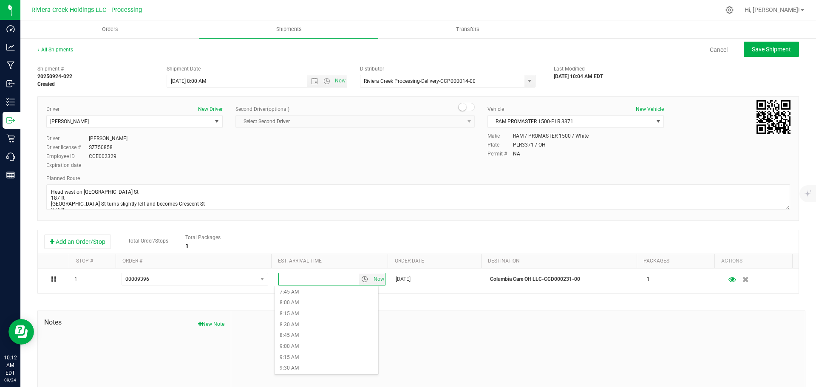
scroll to position [383, 0]
click at [298, 347] on li "10:00 AM" at bounding box center [327, 348] width 104 height 11
click at [752, 50] on span "Save Shipment" at bounding box center [771, 49] width 39 height 7
type input "9/25/2025 12:00 PM"
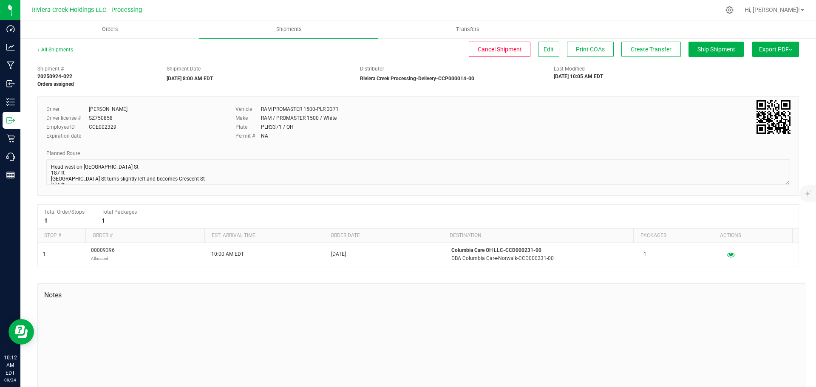
click at [64, 49] on link "All Shipments" at bounding box center [55, 50] width 36 height 6
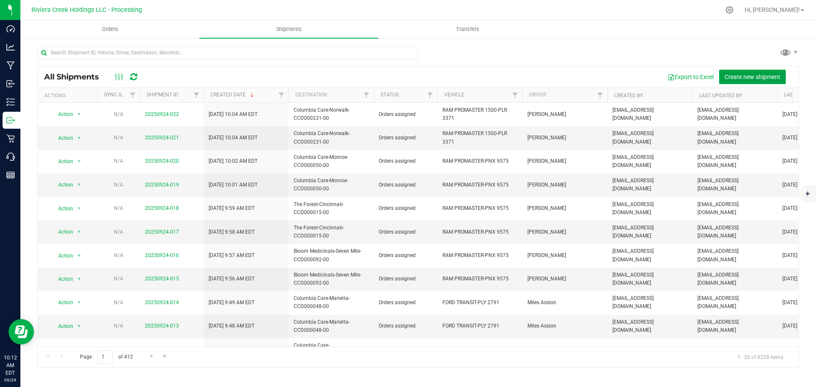
click at [734, 77] on span "Create new shipment" at bounding box center [753, 77] width 56 height 7
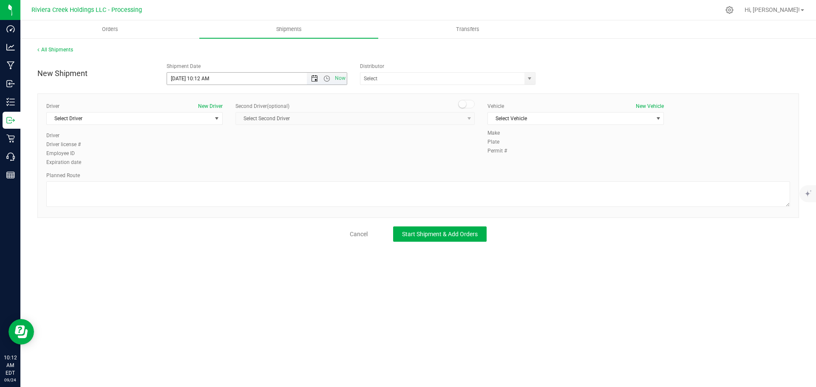
click at [316, 77] on span "Open the date view" at bounding box center [314, 78] width 7 height 7
click at [223, 164] on link "25" at bounding box center [224, 165] width 12 height 13
click at [328, 79] on span "Open the time view" at bounding box center [327, 78] width 7 height 7
click at [188, 136] on li "8:00 AM" at bounding box center [256, 139] width 179 height 11
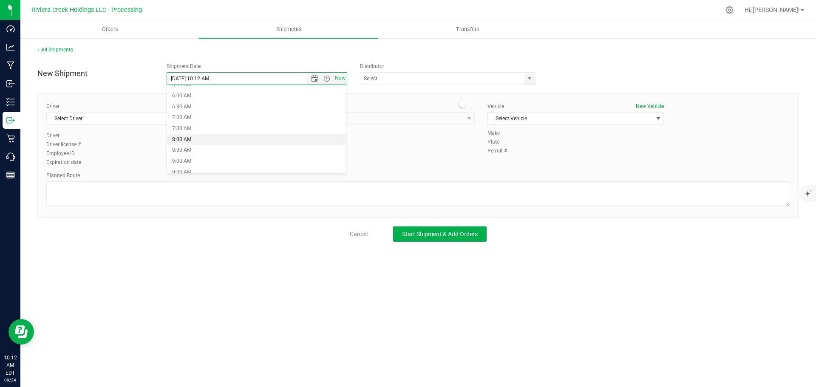
type input "9/25/2025 8:00 AM"
click at [530, 78] on span "select" at bounding box center [529, 78] width 7 height 7
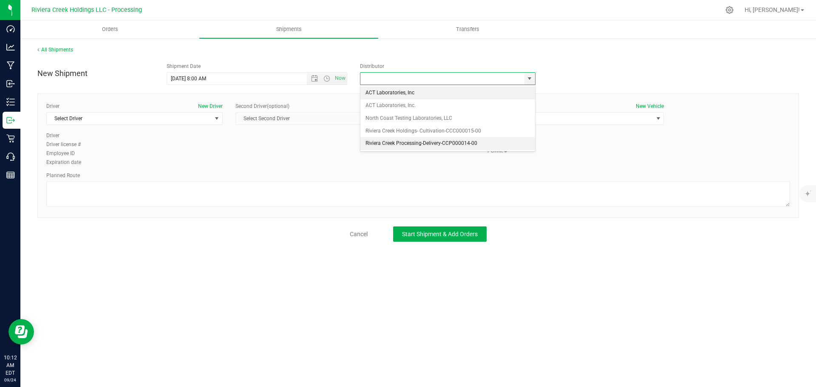
click at [372, 141] on li "Riviera Creek Processing-Delivery-CCP000014-00" at bounding box center [448, 143] width 175 height 13
type input "Riviera Creek Processing-Delivery-CCP000014-00"
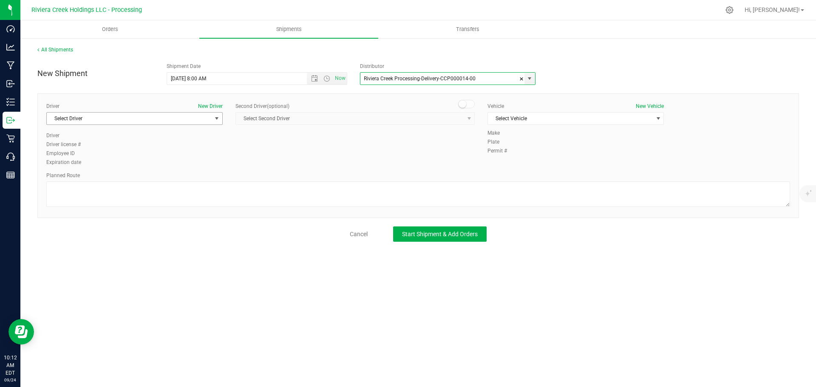
click at [66, 122] on span "Select Driver" at bounding box center [129, 119] width 165 height 12
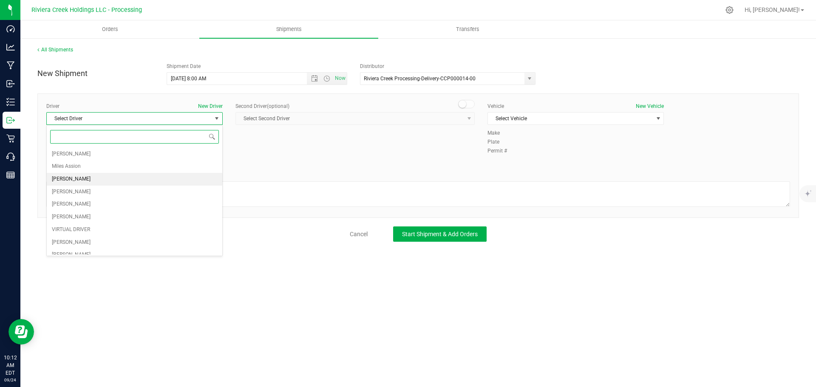
click at [77, 177] on span "[PERSON_NAME]" at bounding box center [71, 179] width 39 height 11
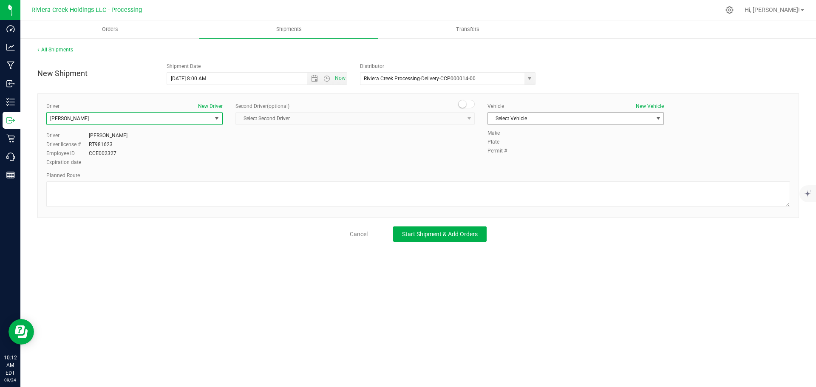
click at [494, 122] on span "Select Vehicle" at bounding box center [570, 119] width 165 height 12
click at [167, 120] on span "[PERSON_NAME]" at bounding box center [129, 119] width 165 height 12
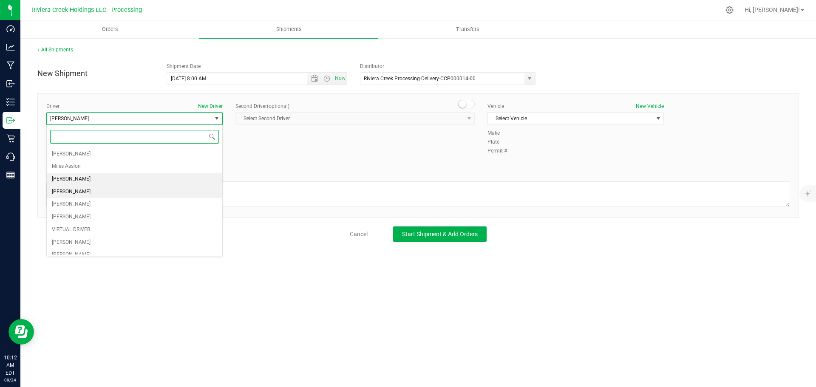
click at [76, 191] on span "[PERSON_NAME]" at bounding box center [71, 192] width 39 height 11
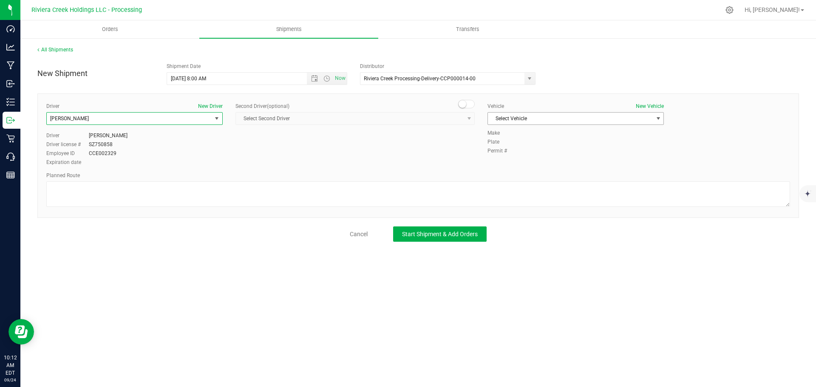
click at [507, 122] on span "Select Vehicle" at bounding box center [570, 119] width 165 height 12
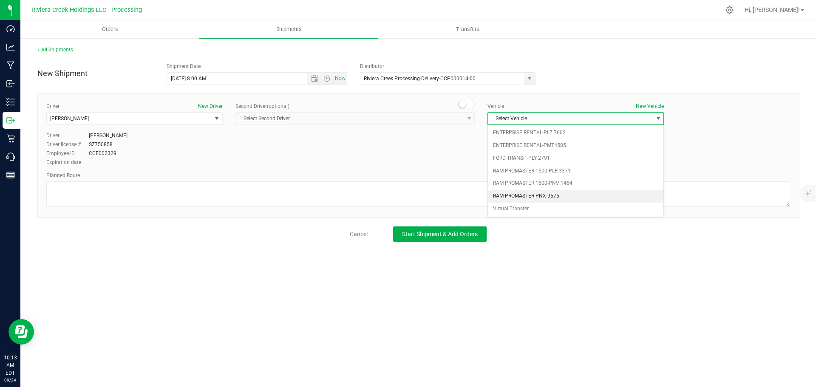
click at [538, 199] on li "RAM PROMASTER-PNX 9575" at bounding box center [576, 196] width 176 height 13
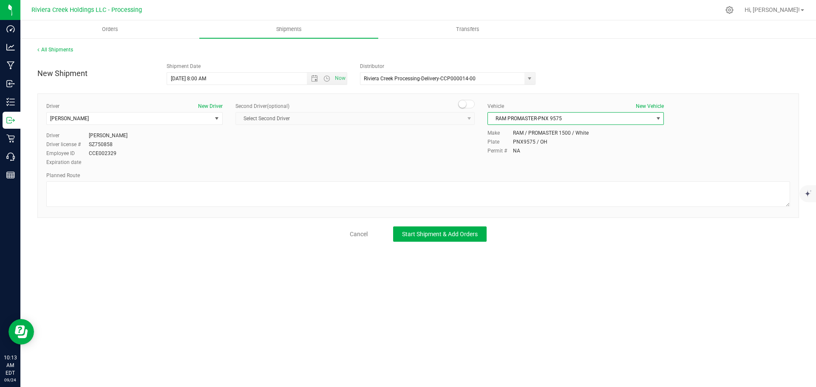
click at [557, 122] on span "RAM PROMASTER-PNX 9575" at bounding box center [570, 119] width 165 height 12
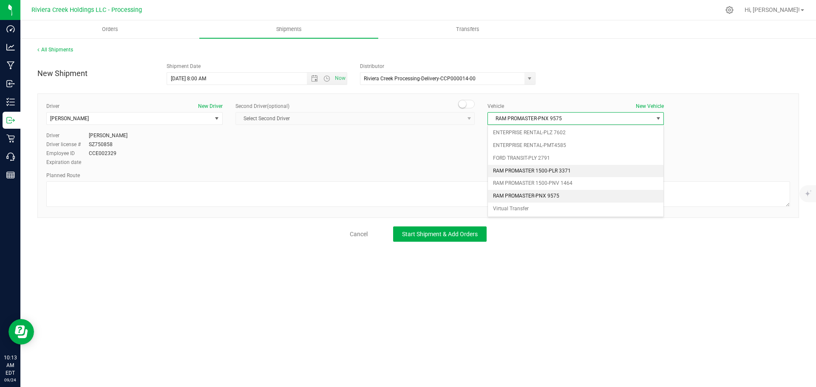
click at [565, 170] on li "RAM PROMASTER 1500-PLR 3371" at bounding box center [576, 171] width 176 height 13
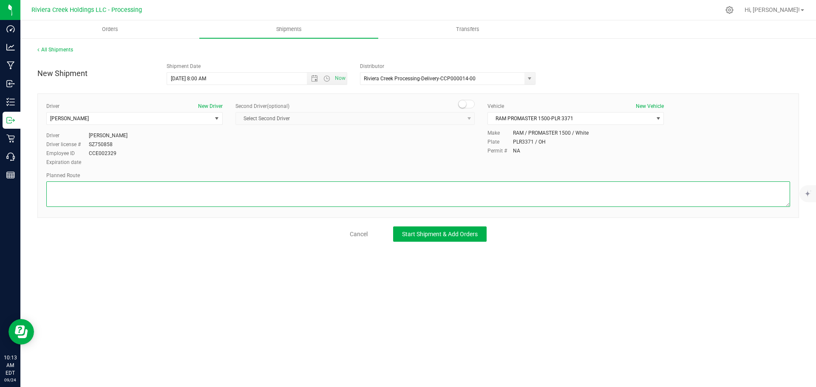
click at [153, 190] on textarea at bounding box center [418, 195] width 744 height 26
paste textarea "Head north toward US-250 W 325 ft Turn left toward US-250 W 66 ft Turn left ont…"
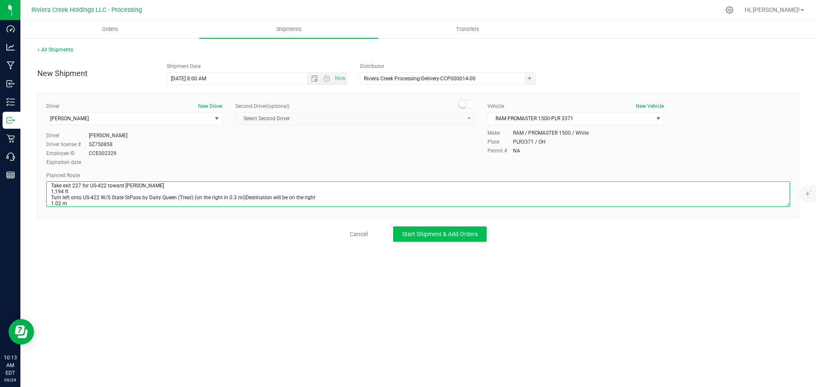
type textarea "Head north toward US-250 W 325 ft Turn left toward US-250 W 66 ft Turn left ont…"
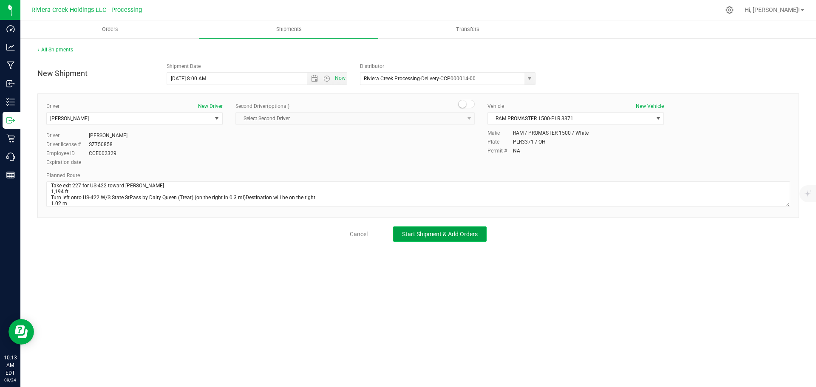
click at [447, 240] on button "Start Shipment & Add Orders" at bounding box center [440, 234] width 94 height 15
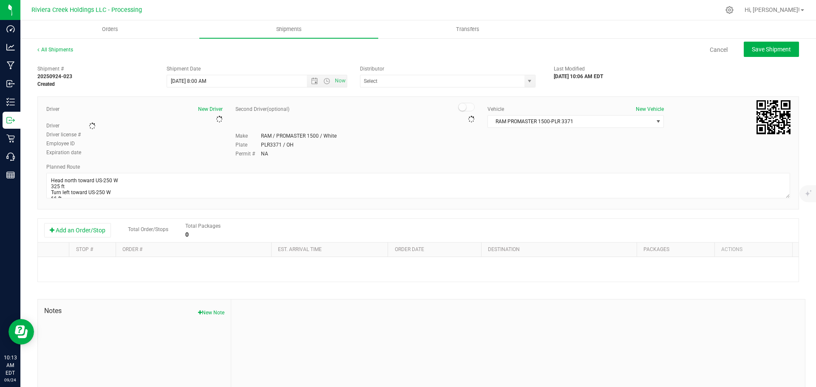
type input "Riviera Creek Processing-Delivery-CCP000014-00"
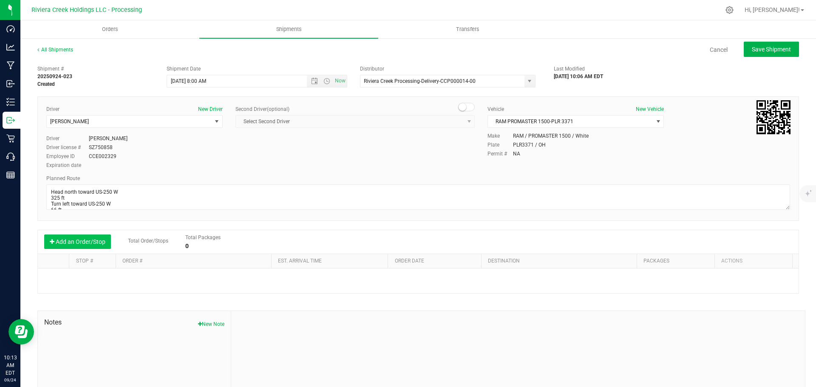
click at [97, 241] on button "Add an Order/Stop" at bounding box center [77, 242] width 67 height 14
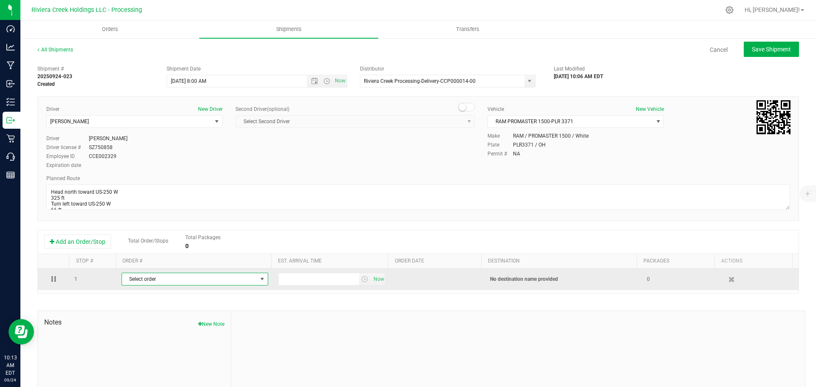
click at [188, 278] on span "Select order" at bounding box center [189, 279] width 135 height 12
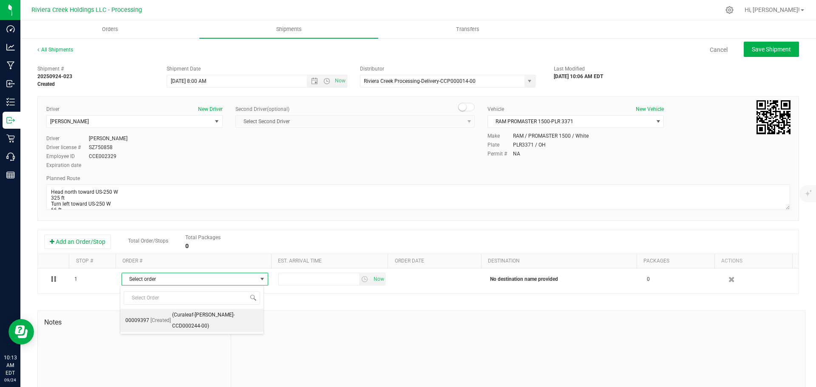
click at [192, 316] on span "(Curaleaf-Girard-CCD000244-00)" at bounding box center [215, 321] width 86 height 22
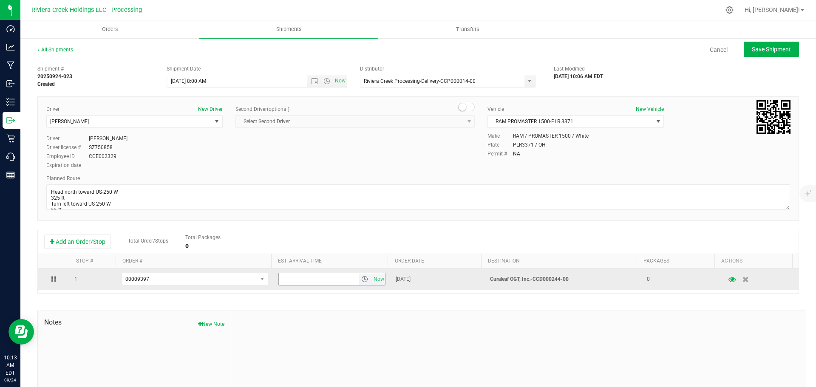
click at [361, 284] on span "select" at bounding box center [365, 279] width 12 height 12
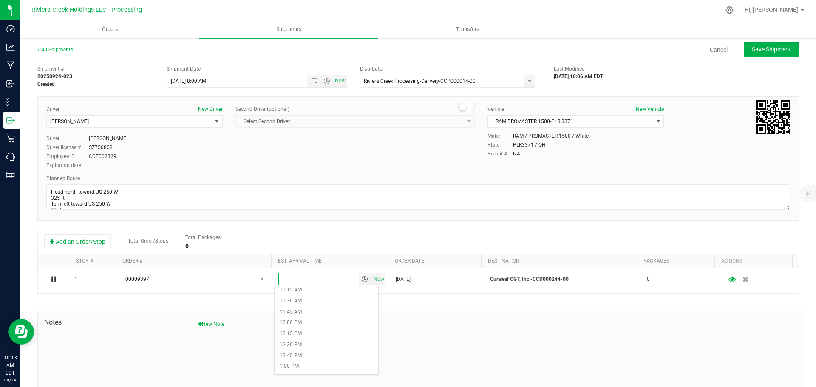
scroll to position [510, 0]
click at [302, 341] on li "12:45 PM" at bounding box center [327, 341] width 104 height 11
click at [744, 51] on button "Save Shipment" at bounding box center [771, 49] width 55 height 15
type input "9/25/2025 12:00 PM"
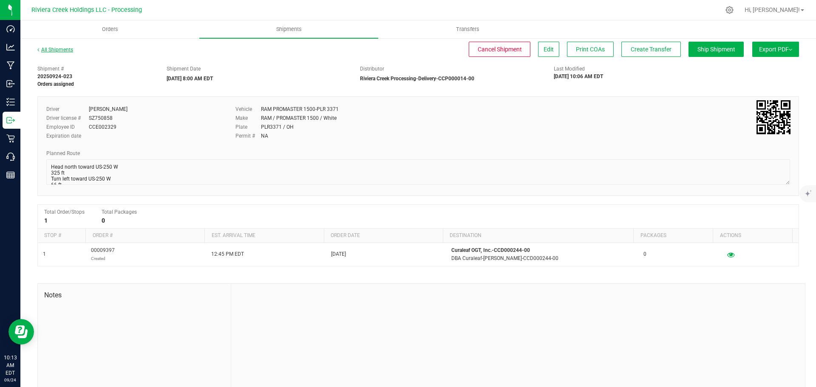
click at [54, 47] on link "All Shipments" at bounding box center [55, 50] width 36 height 6
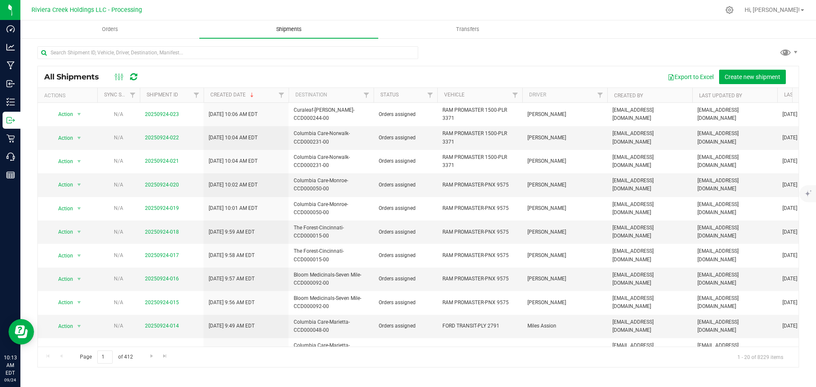
click at [283, 30] on span "Shipments" at bounding box center [289, 30] width 48 height 8
click at [110, 28] on span "Orders" at bounding box center [110, 30] width 39 height 8
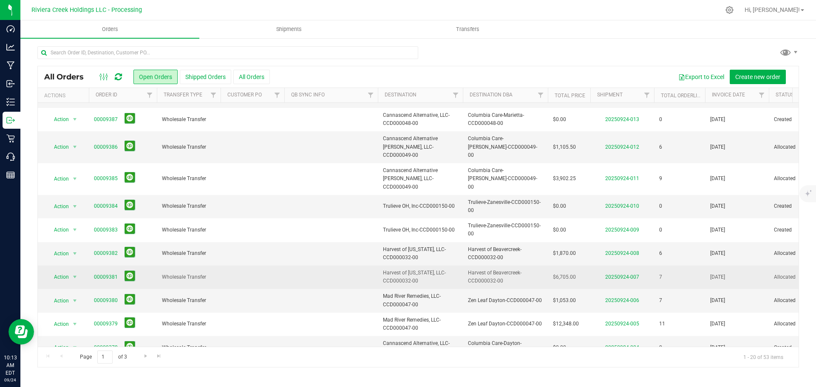
scroll to position [233, 0]
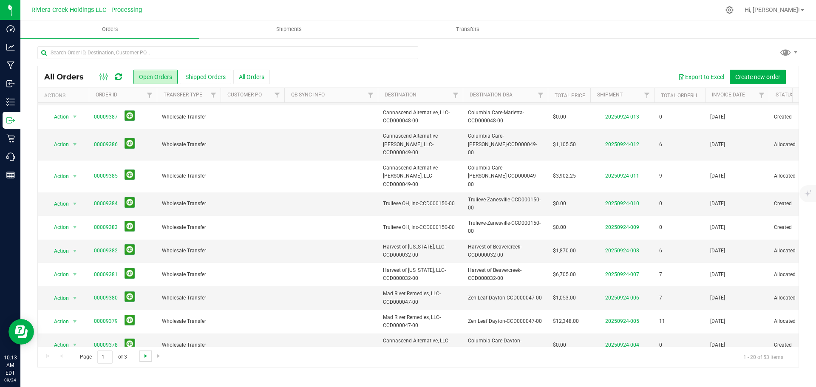
click at [142, 356] on span "Go to the next page" at bounding box center [145, 356] width 7 height 7
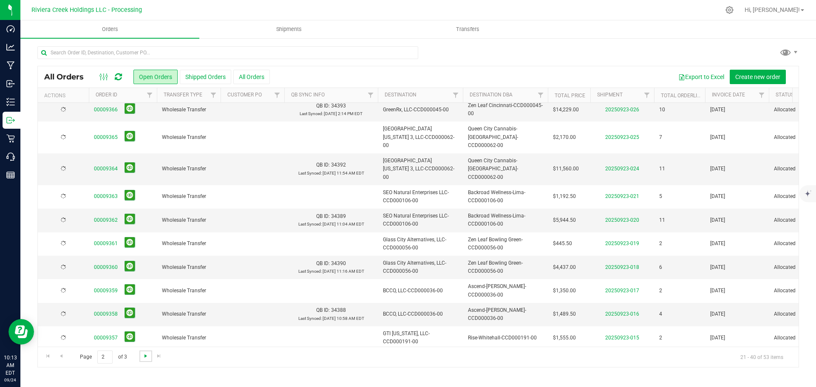
scroll to position [0, 0]
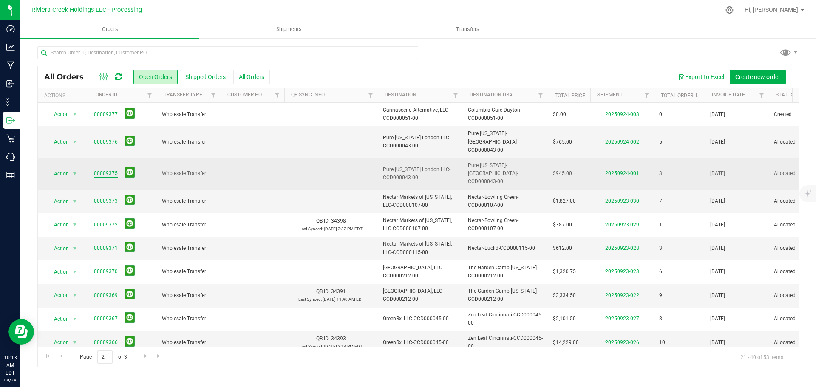
click at [101, 170] on link "00009375" at bounding box center [106, 174] width 24 height 8
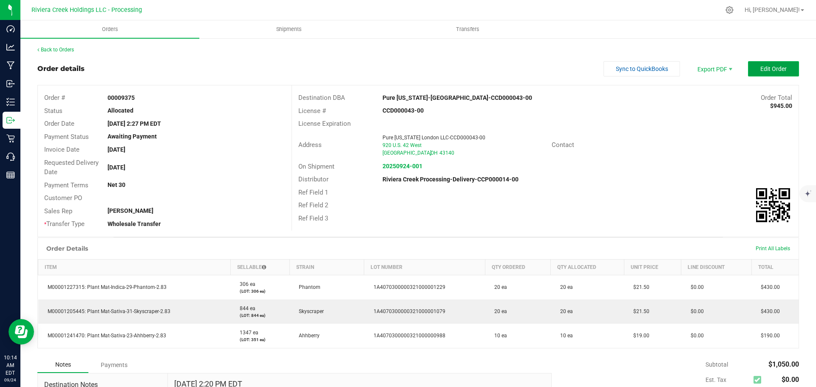
click at [768, 70] on span "Edit Order" at bounding box center [774, 68] width 26 height 7
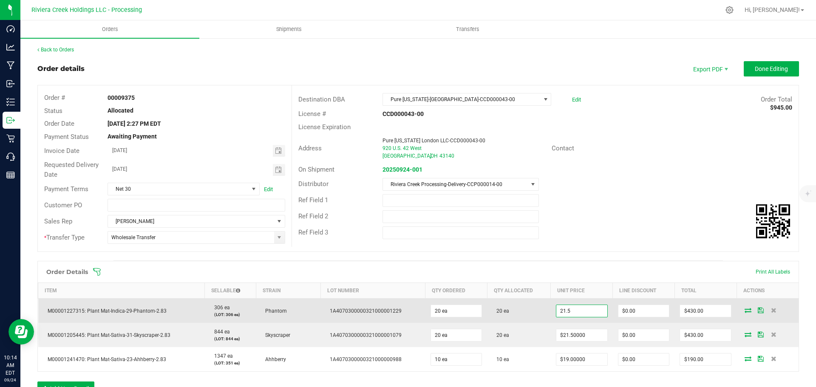
click at [572, 308] on input "21.5" at bounding box center [582, 311] width 51 height 12
type input "20.00"
type input "0"
type input "$20.00000"
type input "$400.00"
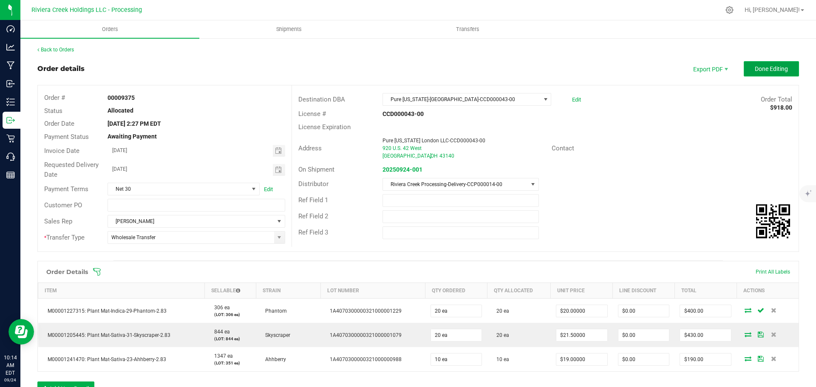
click at [755, 69] on span "Done Editing" at bounding box center [771, 68] width 33 height 7
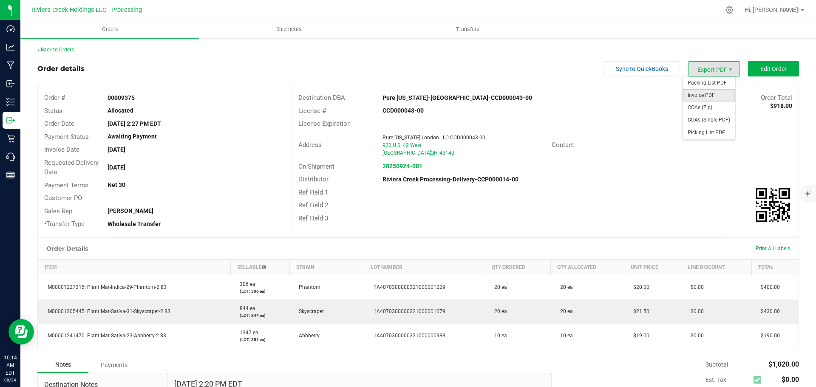
click at [697, 91] on span "Invoice PDF" at bounding box center [709, 95] width 53 height 12
click at [58, 52] on link "Back to Orders" at bounding box center [55, 50] width 37 height 6
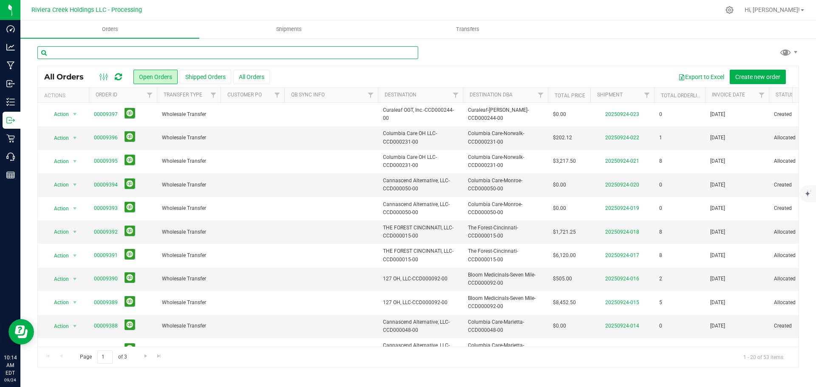
click at [145, 56] on input "text" at bounding box center [227, 52] width 381 height 13
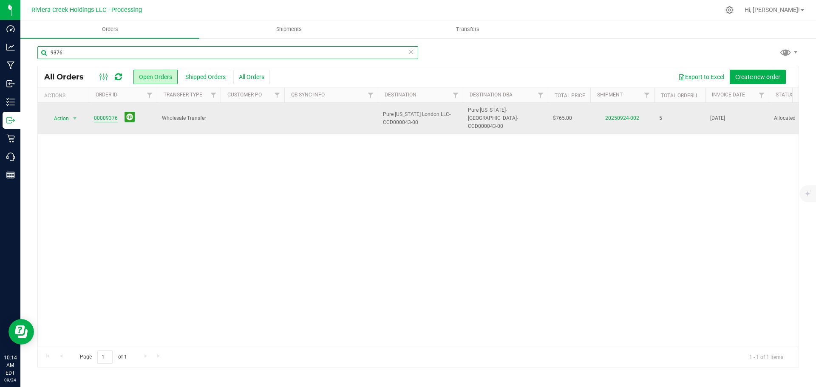
type input "9376"
click at [104, 116] on link "00009376" at bounding box center [106, 118] width 24 height 8
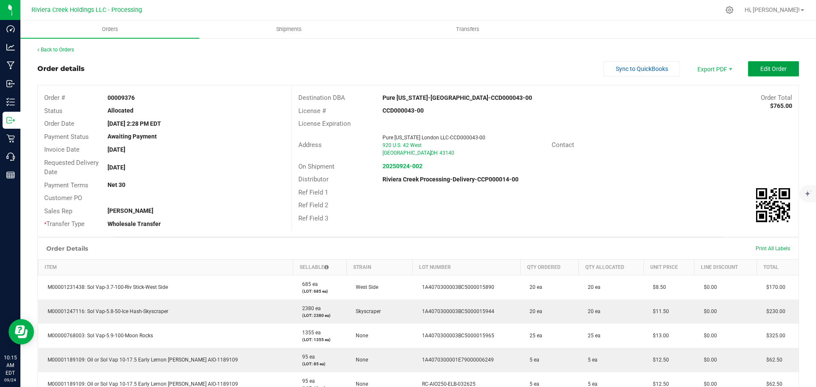
click at [761, 69] on span "Edit Order" at bounding box center [774, 68] width 26 height 7
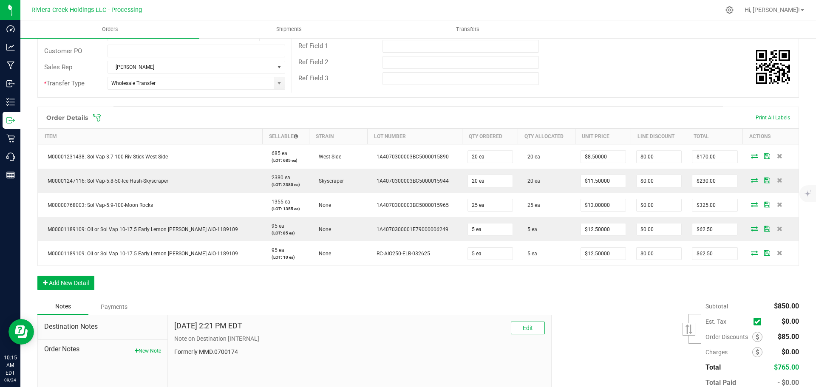
scroll to position [205, 0]
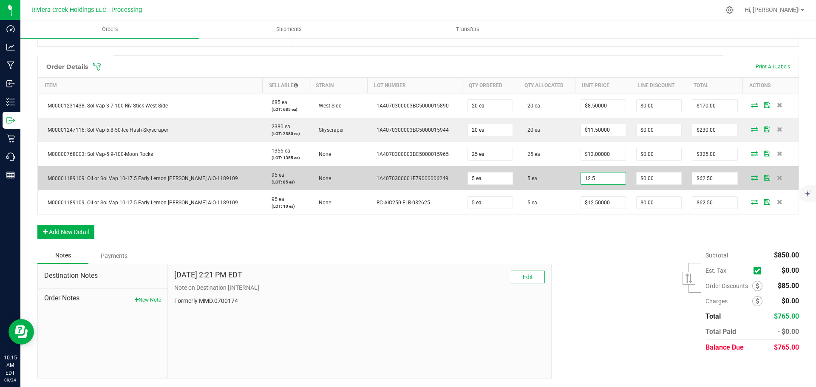
click at [587, 179] on input "12.5" at bounding box center [603, 179] width 45 height 12
type input "$9.50000"
type input "0"
type input "$47.50"
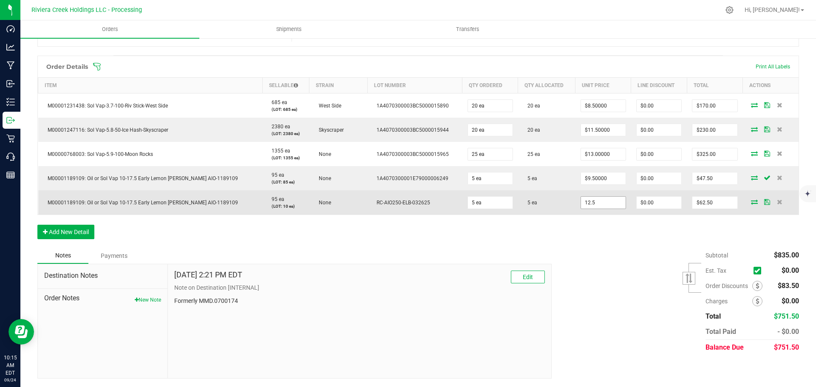
click at [585, 202] on input "12.5" at bounding box center [603, 203] width 45 height 12
type input "$9.50000"
type input "0"
type input "$47.50"
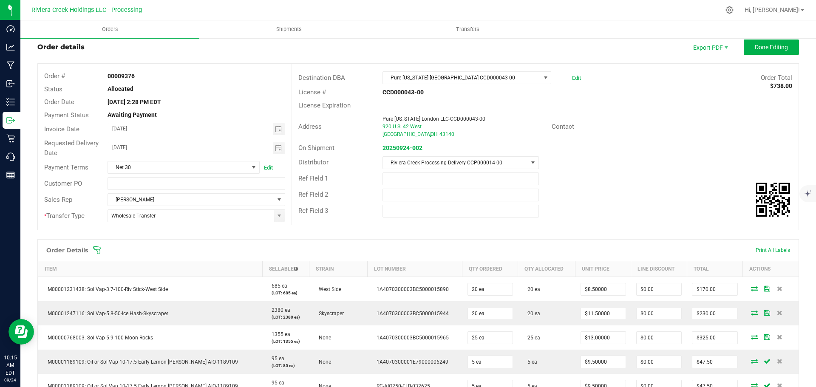
scroll to position [0, 0]
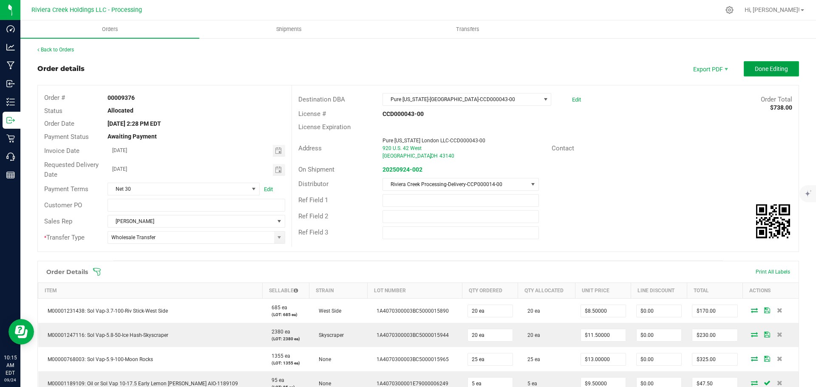
click at [744, 69] on button "Done Editing" at bounding box center [771, 68] width 55 height 15
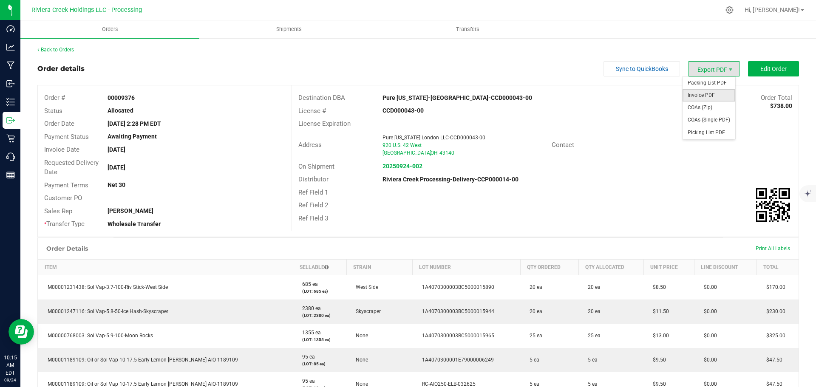
click at [710, 95] on span "Invoice PDF" at bounding box center [709, 95] width 53 height 12
click at [291, 26] on span "Shipments" at bounding box center [289, 30] width 48 height 8
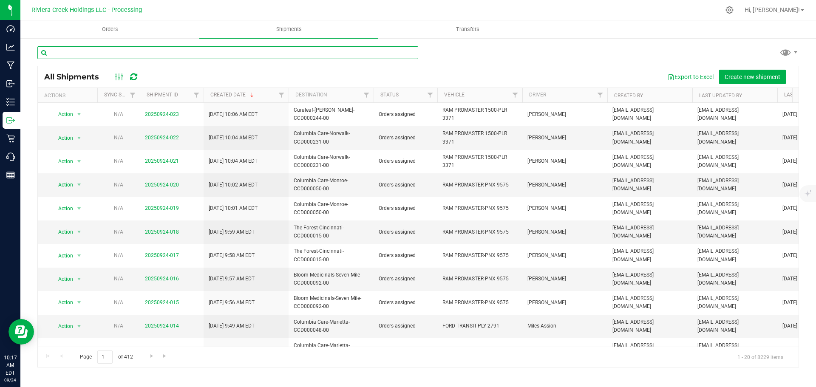
click at [95, 54] on input "text" at bounding box center [227, 52] width 381 height 13
paste input "CCD000229-00"
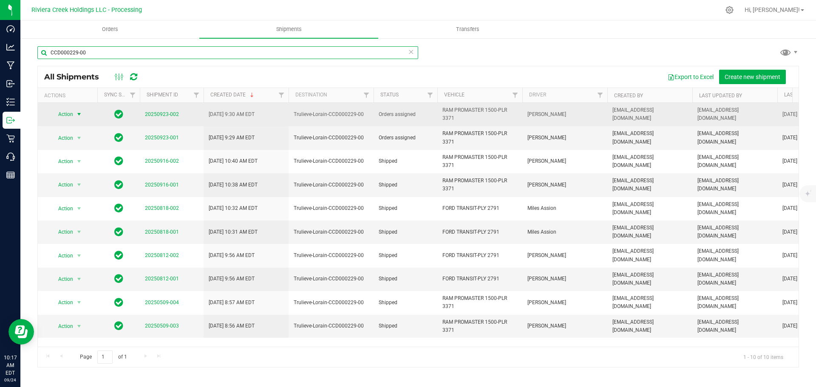
type input "CCD000229-00"
click at [63, 117] on span "Action" at bounding box center [62, 114] width 23 height 12
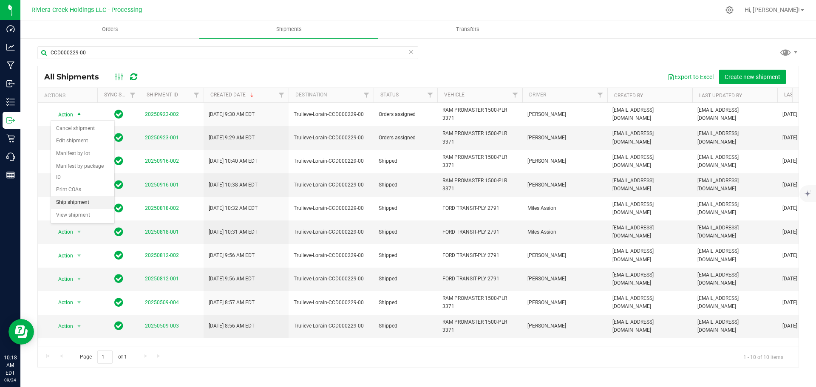
click at [76, 196] on li "Ship shipment" at bounding box center [82, 202] width 63 height 13
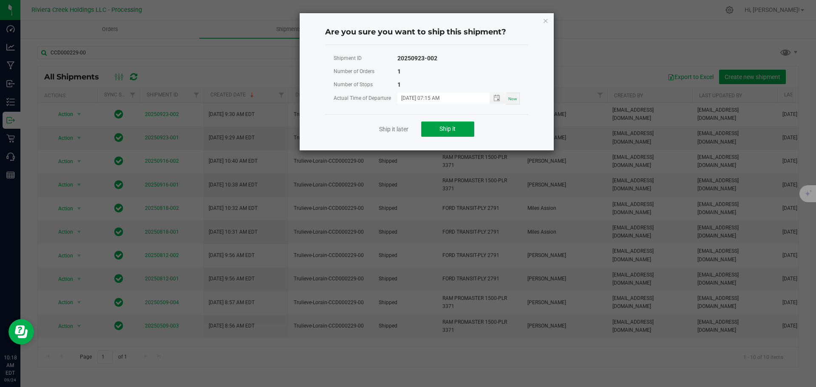
click at [442, 131] on span "Ship it" at bounding box center [448, 128] width 16 height 7
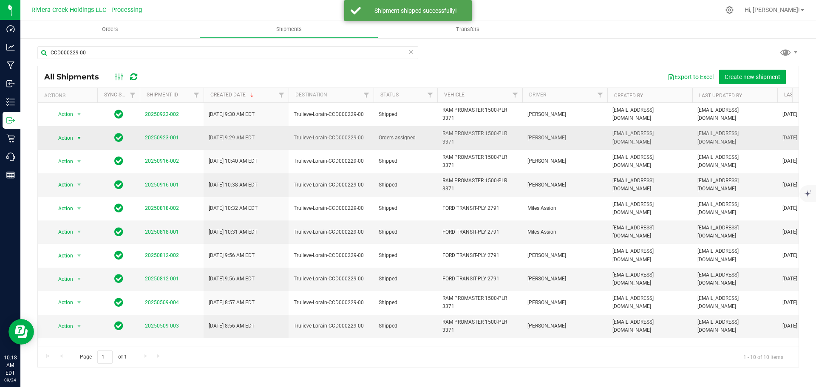
click at [72, 136] on span "Action" at bounding box center [62, 138] width 23 height 12
click at [80, 220] on li "Ship shipment" at bounding box center [82, 226] width 63 height 13
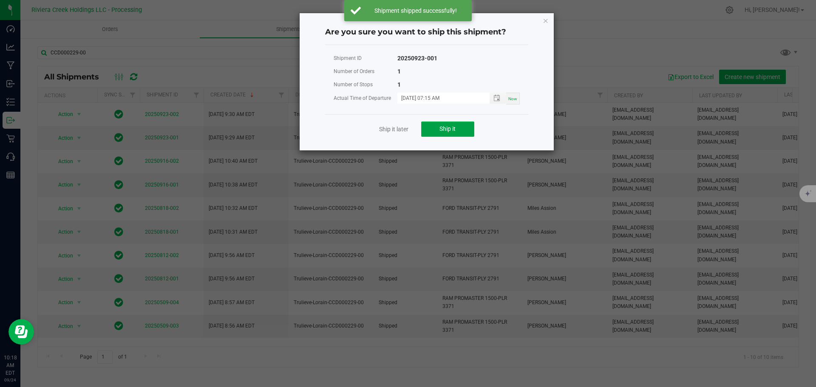
click at [440, 127] on span "Ship it" at bounding box center [448, 128] width 16 height 7
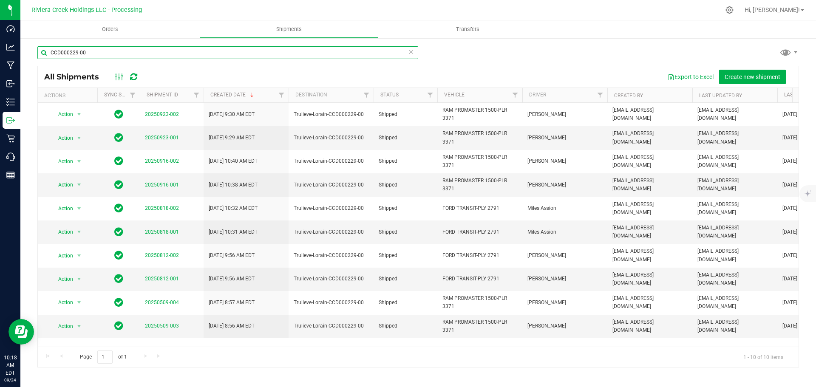
drag, startPoint x: 82, startPoint y: 52, endPoint x: 28, endPoint y: 52, distance: 54.0
click at [28, 52] on div "CCD000229-00 All Shipments Export to Excel Create new shipment Actions Sync Sta…" at bounding box center [418, 206] width 796 height 339
paste input "034"
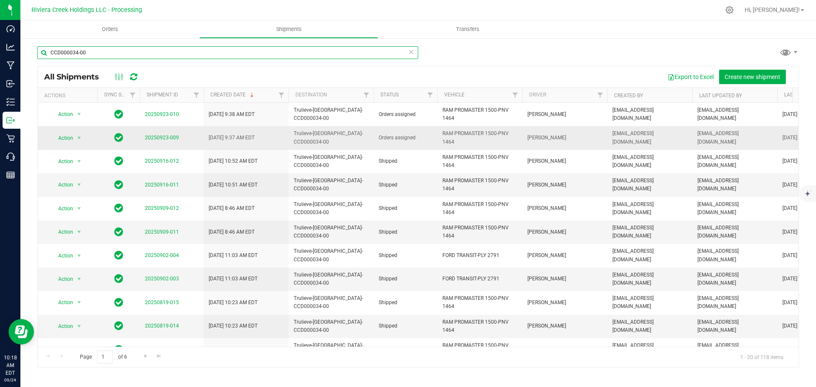
type input "CCD000034-00"
click at [75, 136] on span "select" at bounding box center [79, 138] width 11 height 12
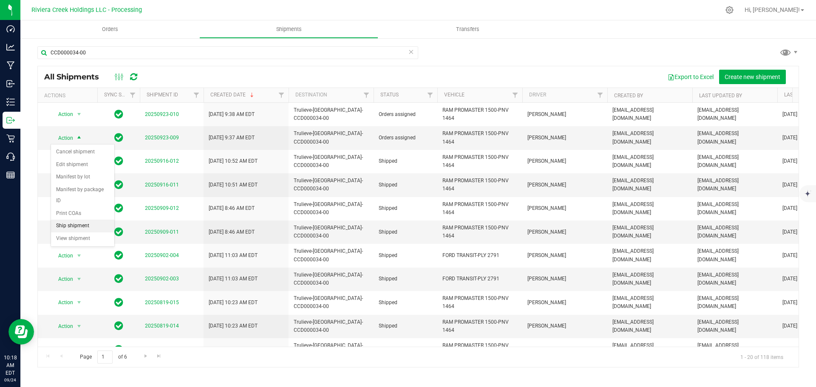
click at [79, 220] on li "Ship shipment" at bounding box center [82, 226] width 63 height 13
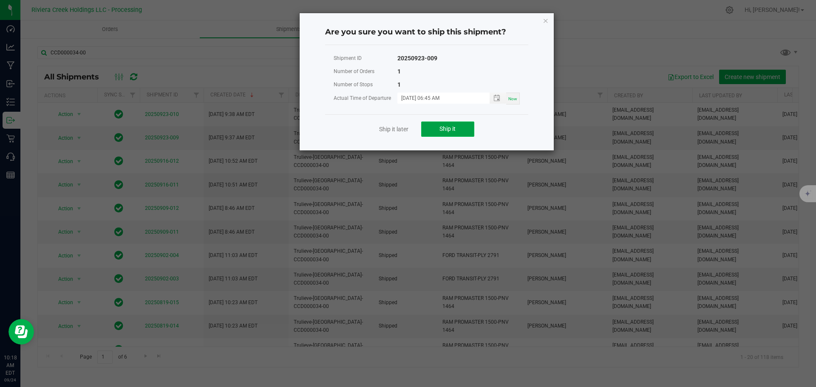
click at [442, 128] on span "Ship it" at bounding box center [448, 128] width 16 height 7
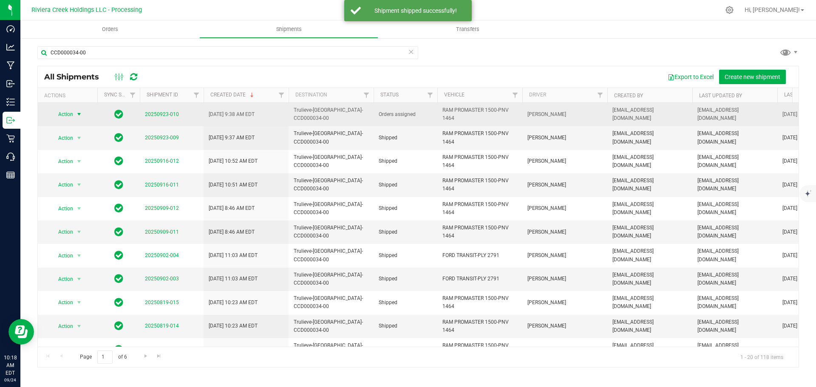
click at [74, 114] on span "select" at bounding box center [79, 114] width 11 height 12
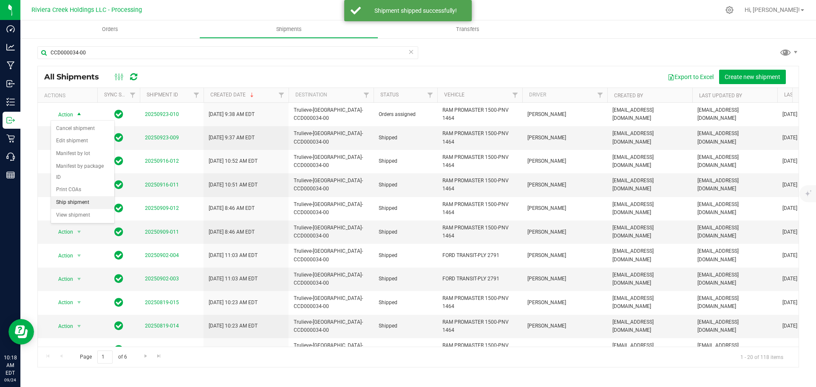
click at [76, 196] on li "Ship shipment" at bounding box center [82, 202] width 63 height 13
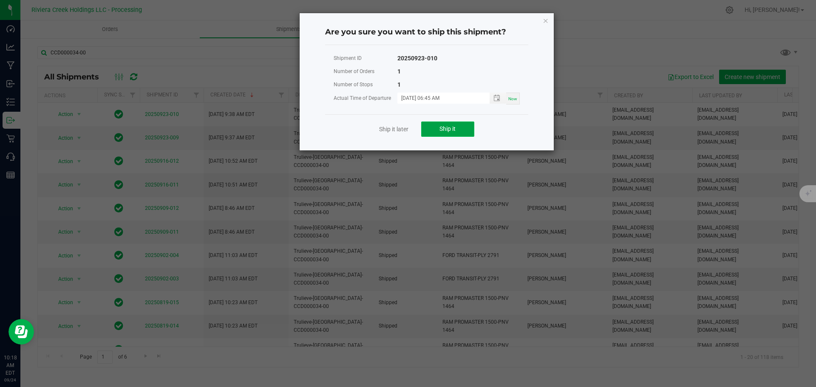
click at [446, 125] on button "Ship it" at bounding box center [447, 129] width 53 height 15
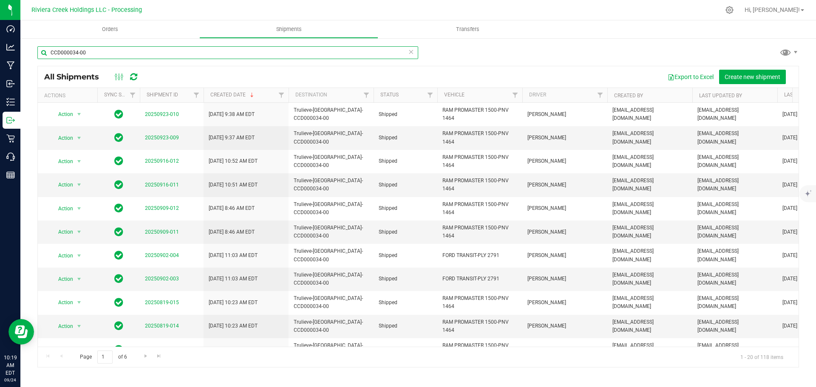
drag, startPoint x: 91, startPoint y: 49, endPoint x: 47, endPoint y: 51, distance: 44.3
click at [47, 51] on input "CCD000034-00" at bounding box center [227, 52] width 381 height 13
paste input "0"
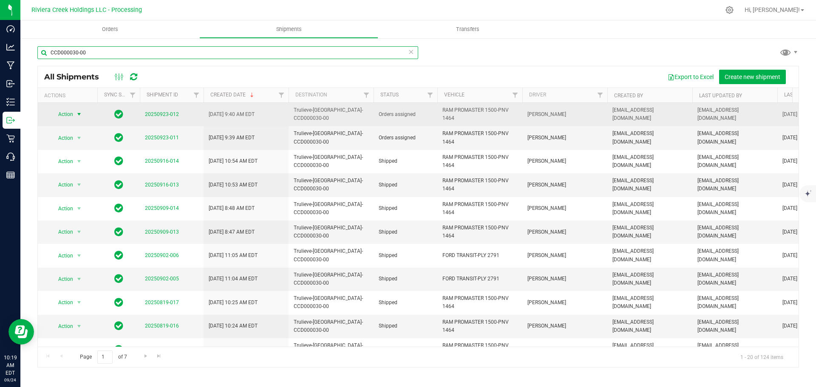
type input "CCD000030-00"
click at [73, 117] on span "Action" at bounding box center [62, 114] width 23 height 12
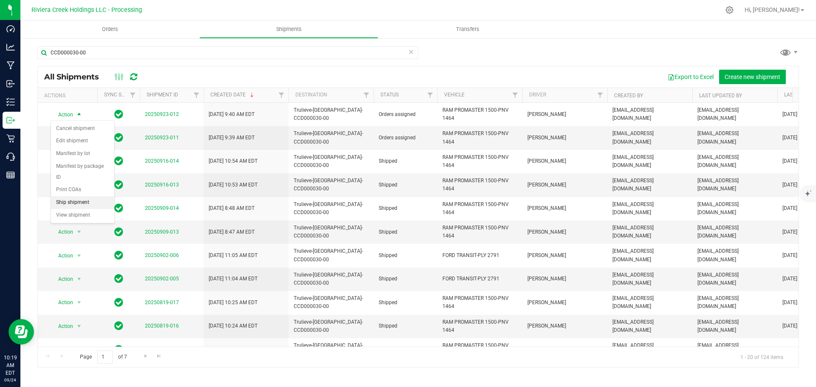
click at [77, 196] on li "Ship shipment" at bounding box center [82, 202] width 63 height 13
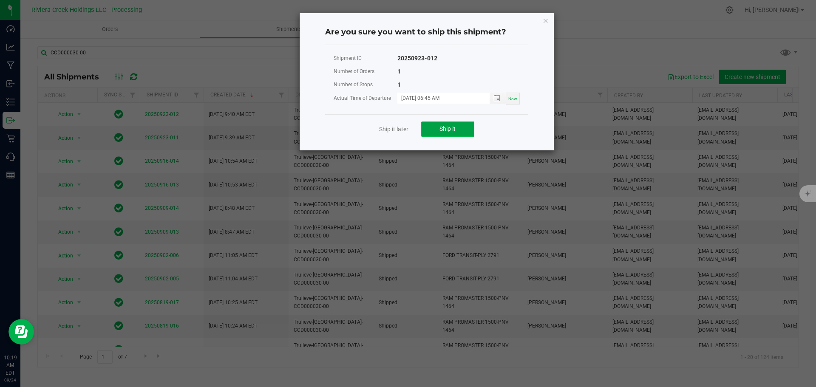
click at [429, 125] on button "Ship it" at bounding box center [447, 129] width 53 height 15
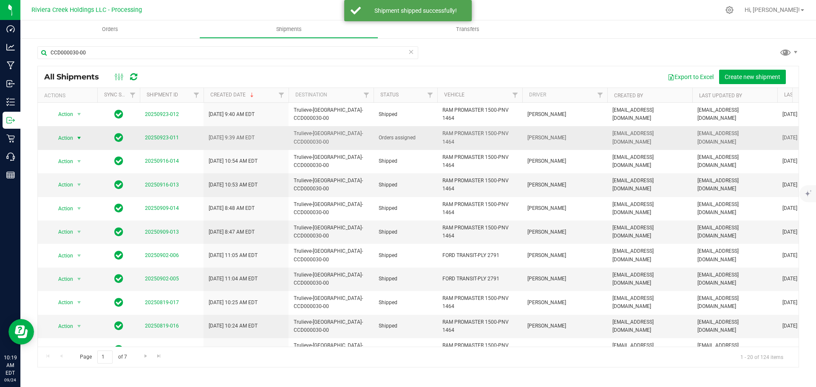
click at [72, 139] on span "Action" at bounding box center [62, 138] width 23 height 12
click at [76, 220] on li "Ship shipment" at bounding box center [82, 226] width 63 height 13
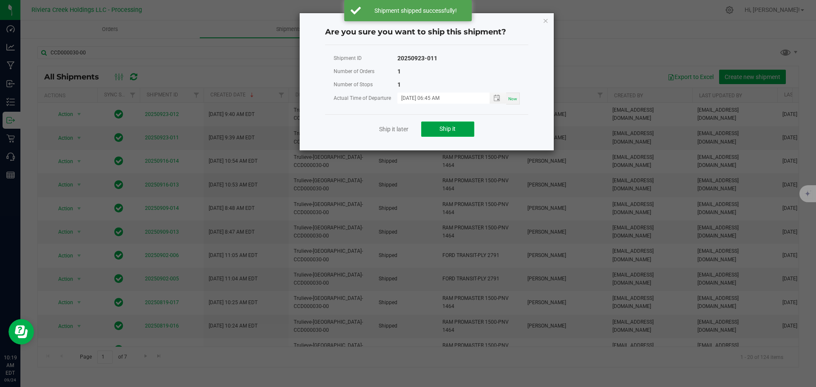
click at [429, 128] on button "Ship it" at bounding box center [447, 129] width 53 height 15
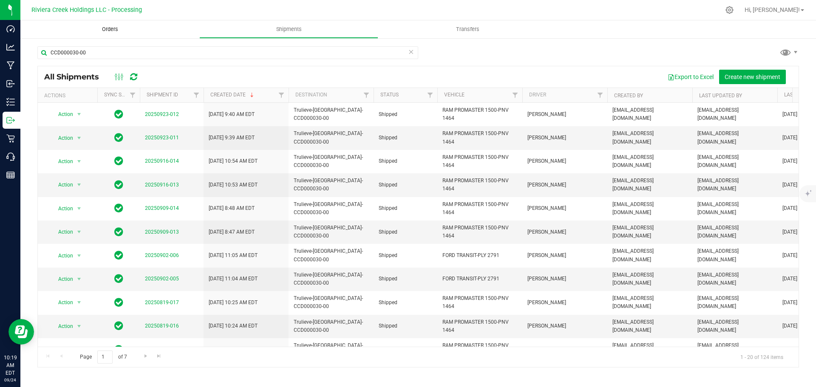
click at [111, 31] on span "Orders" at bounding box center [110, 30] width 39 height 8
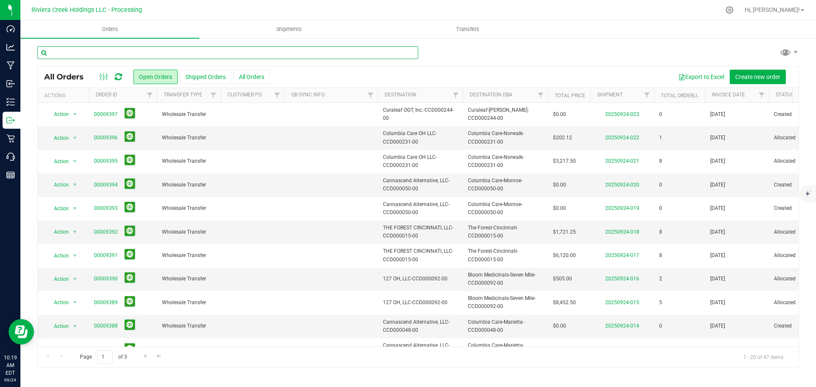
click at [104, 54] on input "text" at bounding box center [227, 52] width 381 height 13
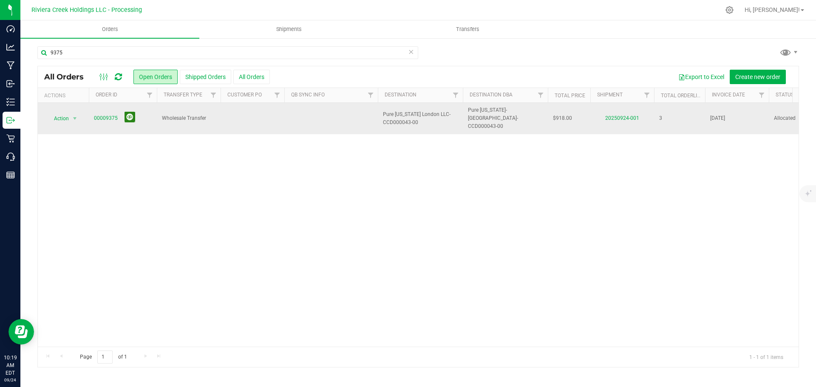
click at [130, 112] on button at bounding box center [130, 117] width 11 height 11
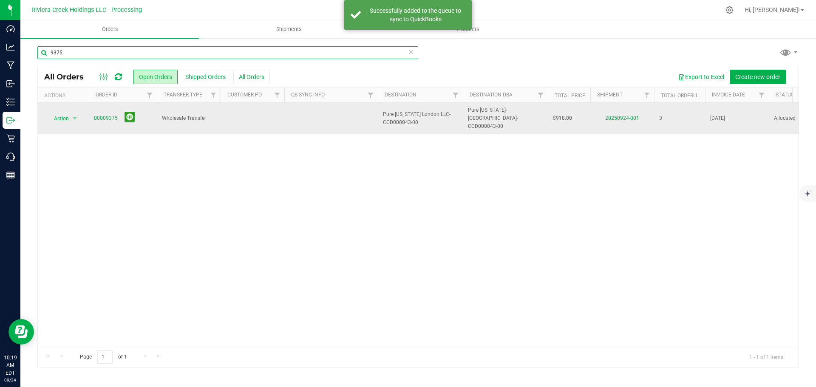
click at [72, 52] on input "9375" at bounding box center [227, 52] width 381 height 13
type input "9377"
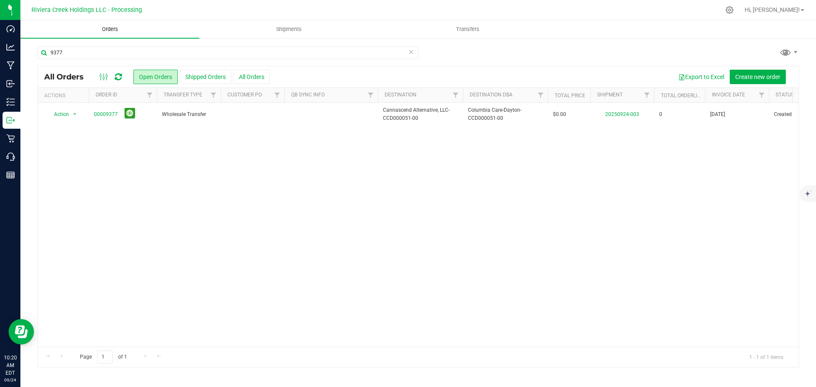
click at [110, 33] on span "Orders" at bounding box center [110, 30] width 39 height 8
drag, startPoint x: 86, startPoint y: 55, endPoint x: 36, endPoint y: 59, distance: 50.3
click at [36, 59] on div "9377 All Orders Open Orders Shipped Orders All Orders Export to Excel Create ne…" at bounding box center [418, 206] width 796 height 339
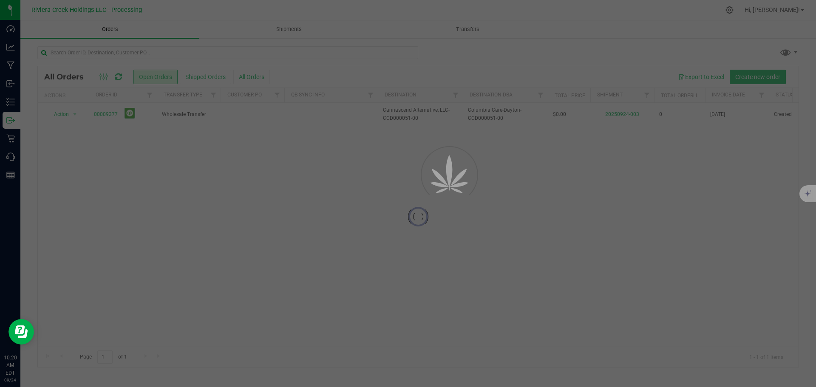
click at [117, 29] on span "Orders" at bounding box center [110, 30] width 39 height 8
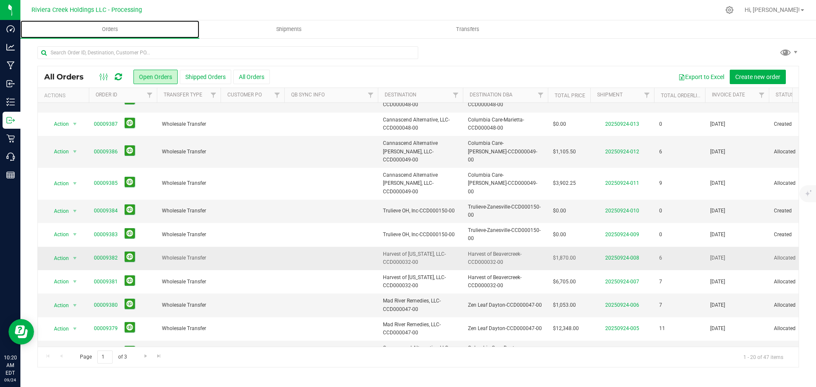
scroll to position [233, 0]
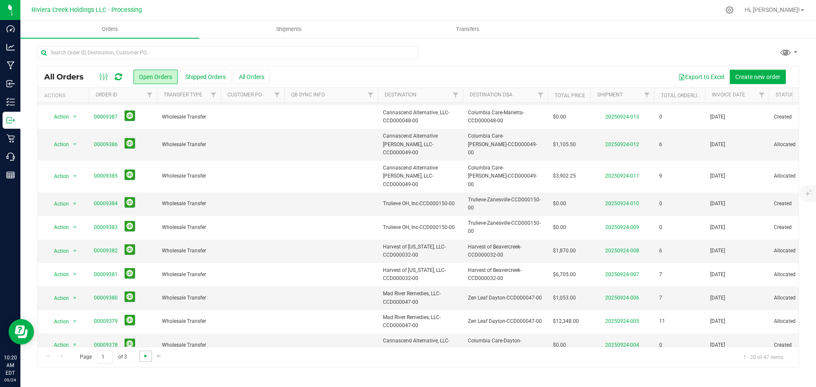
click at [145, 358] on span "Go to the next page" at bounding box center [145, 356] width 7 height 7
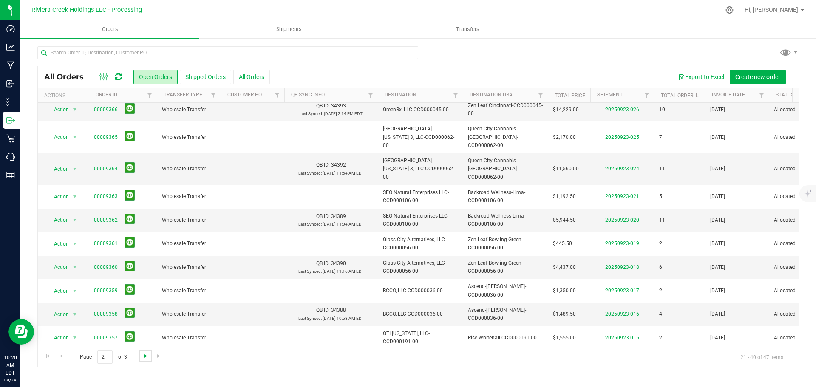
scroll to position [0, 0]
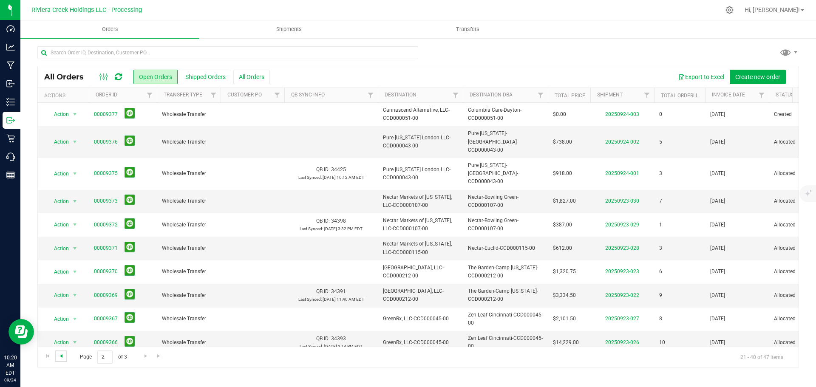
click at [61, 357] on span "Go to the previous page" at bounding box center [61, 356] width 7 height 7
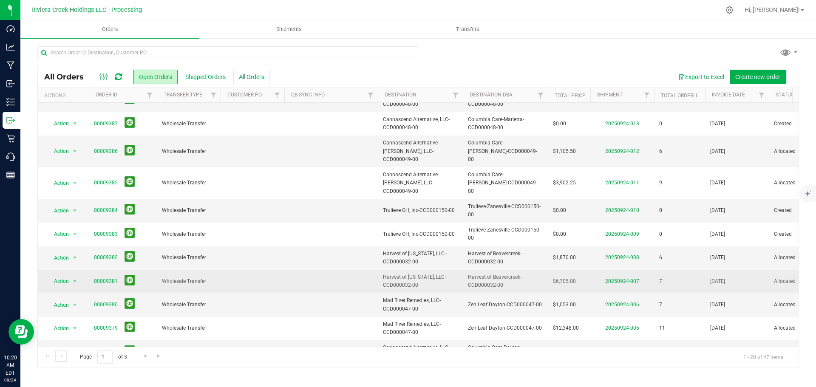
scroll to position [233, 0]
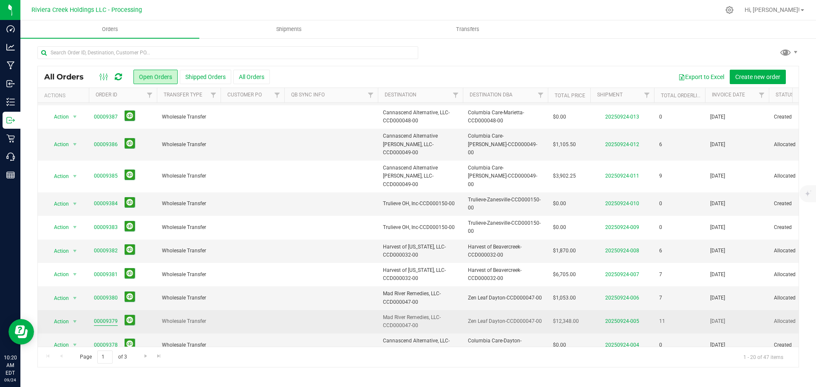
click at [105, 318] on link "00009379" at bounding box center [106, 322] width 24 height 8
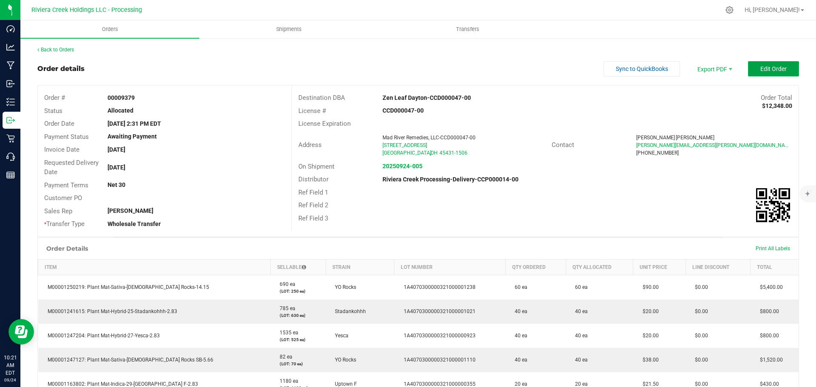
click at [767, 70] on span "Edit Order" at bounding box center [774, 68] width 26 height 7
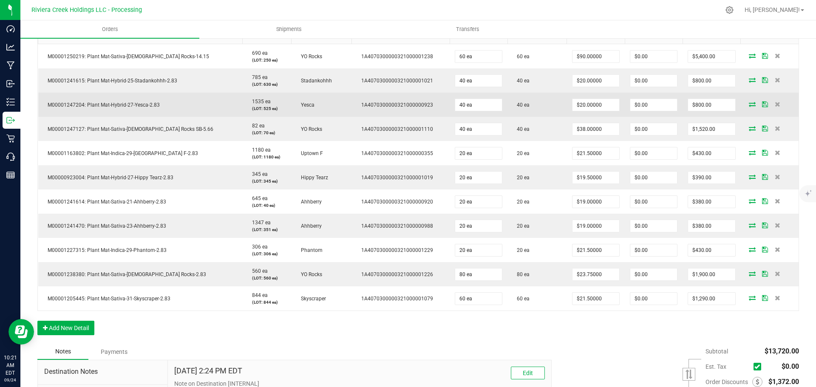
scroll to position [255, 0]
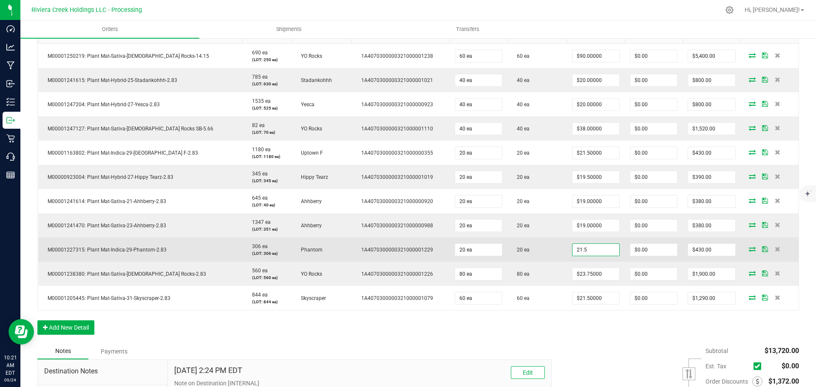
click at [575, 252] on input "21.5" at bounding box center [596, 250] width 47 height 12
type input "$20.00000"
type input "0"
type input "$400.00"
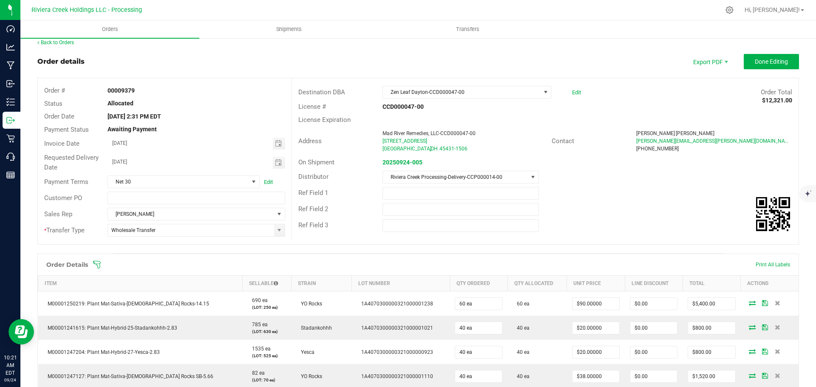
scroll to position [0, 0]
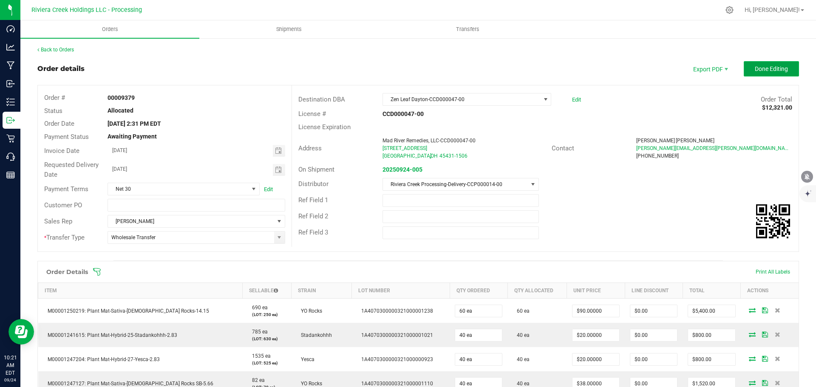
click at [751, 76] on button "Done Editing" at bounding box center [771, 68] width 55 height 15
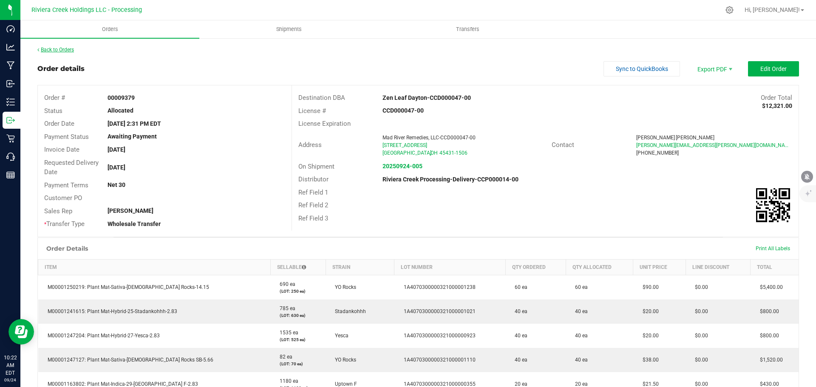
click at [62, 51] on link "Back to Orders" at bounding box center [55, 50] width 37 height 6
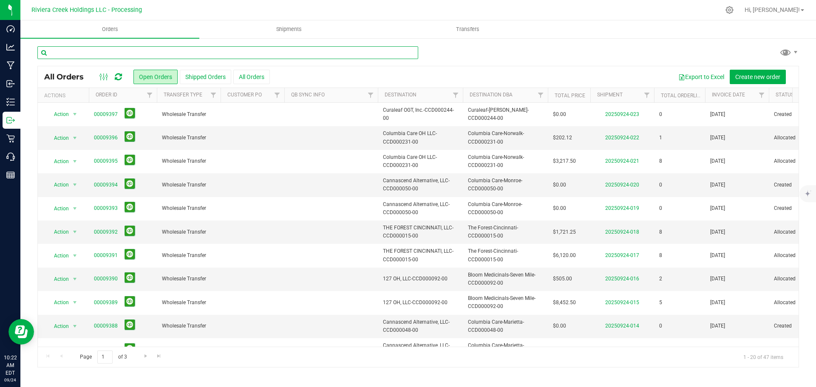
click at [72, 51] on input "text" at bounding box center [227, 52] width 381 height 13
type input "9380"
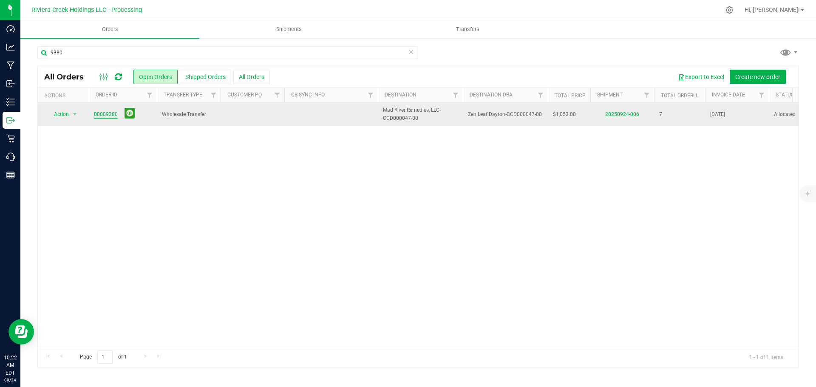
click at [103, 118] on link "00009380" at bounding box center [106, 115] width 24 height 8
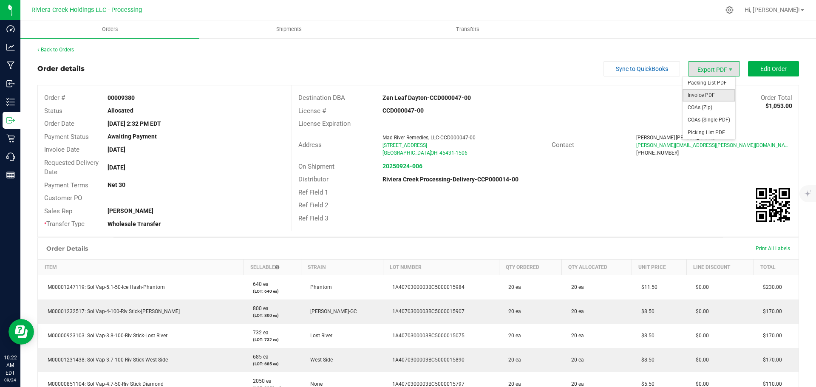
click at [699, 94] on span "Invoice PDF" at bounding box center [709, 95] width 53 height 12
click at [50, 51] on link "Back to Orders" at bounding box center [55, 50] width 37 height 6
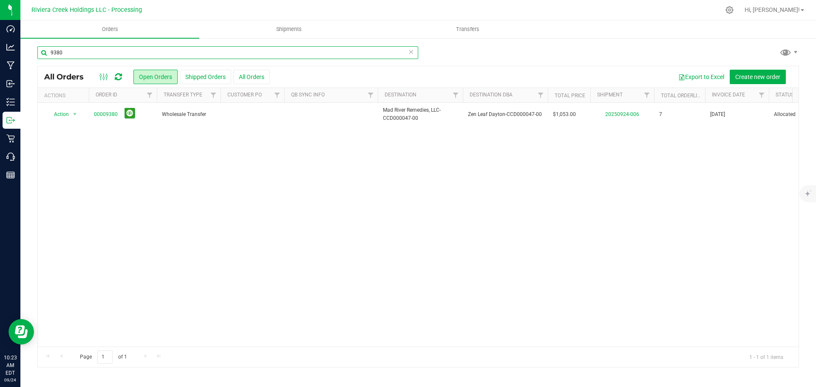
click at [66, 52] on input "9380" at bounding box center [227, 52] width 381 height 13
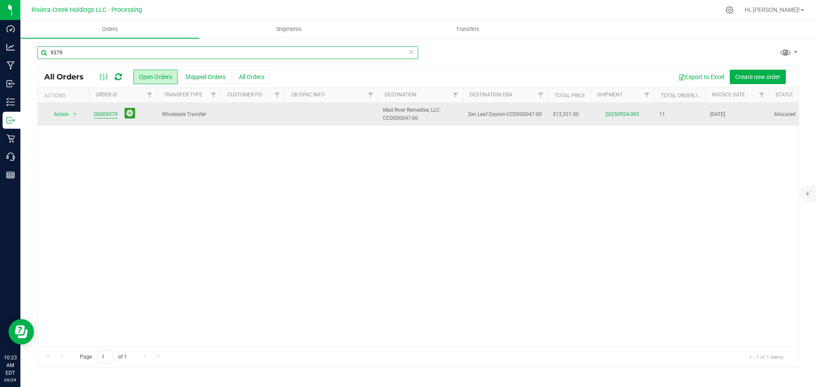
type input "9379"
click at [108, 117] on link "00009379" at bounding box center [106, 115] width 24 height 8
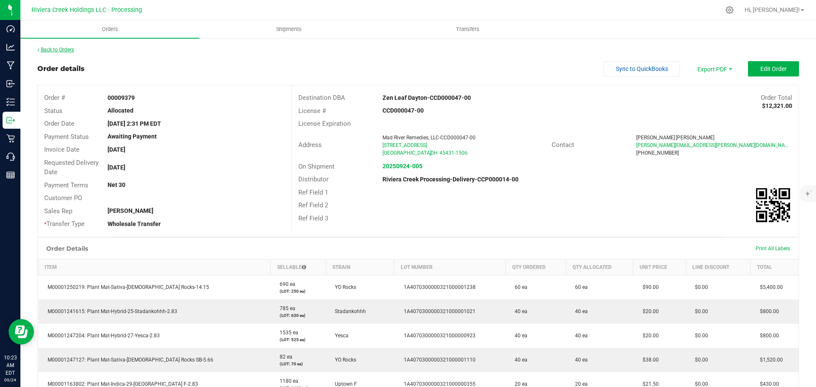
click at [65, 47] on link "Back to Orders" at bounding box center [55, 50] width 37 height 6
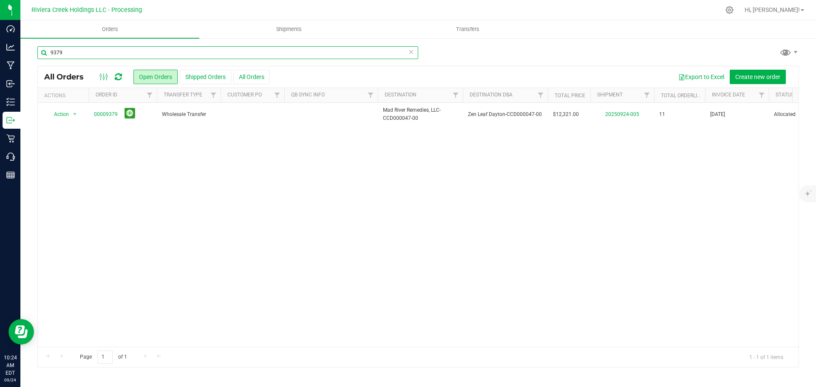
drag, startPoint x: 75, startPoint y: 49, endPoint x: 45, endPoint y: 50, distance: 30.2
click at [45, 50] on input "9379" at bounding box center [227, 52] width 381 height 13
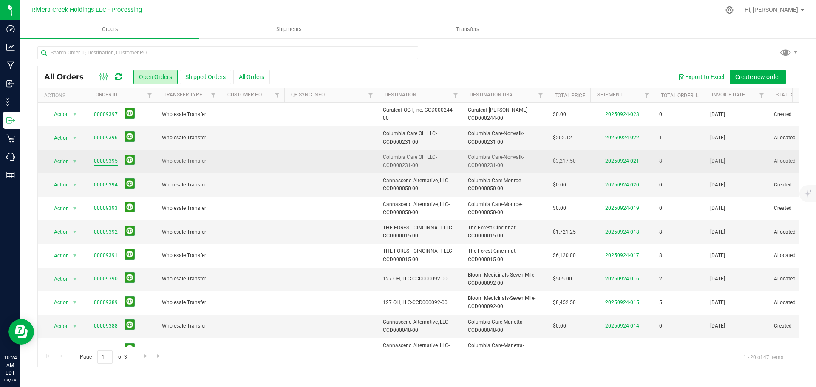
click at [103, 158] on link "00009395" at bounding box center [106, 161] width 24 height 8
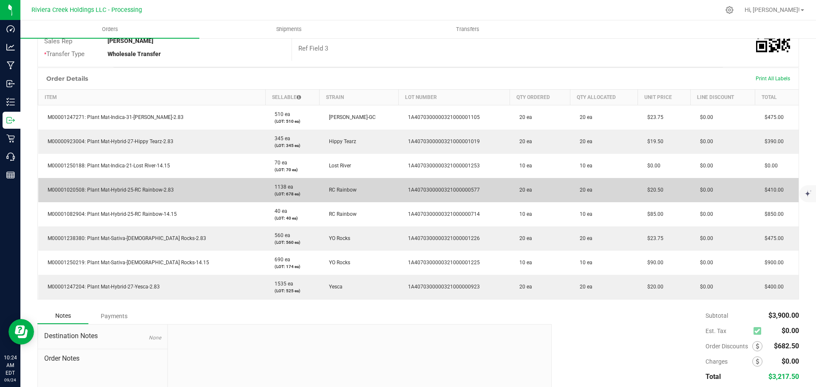
scroll to position [213, 0]
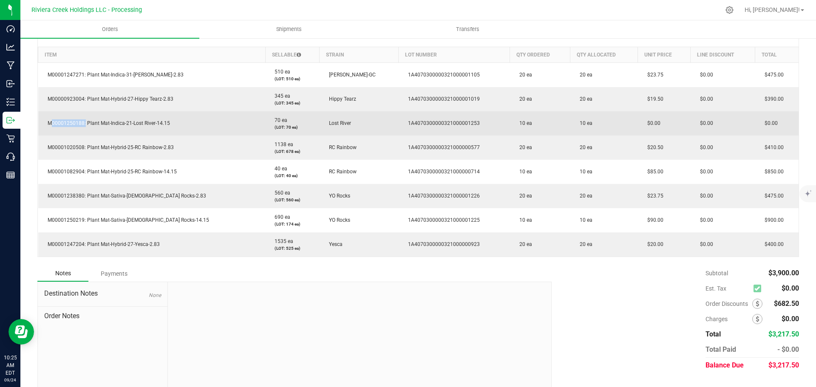
drag, startPoint x: 84, startPoint y: 125, endPoint x: 45, endPoint y: 125, distance: 38.3
click at [45, 125] on span "M00001250188: Plant Mat-Indica-21-Lost River-14.15" at bounding box center [106, 123] width 127 height 6
copy span "M00001250188"
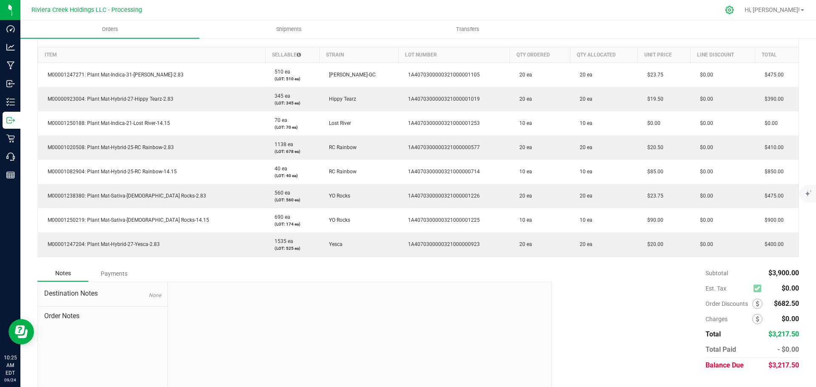
click at [741, 14] on div at bounding box center [729, 10] width 21 height 18
click at [734, 10] on icon at bounding box center [729, 10] width 9 height 9
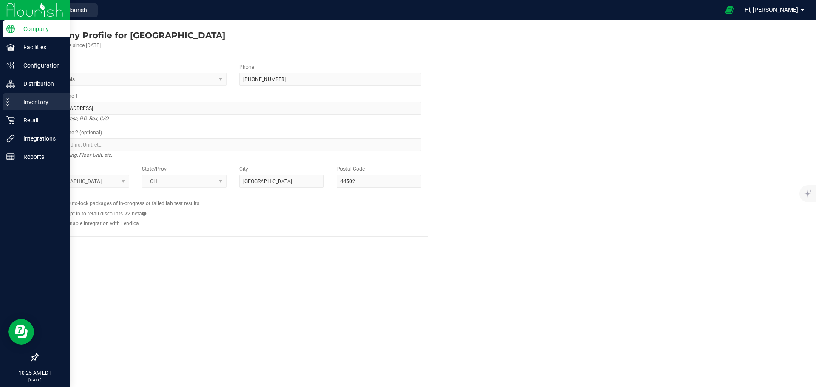
click at [22, 102] on p "Inventory" at bounding box center [40, 102] width 51 height 10
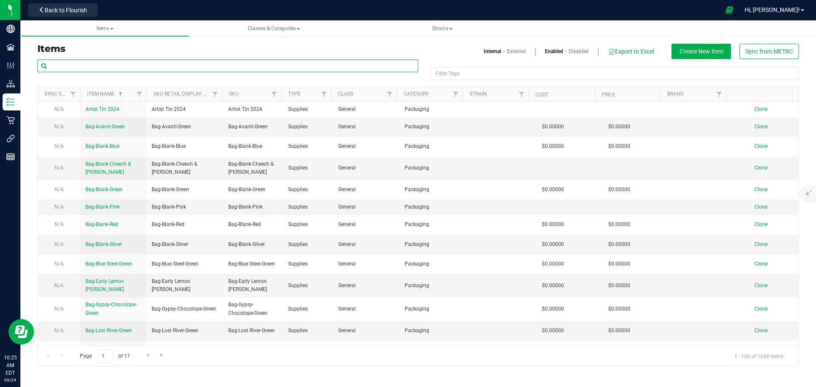
click at [86, 67] on input "text" at bounding box center [227, 66] width 381 height 13
paste input "M00001250188"
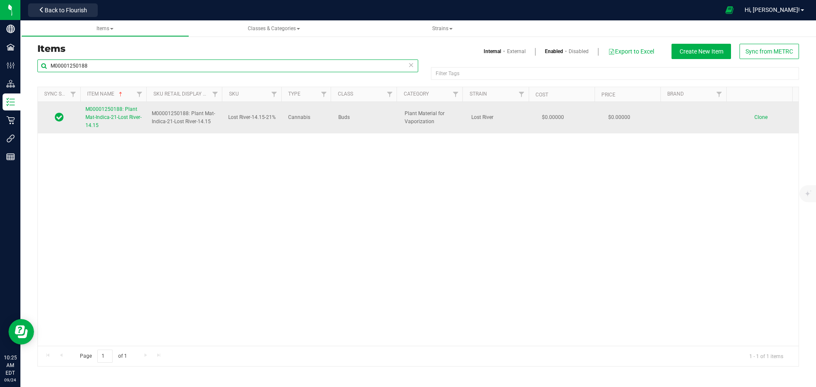
type input "M00001250188"
click at [110, 120] on span "M00001250188: Plant Mat-Indica-21-Lost River-14.15" at bounding box center [113, 117] width 56 height 22
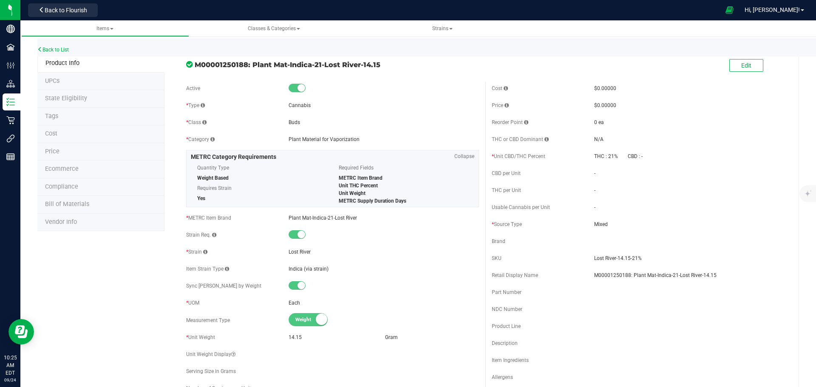
click at [51, 149] on span "Price" at bounding box center [52, 151] width 14 height 7
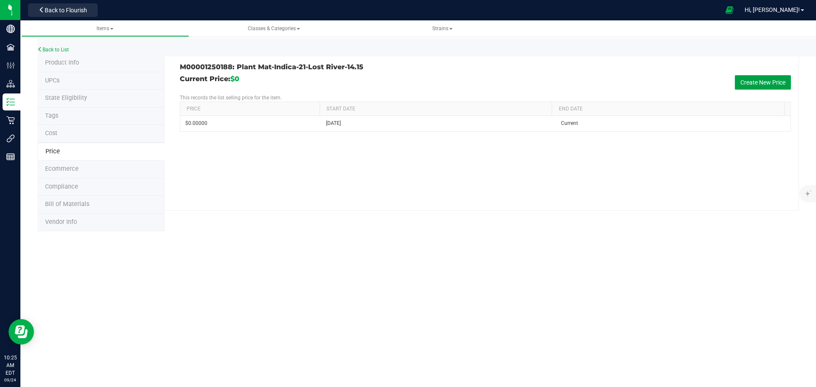
click at [753, 85] on button "Create New Price" at bounding box center [763, 82] width 56 height 14
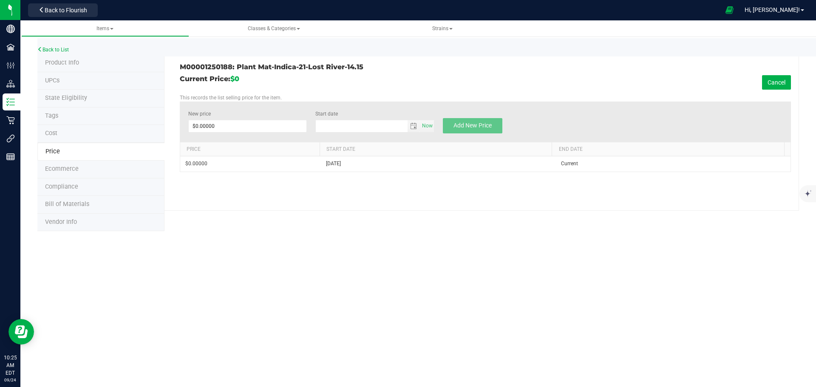
type input "9/24/2025"
click at [209, 122] on span at bounding box center [247, 126] width 119 height 13
type input "90."
click at [469, 129] on span "Add New Price" at bounding box center [473, 125] width 38 height 7
type input "$0.00000"
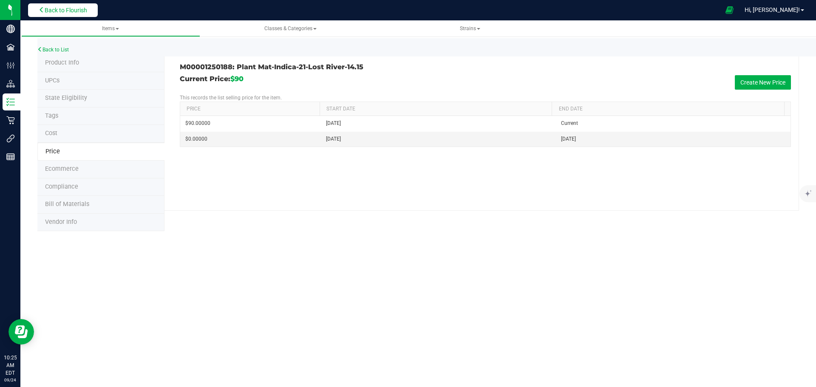
click at [56, 13] on span "Back to Flourish" at bounding box center [66, 10] width 43 height 7
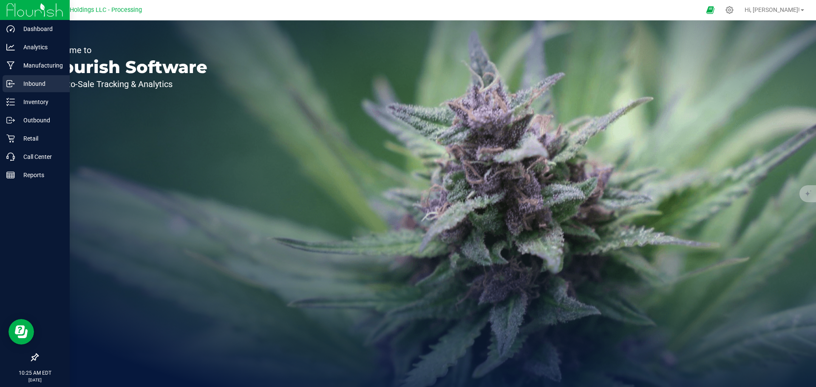
click at [38, 84] on p "Inbound" at bounding box center [40, 84] width 51 height 10
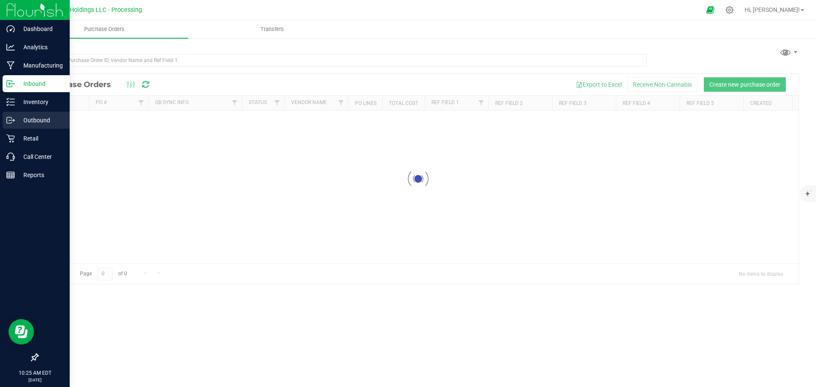
click at [31, 121] on p "Outbound" at bounding box center [40, 120] width 51 height 10
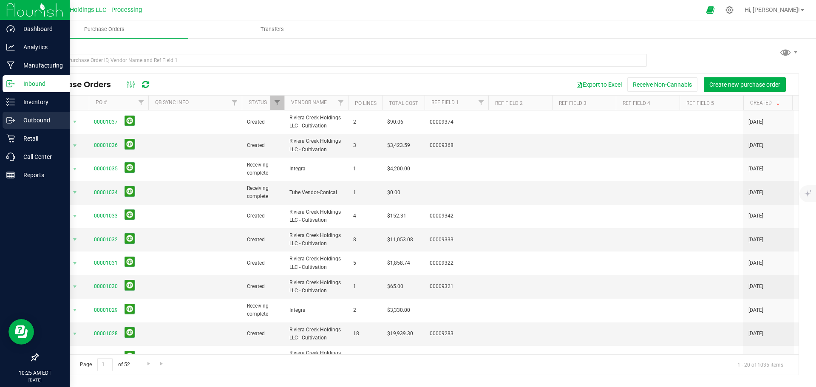
click at [26, 122] on p "Outbound" at bounding box center [40, 120] width 51 height 10
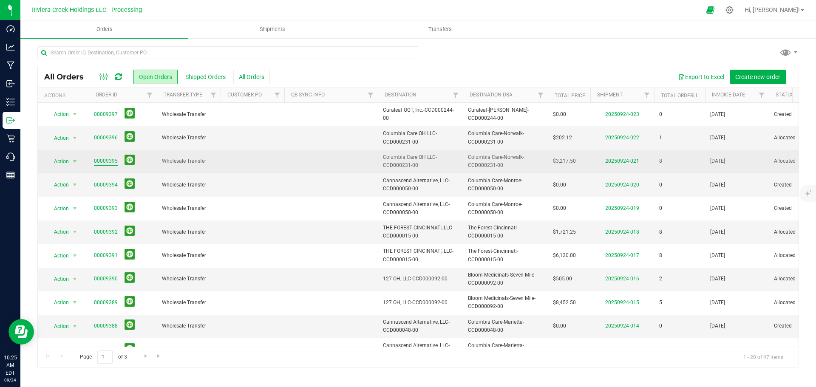
click at [107, 162] on link "00009395" at bounding box center [106, 161] width 24 height 8
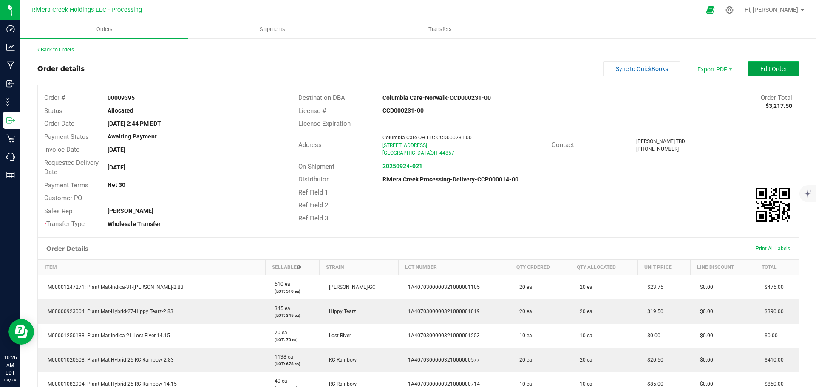
click at [752, 70] on button "Edit Order" at bounding box center [773, 68] width 51 height 15
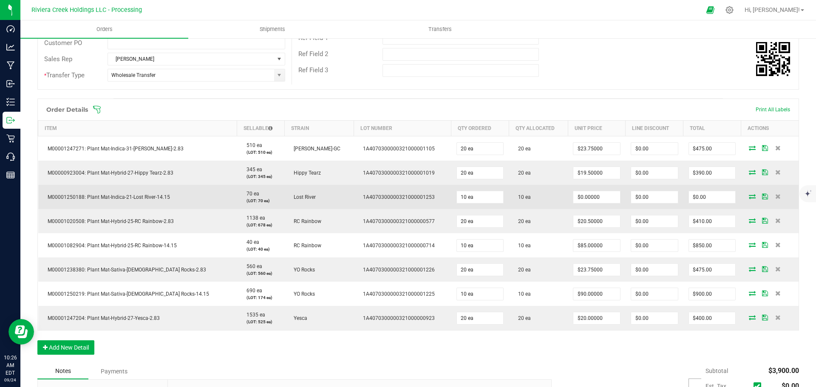
scroll to position [170, 0]
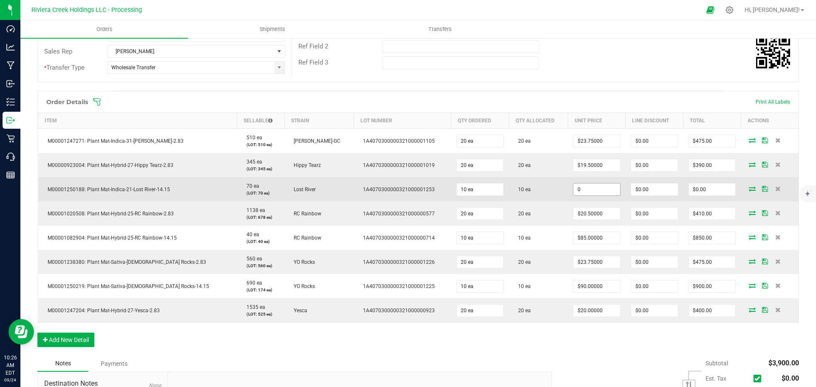
click at [574, 190] on input "0" at bounding box center [597, 190] width 47 height 12
type input "$90.00000"
type input "0"
type input "$900.00"
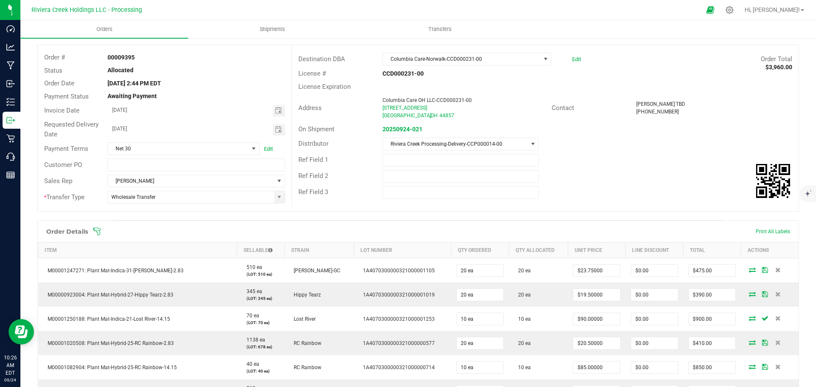
scroll to position [0, 0]
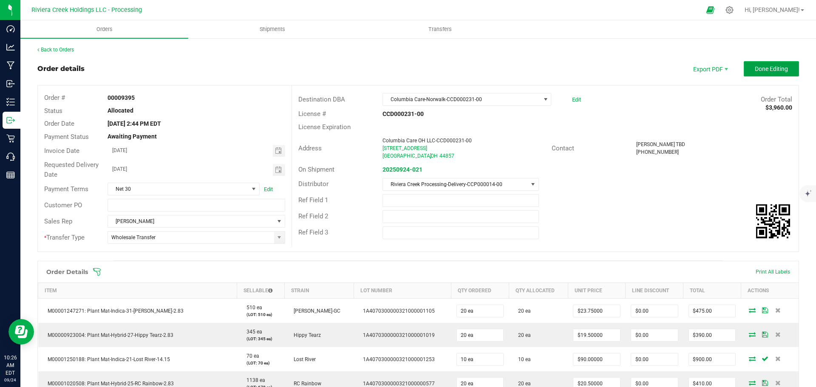
click at [744, 65] on button "Done Editing" at bounding box center [771, 68] width 55 height 15
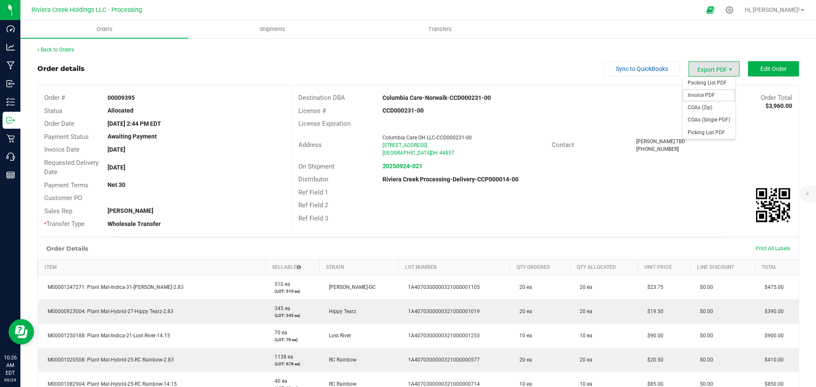
click at [700, 91] on span "Invoice PDF" at bounding box center [709, 95] width 53 height 12
click at [66, 51] on link "Back to Orders" at bounding box center [55, 50] width 37 height 6
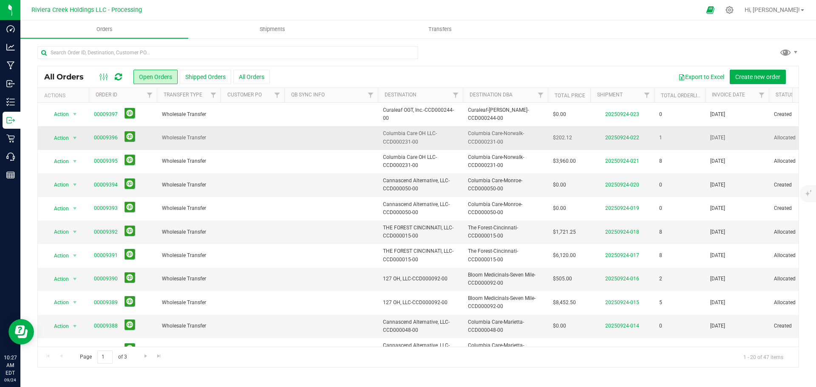
click at [109, 133] on span "00009396" at bounding box center [123, 137] width 58 height 13
click at [109, 136] on link "00009396" at bounding box center [106, 138] width 24 height 8
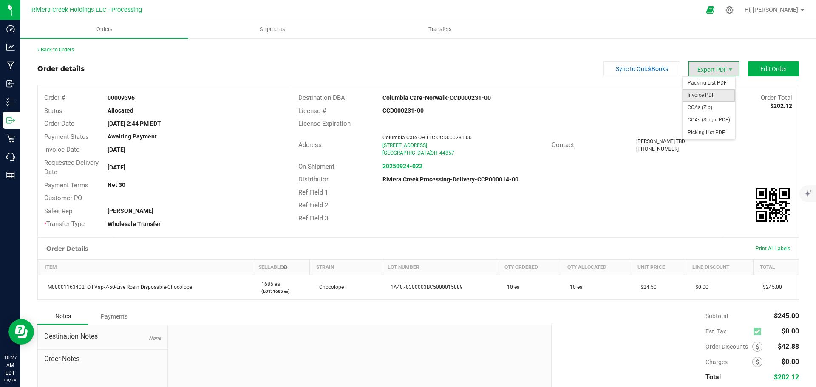
click at [698, 96] on span "Invoice PDF" at bounding box center [709, 95] width 53 height 12
click at [54, 48] on link "Back to Orders" at bounding box center [55, 50] width 37 height 6
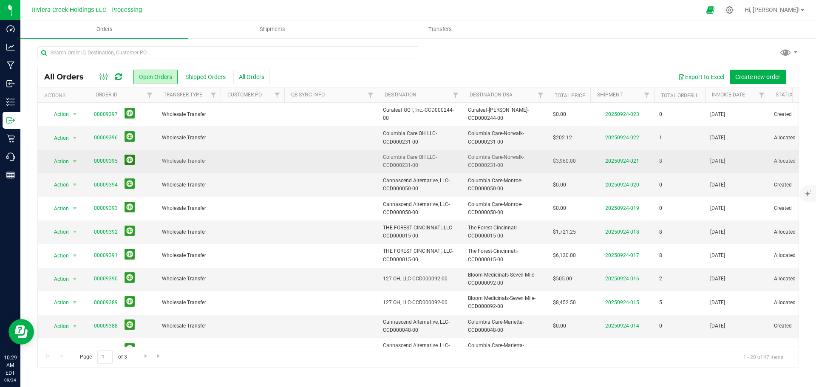
click at [131, 162] on button at bounding box center [130, 160] width 11 height 11
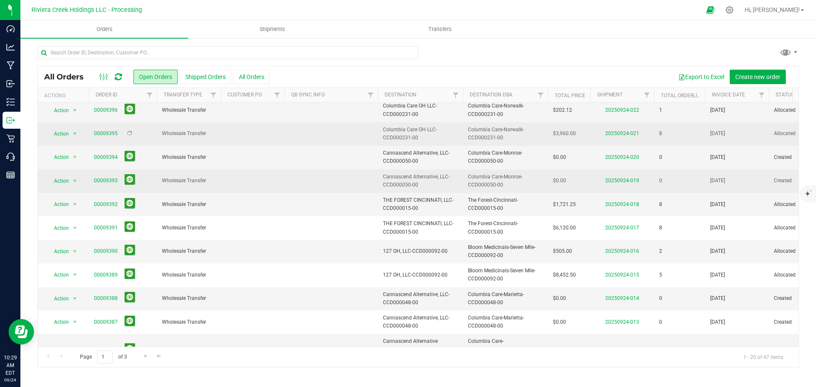
scroll to position [43, 0]
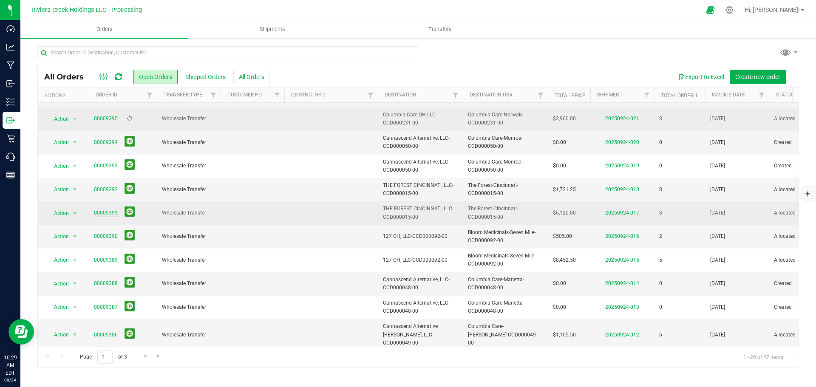
click at [105, 213] on link "00009391" at bounding box center [106, 213] width 24 height 8
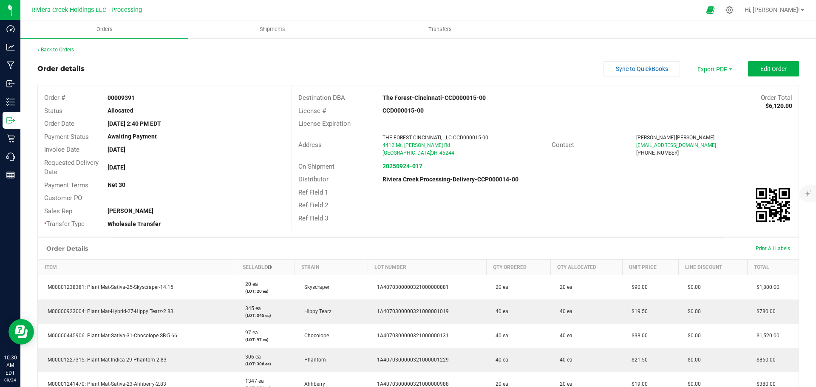
click at [59, 51] on link "Back to Orders" at bounding box center [55, 50] width 37 height 6
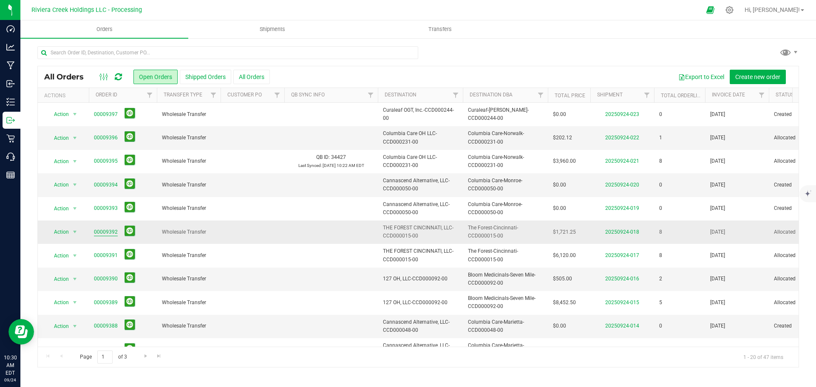
click at [103, 233] on link "00009392" at bounding box center [106, 232] width 24 height 8
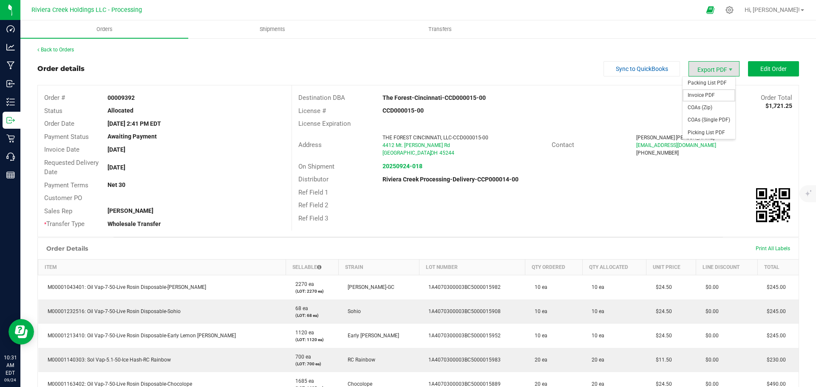
click at [707, 93] on span "Invoice PDF" at bounding box center [709, 95] width 53 height 12
click at [57, 49] on link "Back to Orders" at bounding box center [55, 50] width 37 height 6
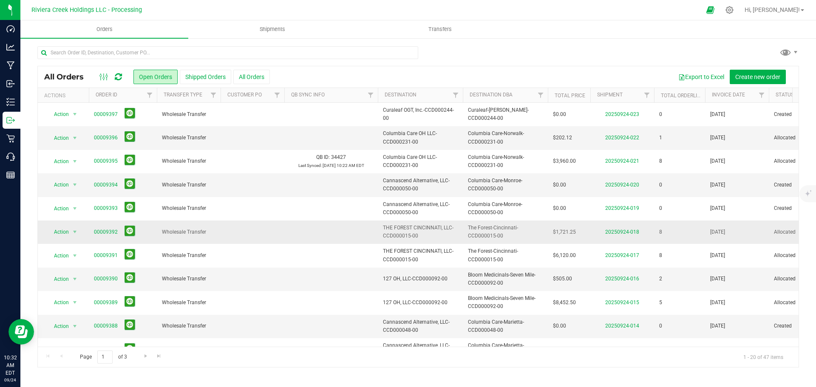
scroll to position [43, 0]
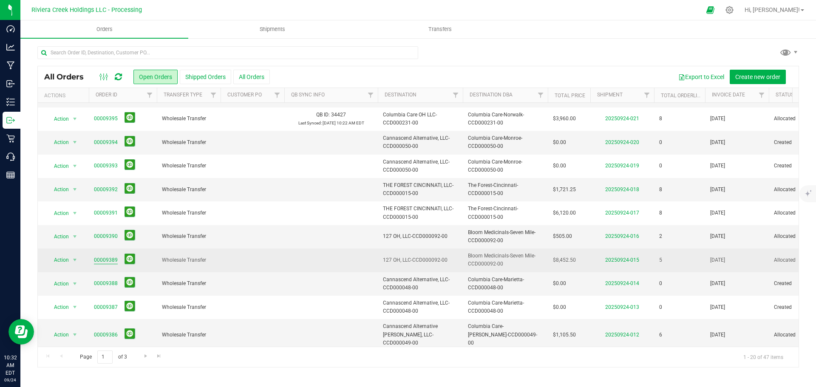
click at [100, 258] on link "00009389" at bounding box center [106, 260] width 24 height 8
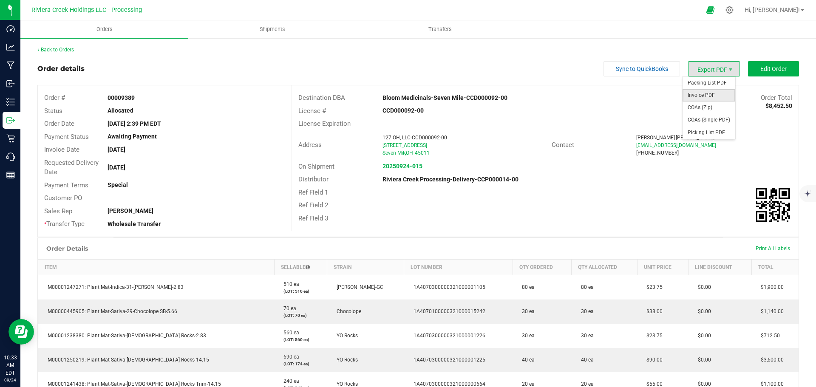
click at [697, 100] on span "Invoice PDF" at bounding box center [709, 95] width 53 height 12
click at [63, 50] on link "Back to Orders" at bounding box center [55, 50] width 37 height 6
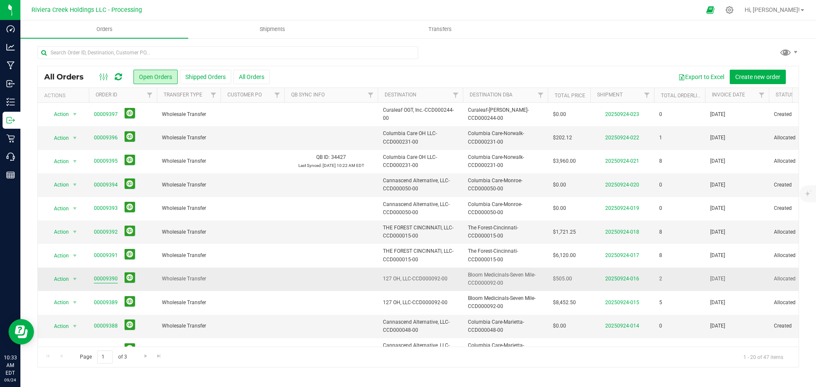
click at [112, 279] on link "00009390" at bounding box center [106, 279] width 24 height 8
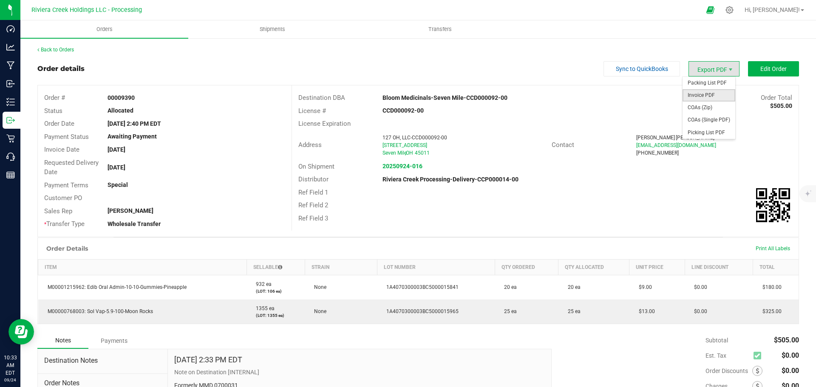
click at [698, 93] on span "Invoice PDF" at bounding box center [709, 95] width 53 height 12
click at [59, 50] on link "Back to Orders" at bounding box center [55, 50] width 37 height 6
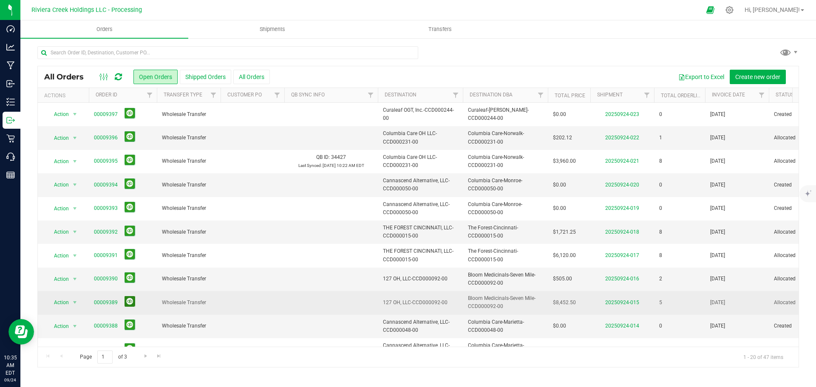
click at [128, 301] on button at bounding box center [130, 301] width 11 height 11
click at [100, 28] on span "Orders" at bounding box center [104, 30] width 39 height 8
click at [105, 28] on span "Orders" at bounding box center [104, 30] width 39 height 8
click at [102, 30] on span "Orders" at bounding box center [104, 30] width 39 height 8
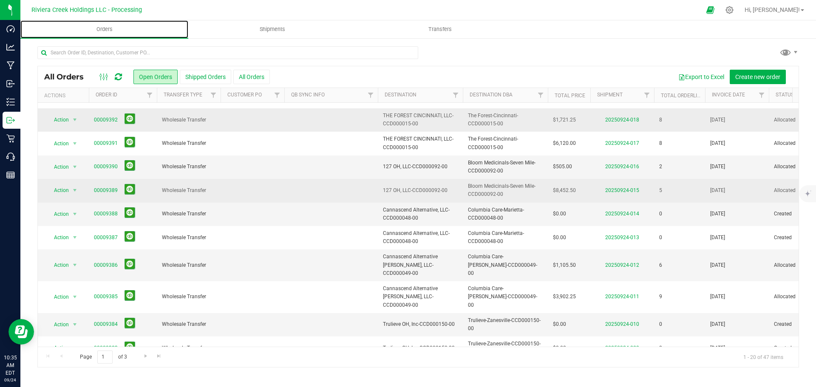
scroll to position [128, 0]
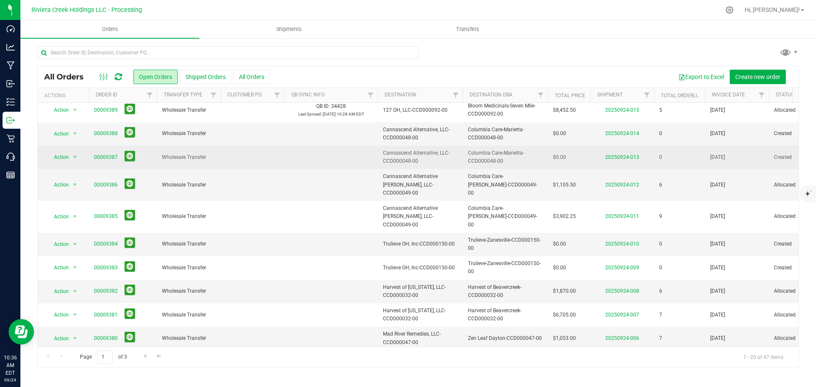
scroll to position [213, 0]
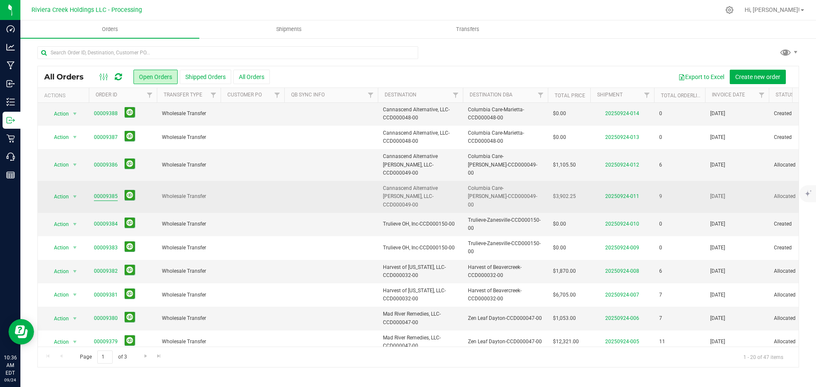
click at [99, 193] on link "00009385" at bounding box center [106, 197] width 24 height 8
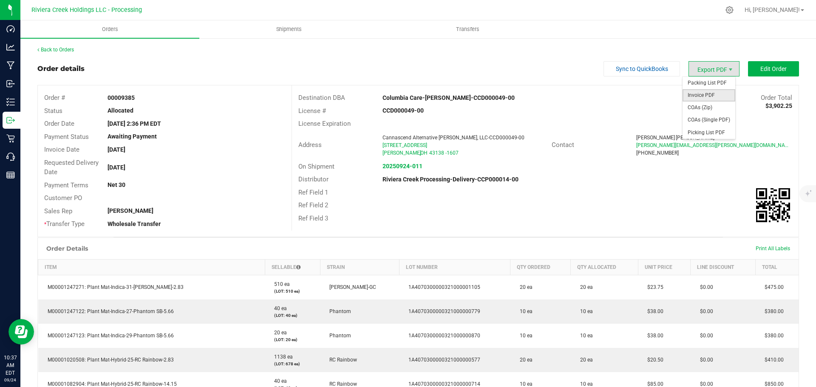
click at [702, 98] on span "Invoice PDF" at bounding box center [709, 95] width 53 height 12
click at [57, 53] on div "Back to Orders" at bounding box center [418, 50] width 762 height 8
click at [57, 51] on link "Back to Orders" at bounding box center [55, 50] width 37 height 6
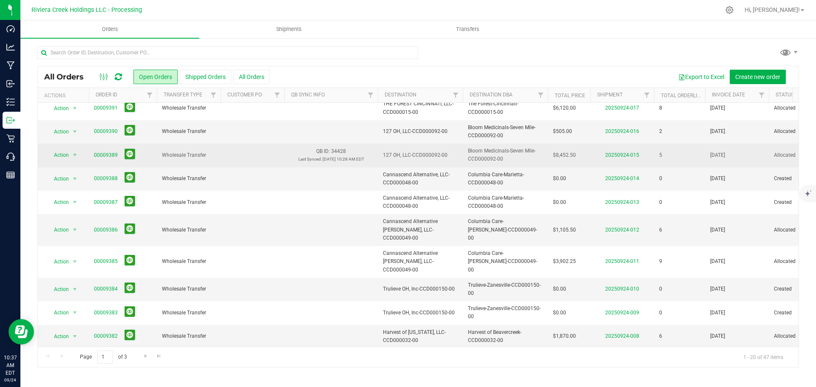
scroll to position [170, 0]
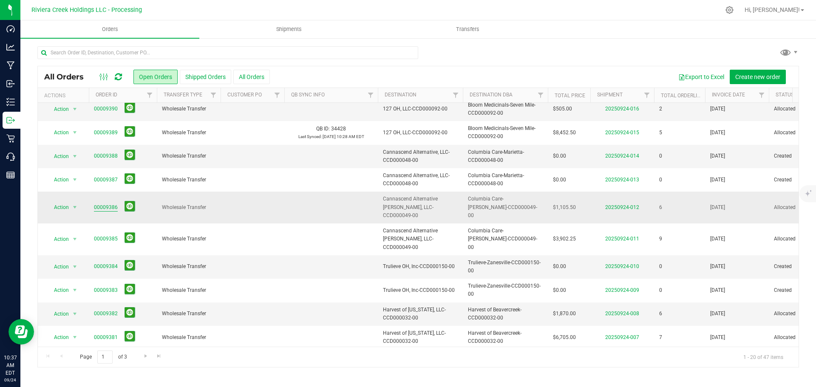
click at [108, 204] on link "00009386" at bounding box center [106, 208] width 24 height 8
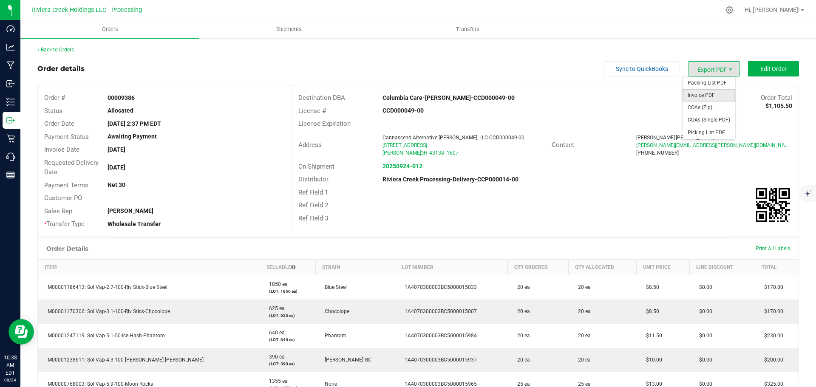
click at [702, 95] on span "Invoice PDF" at bounding box center [709, 95] width 53 height 12
click at [69, 50] on link "Back to Orders" at bounding box center [55, 50] width 37 height 6
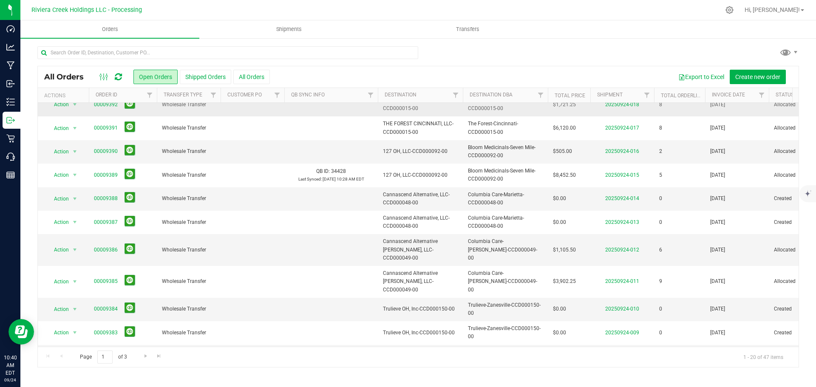
scroll to position [170, 0]
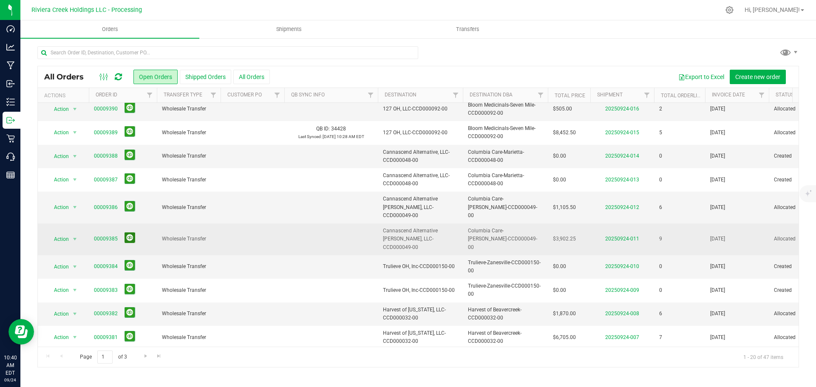
click at [129, 233] on button at bounding box center [130, 238] width 11 height 11
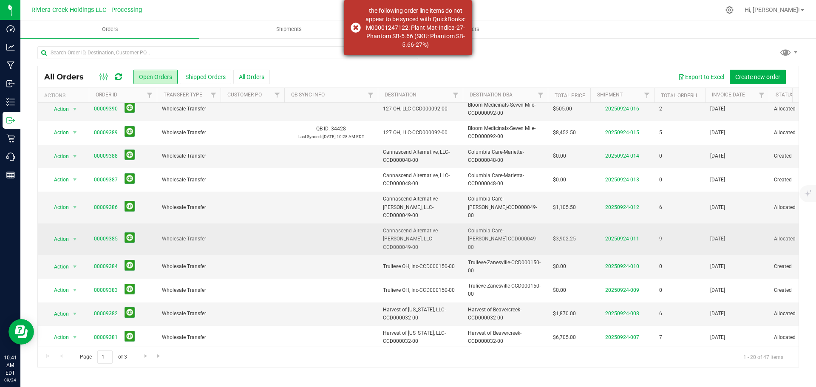
drag, startPoint x: 367, startPoint y: 9, endPoint x: 456, endPoint y: 42, distance: 94.6
click at [456, 42] on div "the following order line items do not appear to be synced with QuickBooks: M000…" at bounding box center [416, 27] width 100 height 43
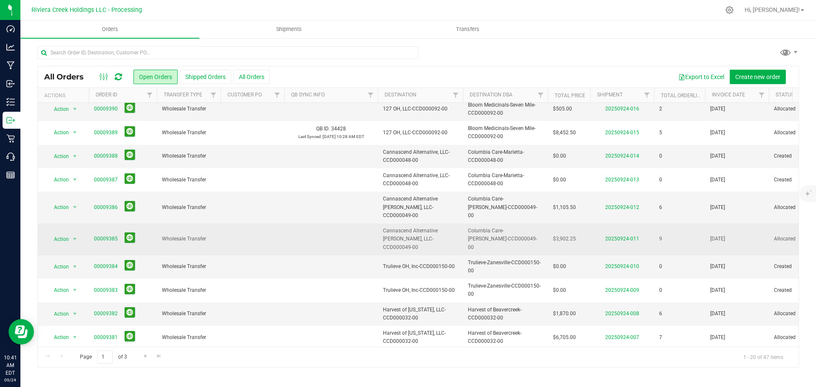
copy div "the following order line items do not appear to be synced with QuickBooks: M000…"
click at [130, 233] on button at bounding box center [130, 238] width 11 height 11
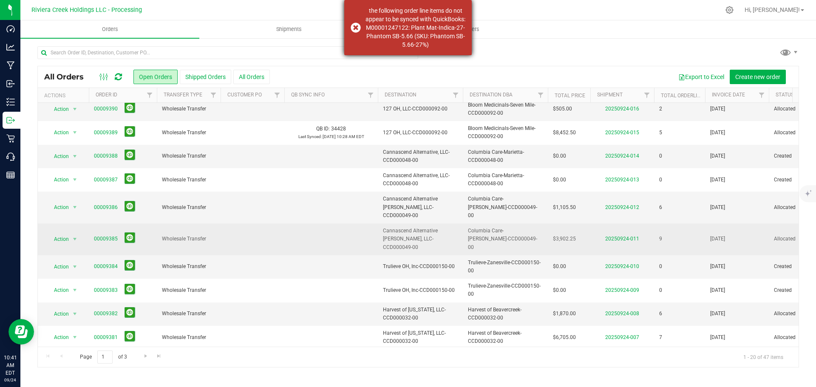
drag, startPoint x: 367, startPoint y: 7, endPoint x: 455, endPoint y: 43, distance: 95.3
click at [455, 43] on div "the following order line items do not appear to be synced with QuickBooks: M000…" at bounding box center [416, 27] width 100 height 43
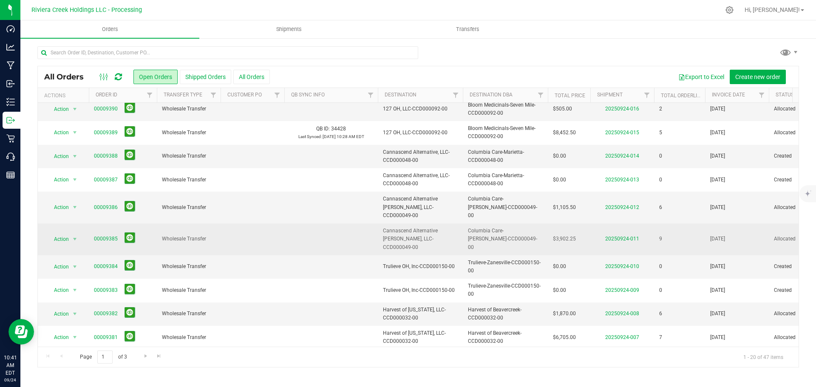
copy div "the following order line items do not appear to be synced with QuickBooks: M000…"
click at [129, 233] on button at bounding box center [130, 238] width 11 height 11
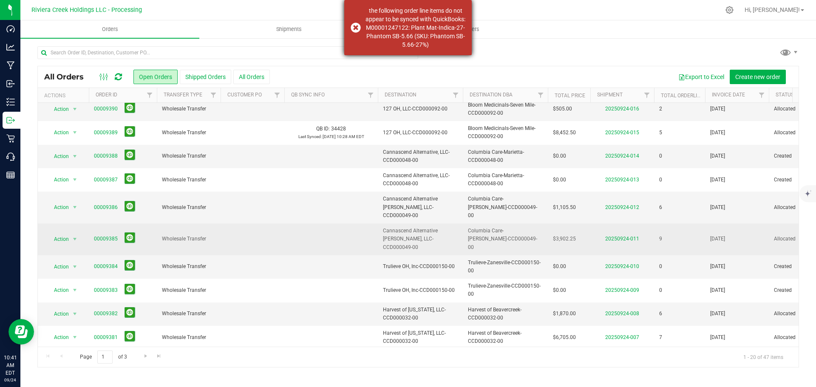
copy div "the following order line items do not appear to be synced with QuickBooks: M000…"
drag, startPoint x: 367, startPoint y: 8, endPoint x: 455, endPoint y: 43, distance: 94.0
click at [455, 43] on div "the following order line items do not appear to be synced with QuickBooks: M000…" at bounding box center [416, 27] width 100 height 43
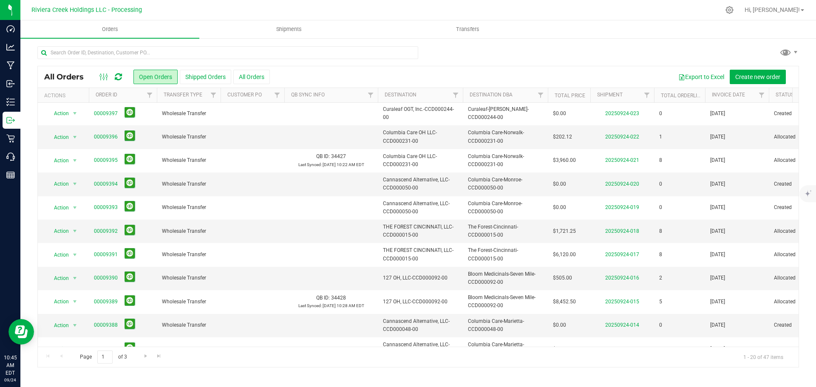
scroll to position [0, 0]
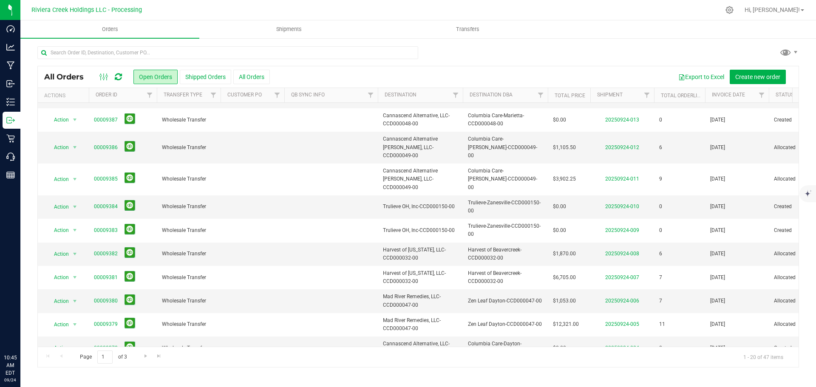
scroll to position [233, 0]
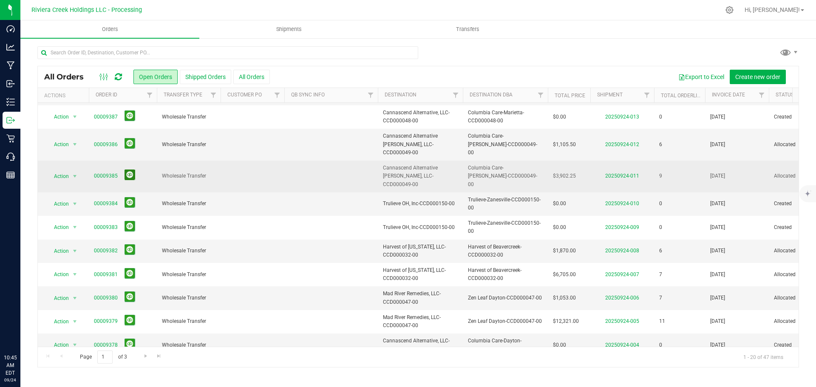
click at [128, 170] on button at bounding box center [130, 175] width 11 height 11
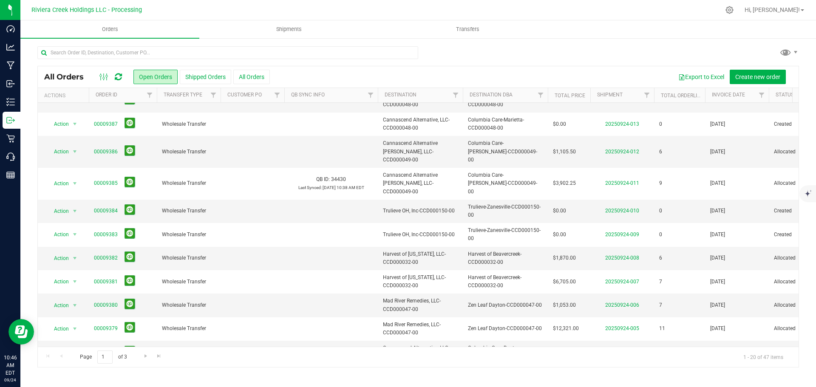
scroll to position [233, 0]
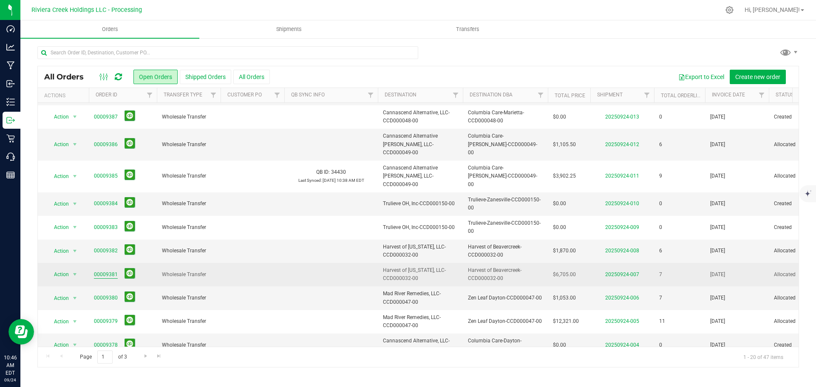
click at [107, 271] on link "00009381" at bounding box center [106, 275] width 24 height 8
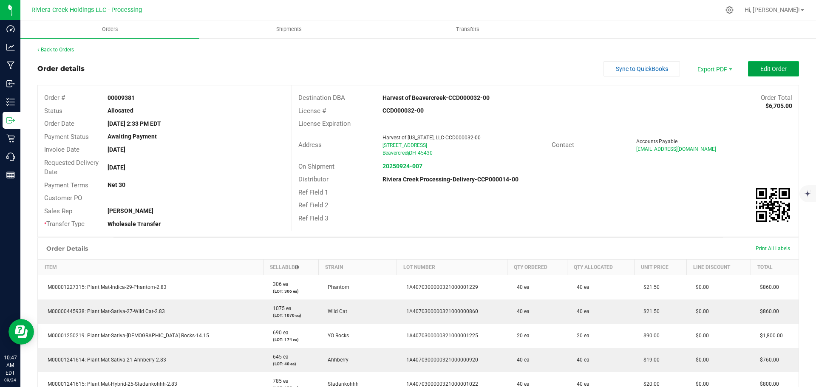
click at [761, 71] on span "Edit Order" at bounding box center [774, 68] width 26 height 7
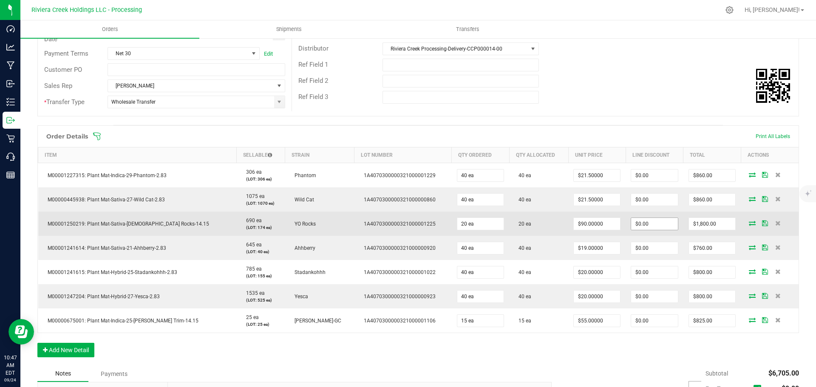
scroll to position [170, 0]
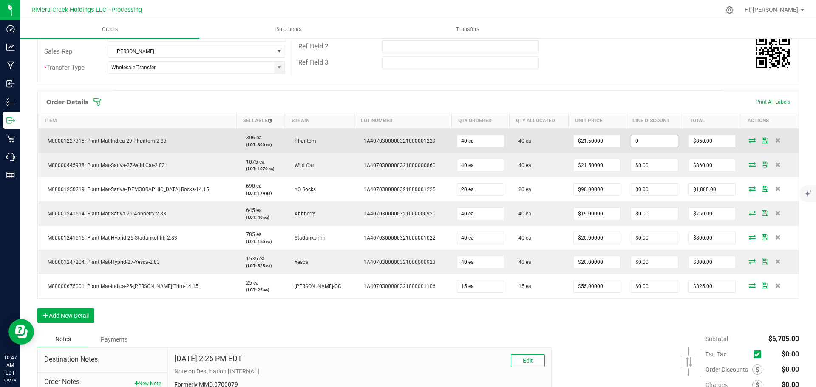
click at [646, 141] on input "0" at bounding box center [654, 141] width 46 height 12
type input "$129.00"
type input "731"
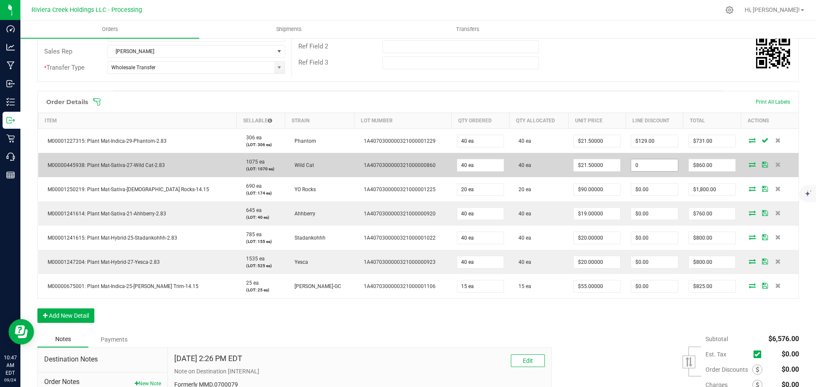
click at [632, 162] on input "0" at bounding box center [654, 165] width 46 height 12
type input "$129.00"
type input "731"
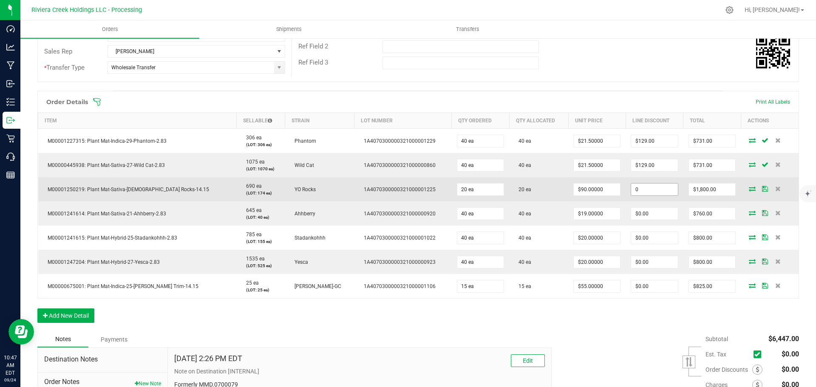
click at [634, 193] on input "0" at bounding box center [654, 190] width 46 height 12
type input "$270.00"
type input "1530"
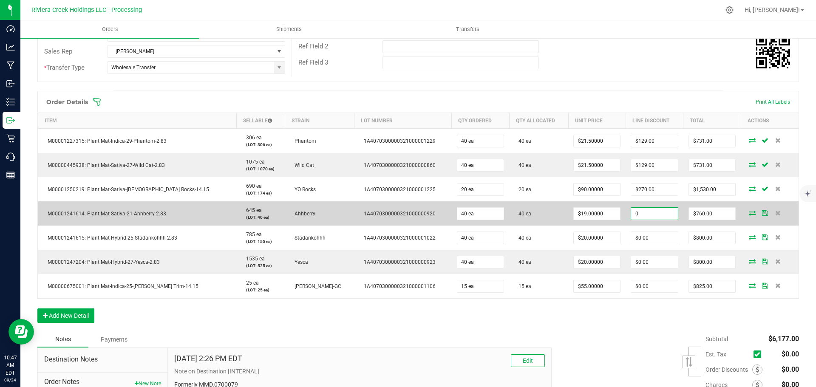
click at [644, 215] on input "0" at bounding box center [654, 214] width 46 height 12
type input "$114.00"
type input "646"
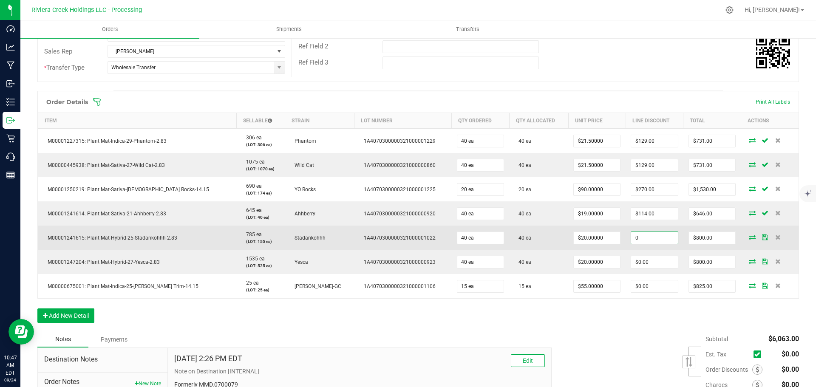
click at [631, 239] on input "0" at bounding box center [654, 238] width 46 height 12
type input "$120.00"
type input "680"
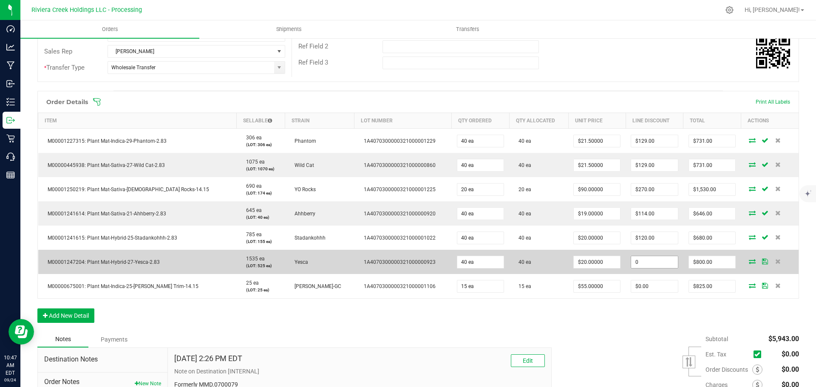
click at [635, 264] on input "0" at bounding box center [654, 262] width 46 height 12
type input "$120.00"
type input "680"
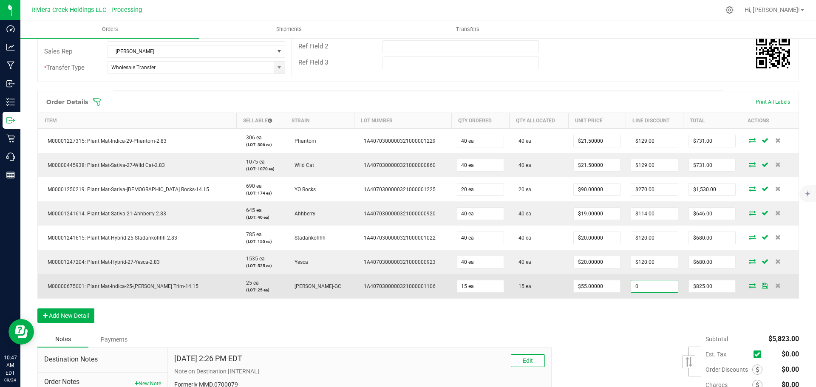
click at [637, 284] on input "0" at bounding box center [654, 287] width 46 height 12
type input "$123.75"
type input "701.25"
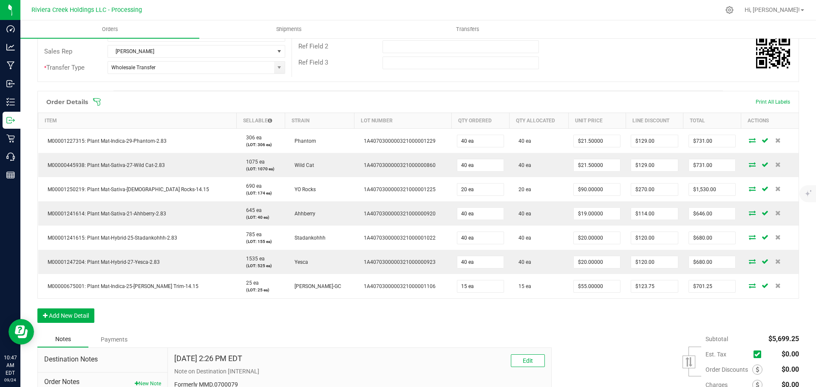
scroll to position [0, 0]
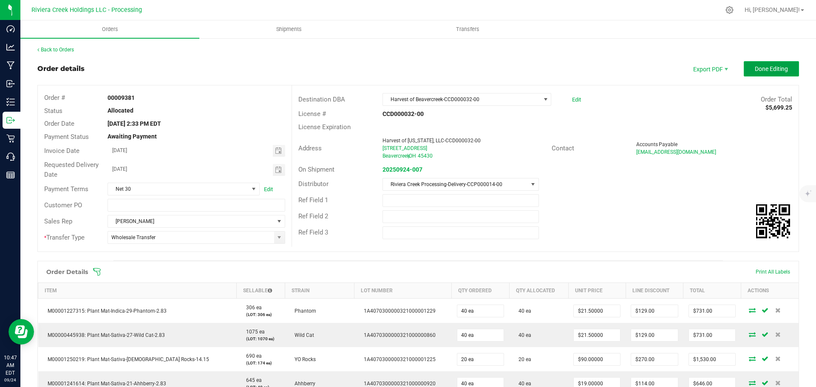
click at [768, 74] on button "Done Editing" at bounding box center [771, 68] width 55 height 15
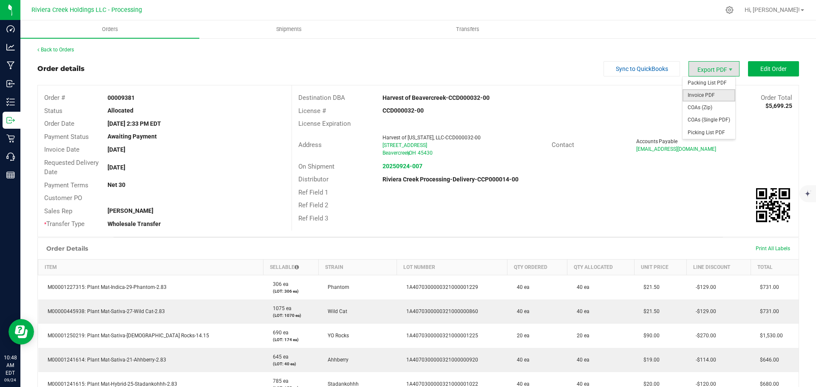
click at [688, 97] on span "Invoice PDF" at bounding box center [709, 95] width 53 height 12
click at [63, 51] on link "Back to Orders" at bounding box center [55, 50] width 37 height 6
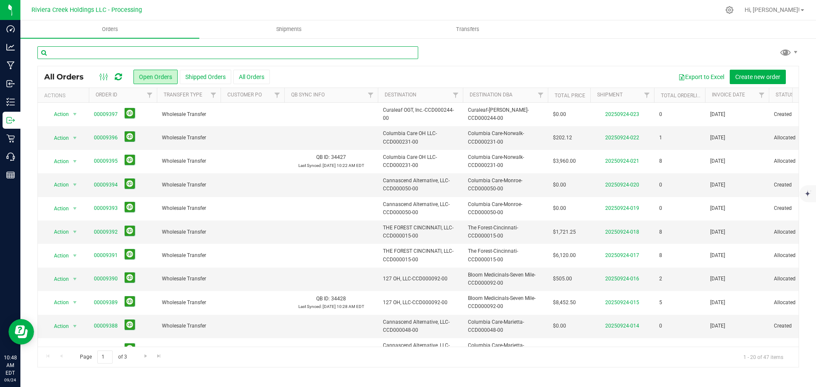
click at [109, 55] on input "text" at bounding box center [227, 52] width 381 height 13
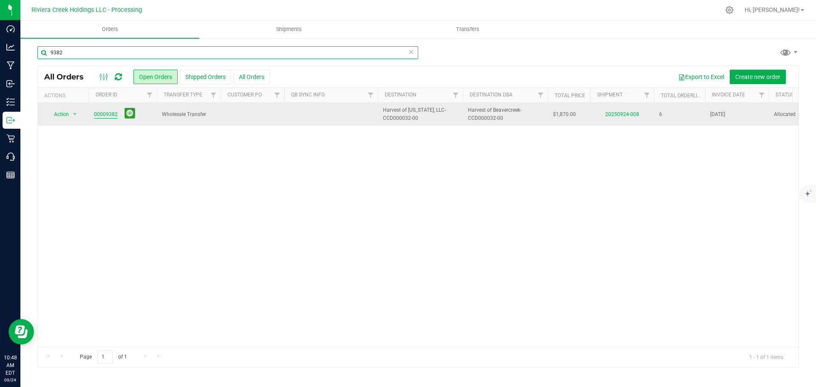
type input "9382"
click at [104, 115] on link "00009382" at bounding box center [106, 115] width 24 height 8
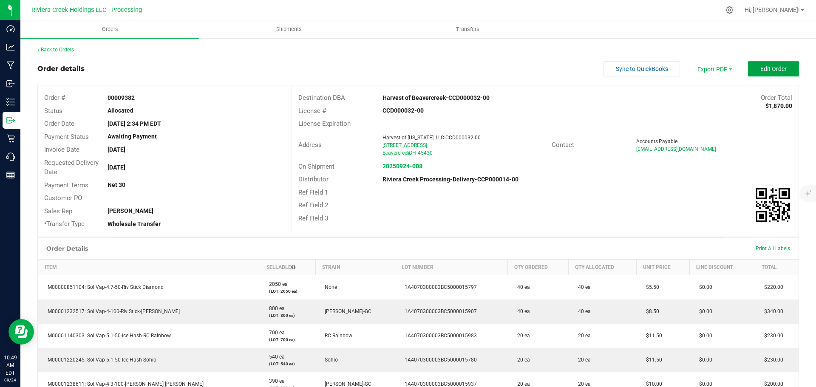
click at [751, 71] on button "Edit Order" at bounding box center [773, 68] width 51 height 15
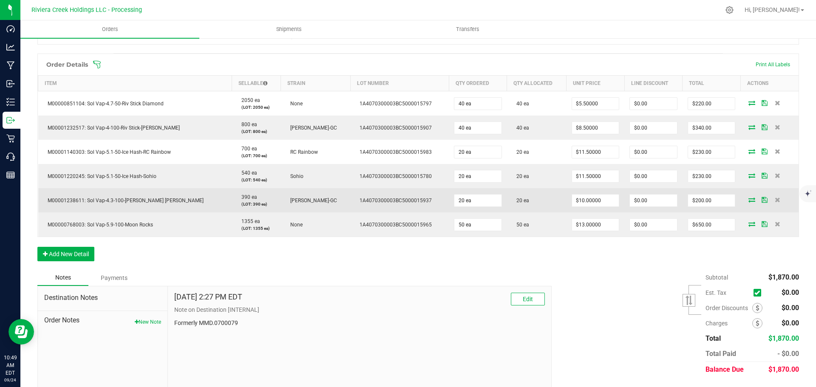
scroll to position [213, 0]
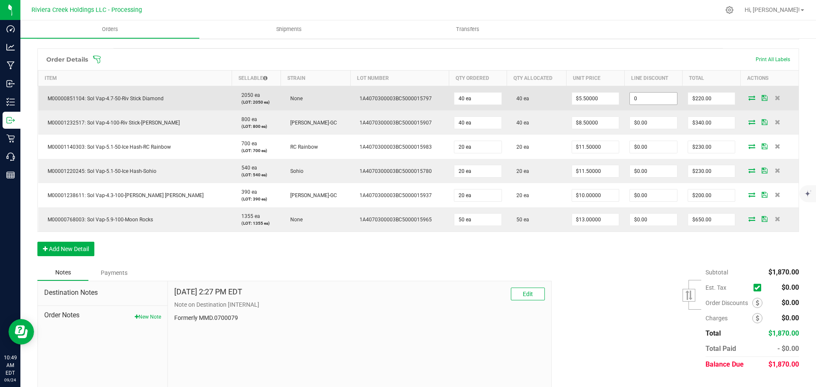
click at [636, 101] on input "0" at bounding box center [653, 99] width 47 height 12
type input "$33.00"
type input "187"
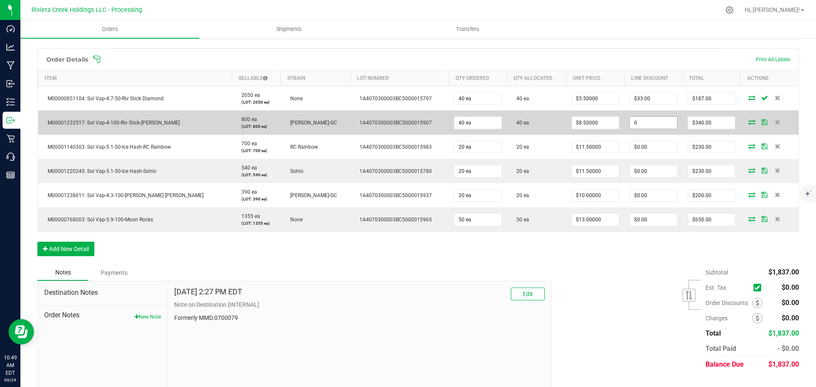
click at [636, 124] on input "0" at bounding box center [653, 123] width 47 height 12
type input "$51.00"
type input "289"
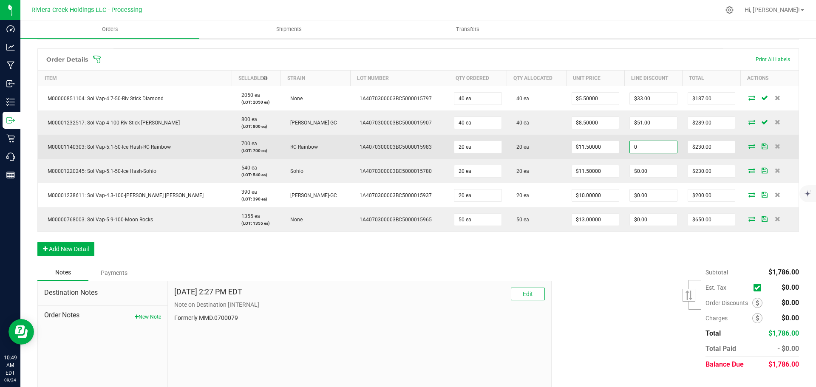
click at [630, 144] on input "0" at bounding box center [653, 147] width 47 height 12
type input "$34.50"
type input "195.5"
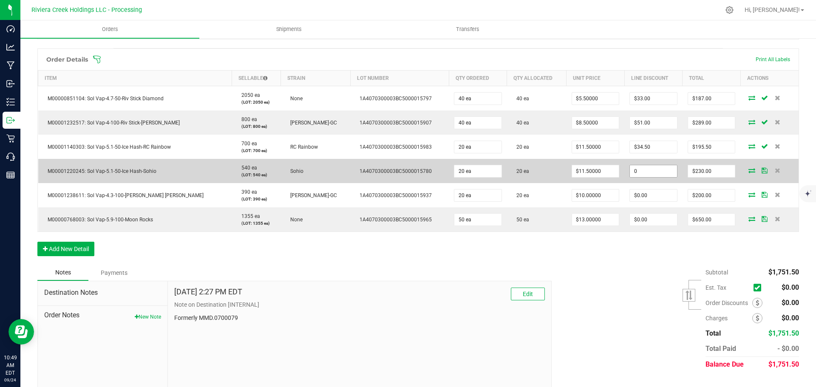
click at [630, 169] on input "0" at bounding box center [653, 171] width 47 height 12
type input "$34.50"
type input "195.5"
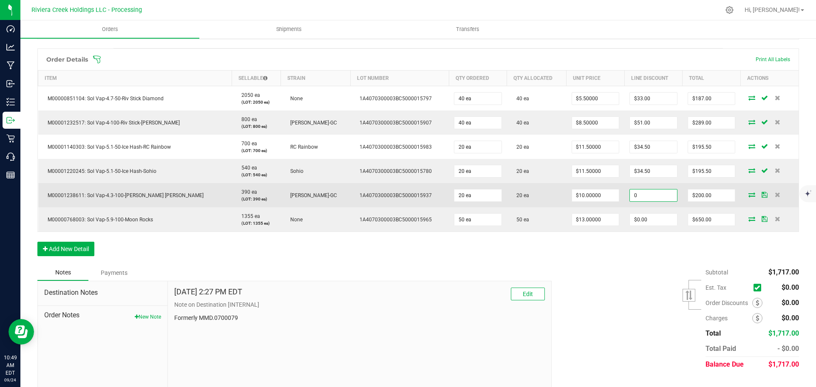
click at [630, 195] on input "0" at bounding box center [653, 196] width 47 height 12
type input "$30.00"
type input "170"
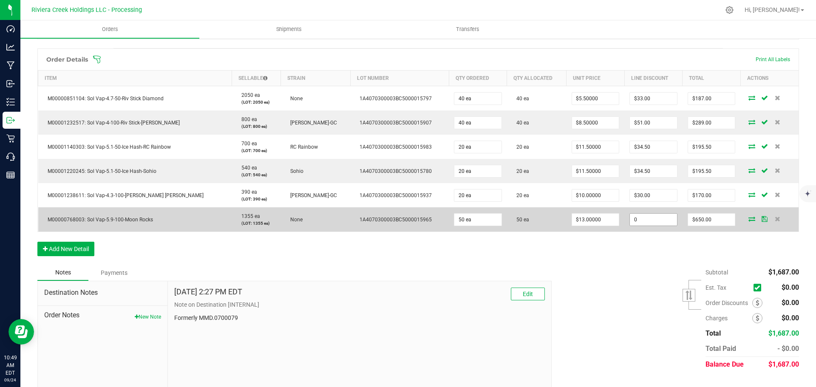
click at [638, 219] on input "0" at bounding box center [653, 220] width 47 height 12
type input "$97.50"
type input "552.5"
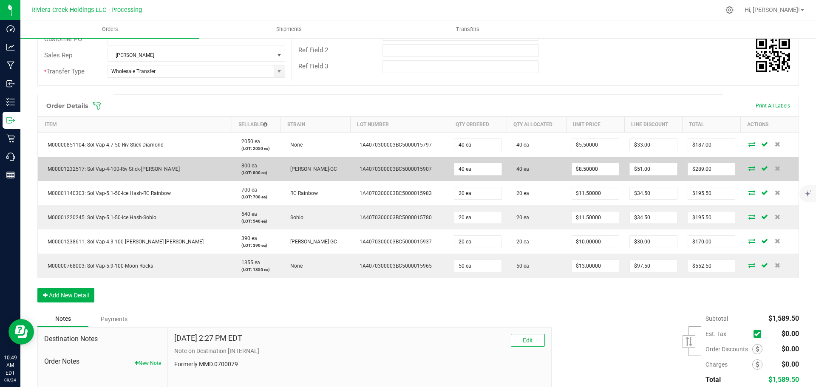
scroll to position [0, 0]
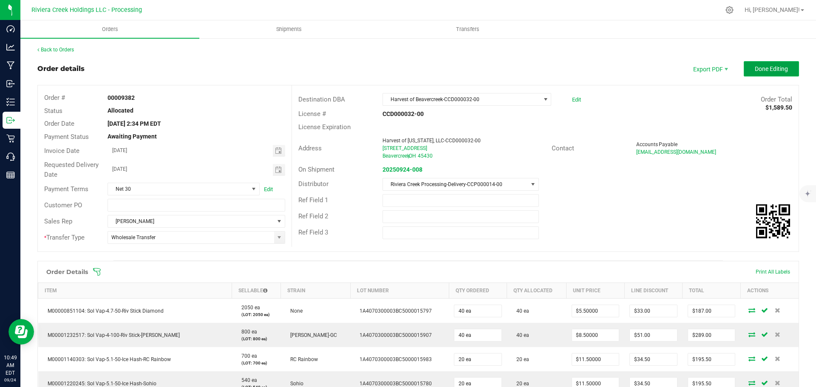
click at [755, 67] on span "Done Editing" at bounding box center [771, 68] width 33 height 7
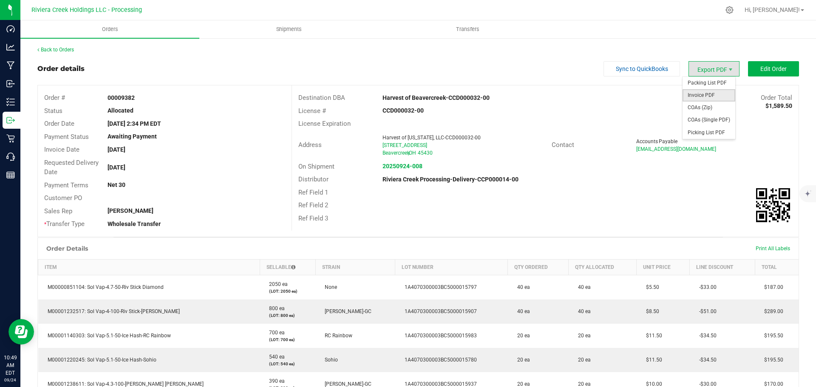
click at [690, 92] on span "Invoice PDF" at bounding box center [709, 95] width 53 height 12
click at [67, 50] on link "Back to Orders" at bounding box center [55, 50] width 37 height 6
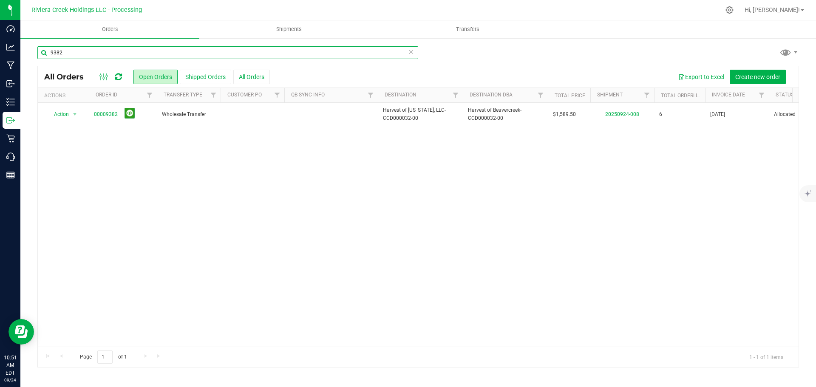
click at [66, 55] on input "9382" at bounding box center [227, 52] width 381 height 13
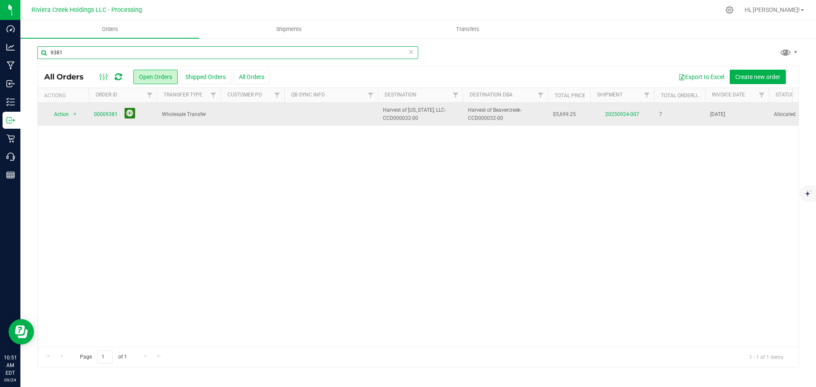
type input "9381"
click at [129, 114] on button at bounding box center [130, 113] width 11 height 11
drag, startPoint x: 70, startPoint y: 54, endPoint x: 50, endPoint y: 54, distance: 20.0
click at [50, 54] on input "9381" at bounding box center [227, 52] width 381 height 13
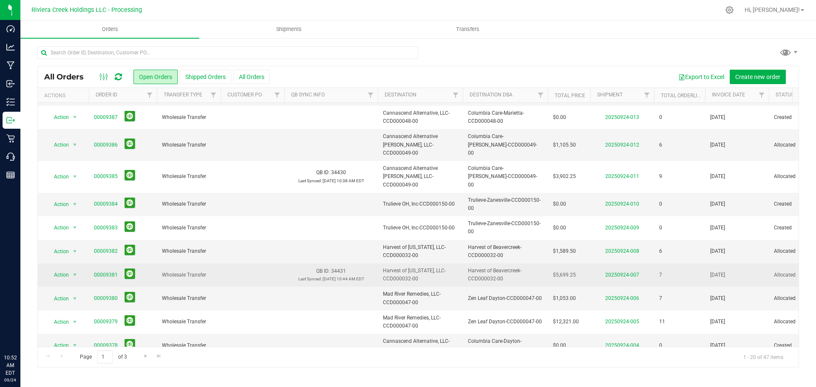
scroll to position [233, 0]
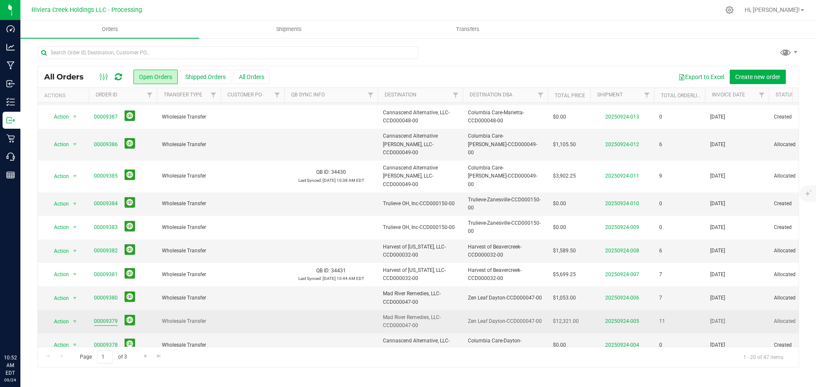
click at [100, 318] on link "00009379" at bounding box center [106, 322] width 24 height 8
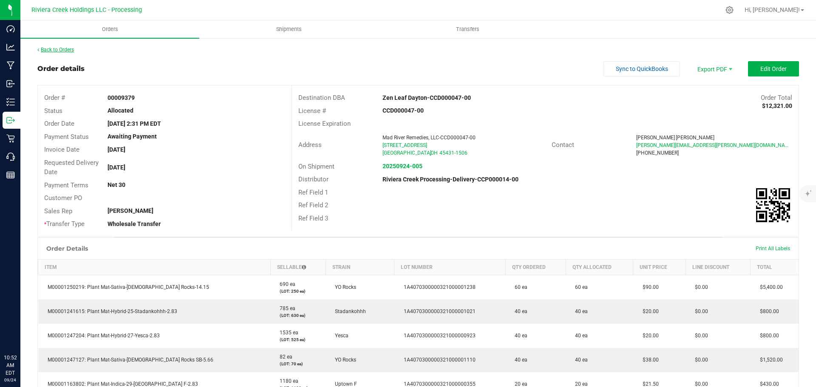
click at [66, 50] on link "Back to Orders" at bounding box center [55, 50] width 37 height 6
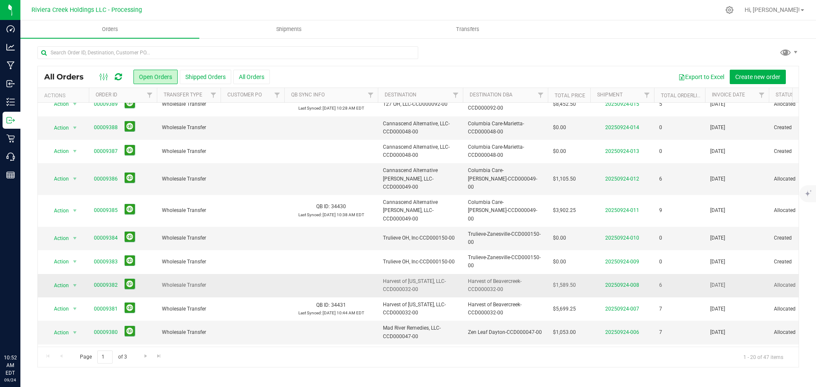
scroll to position [233, 0]
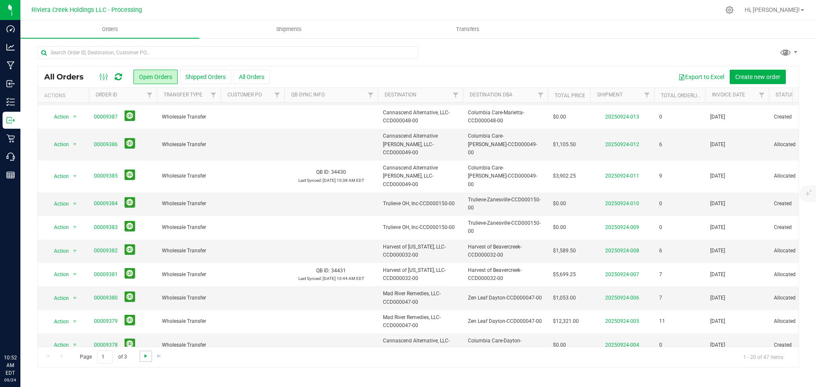
click at [144, 355] on span "Go to the next page" at bounding box center [145, 356] width 7 height 7
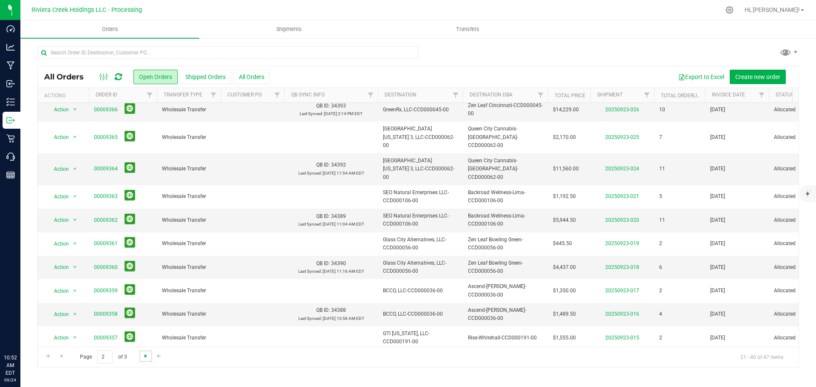
scroll to position [0, 0]
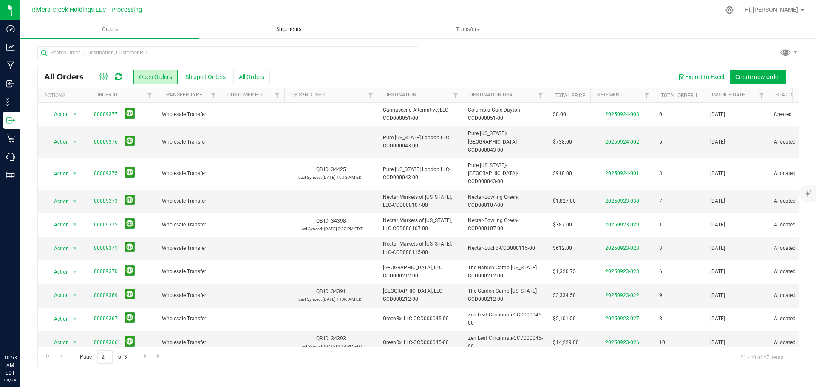
click at [290, 26] on span "Shipments" at bounding box center [289, 30] width 48 height 8
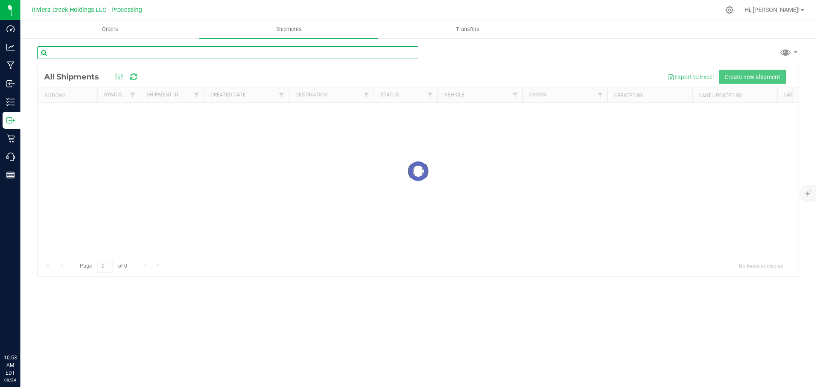
click at [123, 55] on input "text" at bounding box center [227, 52] width 381 height 13
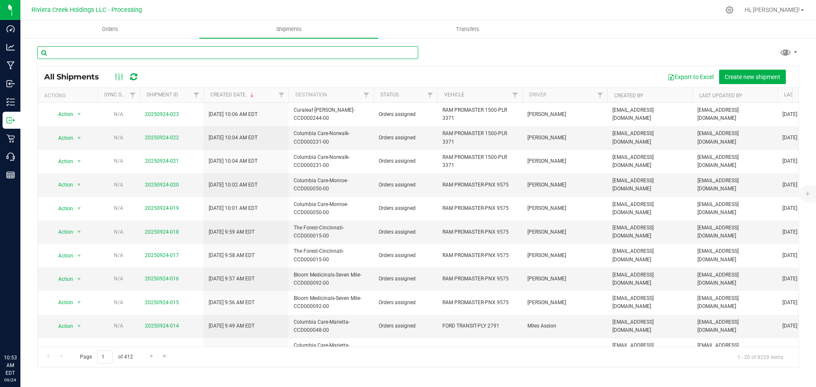
paste input "CCD000204-00"
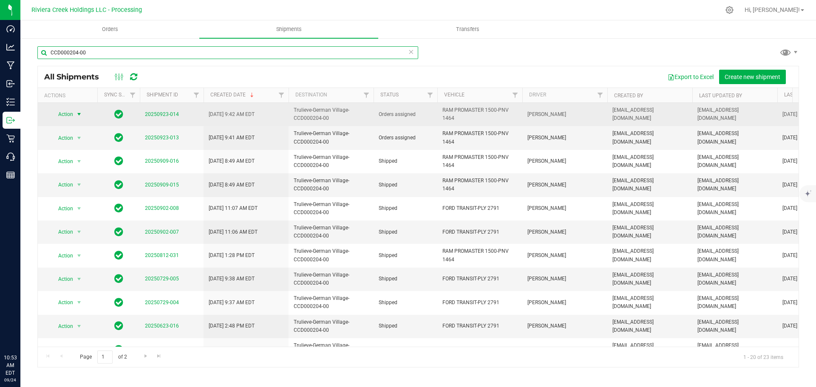
type input "CCD000204-00"
click at [75, 116] on span "select" at bounding box center [79, 114] width 11 height 12
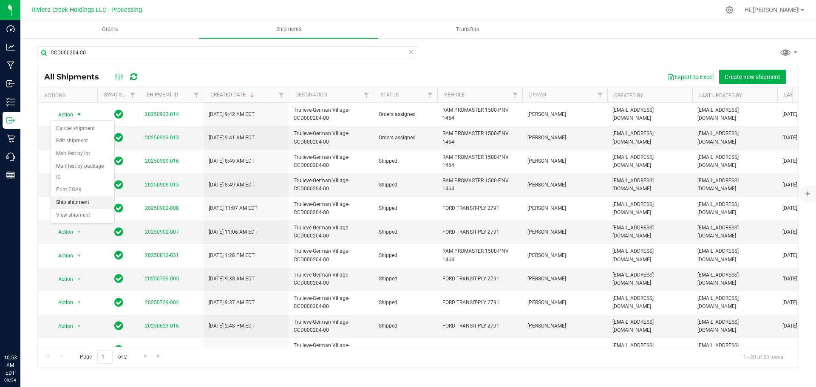
click at [80, 196] on li "Ship shipment" at bounding box center [82, 202] width 63 height 13
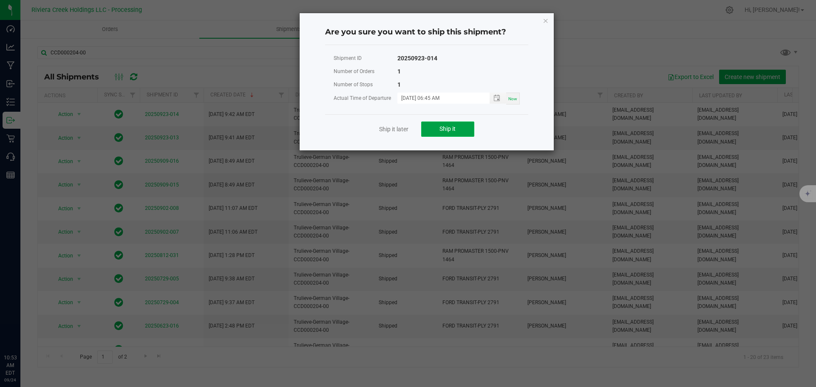
click at [428, 133] on button "Ship it" at bounding box center [447, 129] width 53 height 15
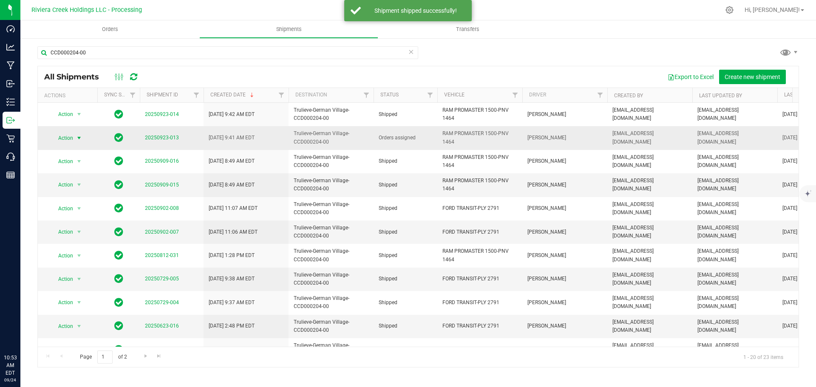
click at [73, 138] on span "Action" at bounding box center [62, 138] width 23 height 12
click at [83, 220] on li "Ship shipment" at bounding box center [82, 226] width 63 height 13
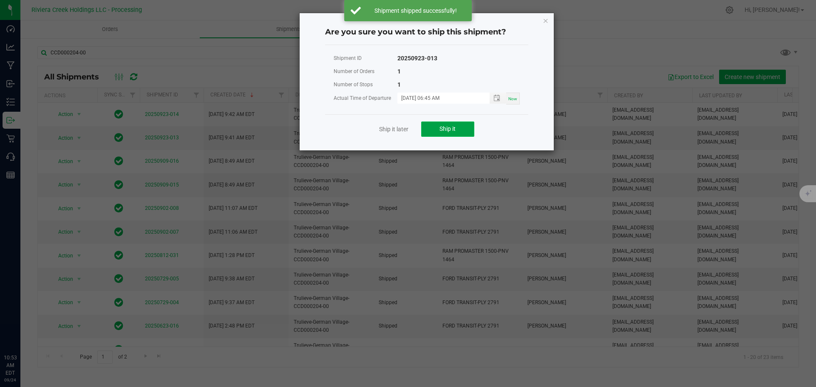
click at [438, 127] on button "Ship it" at bounding box center [447, 129] width 53 height 15
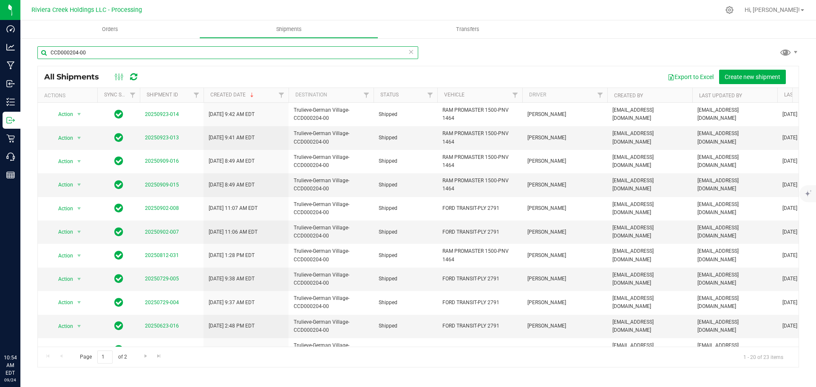
drag, startPoint x: 90, startPoint y: 56, endPoint x: 33, endPoint y: 54, distance: 57.4
click at [33, 54] on div "CCD000204-00 All Shipments Export to Excel Create new shipment Actions Sync Sta…" at bounding box center [418, 206] width 796 height 339
paste input "030"
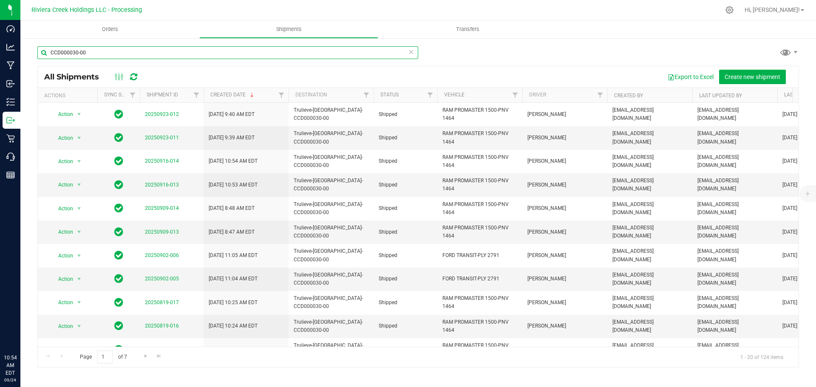
drag, startPoint x: 86, startPoint y: 51, endPoint x: 26, endPoint y: 54, distance: 59.6
click at [26, 54] on div "CCD000030-00 All Shipments Export to Excel Create new shipment Actions Sync Sta…" at bounding box center [418, 206] width 796 height 339
paste input "95"
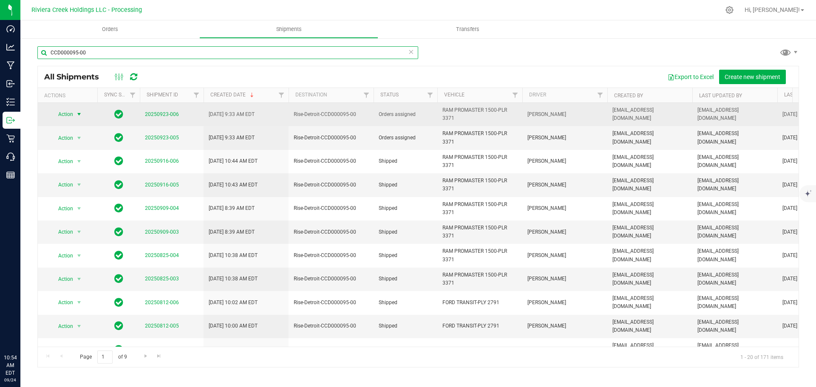
type input "CCD000095-00"
click at [79, 116] on span "select" at bounding box center [79, 114] width 7 height 7
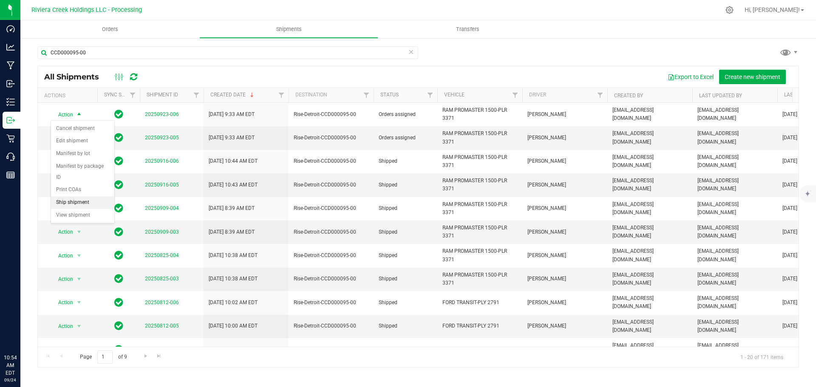
click at [70, 196] on li "Ship shipment" at bounding box center [82, 202] width 63 height 13
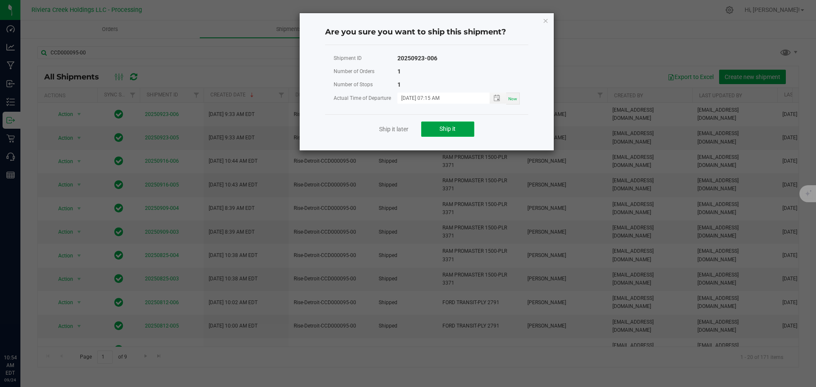
click at [425, 130] on button "Ship it" at bounding box center [447, 129] width 53 height 15
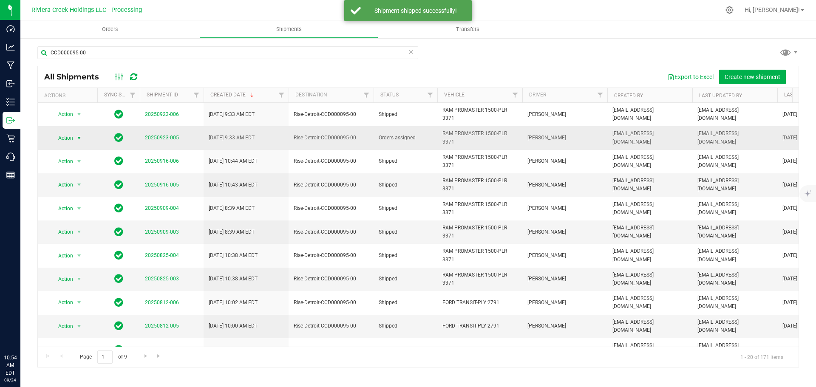
click at [77, 138] on span "select" at bounding box center [79, 138] width 7 height 7
click at [80, 220] on li "Ship shipment" at bounding box center [82, 226] width 63 height 13
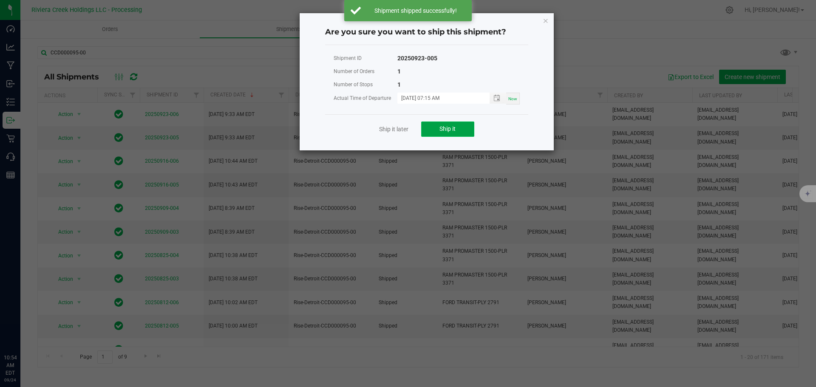
click at [440, 126] on span "Ship it" at bounding box center [448, 128] width 16 height 7
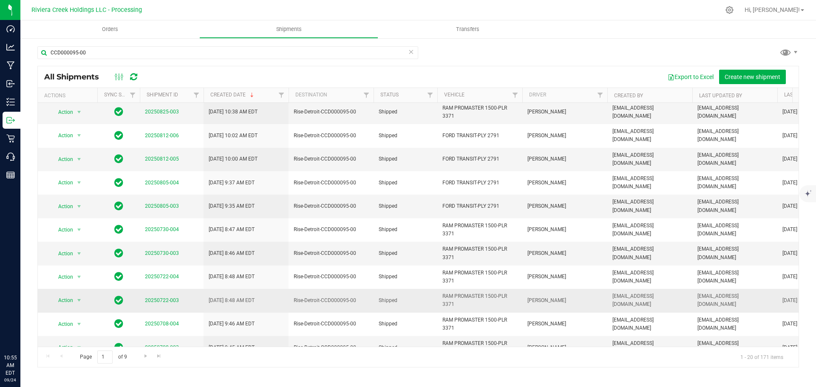
scroll to position [170, 0]
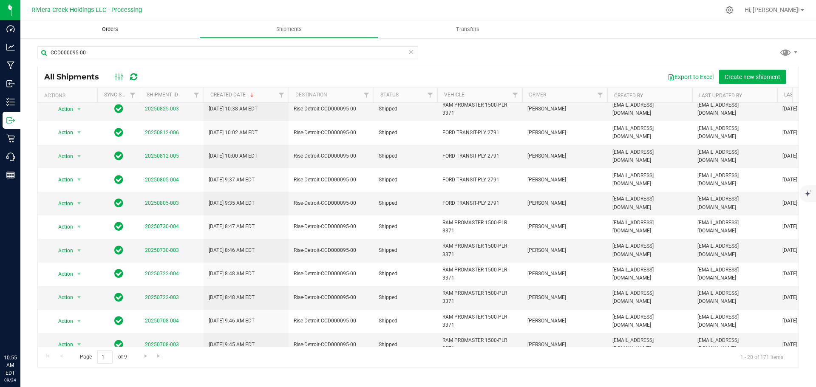
click at [108, 29] on span "Orders" at bounding box center [110, 30] width 39 height 8
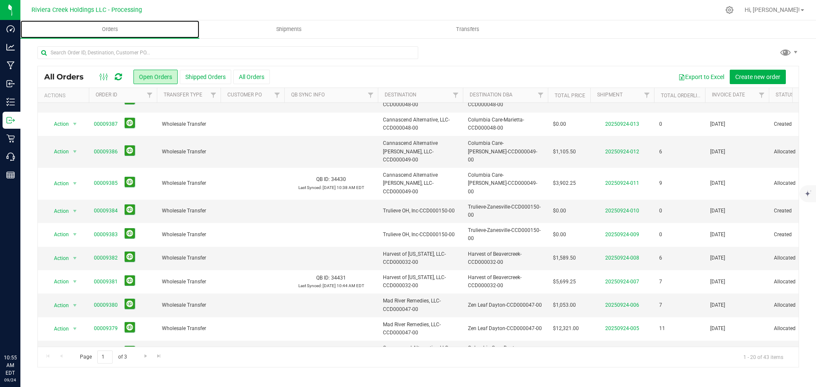
scroll to position [233, 0]
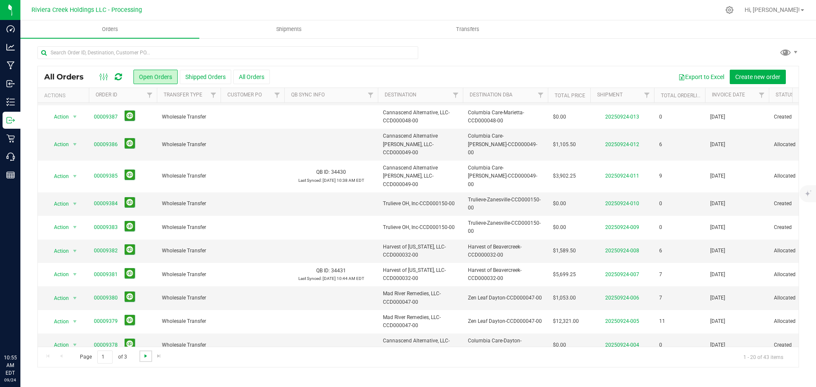
click at [145, 358] on span "Go to the next page" at bounding box center [145, 356] width 7 height 7
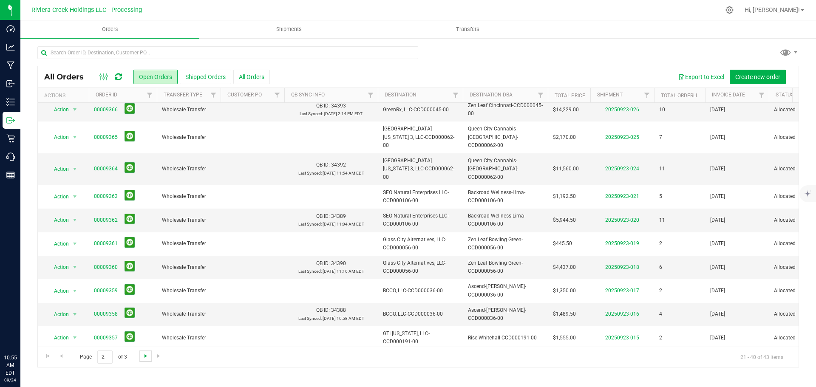
scroll to position [0, 0]
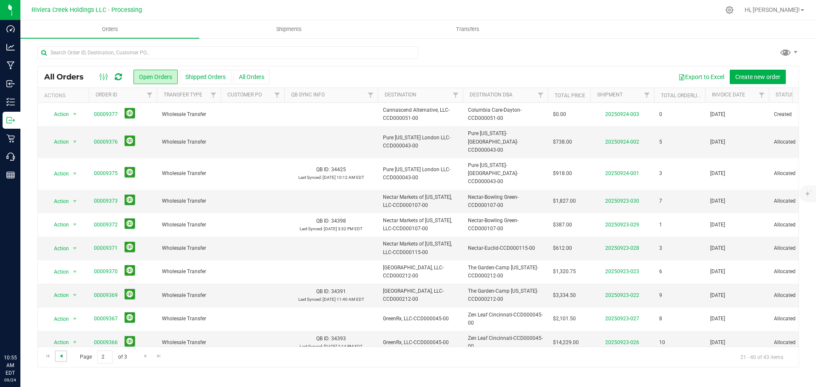
click at [61, 355] on span "Go to the previous page" at bounding box center [61, 356] width 7 height 7
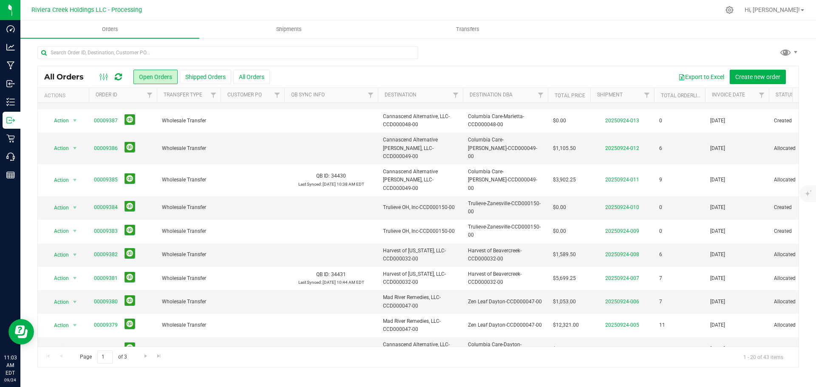
scroll to position [233, 0]
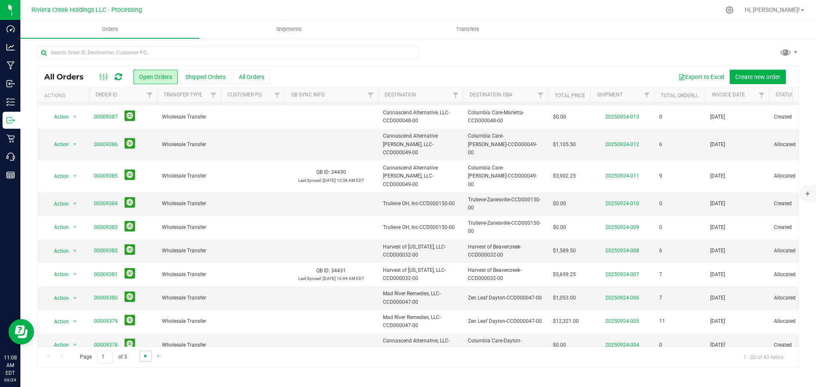
click at [145, 358] on span "Go to the next page" at bounding box center [145, 356] width 7 height 7
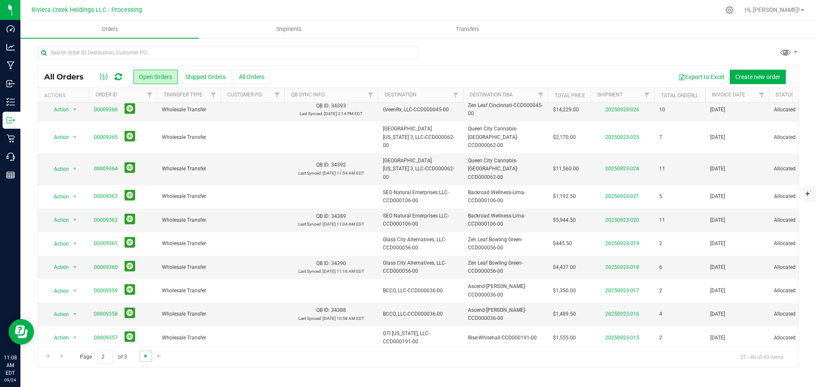
scroll to position [0, 0]
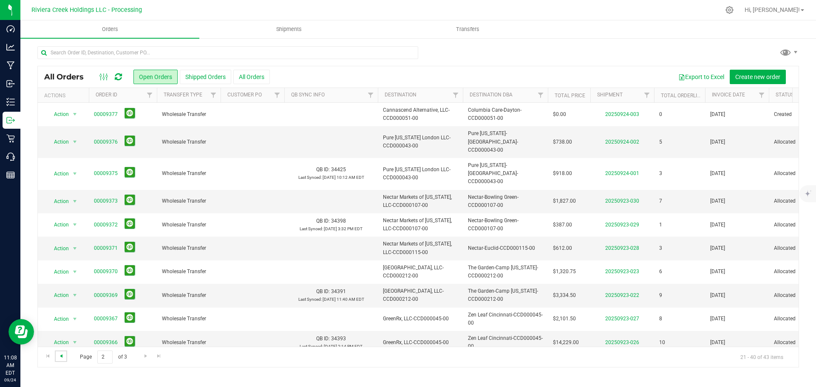
click at [63, 358] on span "Go to the previous page" at bounding box center [61, 356] width 7 height 7
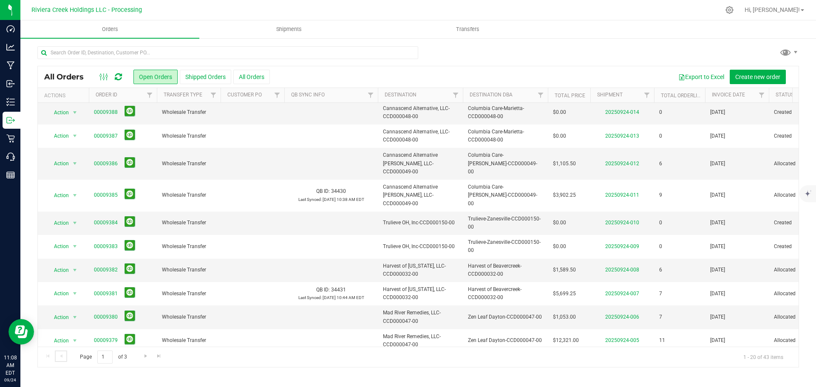
scroll to position [233, 0]
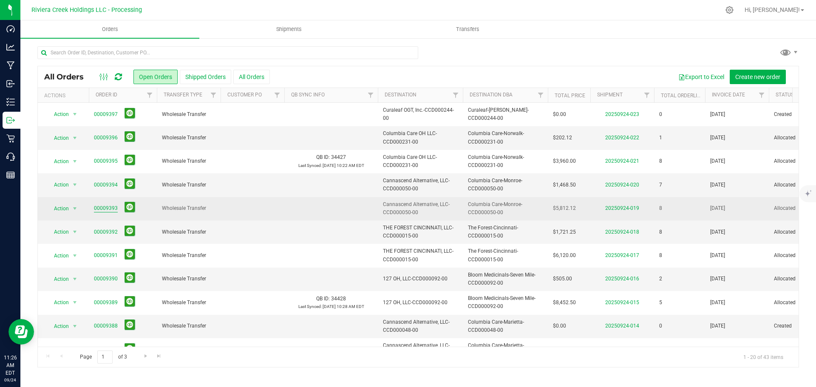
click at [105, 207] on link "00009393" at bounding box center [106, 209] width 24 height 8
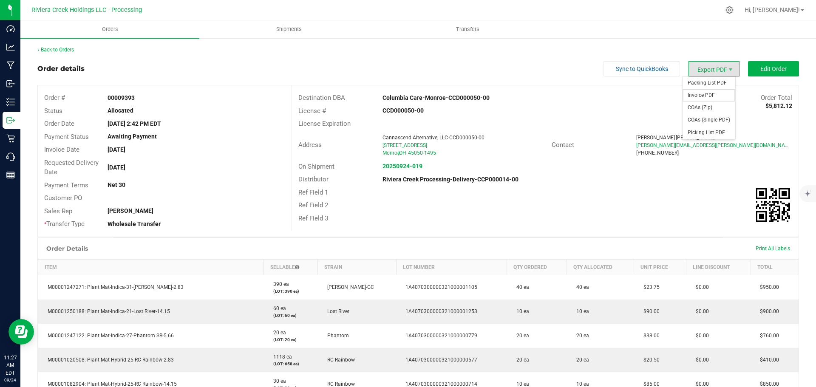
drag, startPoint x: 705, startPoint y: 93, endPoint x: 697, endPoint y: 97, distance: 9.0
click at [705, 93] on span "Invoice PDF" at bounding box center [709, 95] width 53 height 12
click at [72, 49] on link "Back to Orders" at bounding box center [55, 50] width 37 height 6
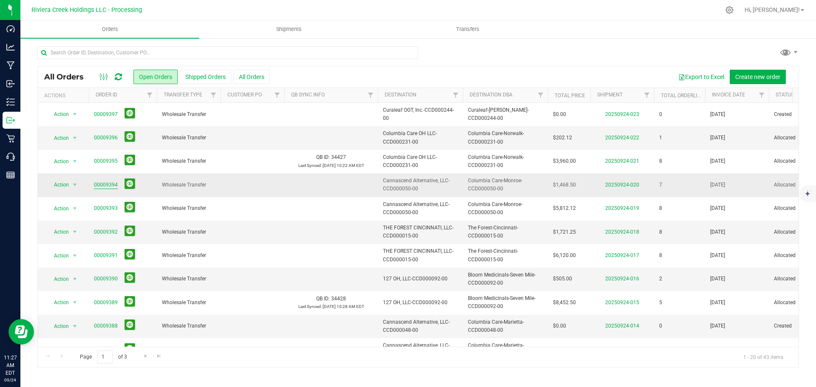
click at [107, 184] on link "00009394" at bounding box center [106, 185] width 24 height 8
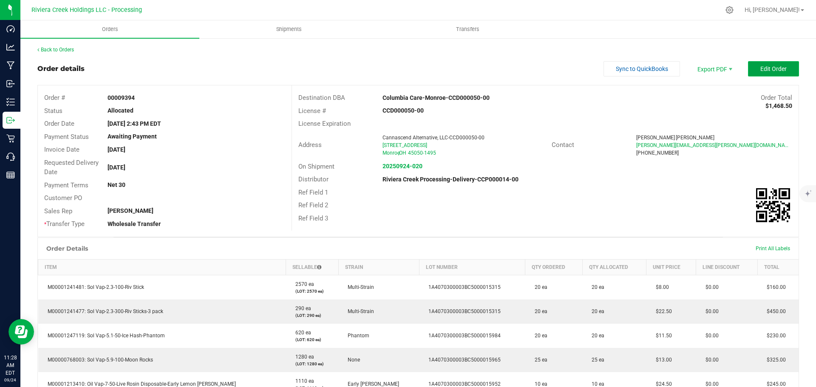
click at [762, 69] on span "Edit Order" at bounding box center [774, 68] width 26 height 7
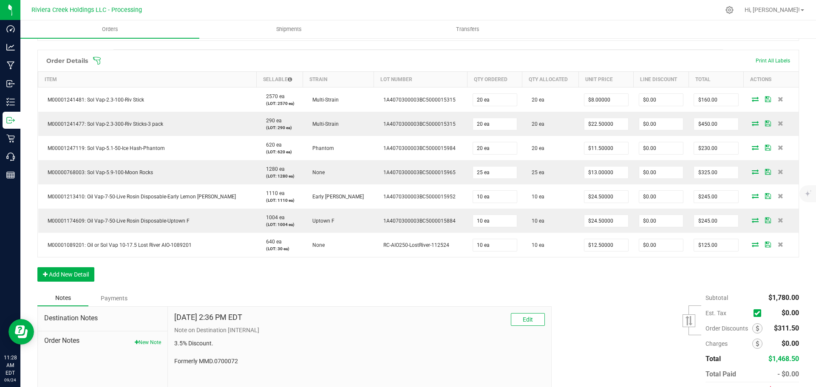
scroll to position [213, 0]
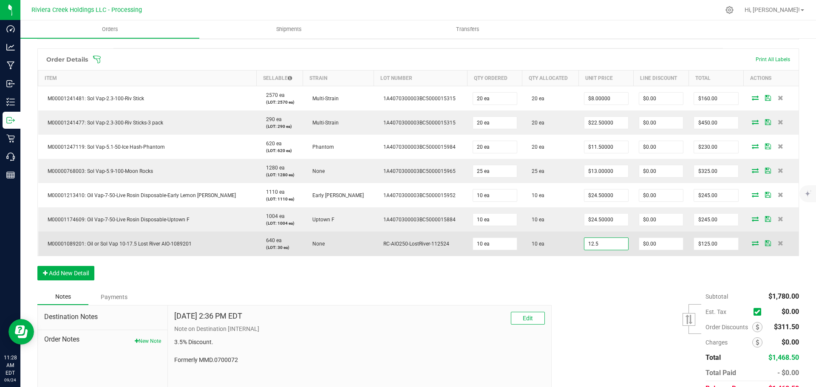
click at [593, 246] on input "12.5" at bounding box center [607, 244] width 44 height 12
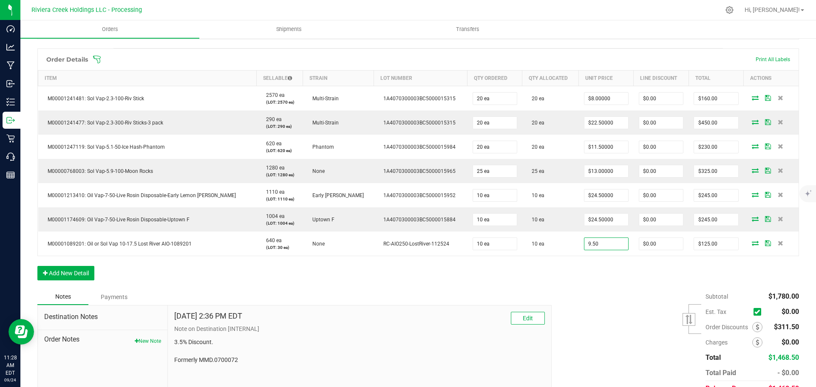
type input "$9.50000"
type input "0"
type input "$95.00"
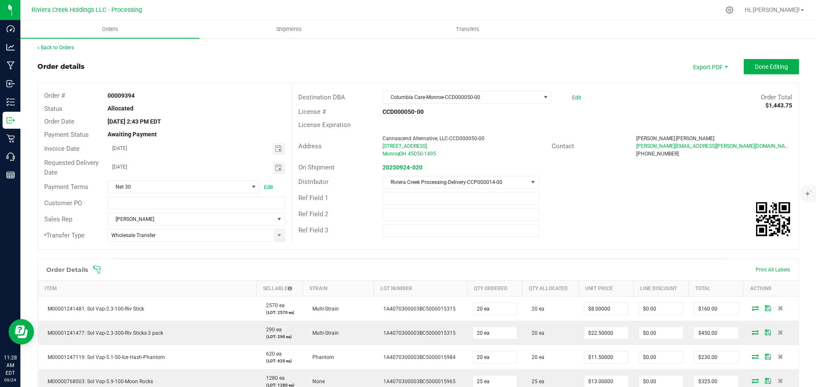
scroll to position [0, 0]
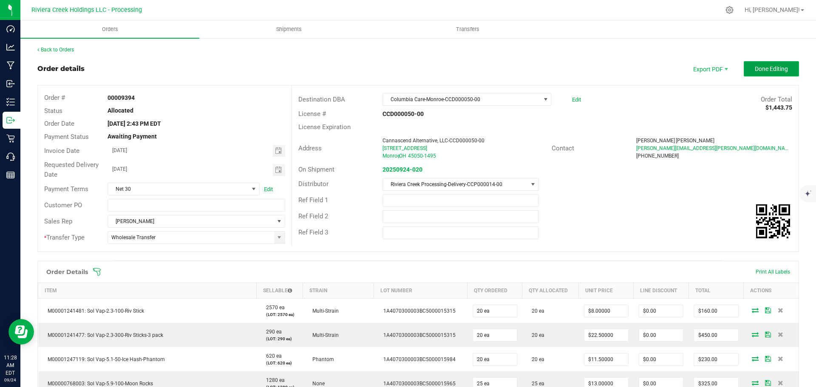
click at [762, 68] on span "Done Editing" at bounding box center [771, 68] width 33 height 7
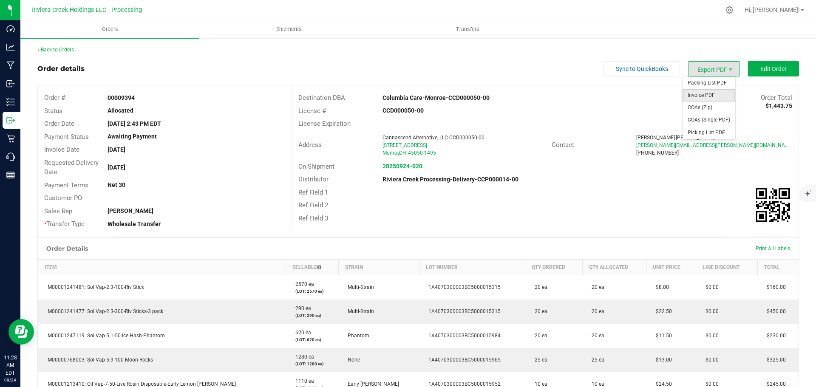
click at [694, 96] on span "Invoice PDF" at bounding box center [709, 95] width 53 height 12
click at [65, 49] on link "Back to Orders" at bounding box center [55, 50] width 37 height 6
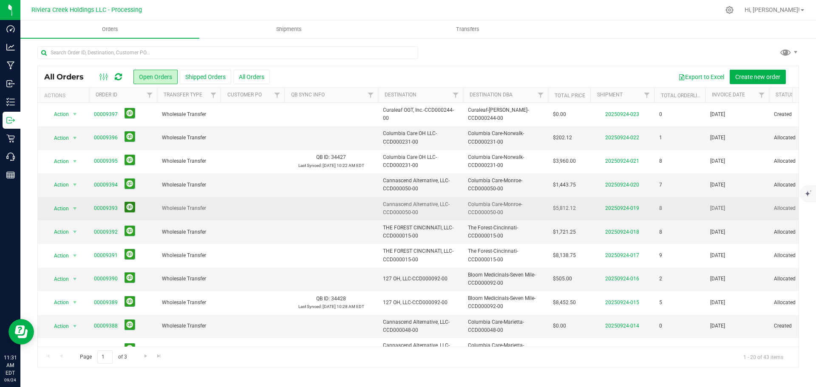
click at [129, 210] on button at bounding box center [130, 207] width 11 height 11
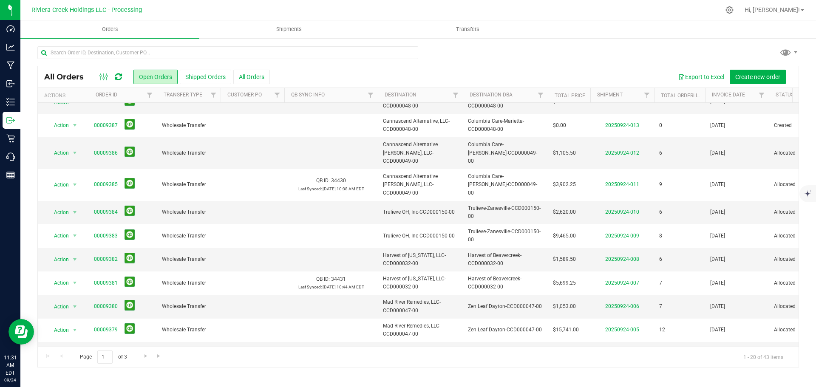
scroll to position [233, 0]
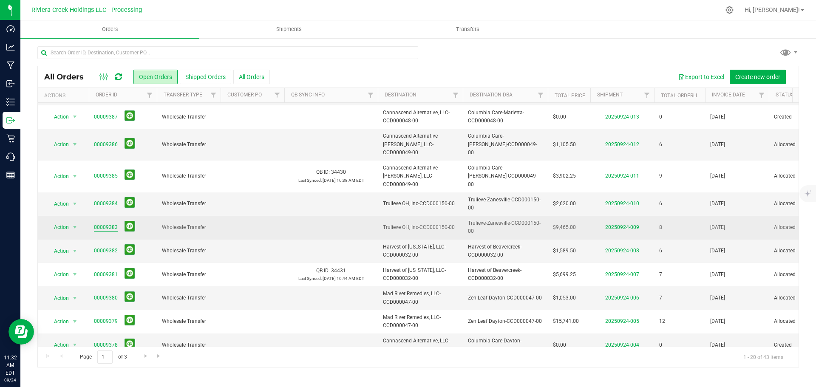
click at [103, 224] on link "00009383" at bounding box center [106, 228] width 24 height 8
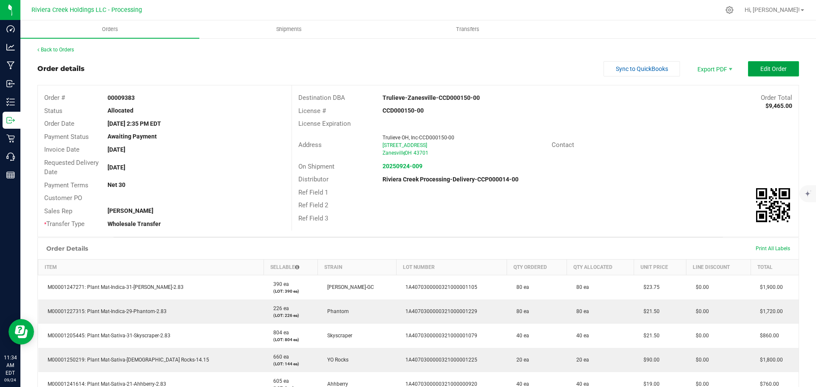
click at [754, 66] on button "Edit Order" at bounding box center [773, 68] width 51 height 15
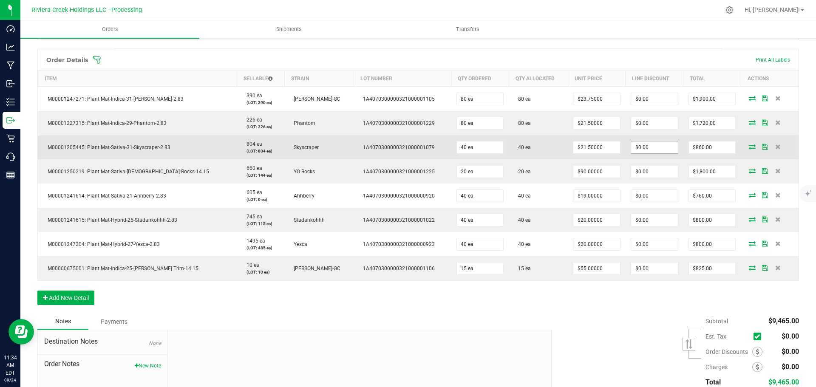
scroll to position [213, 0]
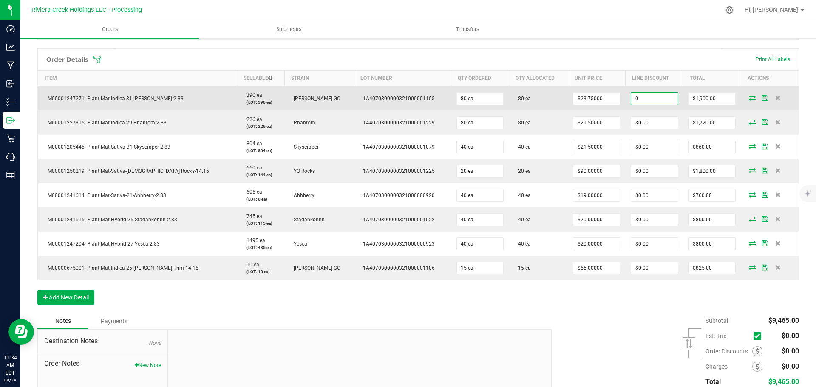
click at [644, 103] on input "0" at bounding box center [654, 99] width 47 height 12
type input "$285.00"
type input "1615"
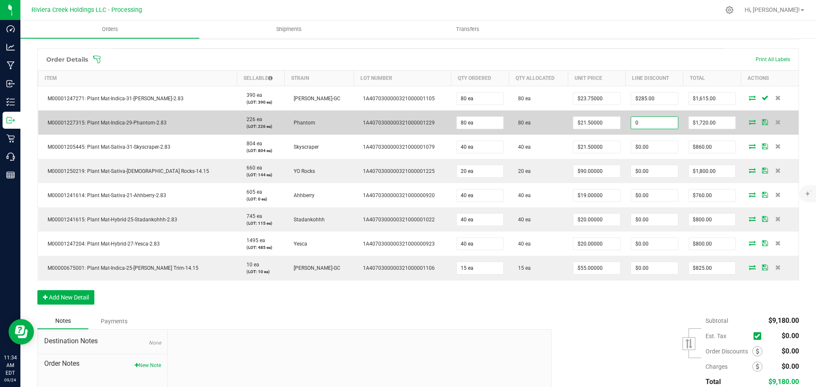
click at [633, 122] on input "0" at bounding box center [654, 123] width 47 height 12
type input "$258.00"
type input "1462"
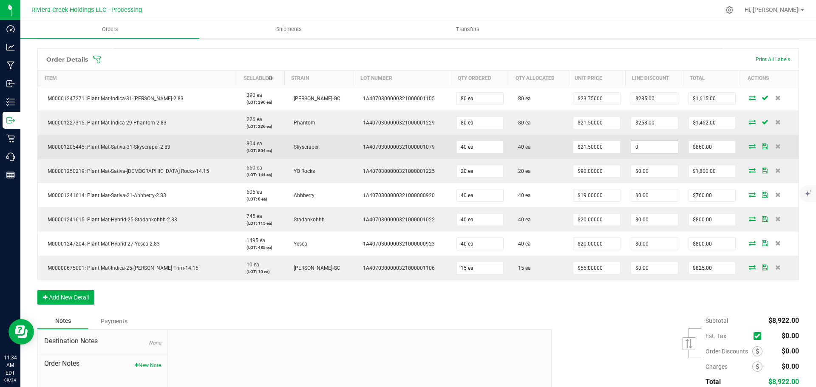
click at [631, 147] on input "0" at bounding box center [654, 147] width 47 height 12
type input "$129.00"
type input "731"
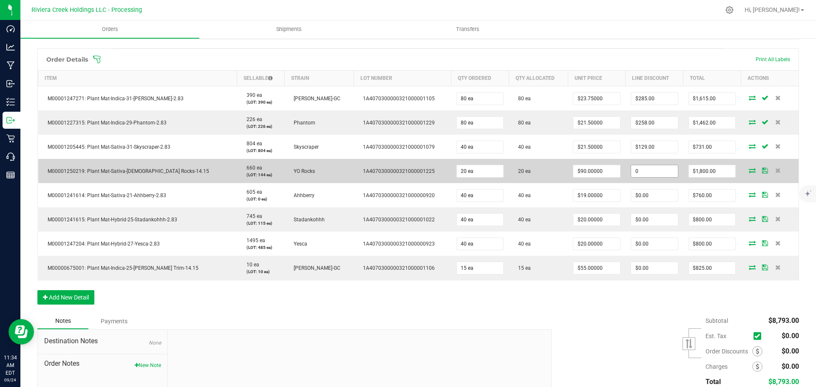
click at [636, 172] on input "0" at bounding box center [654, 171] width 47 height 12
type input "$270.00"
type input "1530"
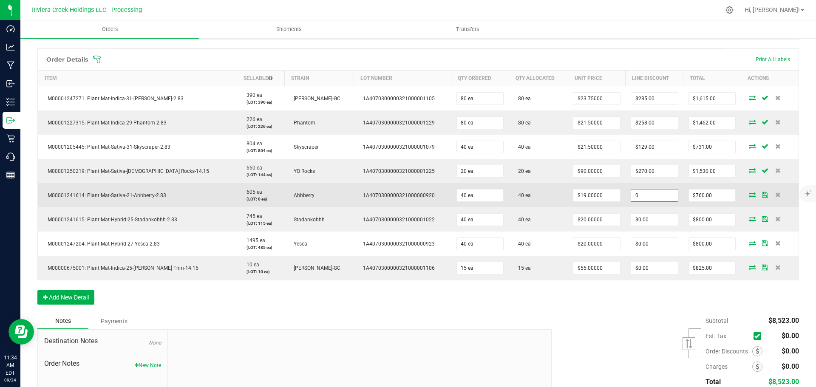
click at [638, 196] on input "0" at bounding box center [654, 196] width 47 height 12
type input "$114.00"
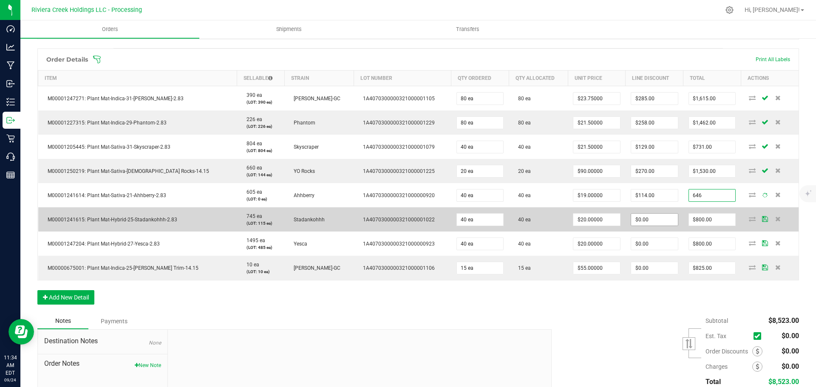
type input "$646.00"
click at [638, 222] on input "0" at bounding box center [654, 220] width 47 height 12
type input "$120.00"
type input "680"
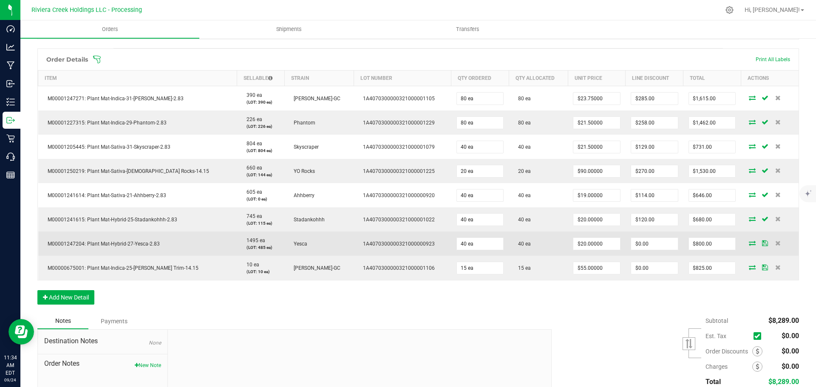
click at [632, 250] on td "$0.00" at bounding box center [655, 244] width 58 height 24
click at [631, 246] on input "0" at bounding box center [654, 244] width 47 height 12
type input "$120.00"
type input "680"
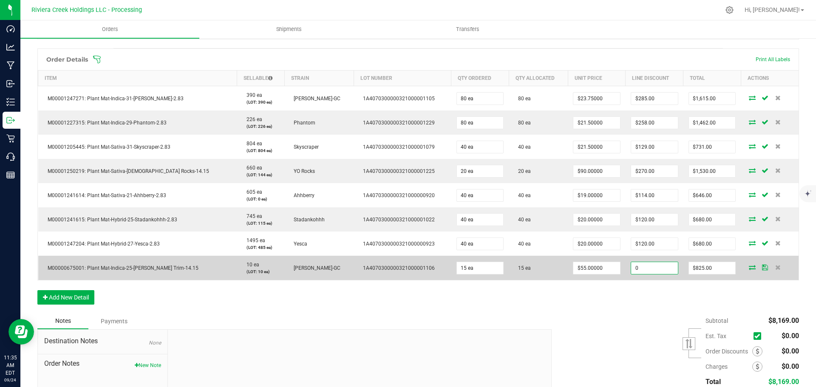
click at [639, 270] on input "0" at bounding box center [654, 268] width 47 height 12
type input "$123.75"
type input "701.25"
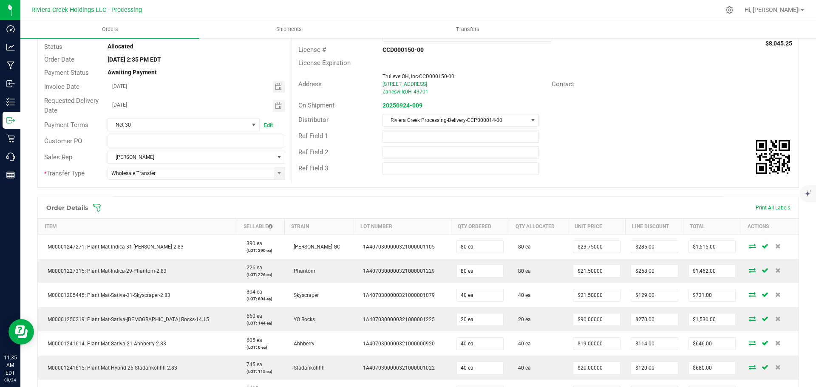
scroll to position [0, 0]
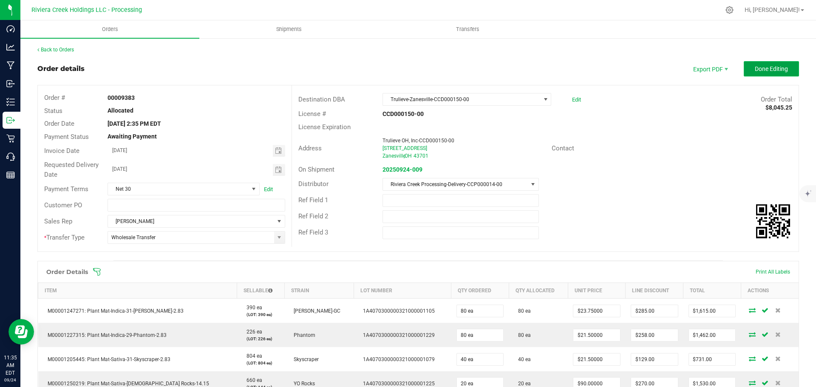
click at [761, 70] on span "Done Editing" at bounding box center [771, 68] width 33 height 7
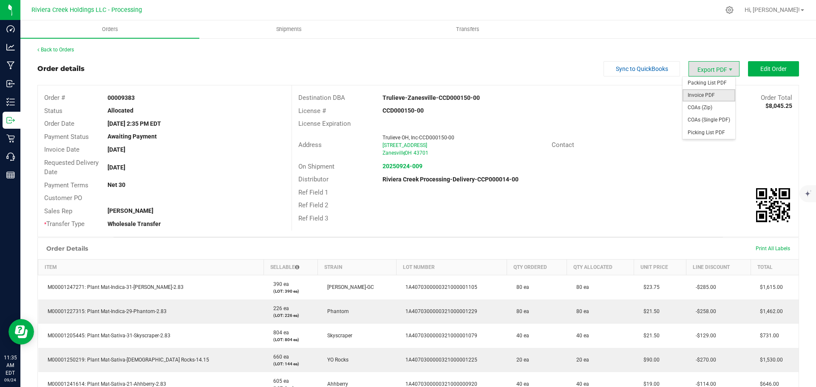
click at [694, 92] on span "Invoice PDF" at bounding box center [709, 95] width 53 height 12
click at [63, 52] on link "Back to Orders" at bounding box center [55, 50] width 37 height 6
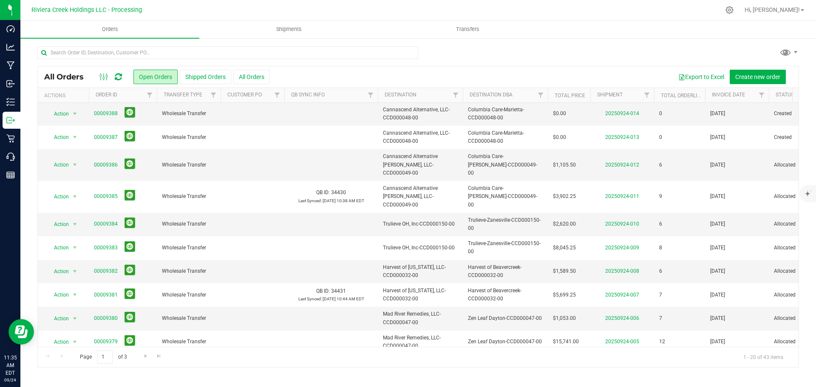
scroll to position [233, 0]
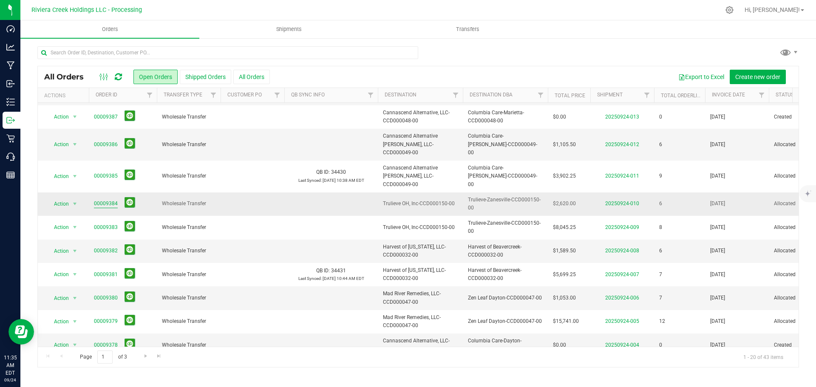
click at [101, 200] on link "00009384" at bounding box center [106, 204] width 24 height 8
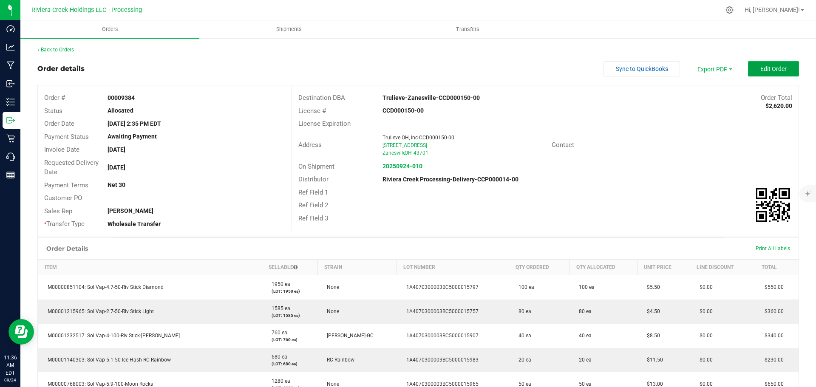
click at [751, 71] on button "Edit Order" at bounding box center [773, 68] width 51 height 15
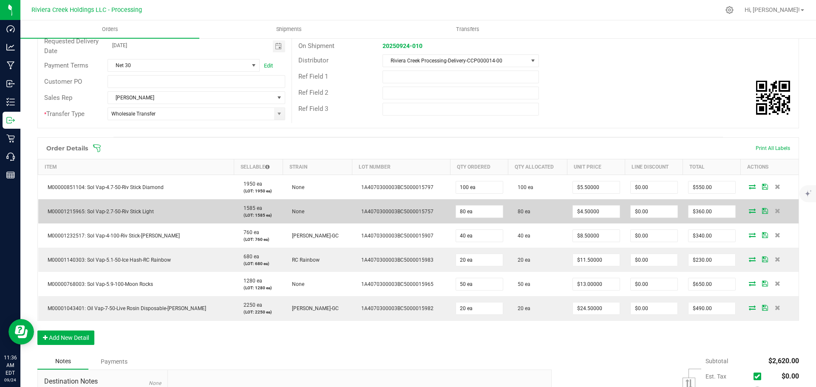
scroll to position [170, 0]
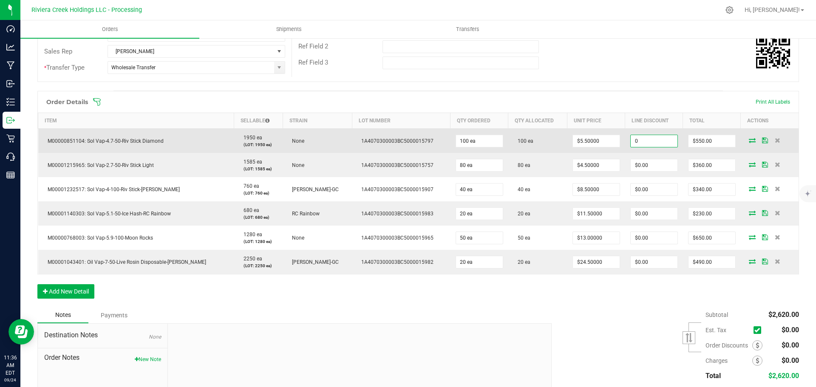
click at [644, 142] on input "0" at bounding box center [654, 141] width 47 height 12
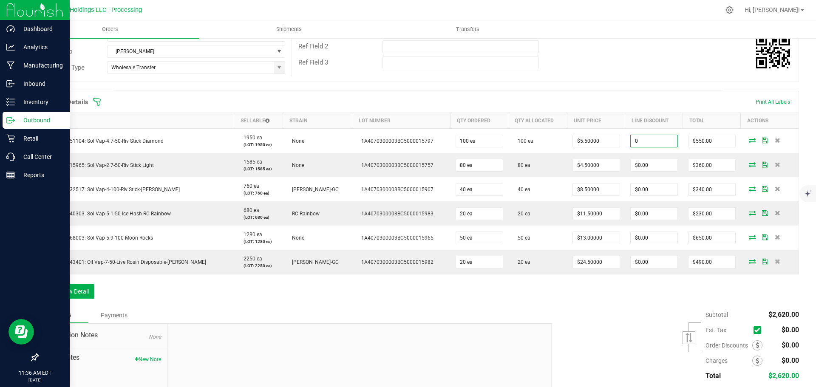
type input "$0.00"
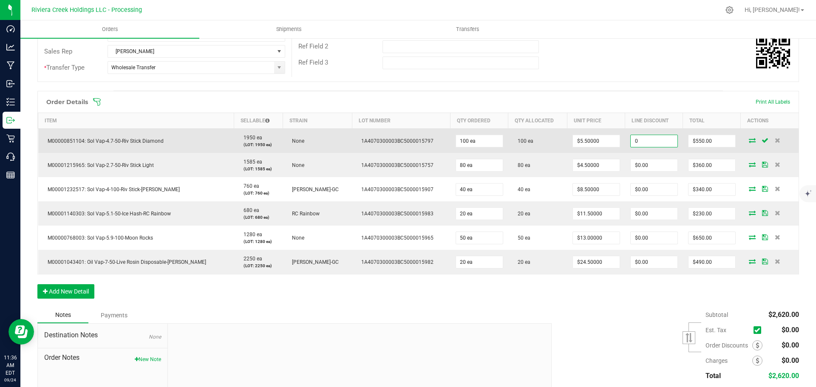
click at [651, 142] on input "0" at bounding box center [654, 141] width 47 height 12
type input "$82.50"
type input "467.5"
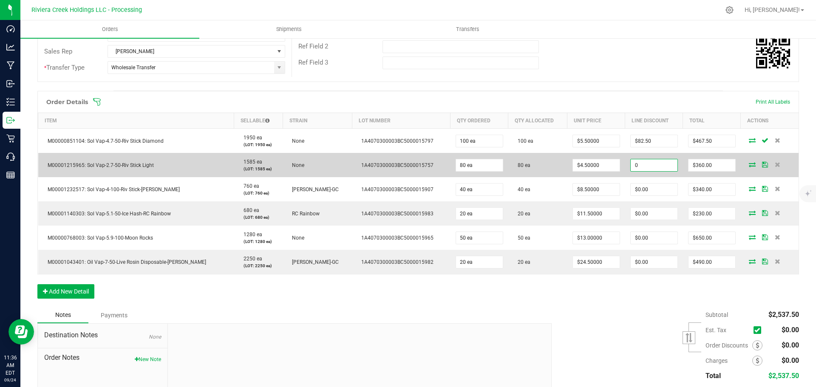
click at [640, 165] on input "0" at bounding box center [654, 165] width 47 height 12
type input "$54.00"
type input "306"
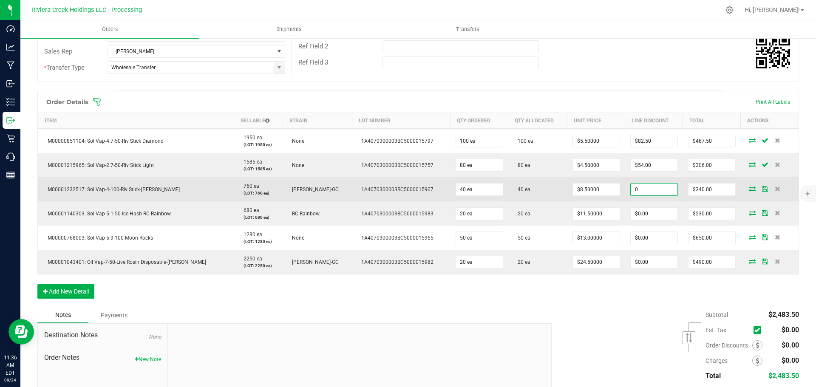
click at [642, 189] on input "0" at bounding box center [654, 190] width 47 height 12
type input "$51.00"
type input "289"
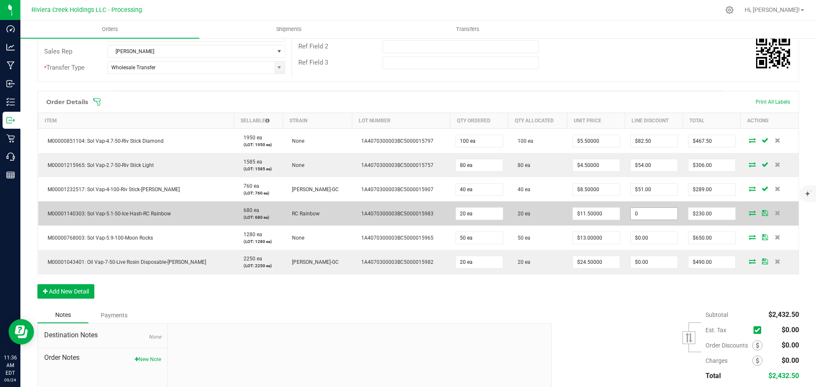
click at [640, 209] on input "0" at bounding box center [654, 214] width 47 height 12
type input "$34.50"
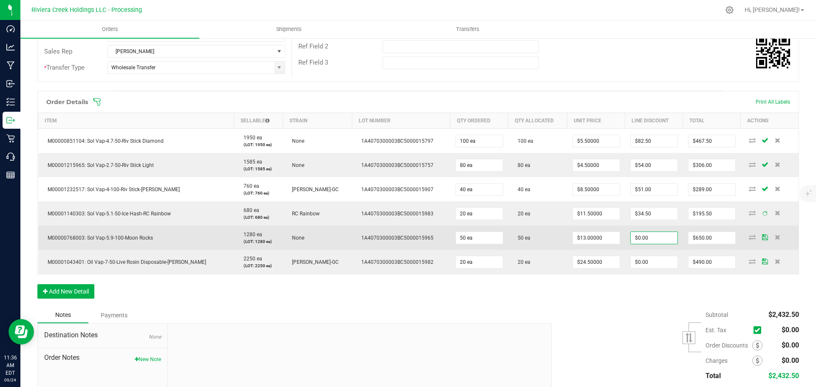
type input "$195.50"
click at [639, 237] on input "0" at bounding box center [654, 238] width 47 height 12
type input "$97.50"
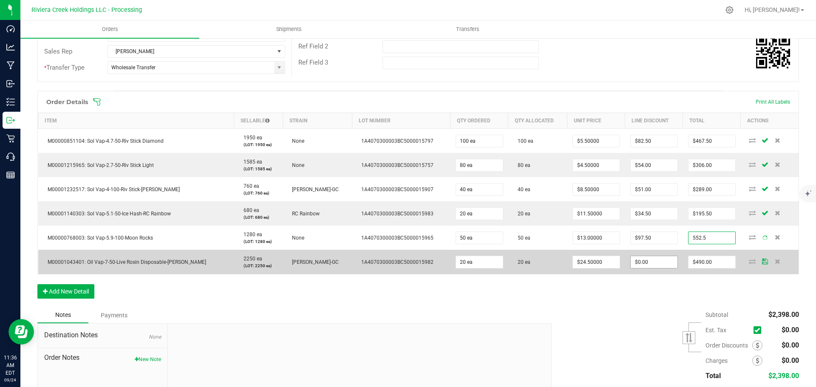
type input "$552.50"
click at [636, 266] on input "0" at bounding box center [654, 262] width 47 height 12
type input "$73.50"
type input "416.5"
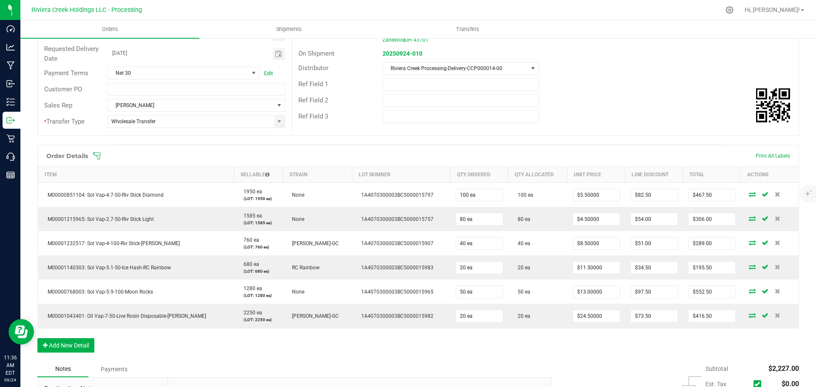
scroll to position [0, 0]
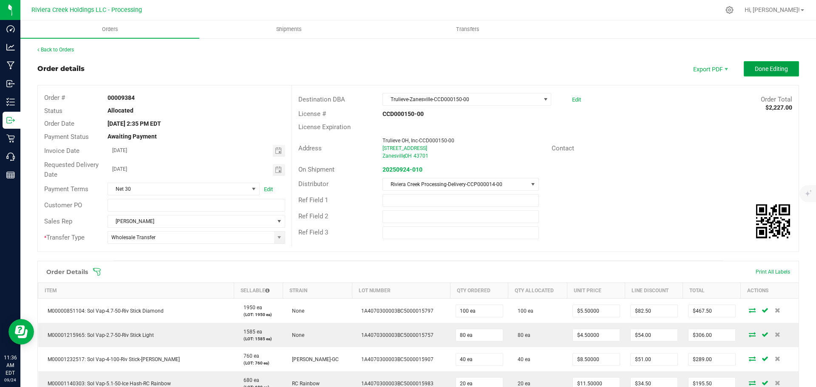
click at [757, 72] on span "Done Editing" at bounding box center [771, 68] width 33 height 7
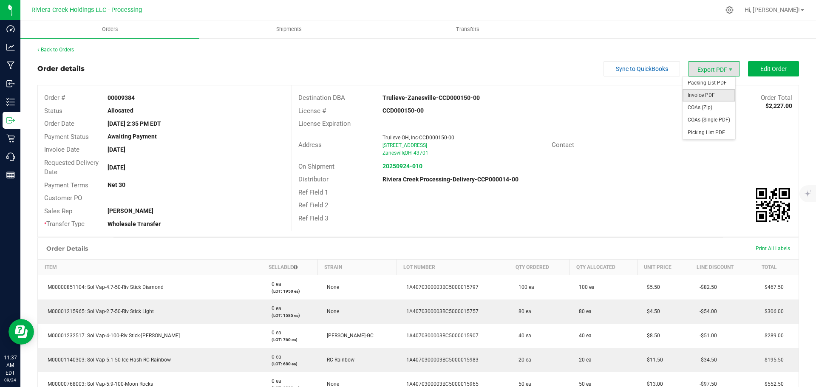
click at [697, 93] on span "Invoice PDF" at bounding box center [709, 95] width 53 height 12
click at [68, 48] on link "Back to Orders" at bounding box center [55, 50] width 37 height 6
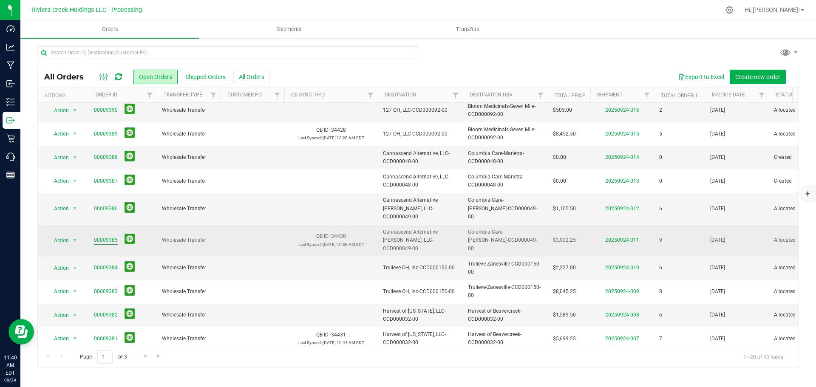
scroll to position [170, 0]
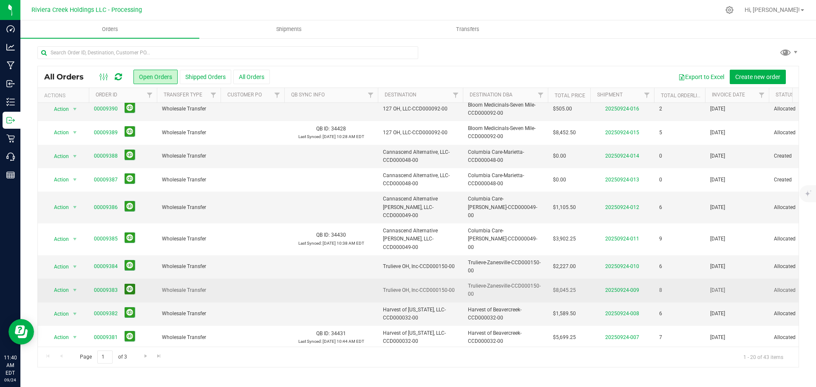
click at [128, 284] on button at bounding box center [130, 289] width 11 height 11
click at [111, 30] on span "Orders" at bounding box center [110, 30] width 39 height 8
click at [752, 77] on span "Create new order" at bounding box center [758, 77] width 45 height 7
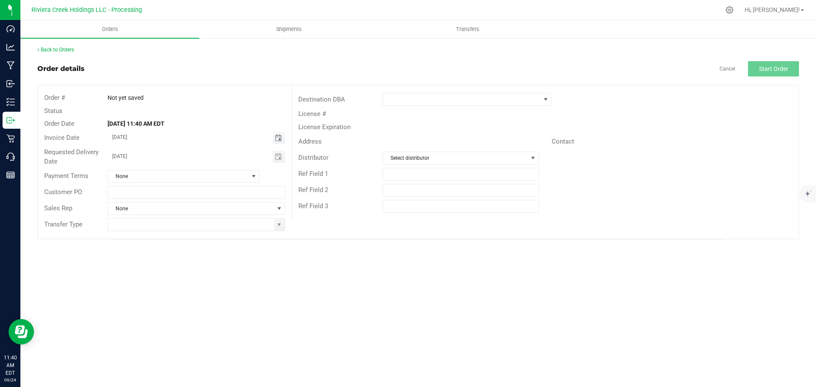
click at [278, 138] on span "Toggle calendar" at bounding box center [278, 138] width 7 height 7
click at [208, 225] on span "26" at bounding box center [208, 221] width 12 height 13
click at [277, 138] on span "Toggle calendar" at bounding box center [278, 138] width 7 height 7
click at [197, 221] on span "25" at bounding box center [196, 221] width 12 height 13
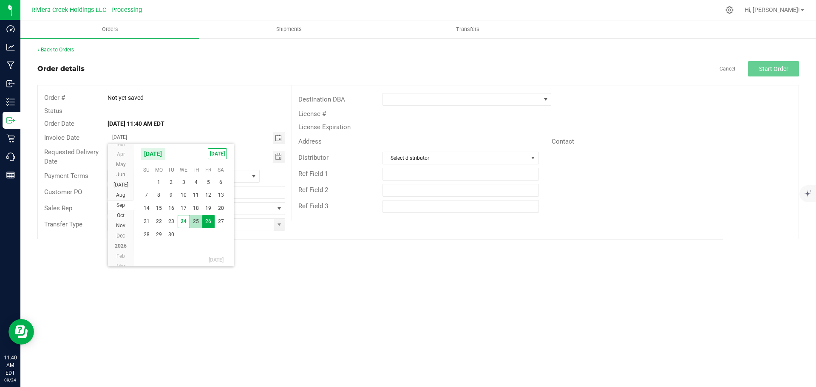
type input "[DATE]"
click at [276, 226] on span at bounding box center [279, 225] width 7 height 7
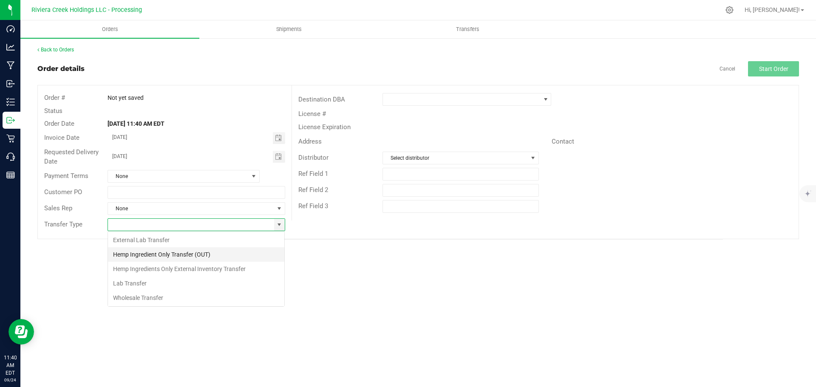
scroll to position [13, 178]
click at [137, 297] on li "Wholesale Transfer" at bounding box center [196, 298] width 176 height 14
type input "Wholesale Transfer"
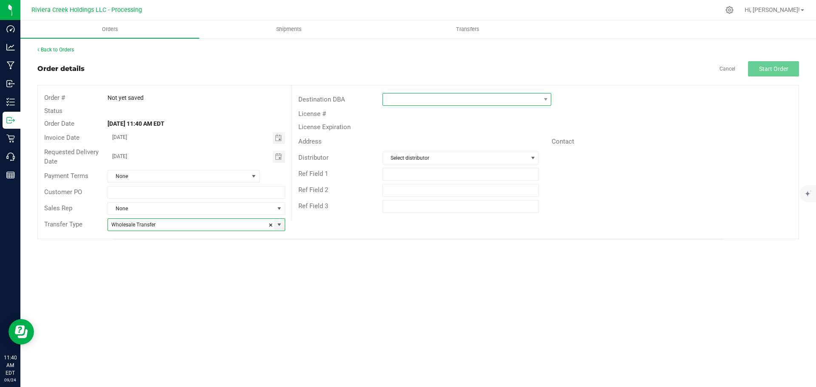
click at [400, 100] on span at bounding box center [461, 100] width 157 height 12
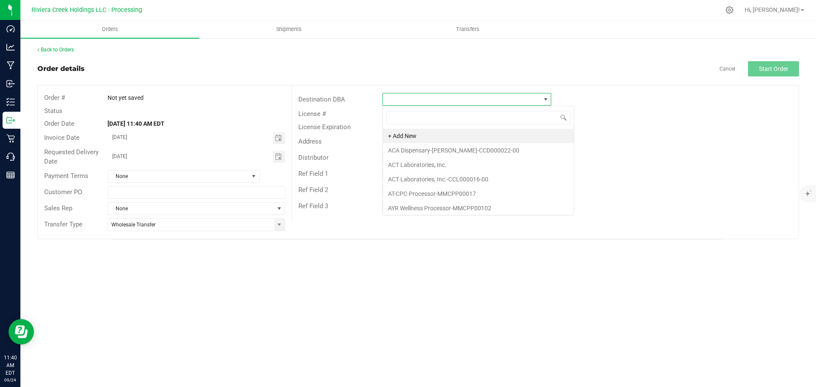
scroll to position [13, 169]
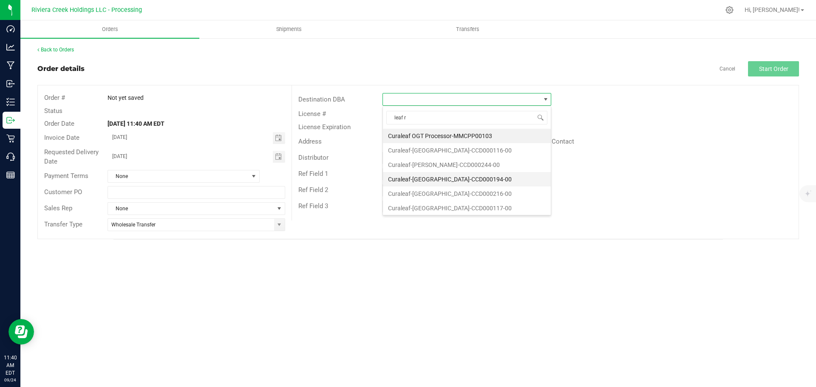
type input "leaf re"
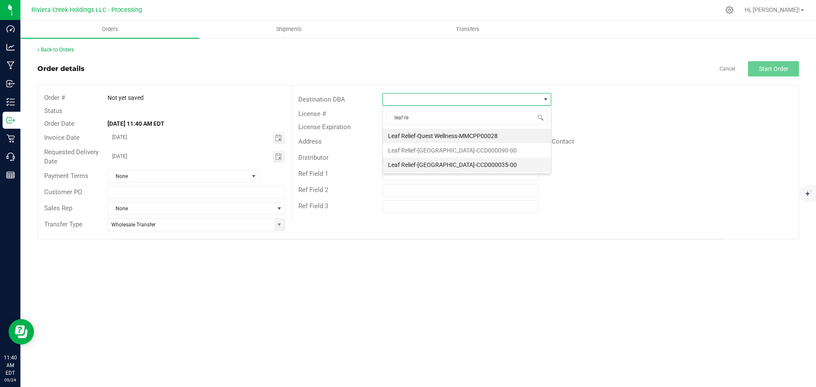
click at [412, 166] on li "Leaf Relief-[GEOGRAPHIC_DATA]-CCD000035-00" at bounding box center [467, 165] width 168 height 14
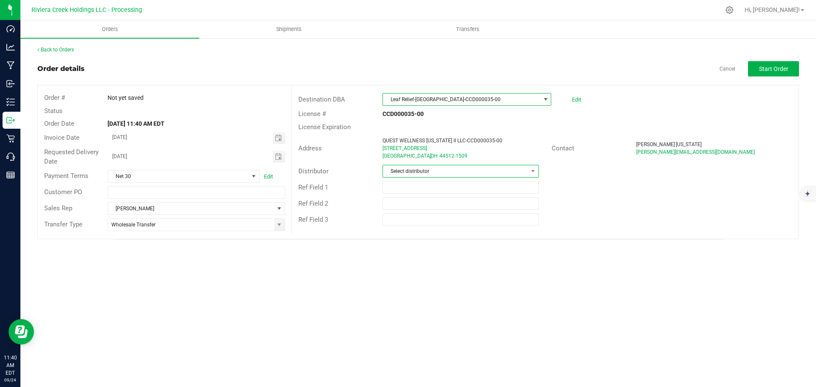
click at [418, 175] on span "Select distributor" at bounding box center [455, 171] width 145 height 12
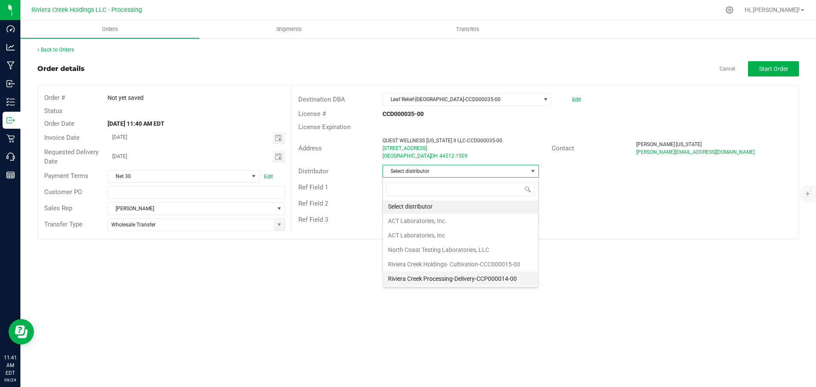
scroll to position [2, 0]
click at [440, 283] on li "Riviera Creek Processing-Delivery-CCP000014-00" at bounding box center [460, 278] width 155 height 14
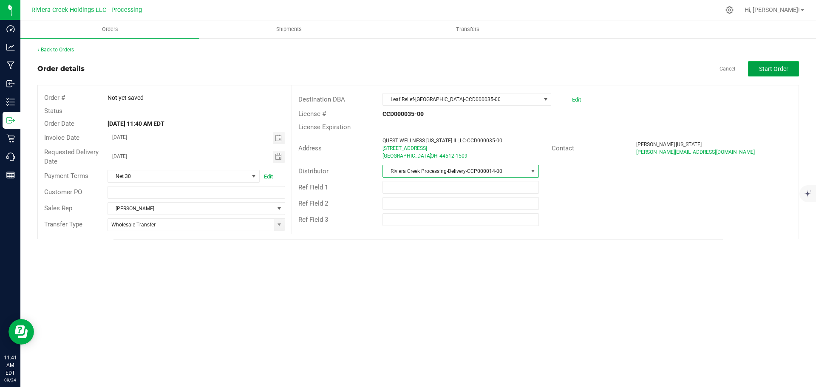
click at [767, 63] on button "Start Order" at bounding box center [773, 68] width 51 height 15
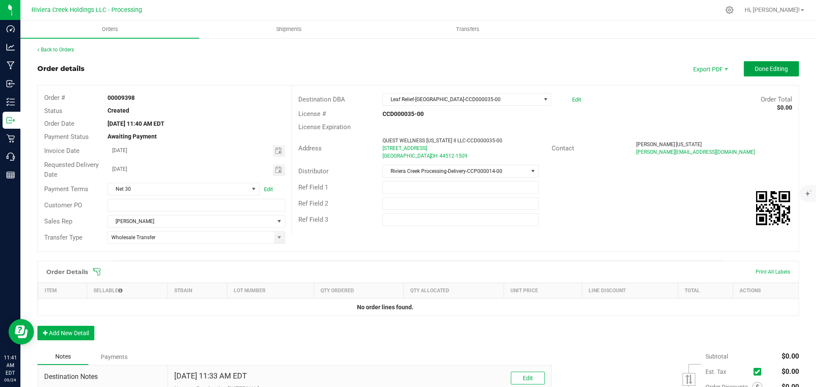
click at [771, 71] on span "Done Editing" at bounding box center [771, 68] width 33 height 7
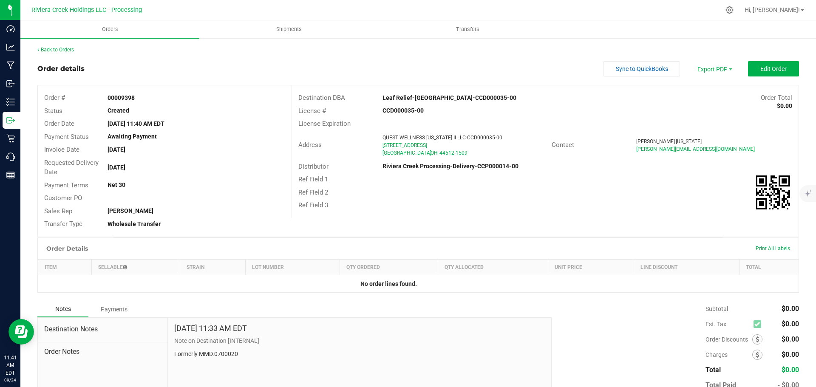
drag, startPoint x: 104, startPoint y: 97, endPoint x: 139, endPoint y: 100, distance: 35.4
click at [139, 100] on div "00009398" at bounding box center [196, 98] width 190 height 9
copy strong "00009398"
click at [287, 29] on span "Shipments" at bounding box center [289, 30] width 48 height 8
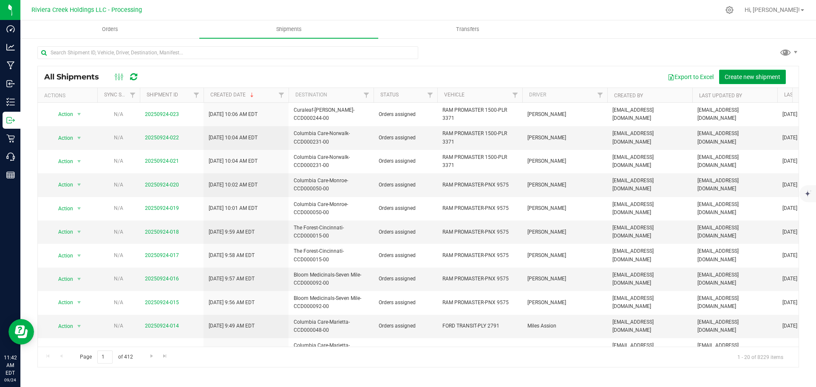
click at [740, 77] on span "Create new shipment" at bounding box center [753, 77] width 56 height 7
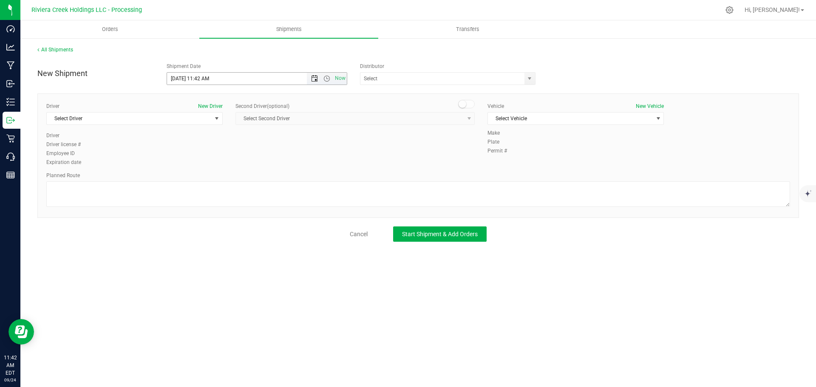
click at [313, 81] on span "Open the date view" at bounding box center [314, 78] width 7 height 7
click at [223, 168] on link "25" at bounding box center [224, 165] width 12 height 13
click at [327, 80] on span "Open the time view" at bounding box center [327, 78] width 7 height 7
click at [195, 141] on li "8:00 AM" at bounding box center [256, 139] width 179 height 11
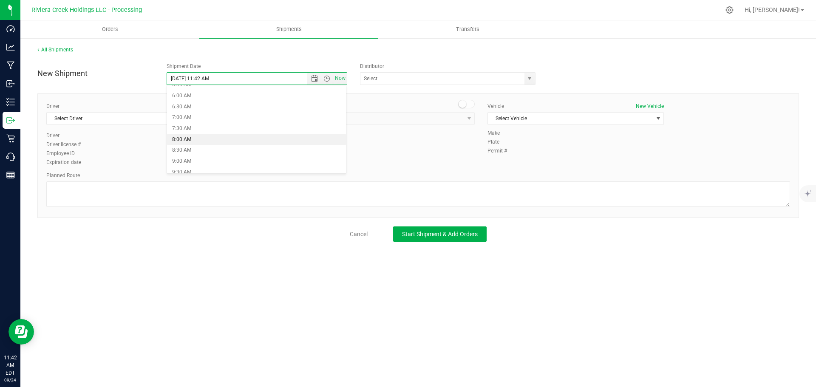
type input "[DATE] 8:00 AM"
click at [527, 79] on span "select" at bounding box center [529, 78] width 7 height 7
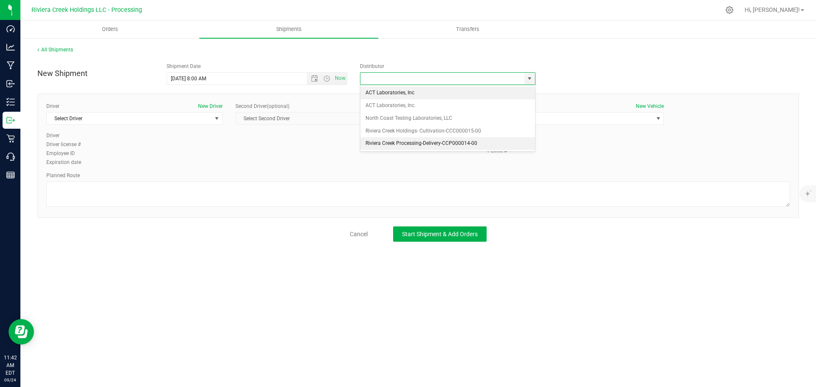
click at [372, 141] on li "Riviera Creek Processing-Delivery-CCP000014-00" at bounding box center [448, 143] width 175 height 13
type input "Riviera Creek Processing-Delivery-CCP000014-00"
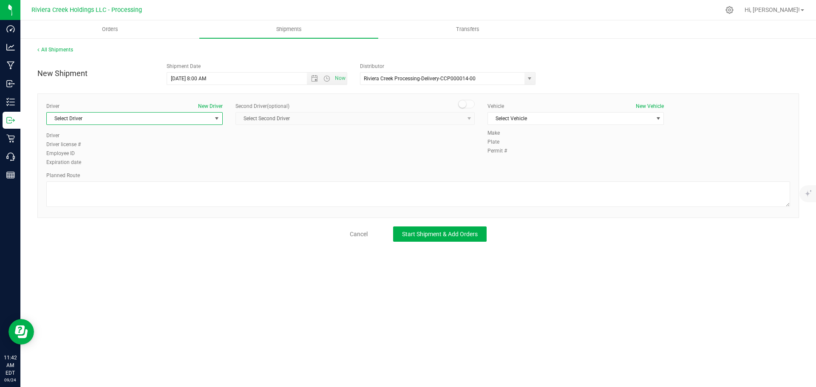
click at [131, 123] on span "Select Driver" at bounding box center [129, 119] width 165 height 12
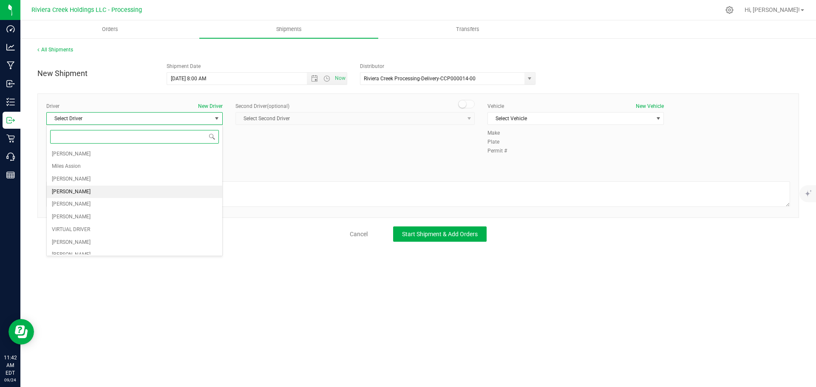
click at [68, 190] on span "[PERSON_NAME]" at bounding box center [71, 192] width 39 height 11
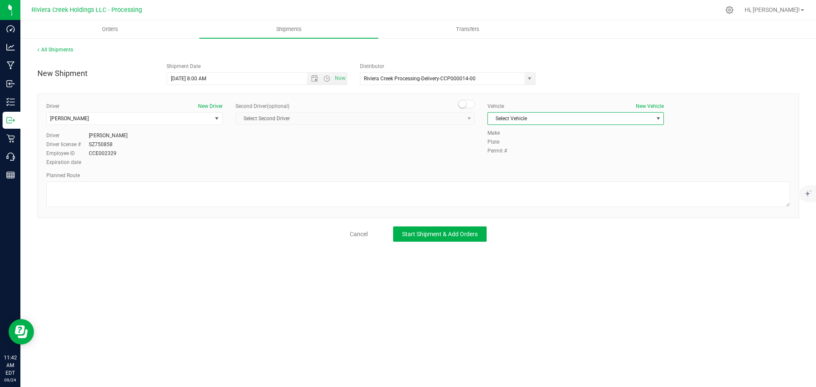
click at [505, 121] on span "Select Vehicle" at bounding box center [570, 119] width 165 height 12
click at [523, 170] on li "RAM PROMASTER 1500-PLR 3371" at bounding box center [576, 171] width 176 height 13
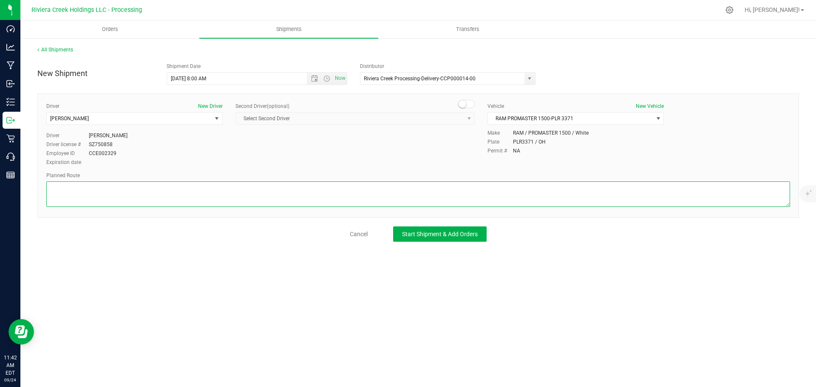
click at [392, 191] on textarea at bounding box center [418, 195] width 744 height 26
paste textarea "Head southeast on N State St toward [PERSON_NAME]/[PERSON_NAME] [PERSON_NAME] R…"
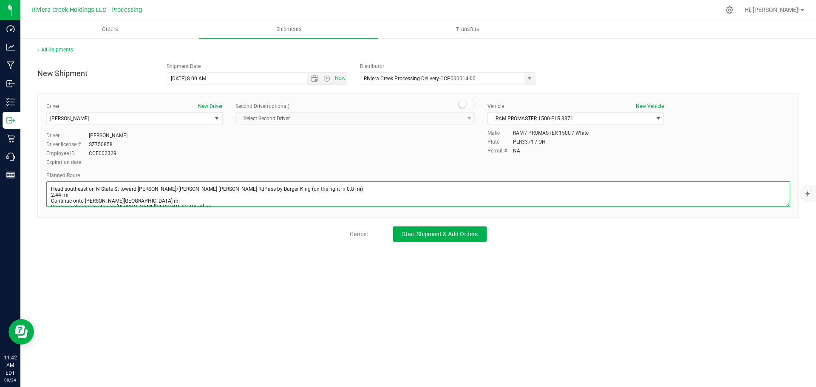
scroll to position [99, 0]
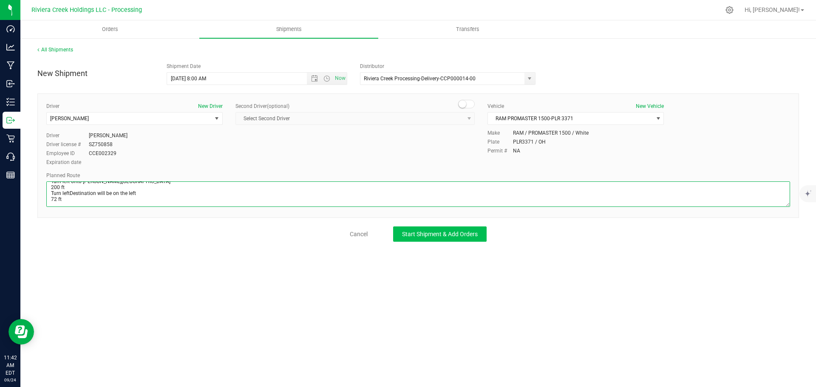
type textarea "Head southeast on N State St toward [PERSON_NAME]/[PERSON_NAME] [PERSON_NAME] R…"
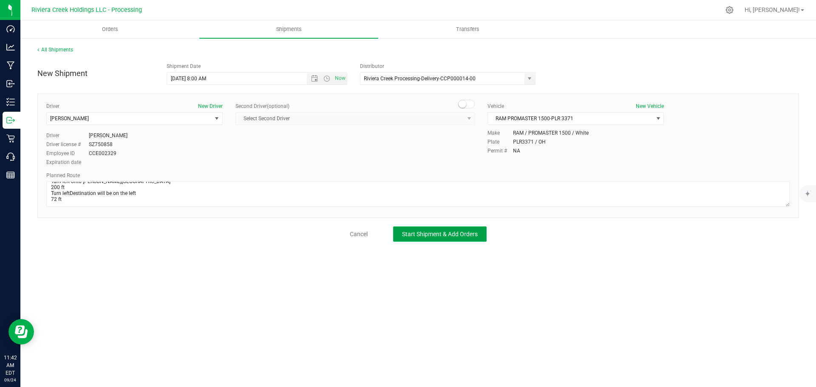
click at [464, 239] on button "Start Shipment & Add Orders" at bounding box center [440, 234] width 94 height 15
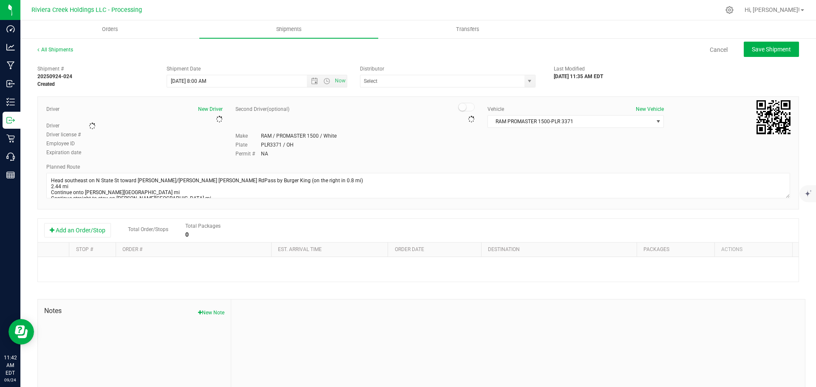
type input "Riviera Creek Processing-Delivery-CCP000014-00"
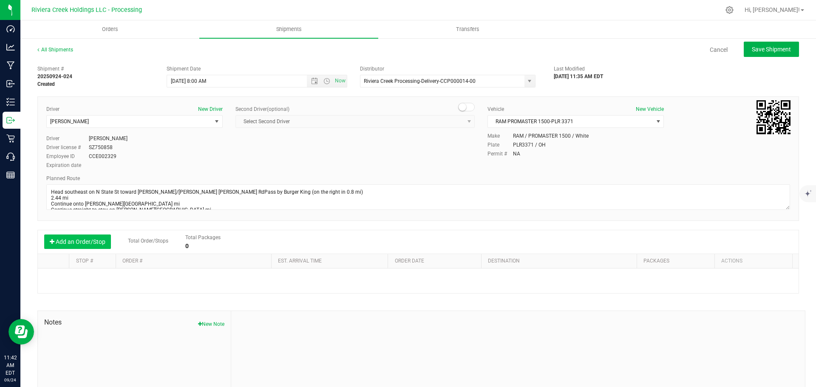
click at [87, 244] on button "Add an Order/Stop" at bounding box center [77, 242] width 67 height 14
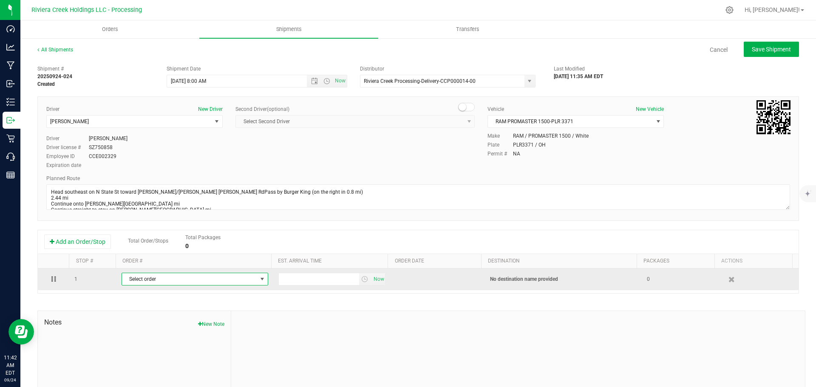
click at [150, 279] on span "Select order" at bounding box center [189, 279] width 135 height 12
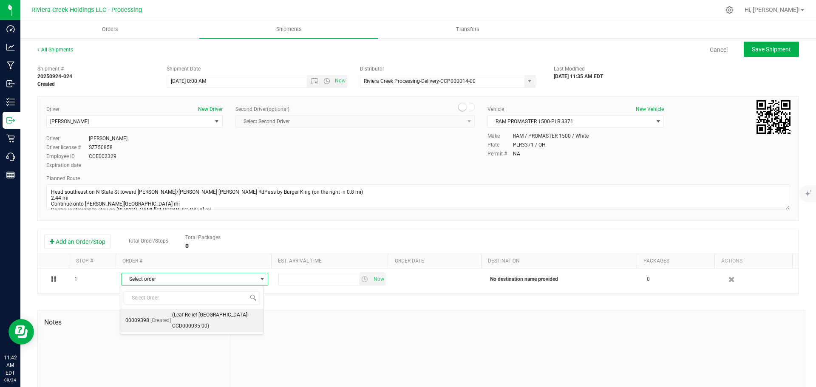
click at [187, 319] on span "(Leaf Relief-[GEOGRAPHIC_DATA]-CCD000035-00)" at bounding box center [215, 321] width 86 height 22
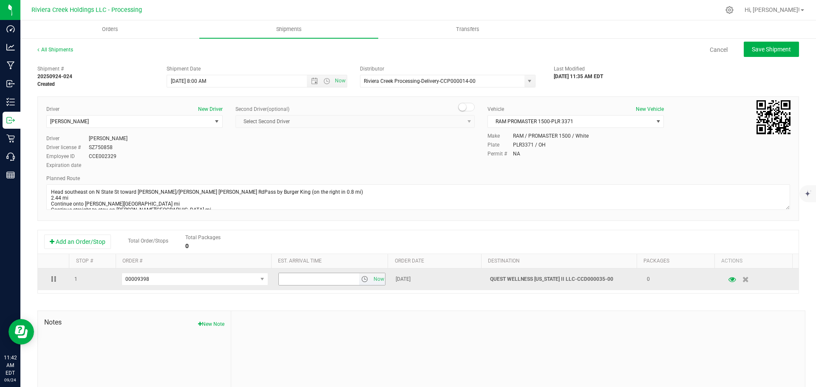
click at [361, 283] on span "select" at bounding box center [364, 279] width 7 height 7
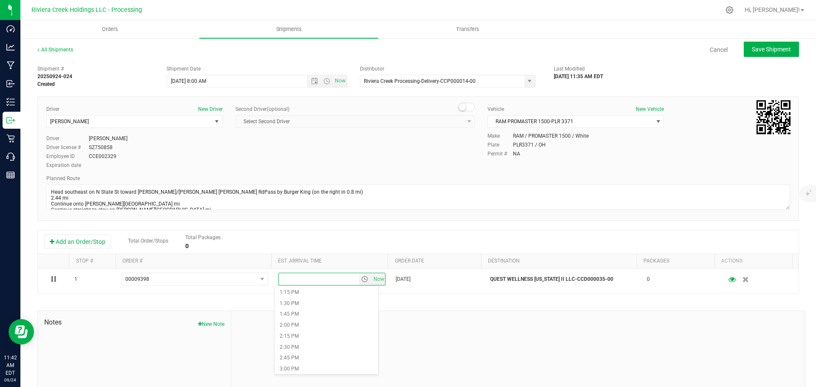
scroll to position [595, 0]
click at [301, 350] on li "3:00 PM" at bounding box center [327, 354] width 104 height 11
click at [764, 46] on span "Save Shipment" at bounding box center [771, 49] width 39 height 7
type input "[DATE] 12:00 PM"
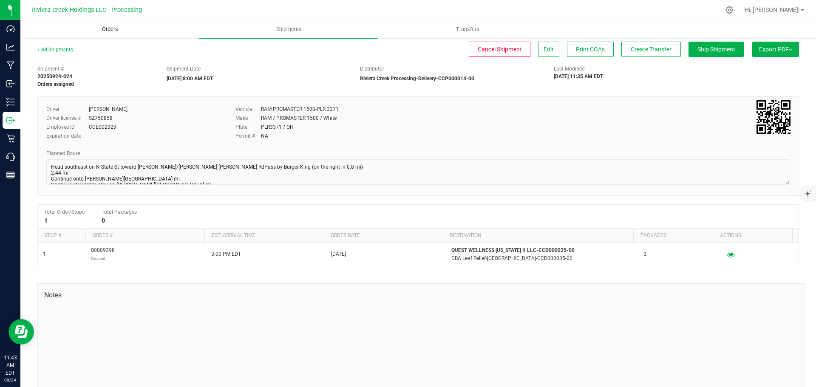
click at [113, 29] on span "Orders" at bounding box center [110, 30] width 39 height 8
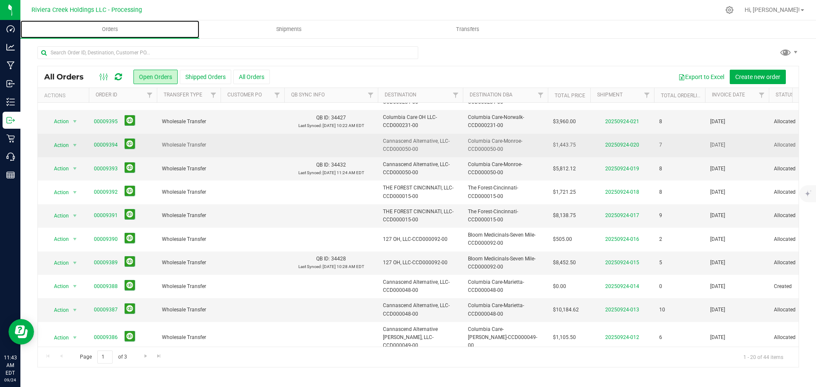
scroll to position [85, 0]
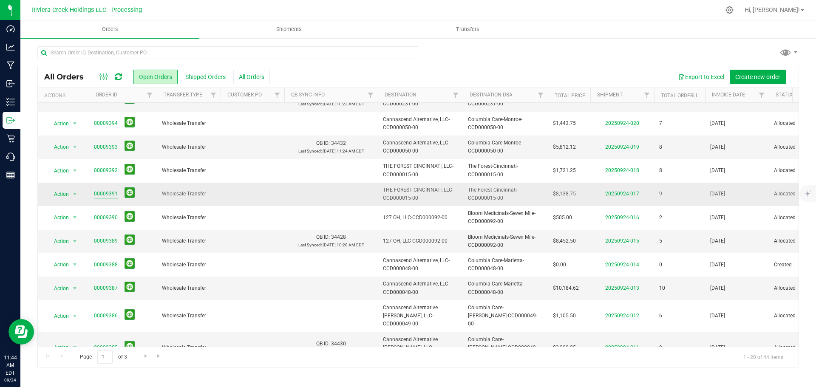
click at [110, 192] on link "00009391" at bounding box center [106, 194] width 24 height 8
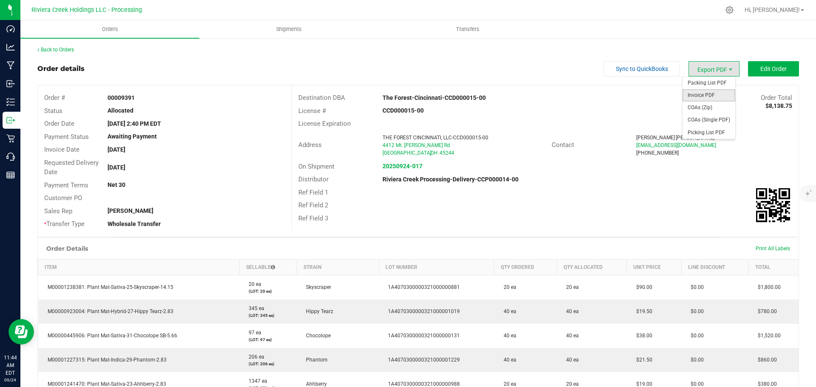
click at [699, 96] on span "Invoice PDF" at bounding box center [709, 95] width 53 height 12
click at [63, 48] on link "Back to Orders" at bounding box center [55, 50] width 37 height 6
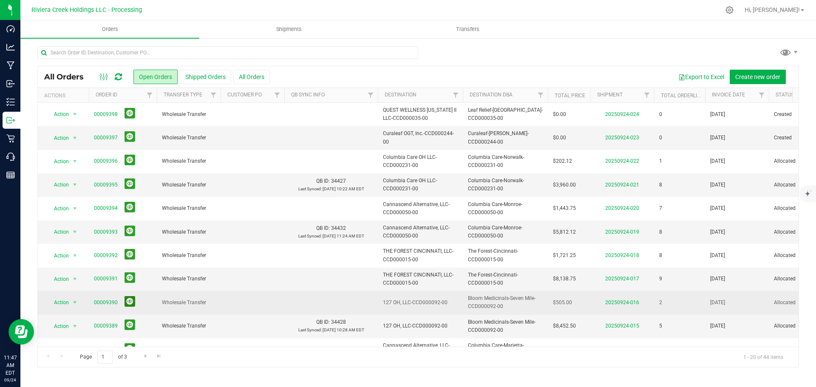
click at [129, 302] on button at bounding box center [130, 301] width 11 height 11
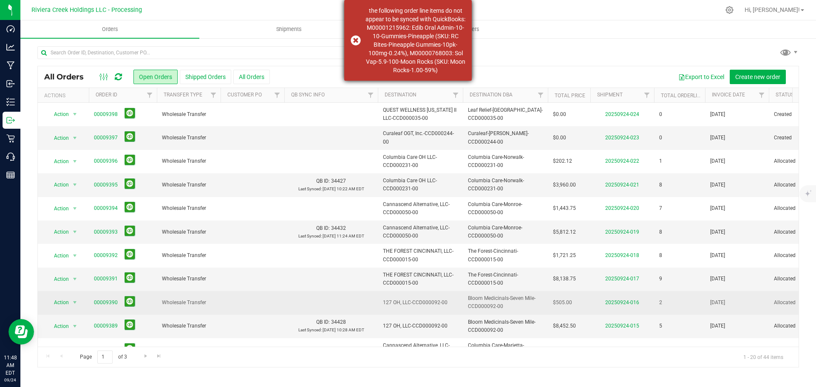
drag, startPoint x: 364, startPoint y: 11, endPoint x: 454, endPoint y: 78, distance: 111.9
click at [454, 78] on div "the following order line items do not appear to be synced with QuickBooks: M000…" at bounding box center [408, 40] width 128 height 81
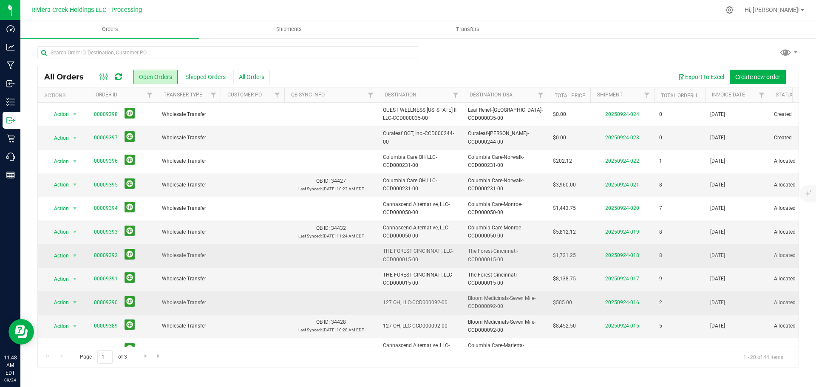
click at [257, 261] on td at bounding box center [253, 255] width 64 height 23
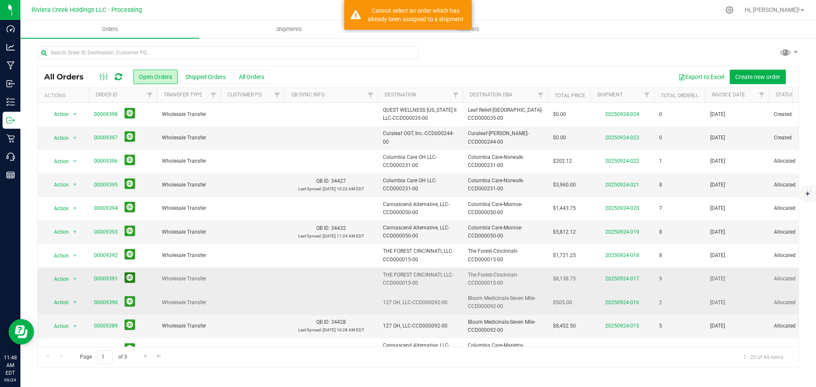
click at [129, 279] on button at bounding box center [130, 278] width 11 height 11
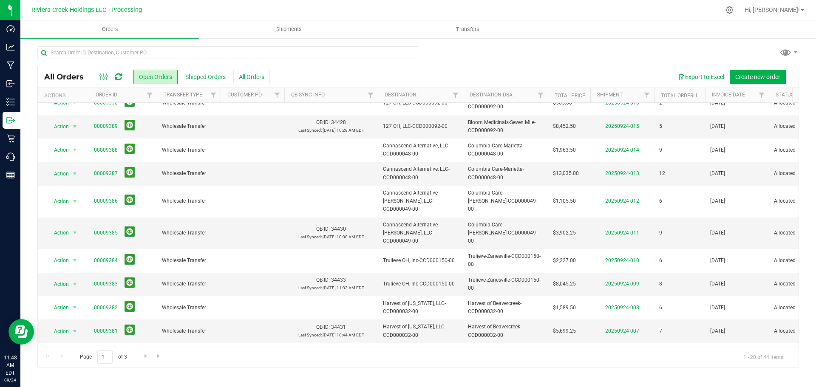
scroll to position [213, 0]
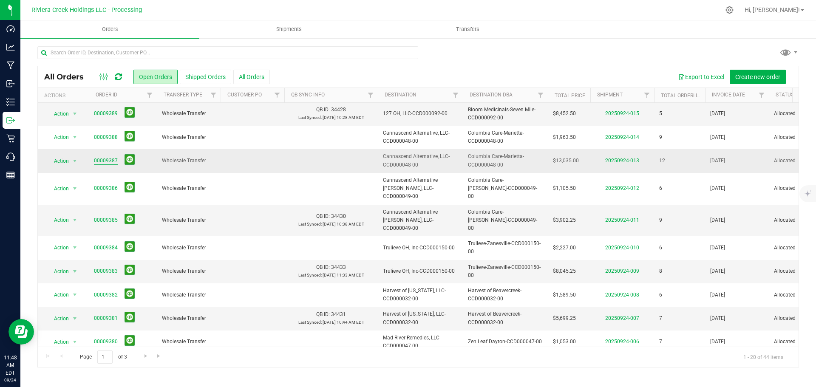
click at [111, 159] on link "00009387" at bounding box center [106, 161] width 24 height 8
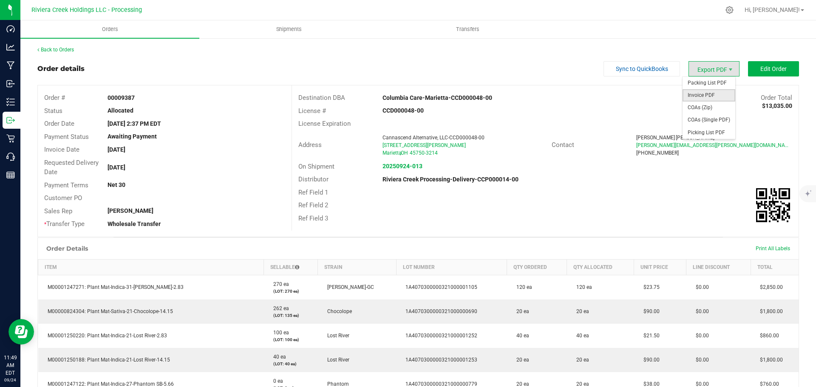
click at [699, 93] on span "Invoice PDF" at bounding box center [709, 95] width 53 height 12
click at [62, 50] on link "Back to Orders" at bounding box center [55, 50] width 37 height 6
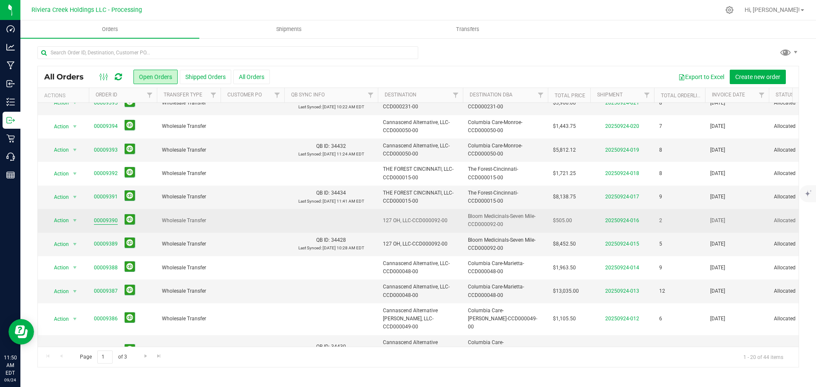
scroll to position [85, 0]
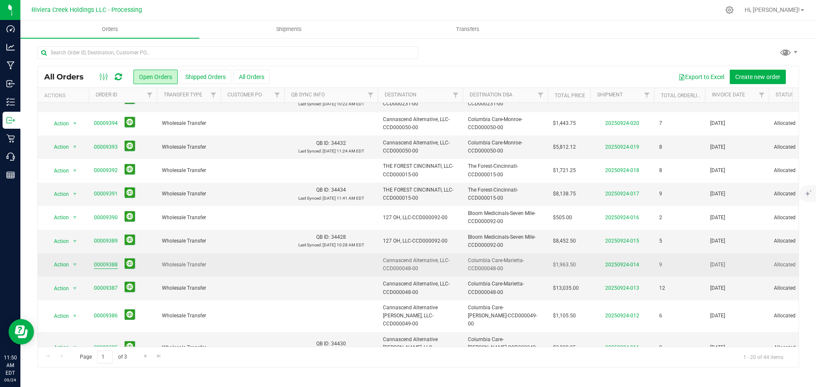
click at [97, 264] on link "00009388" at bounding box center [106, 265] width 24 height 8
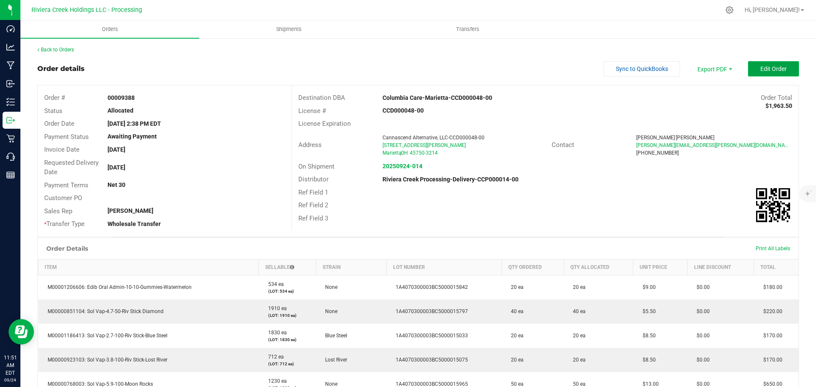
click at [761, 72] on span "Edit Order" at bounding box center [774, 68] width 26 height 7
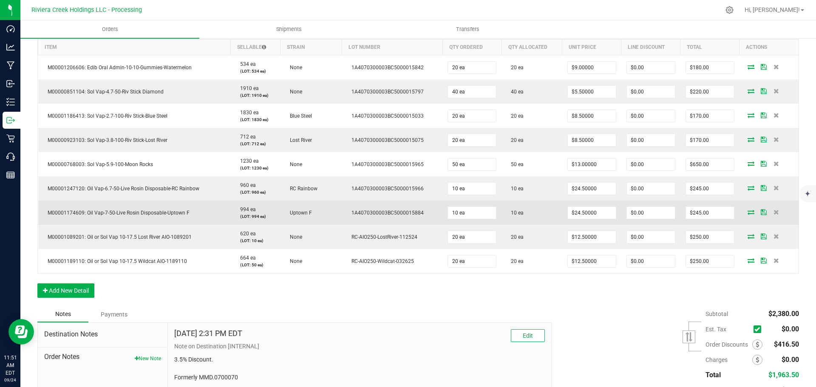
scroll to position [213, 0]
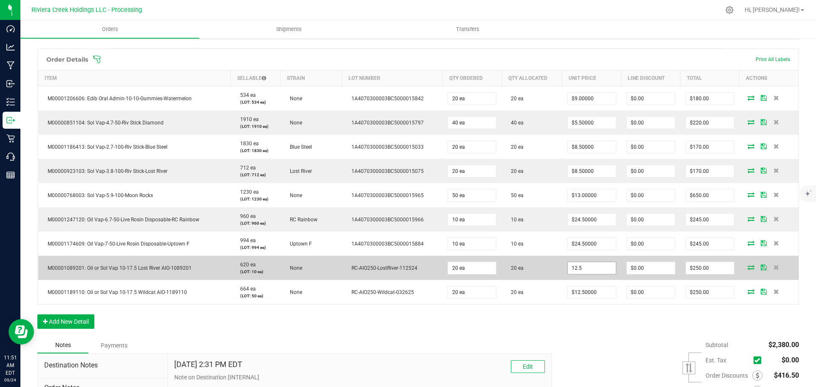
click at [582, 270] on input "12.5" at bounding box center [592, 268] width 48 height 12
type input "$10.00000"
type input "0"
type input "$200.00"
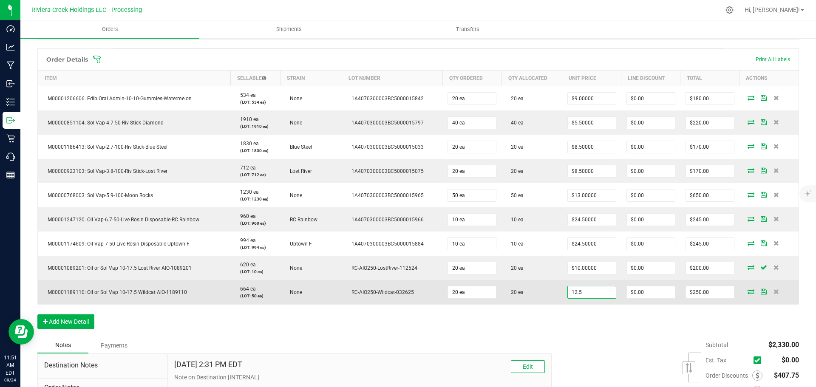
click at [569, 289] on input "12.5" at bounding box center [592, 293] width 48 height 12
type input "$10.00000"
type input "0"
type input "$200.00"
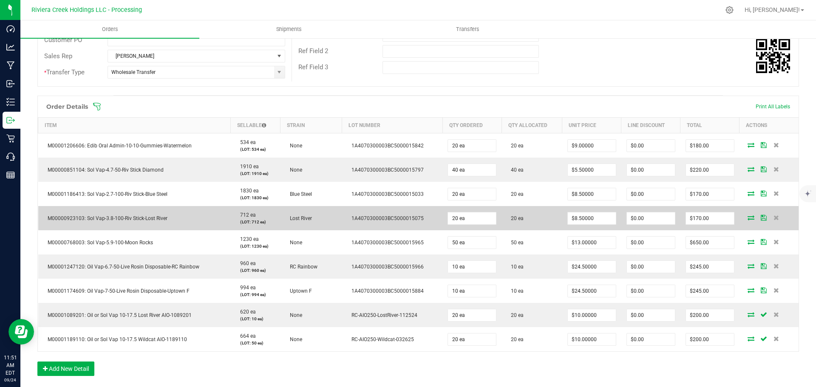
scroll to position [0, 0]
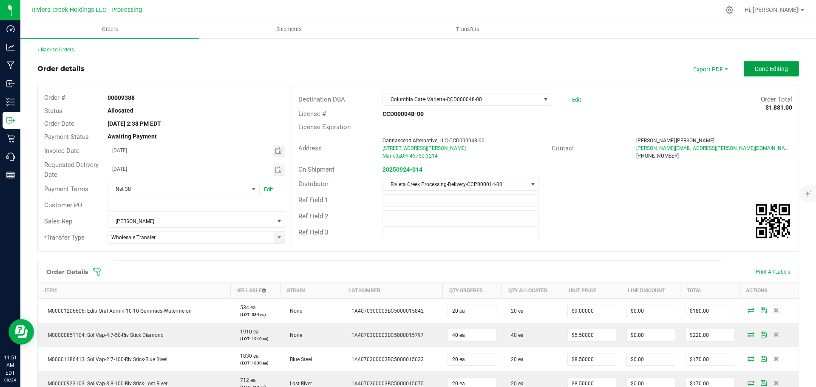
click at [755, 68] on span "Done Editing" at bounding box center [771, 68] width 33 height 7
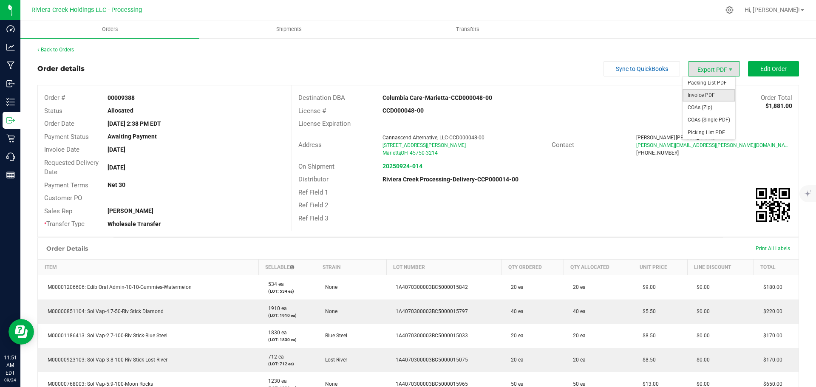
click at [700, 92] on span "Invoice PDF" at bounding box center [709, 95] width 53 height 12
click at [767, 68] on span "Edit Order" at bounding box center [774, 68] width 26 height 7
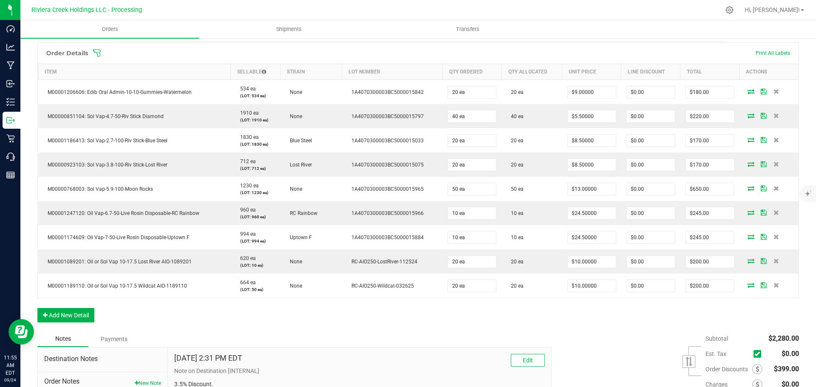
scroll to position [255, 0]
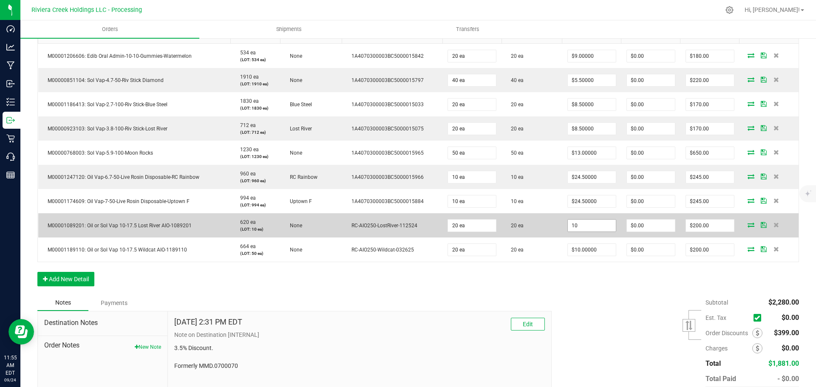
click at [585, 228] on input "10" at bounding box center [592, 226] width 48 height 12
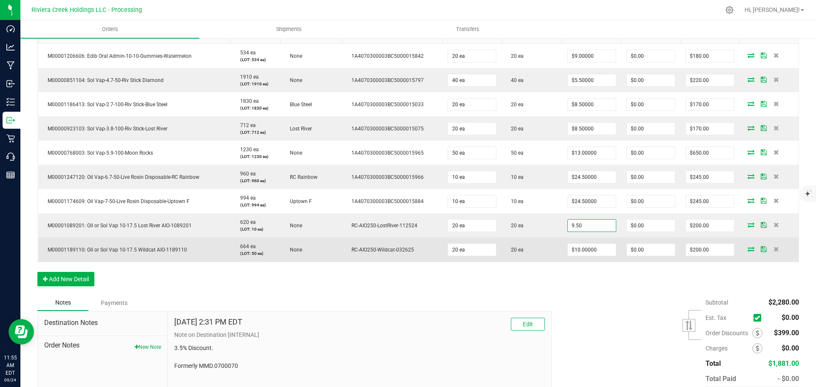
type input "$9.50000"
type input "0"
type input "$190.00"
type input "$0.00"
click at [580, 254] on input "10" at bounding box center [592, 250] width 48 height 12
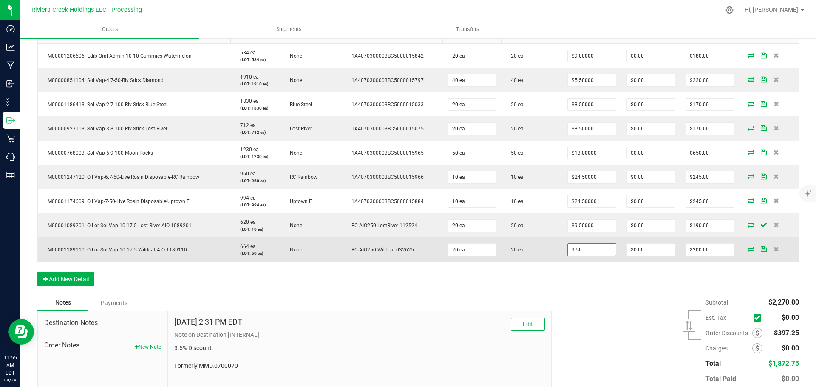
type input "$9.50000"
type input "0"
type input "$190.00"
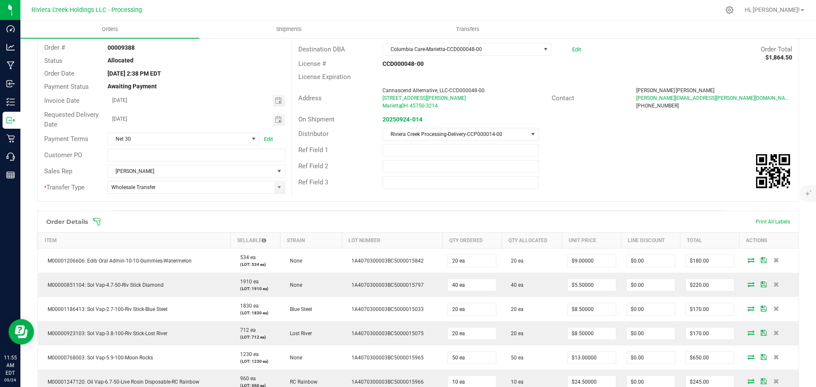
scroll to position [0, 0]
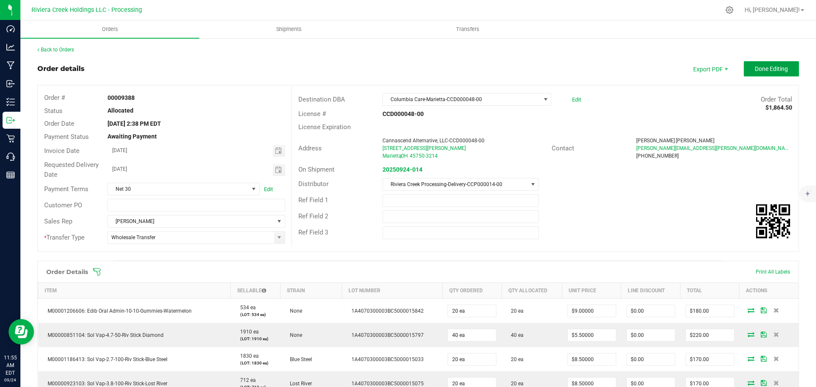
click at [755, 71] on span "Done Editing" at bounding box center [771, 68] width 33 height 7
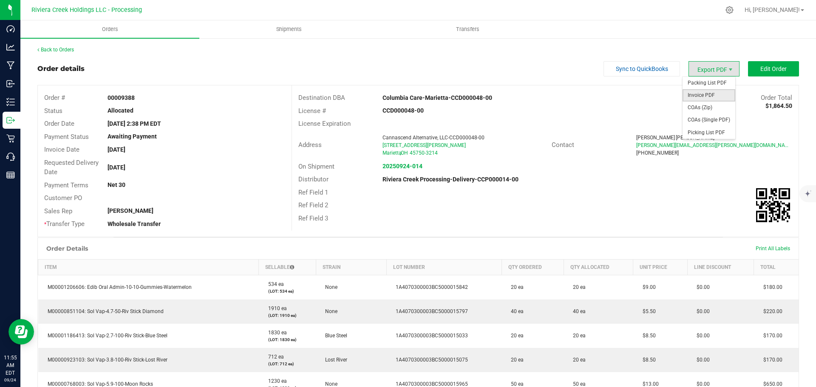
click at [708, 90] on span "Invoice PDF" at bounding box center [709, 95] width 53 height 12
click at [61, 51] on link "Back to Orders" at bounding box center [55, 50] width 37 height 6
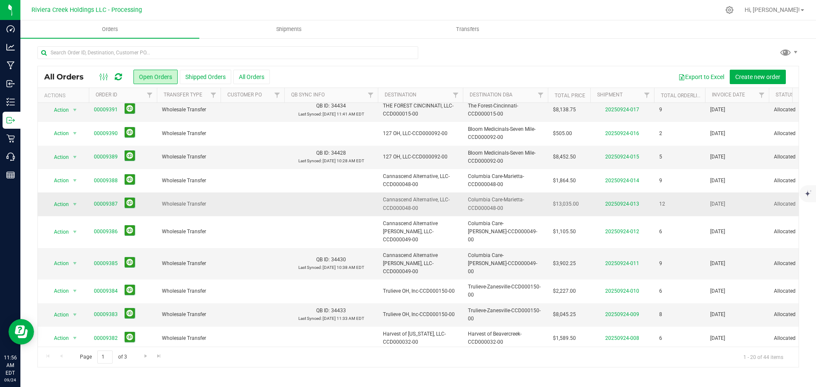
scroll to position [170, 0]
click at [131, 201] on button at bounding box center [130, 202] width 11 height 11
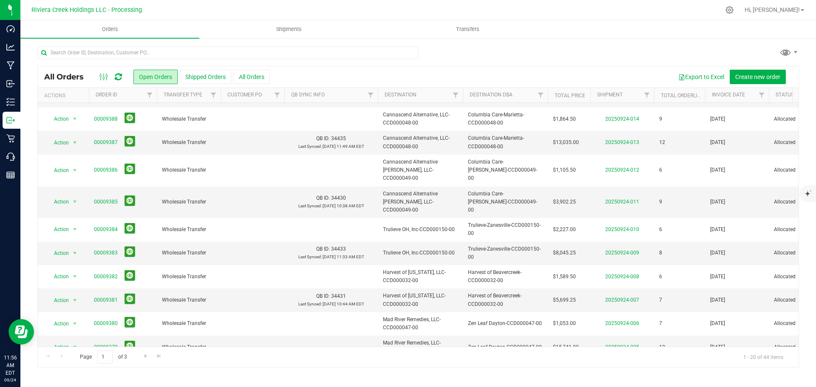
scroll to position [233, 0]
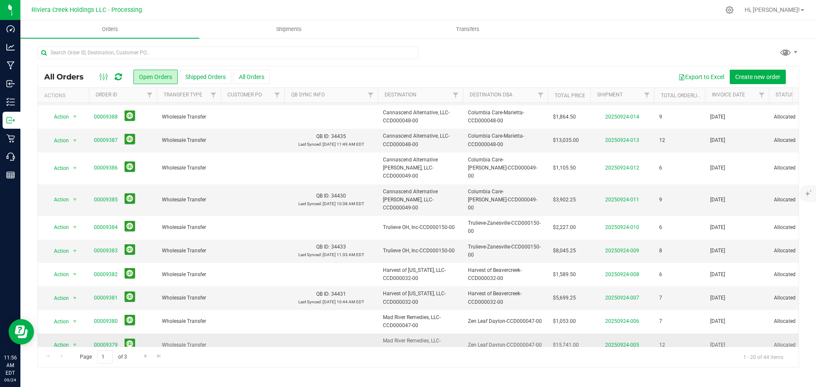
click at [109, 341] on link "00009379" at bounding box center [106, 345] width 24 height 8
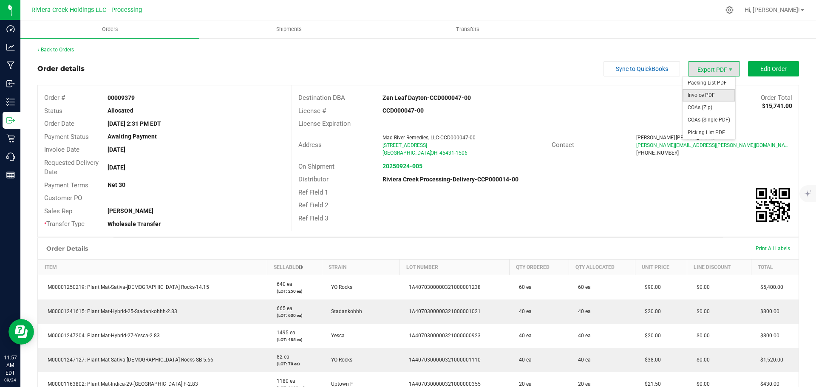
click at [699, 92] on span "Invoice PDF" at bounding box center [709, 95] width 53 height 12
click at [68, 50] on link "Back to Orders" at bounding box center [55, 50] width 37 height 6
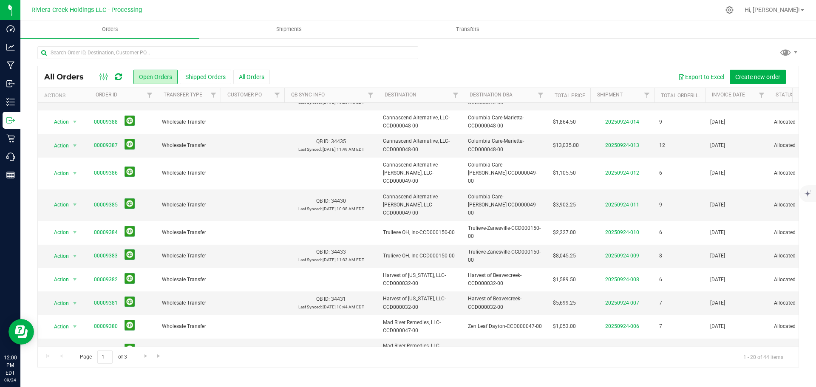
scroll to position [233, 0]
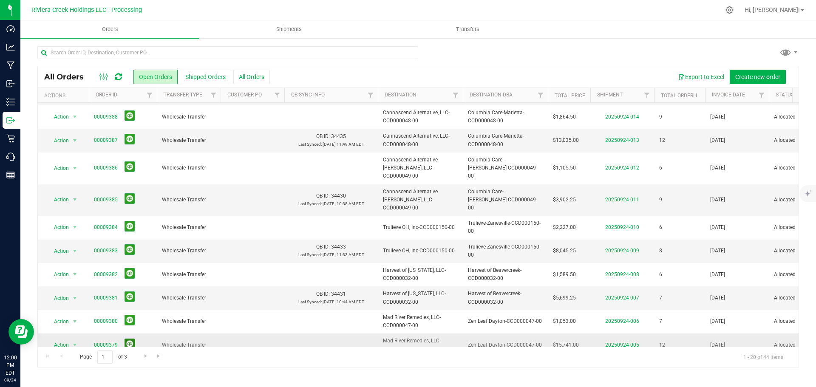
click at [130, 339] on button at bounding box center [130, 344] width 11 height 11
click at [145, 355] on span "Go to the next page" at bounding box center [145, 356] width 7 height 7
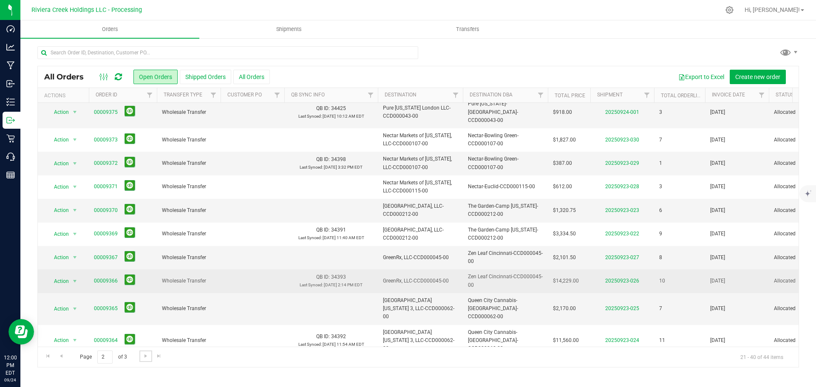
scroll to position [0, 0]
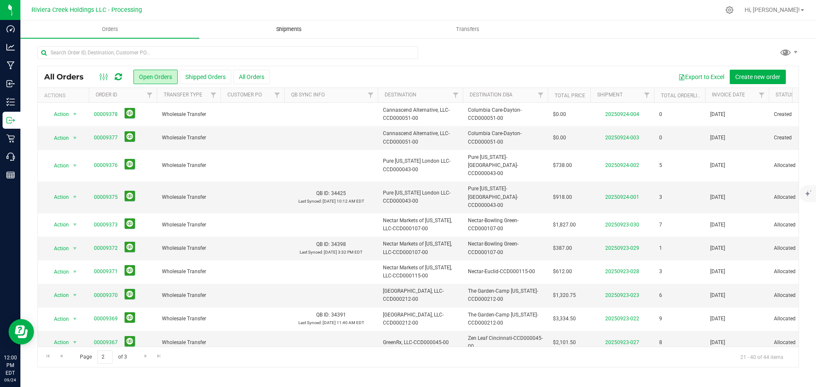
click at [283, 28] on span "Shipments" at bounding box center [289, 30] width 48 height 8
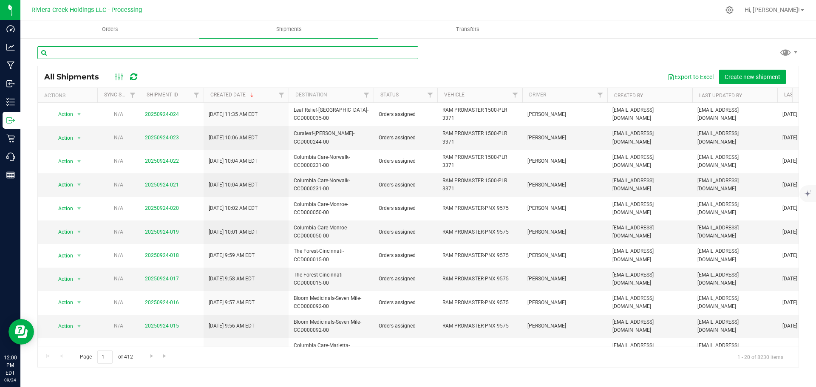
click at [61, 53] on input "text" at bounding box center [227, 52] width 381 height 13
paste input "CCD000107-00"
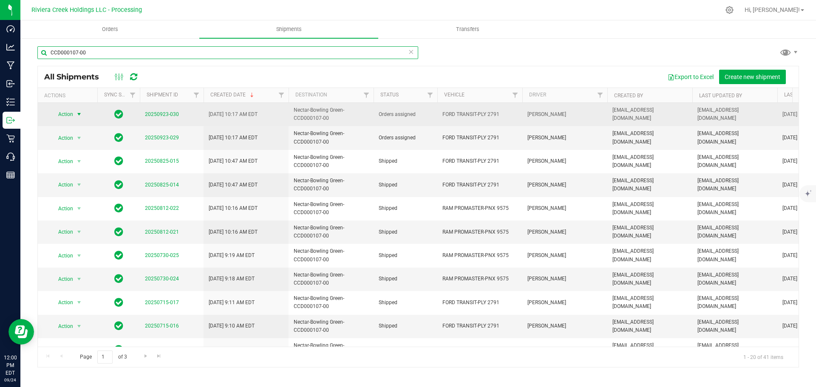
type input "CCD000107-00"
click at [70, 114] on span "Action" at bounding box center [62, 114] width 23 height 12
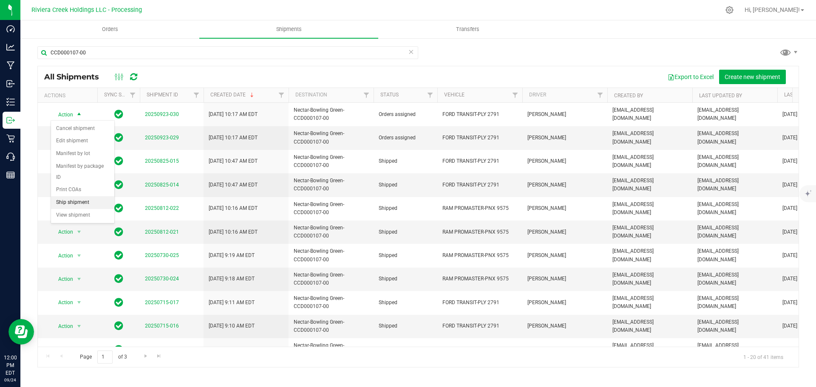
click at [70, 196] on li "Ship shipment" at bounding box center [82, 202] width 63 height 13
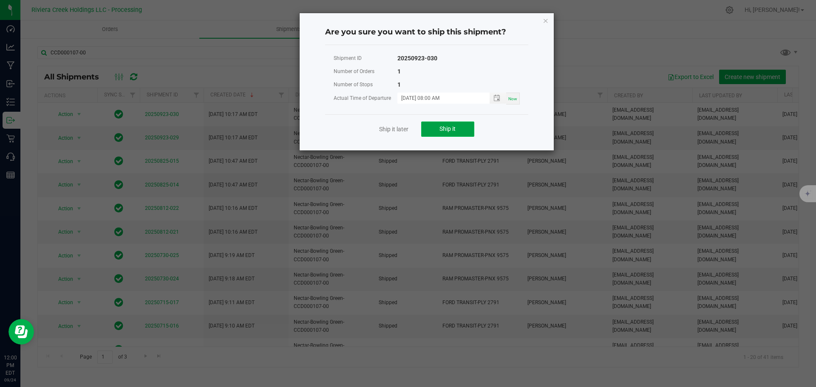
click at [432, 126] on button "Ship it" at bounding box center [447, 129] width 53 height 15
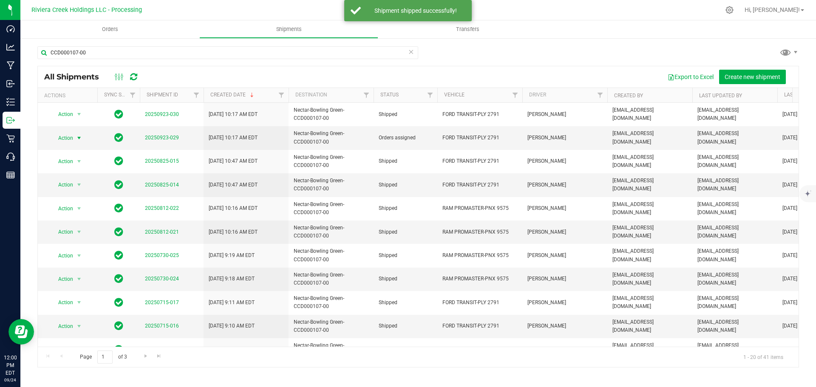
click at [74, 139] on span "select" at bounding box center [79, 138] width 11 height 12
click at [74, 220] on li "Ship shipment" at bounding box center [82, 226] width 63 height 13
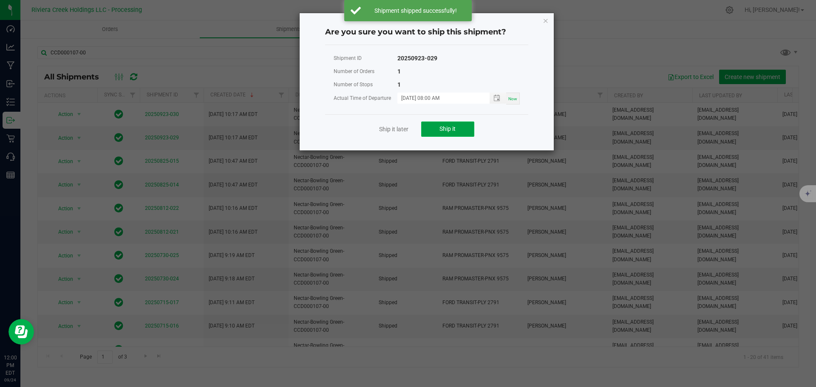
click at [433, 130] on button "Ship it" at bounding box center [447, 129] width 53 height 15
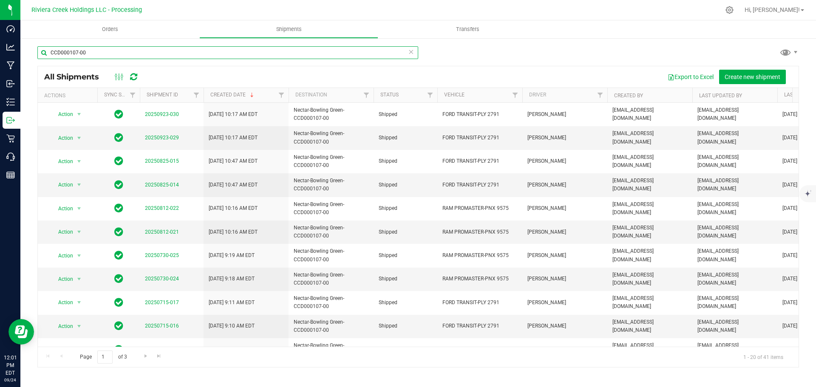
drag, startPoint x: 85, startPoint y: 55, endPoint x: 32, endPoint y: 54, distance: 52.3
click at [32, 54] on div "CCD000107-00 All Shipments Export to Excel Create new shipment Actions Sync Sta…" at bounding box center [418, 206] width 796 height 339
paste input "CCD000212-00"
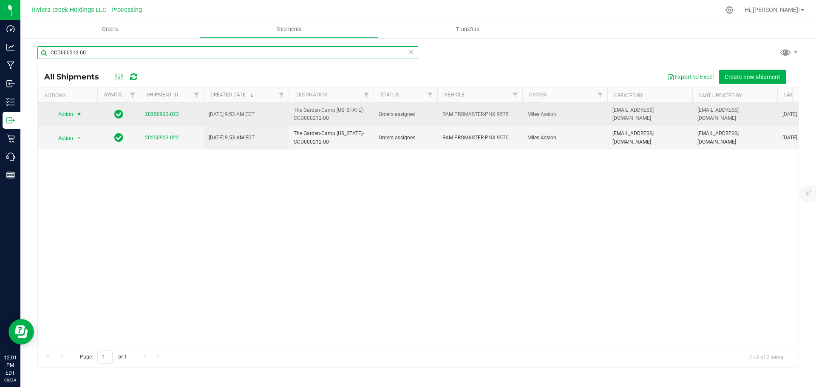
type input "CCD000212-00"
click at [80, 114] on span "select" at bounding box center [79, 114] width 7 height 7
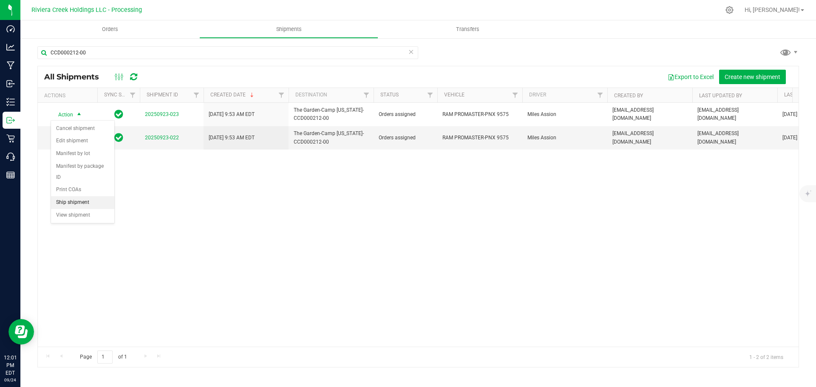
click at [70, 196] on li "Ship shipment" at bounding box center [82, 202] width 63 height 13
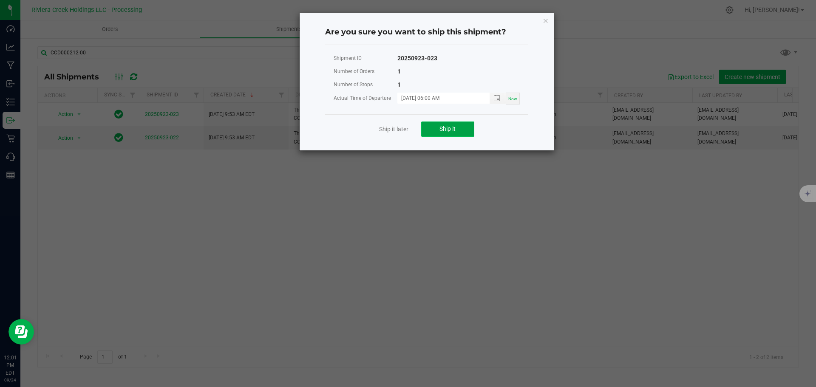
click at [427, 125] on button "Ship it" at bounding box center [447, 129] width 53 height 15
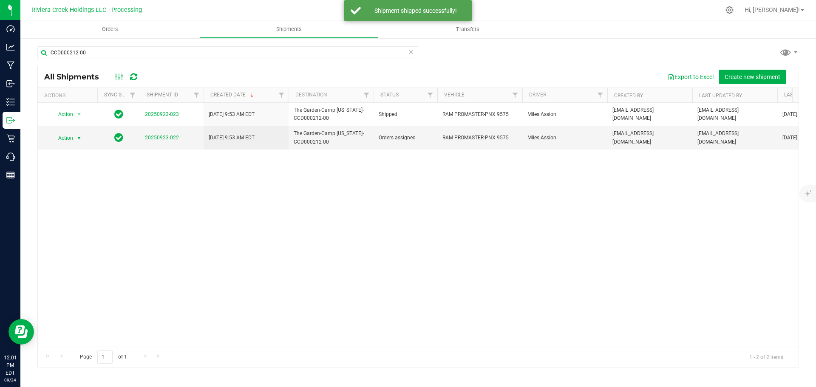
click at [68, 139] on span "Action" at bounding box center [62, 138] width 23 height 12
click at [69, 220] on li "Ship shipment" at bounding box center [82, 226] width 63 height 13
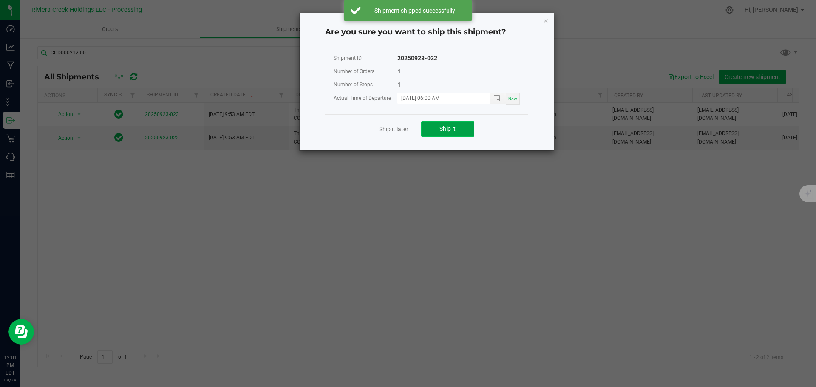
click at [432, 125] on button "Ship it" at bounding box center [447, 129] width 53 height 15
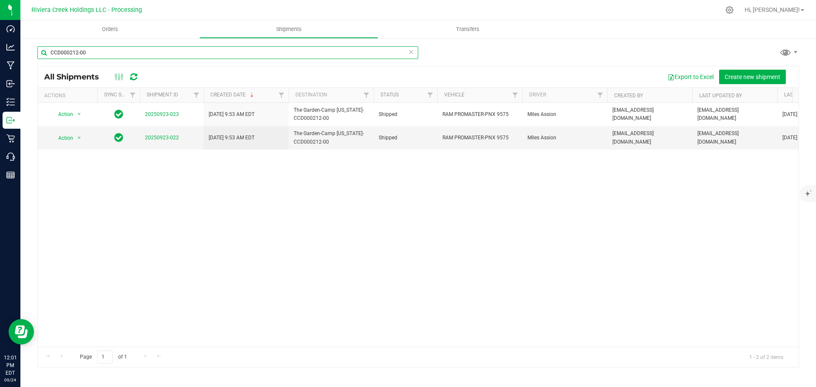
drag, startPoint x: 89, startPoint y: 52, endPoint x: 46, endPoint y: 54, distance: 43.4
click at [46, 54] on input "CCD000212-00" at bounding box center [227, 52] width 381 height 13
paste input "056"
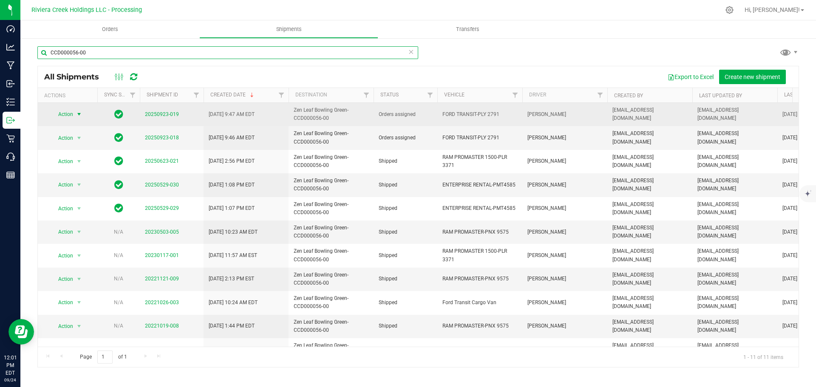
type input "CCD000056-00"
click at [67, 116] on span "Action" at bounding box center [62, 114] width 23 height 12
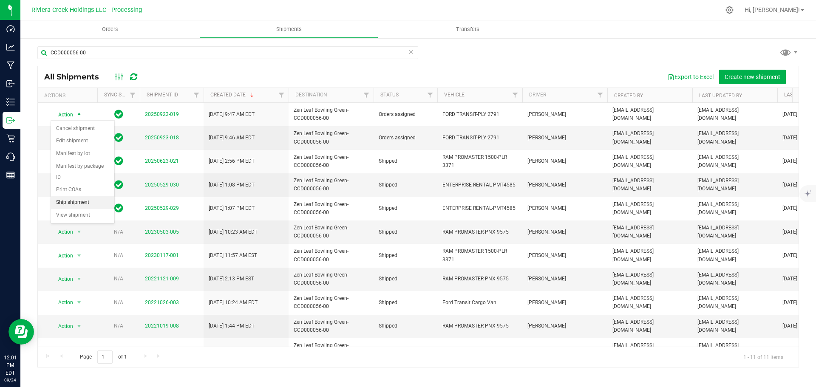
click at [74, 196] on li "Ship shipment" at bounding box center [82, 202] width 63 height 13
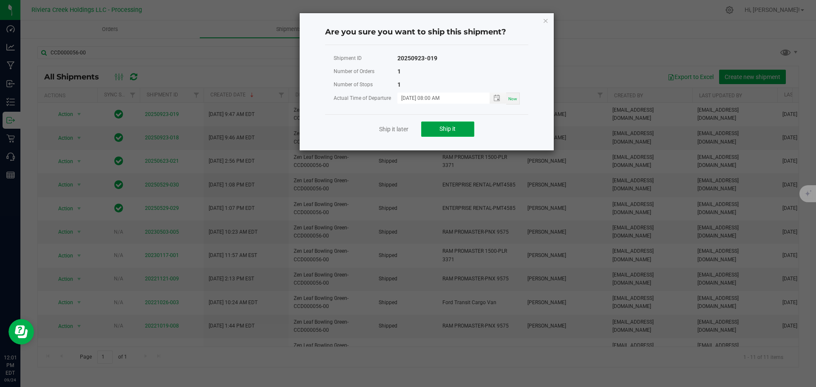
click at [437, 129] on button "Ship it" at bounding box center [447, 129] width 53 height 15
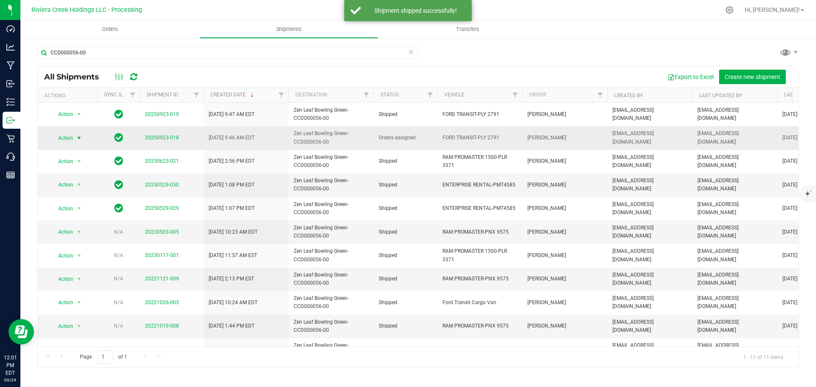
click at [70, 137] on span "Action" at bounding box center [62, 138] width 23 height 12
click at [70, 220] on li "Ship shipment" at bounding box center [82, 226] width 63 height 13
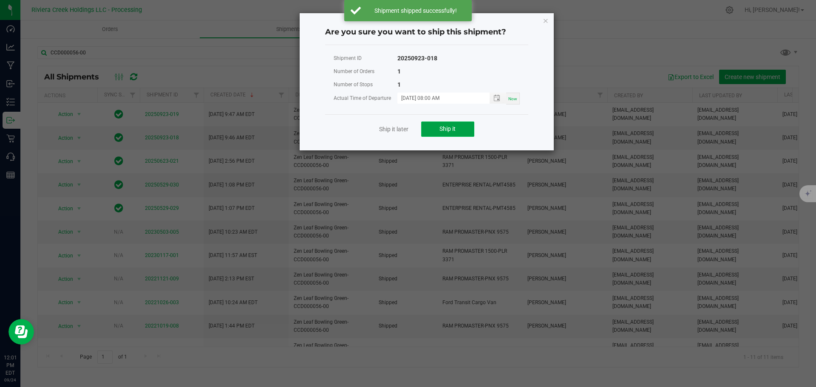
click at [439, 128] on button "Ship it" at bounding box center [447, 129] width 53 height 15
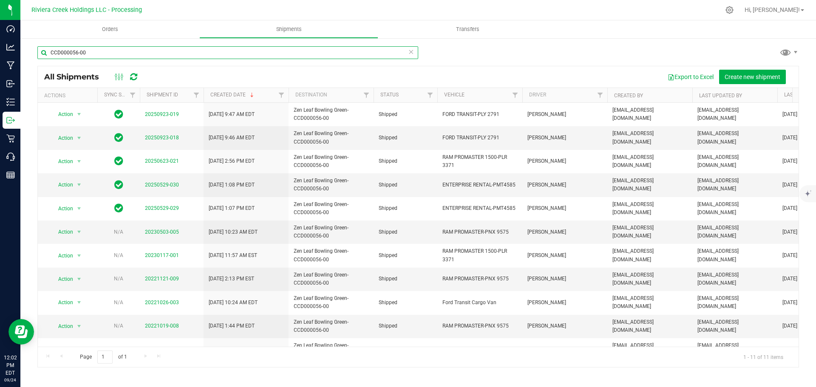
drag, startPoint x: 85, startPoint y: 53, endPoint x: 39, endPoint y: 49, distance: 47.0
click at [39, 49] on input "CCD000056-00" at bounding box center [227, 52] width 381 height 13
paste input "CCD000204-00"
drag, startPoint x: 85, startPoint y: 54, endPoint x: 56, endPoint y: 54, distance: 28.9
click at [56, 54] on input "CCD000204-00" at bounding box center [227, 52] width 381 height 13
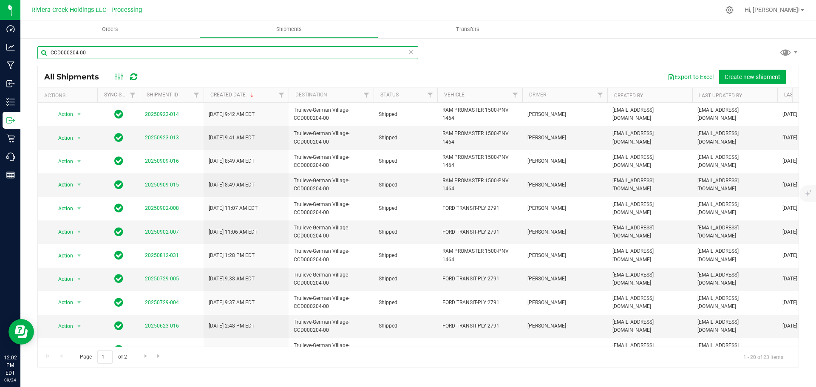
drag, startPoint x: 94, startPoint y: 50, endPoint x: 45, endPoint y: 47, distance: 48.6
click at [45, 47] on input "CCD000204-00" at bounding box center [227, 52] width 381 height 13
paste input "063-00"
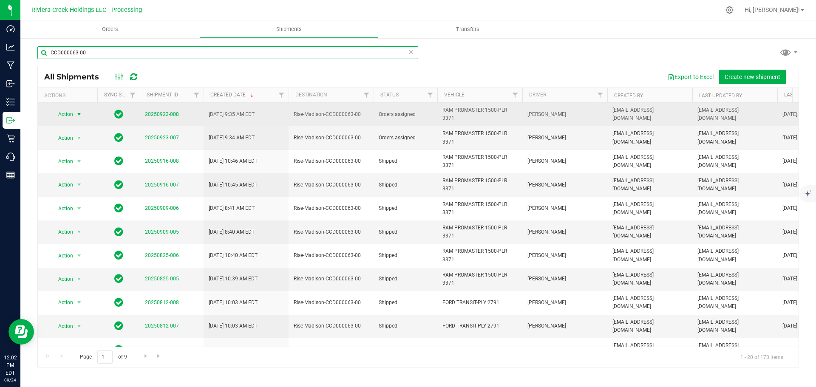
type input "CCD000063-00"
click at [74, 116] on span "select" at bounding box center [79, 114] width 11 height 12
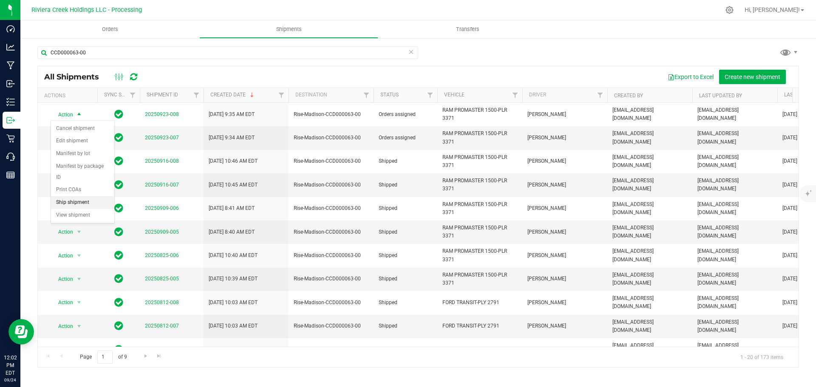
click at [74, 196] on li "Ship shipment" at bounding box center [82, 202] width 63 height 13
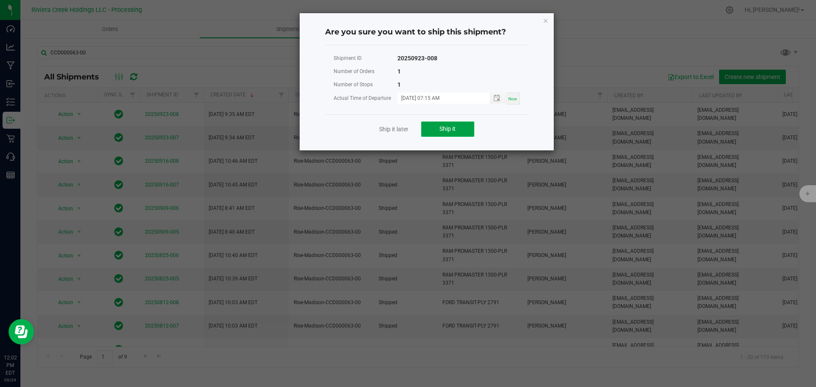
click at [434, 128] on button "Ship it" at bounding box center [447, 129] width 53 height 15
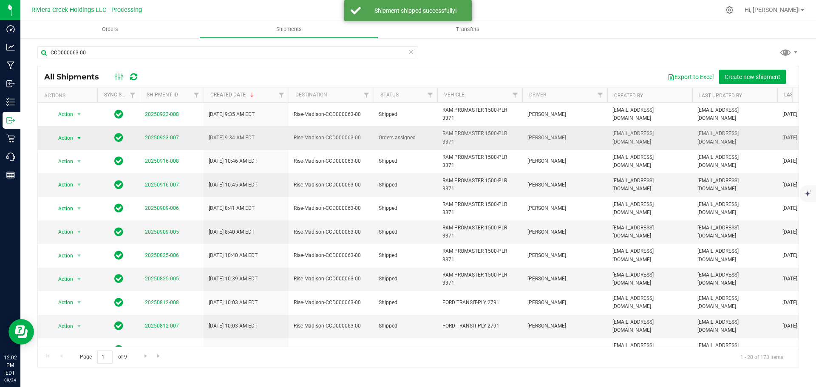
click at [74, 138] on span "select" at bounding box center [79, 138] width 11 height 12
click at [75, 220] on li "Ship shipment" at bounding box center [82, 226] width 63 height 13
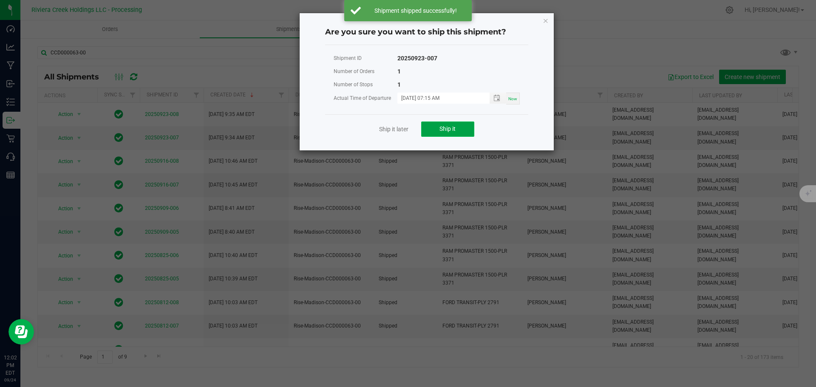
click at [432, 125] on button "Ship it" at bounding box center [447, 129] width 53 height 15
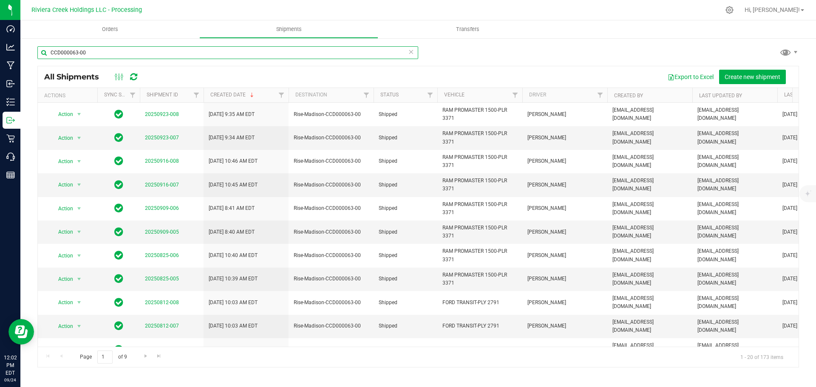
drag, startPoint x: 86, startPoint y: 54, endPoint x: 32, endPoint y: 50, distance: 54.5
click at [32, 50] on div "CCD000063-00 All Shipments Export to Excel Create new shipment Actions Sync Sta…" at bounding box center [418, 206] width 796 height 339
paste input "CCD000115"
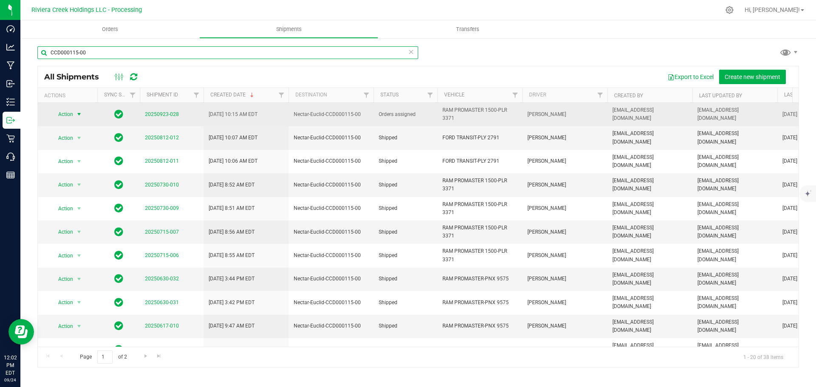
type input "CCD000115-00"
click at [74, 113] on span "select" at bounding box center [79, 114] width 11 height 12
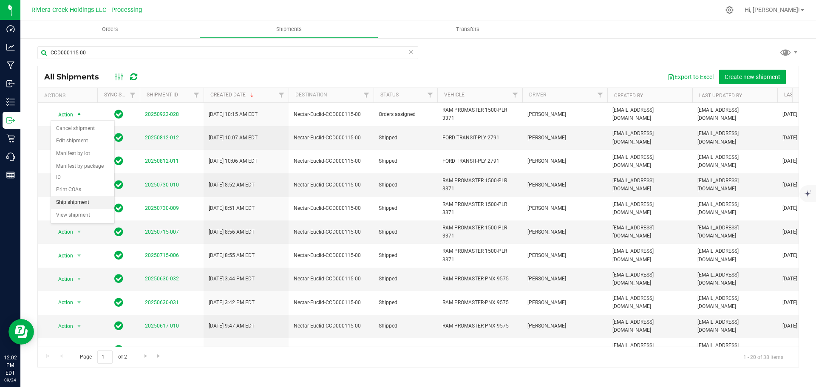
click at [74, 196] on li "Ship shipment" at bounding box center [82, 202] width 63 height 13
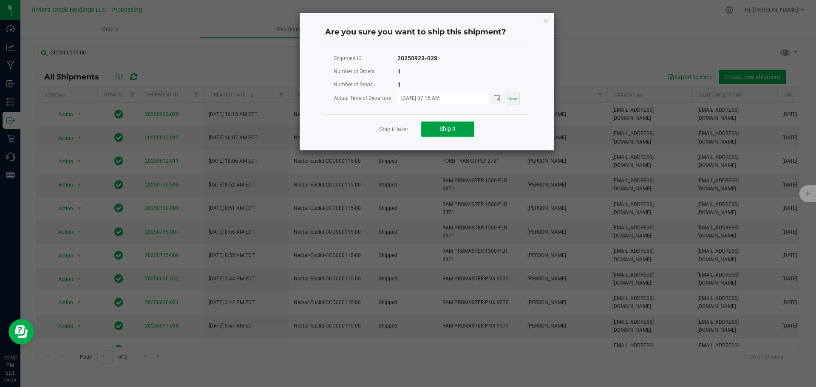
click at [435, 126] on button "Ship it" at bounding box center [447, 129] width 53 height 15
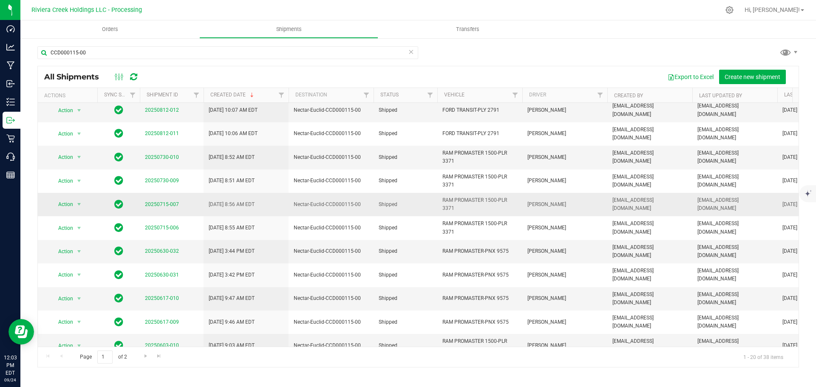
scroll to position [43, 0]
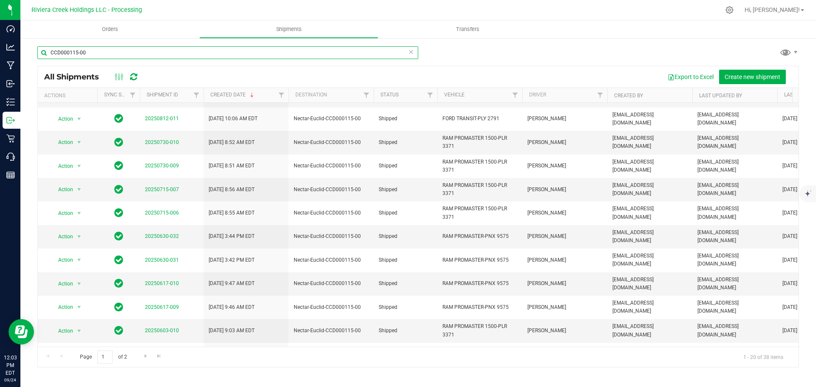
drag, startPoint x: 87, startPoint y: 51, endPoint x: 26, endPoint y: 53, distance: 61.3
click at [26, 53] on div "CCD000115-00 All Shipments Export to Excel Create new shipment Actions Sync Sta…" at bounding box center [418, 206] width 796 height 339
paste input "065-00 ("
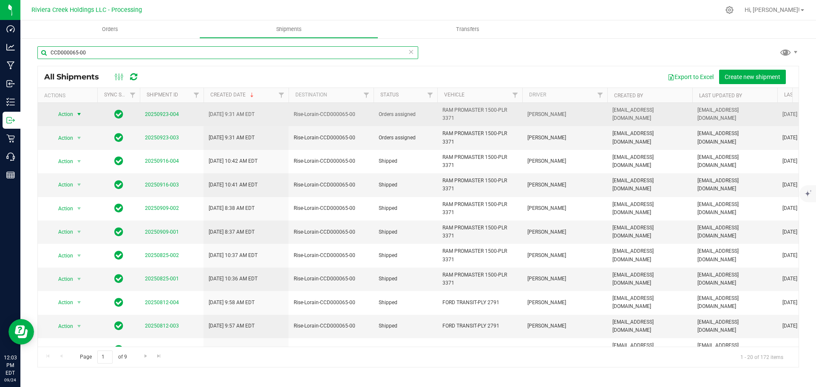
type input "CCD000065-00"
click at [73, 117] on span "Action" at bounding box center [62, 114] width 23 height 12
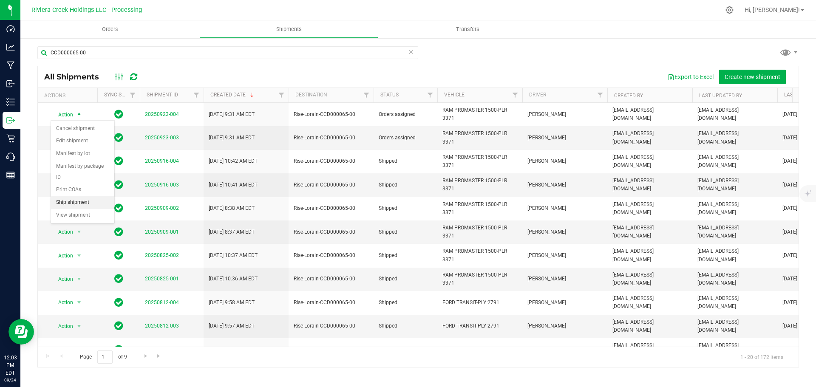
click at [74, 196] on li "Ship shipment" at bounding box center [82, 202] width 63 height 13
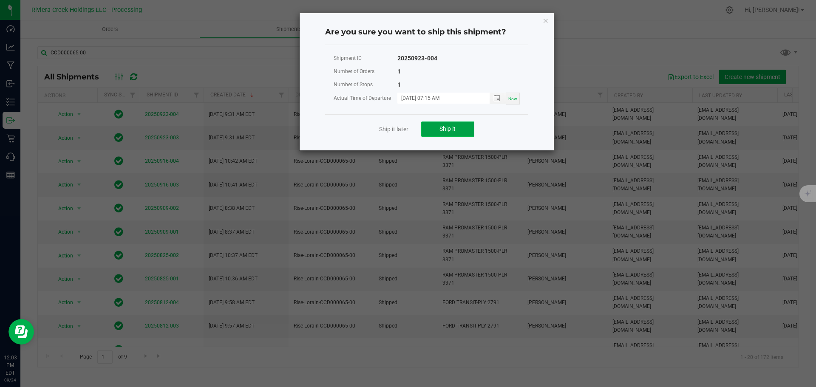
click at [435, 129] on button "Ship it" at bounding box center [447, 129] width 53 height 15
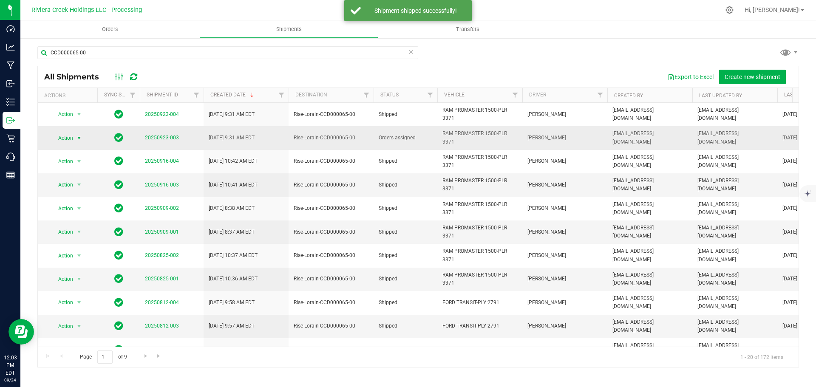
click at [71, 139] on span "Action" at bounding box center [62, 138] width 23 height 12
click at [75, 220] on li "Ship shipment" at bounding box center [82, 226] width 63 height 13
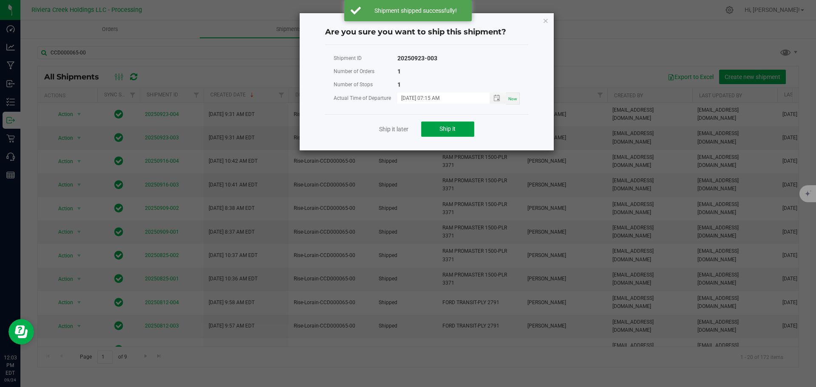
click at [440, 125] on button "Ship it" at bounding box center [447, 129] width 53 height 15
